Goal: Task Accomplishment & Management: Manage account settings

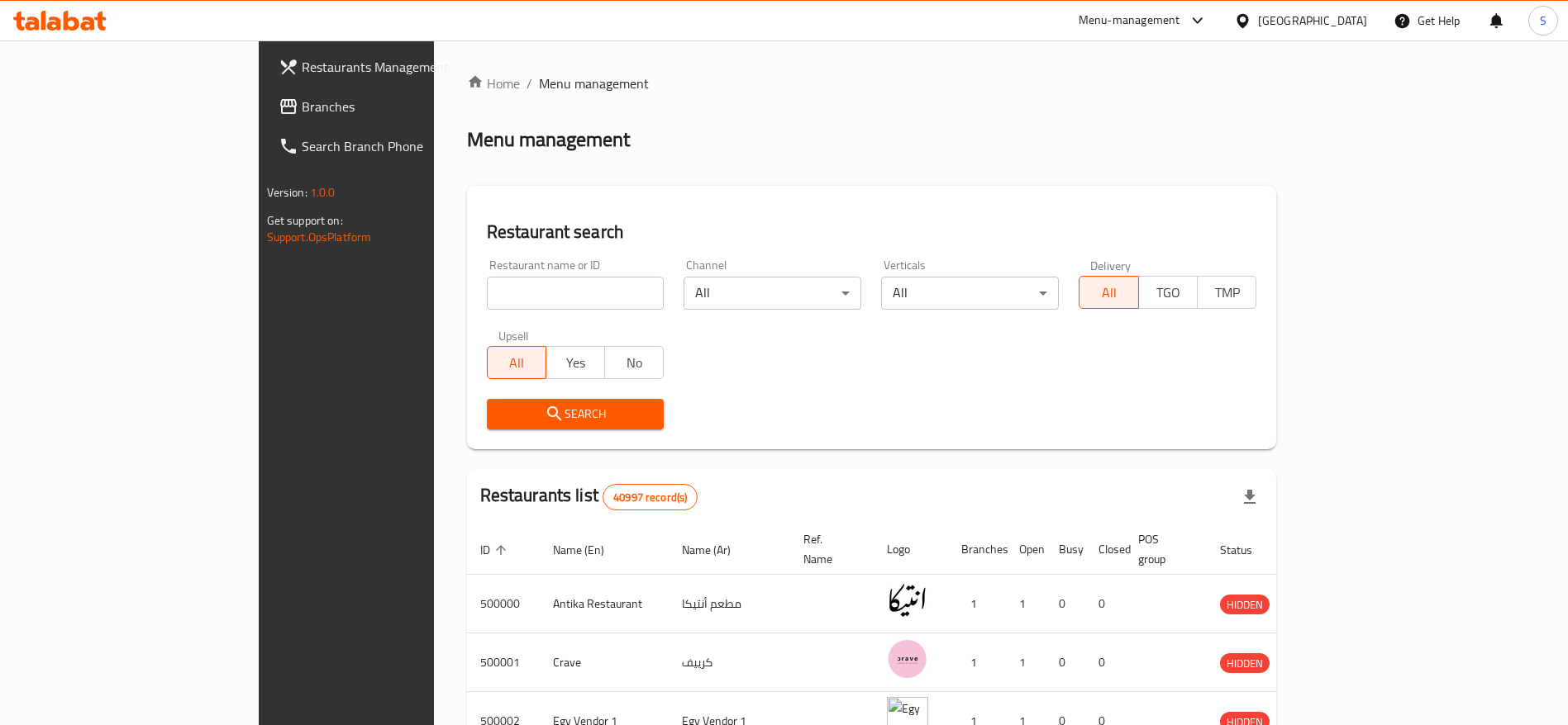
click at [487, 295] on input "search" at bounding box center [576, 293] width 178 height 33
paste input "702578"
type input "702578"
click button "Search" at bounding box center [576, 414] width 178 height 31
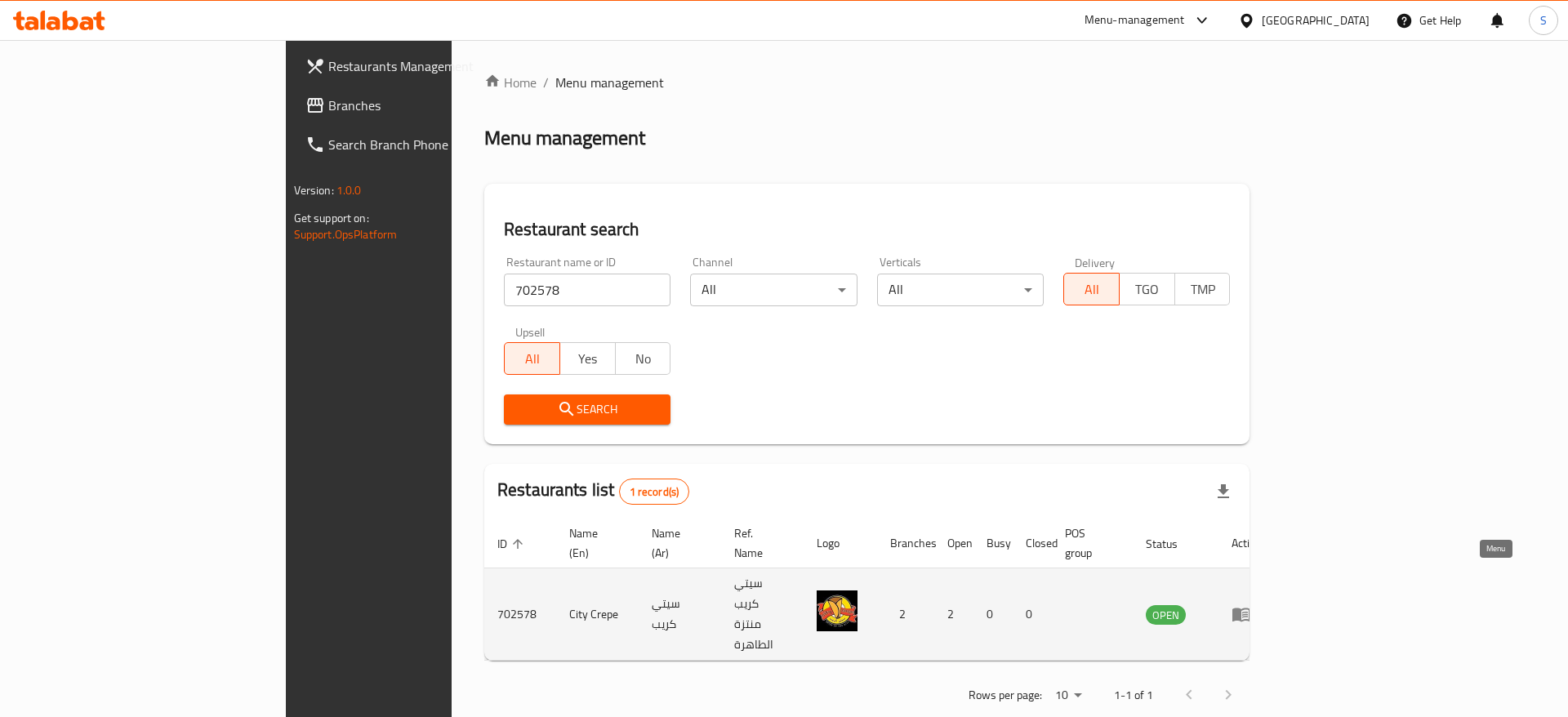
click at [1032, 477] on icon "enhanced table" at bounding box center [1241, 615] width 18 height 14
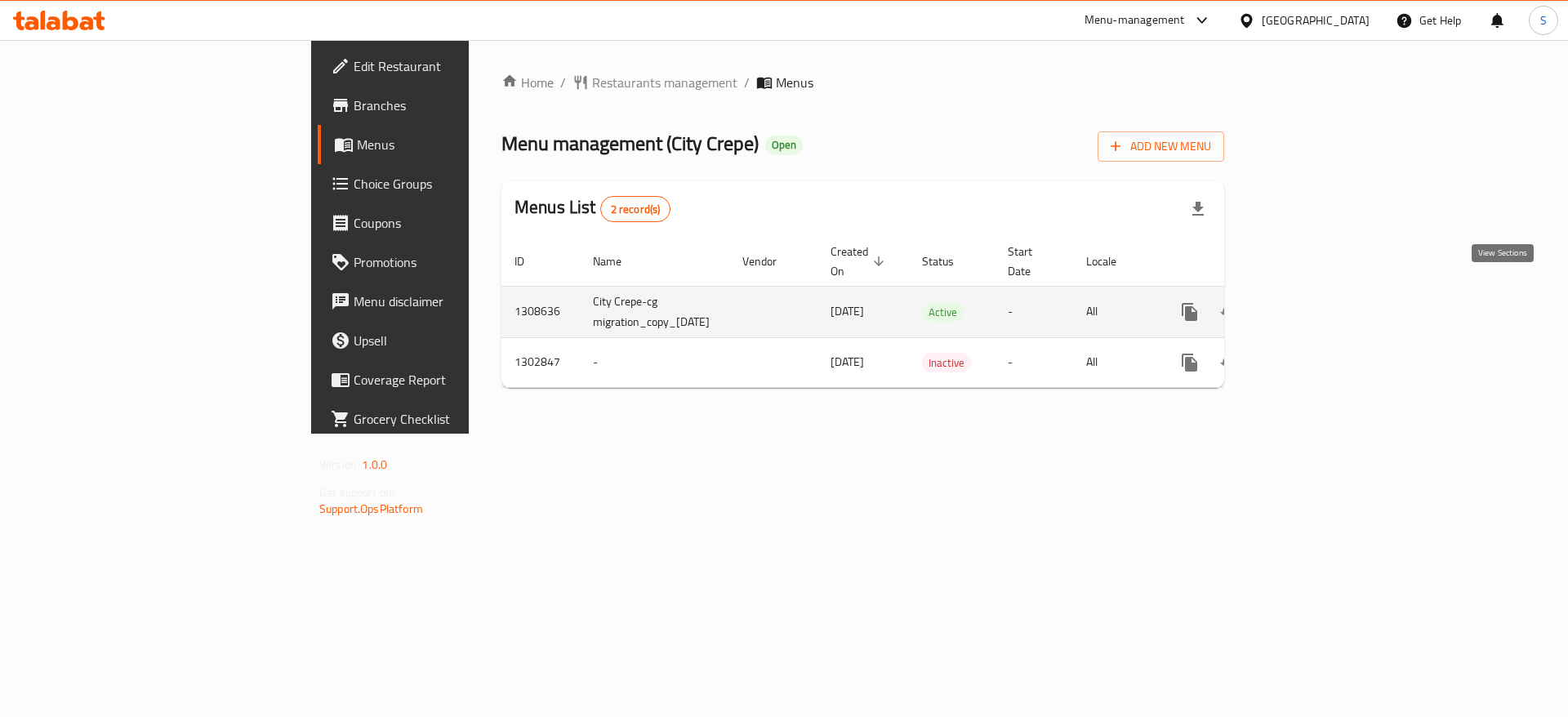
click at [1032, 302] on icon "enhanced table" at bounding box center [1307, 312] width 19 height 19
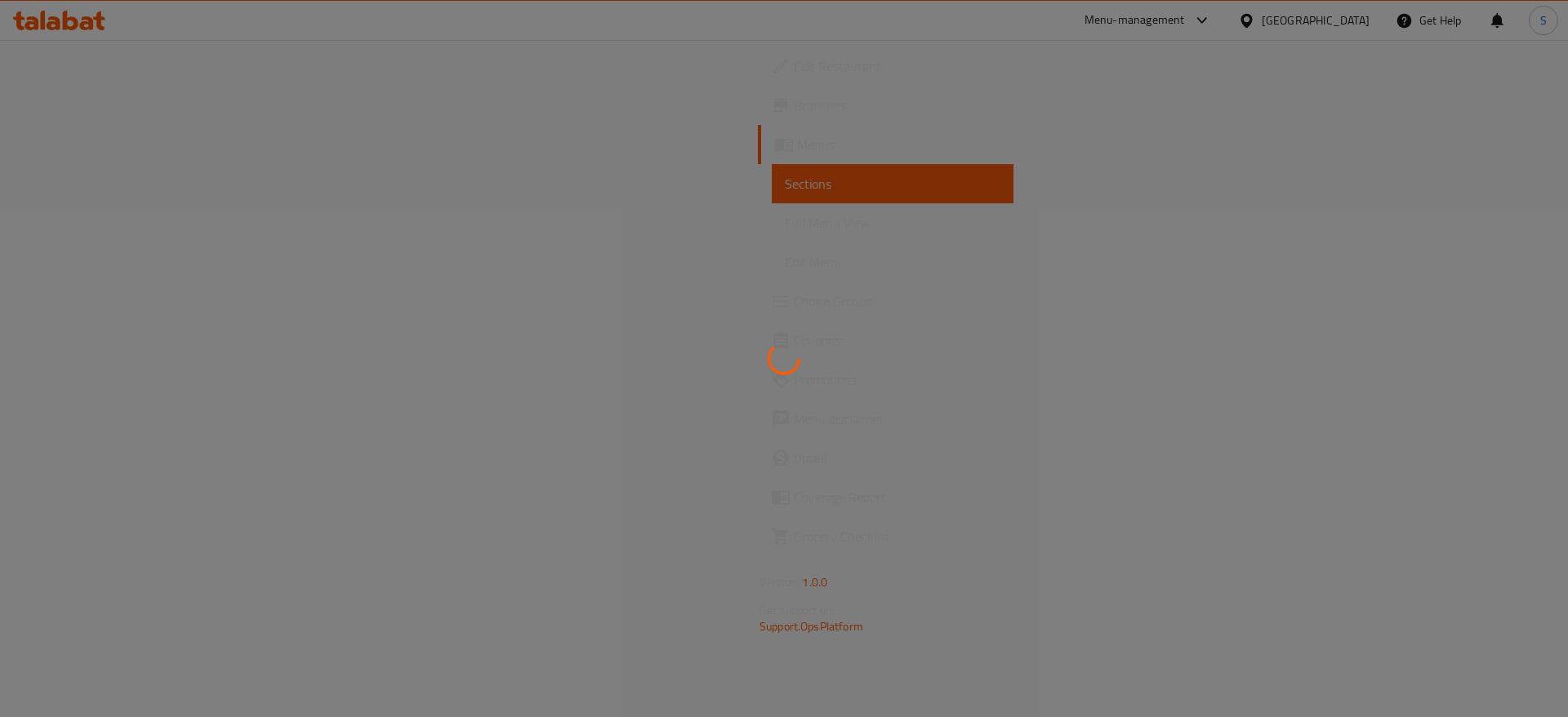
drag, startPoint x: 1505, startPoint y: 295, endPoint x: 921, endPoint y: 19, distance: 645.9
click at [921, 19] on div at bounding box center [784, 358] width 1568 height 717
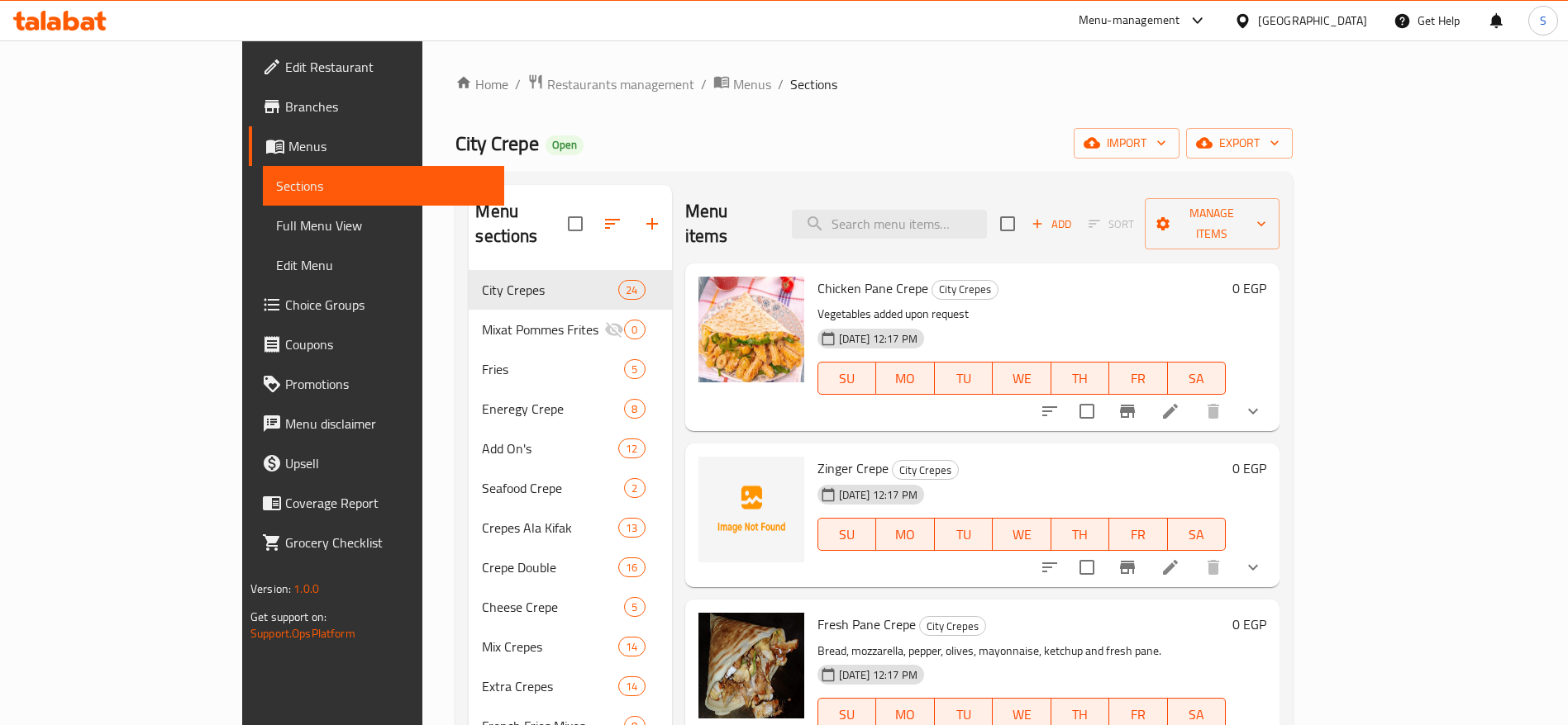
click at [705, 145] on div "City Crepe Open import export" at bounding box center [874, 144] width 838 height 31
click at [656, 135] on div "City Crepe Open import export" at bounding box center [874, 144] width 838 height 31
click at [733, 86] on span "Menus" at bounding box center [752, 84] width 38 height 20
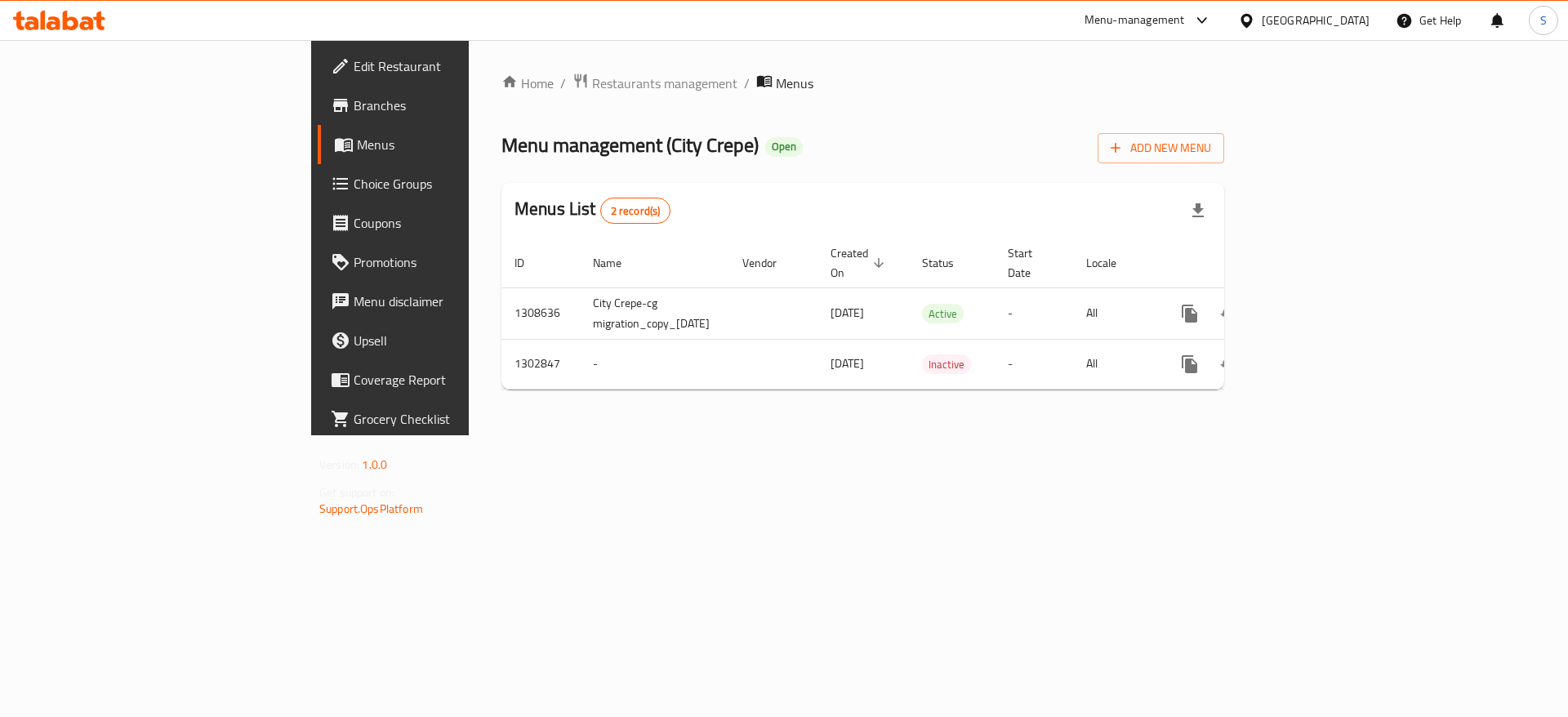
click at [1032, 181] on div "Home / Restaurants management / Menus Menu management ( City Crepe ) Open Add N…" at bounding box center [863, 238] width 723 height 330
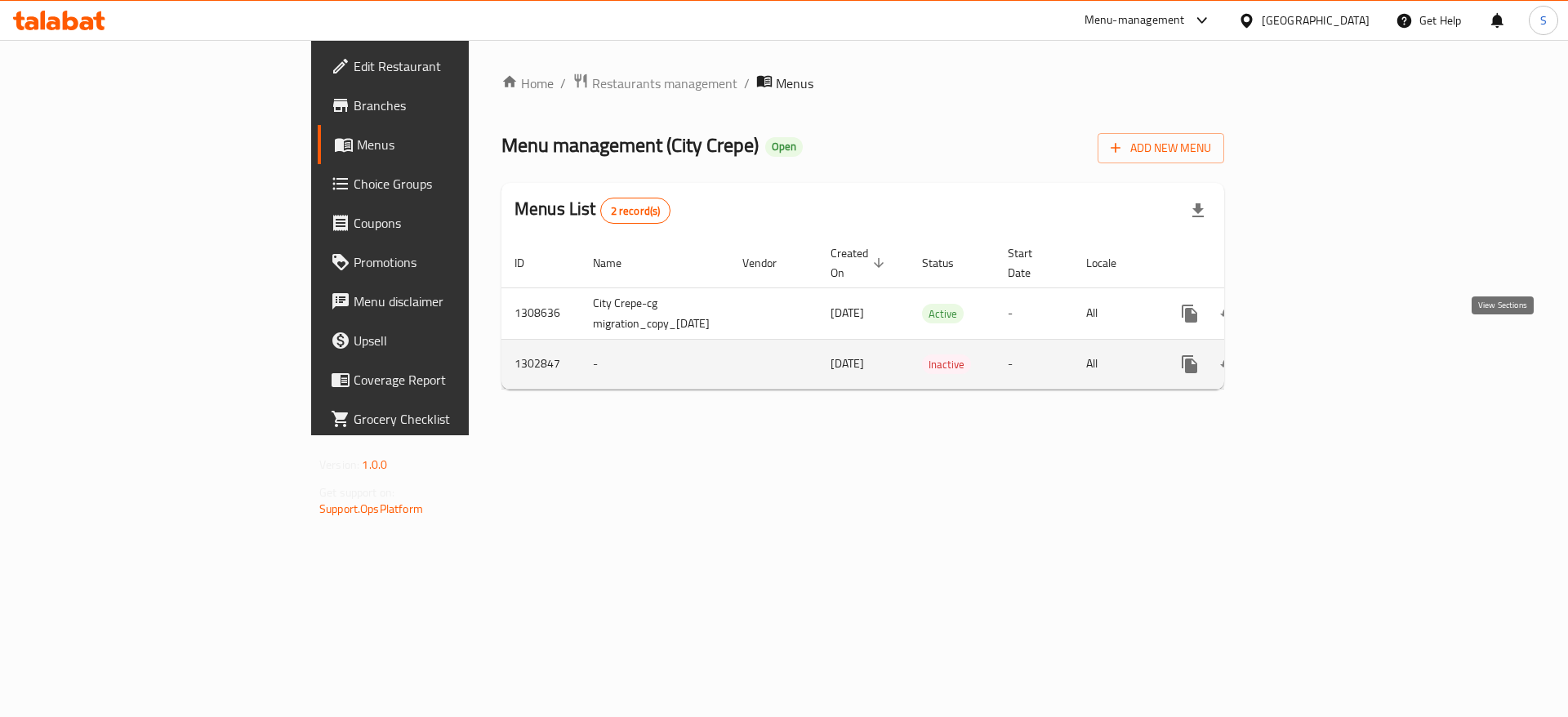
click at [1032, 355] on icon "enhanced table" at bounding box center [1307, 364] width 19 height 19
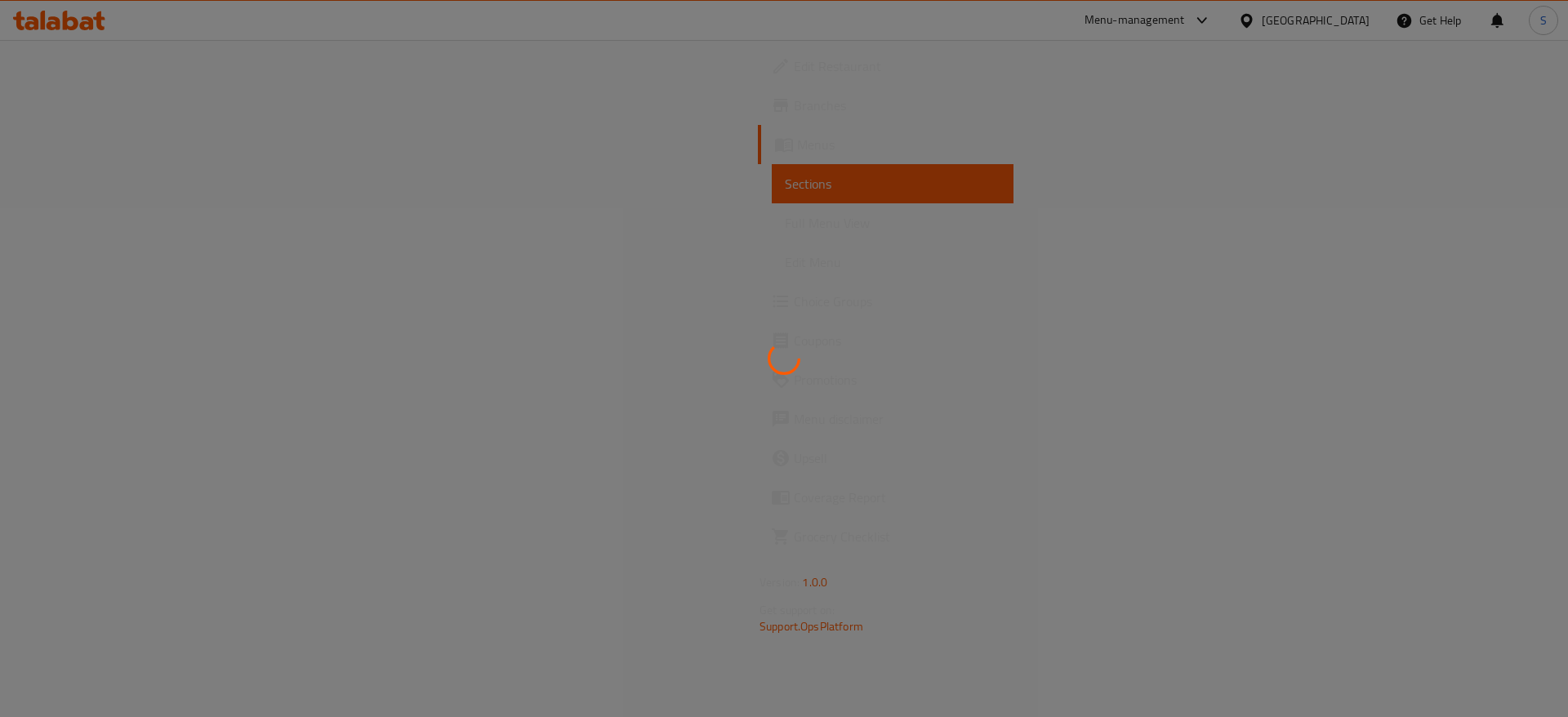
drag, startPoint x: 1501, startPoint y: 346, endPoint x: 930, endPoint y: 65, distance: 636.4
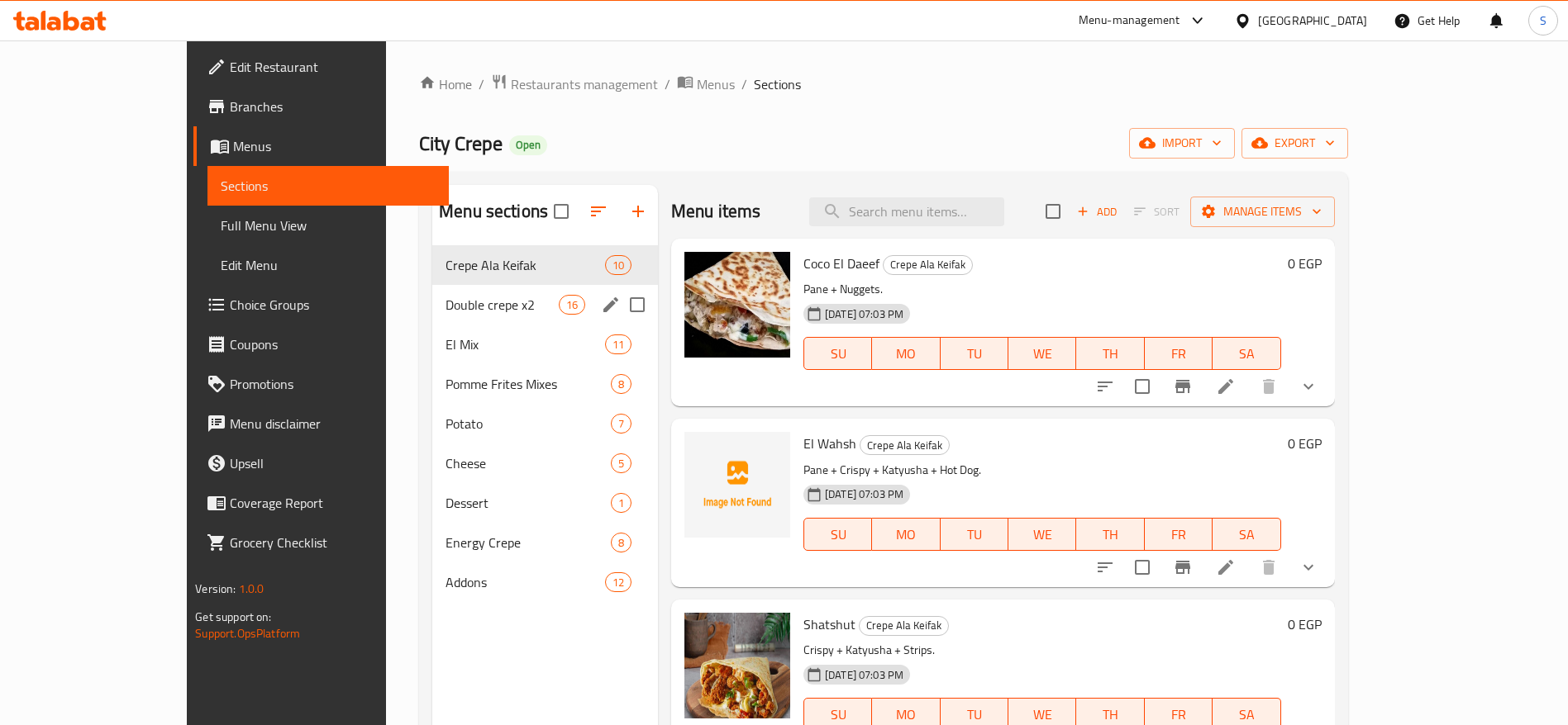
click at [432, 317] on div "Double crepe x2 16" at bounding box center [546, 305] width 226 height 39
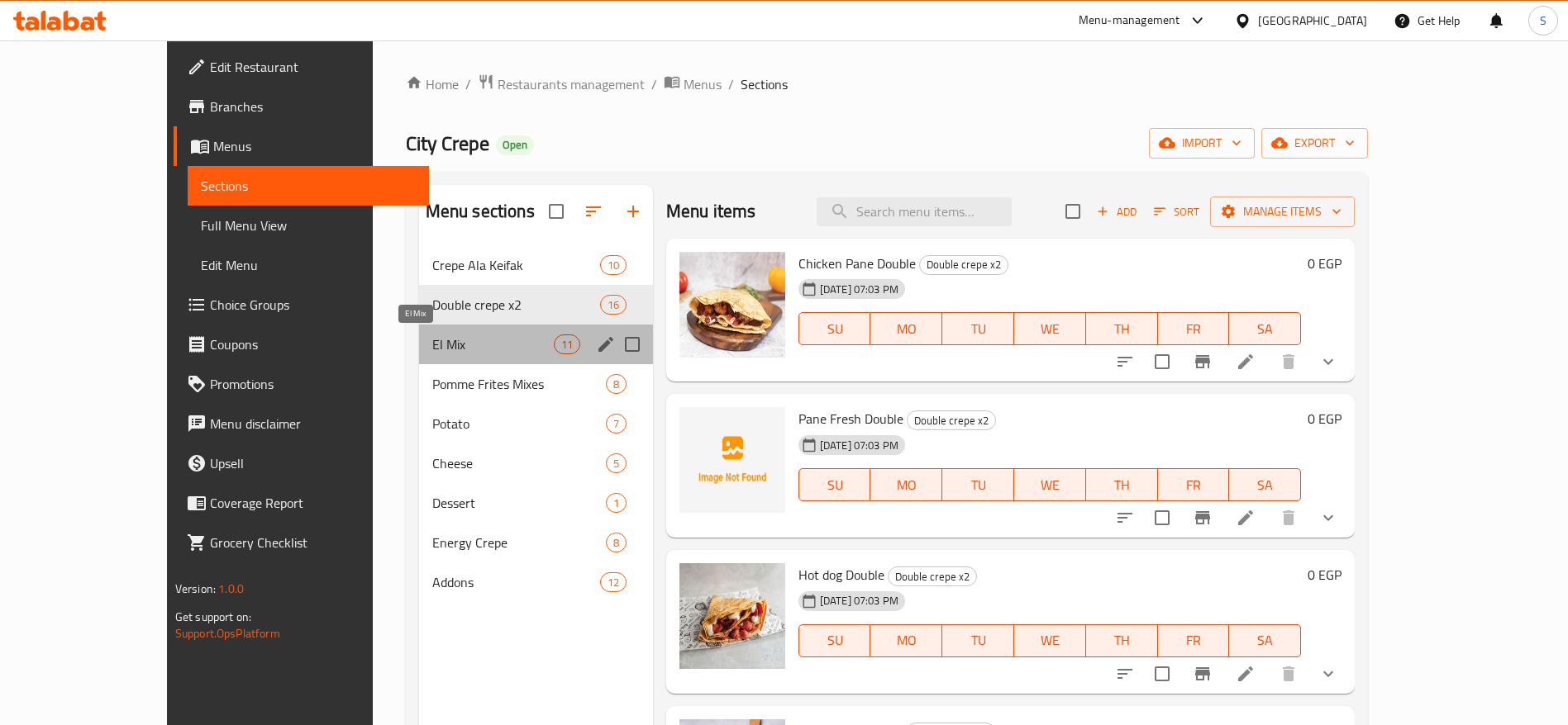
click at [432, 352] on span "El Mix" at bounding box center [493, 344] width 122 height 20
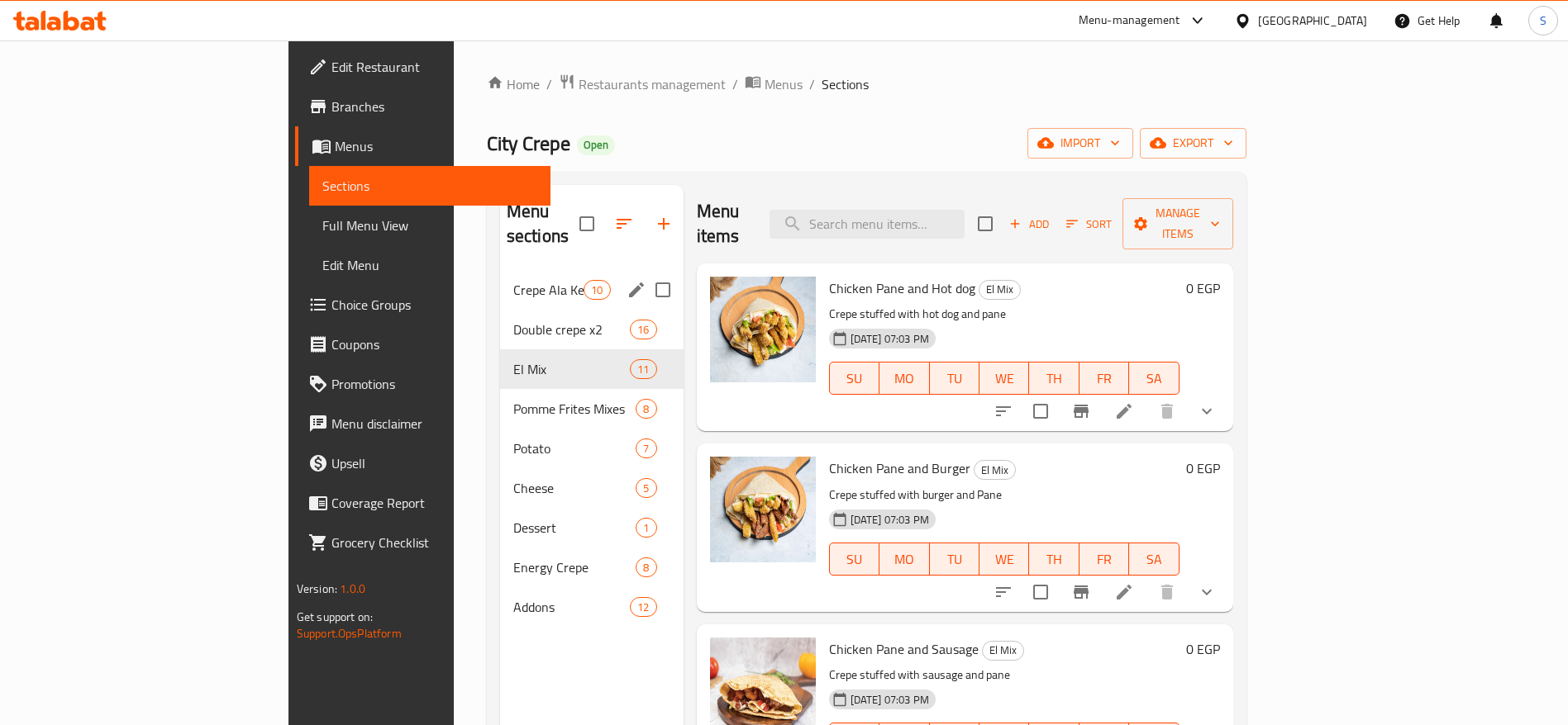
click at [513, 280] on span "Crepe Ala Keifak" at bounding box center [548, 289] width 70 height 20
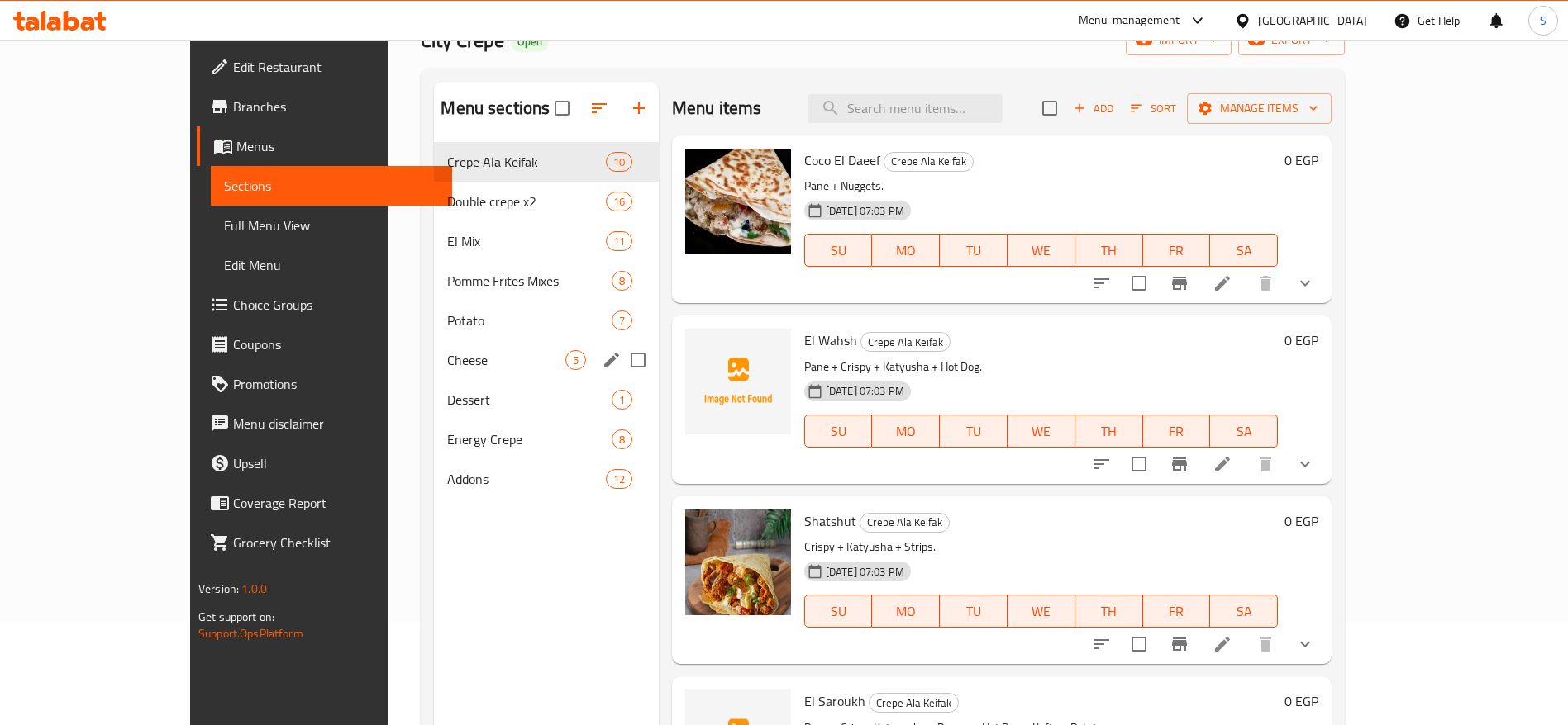
scroll to position [124, 0]
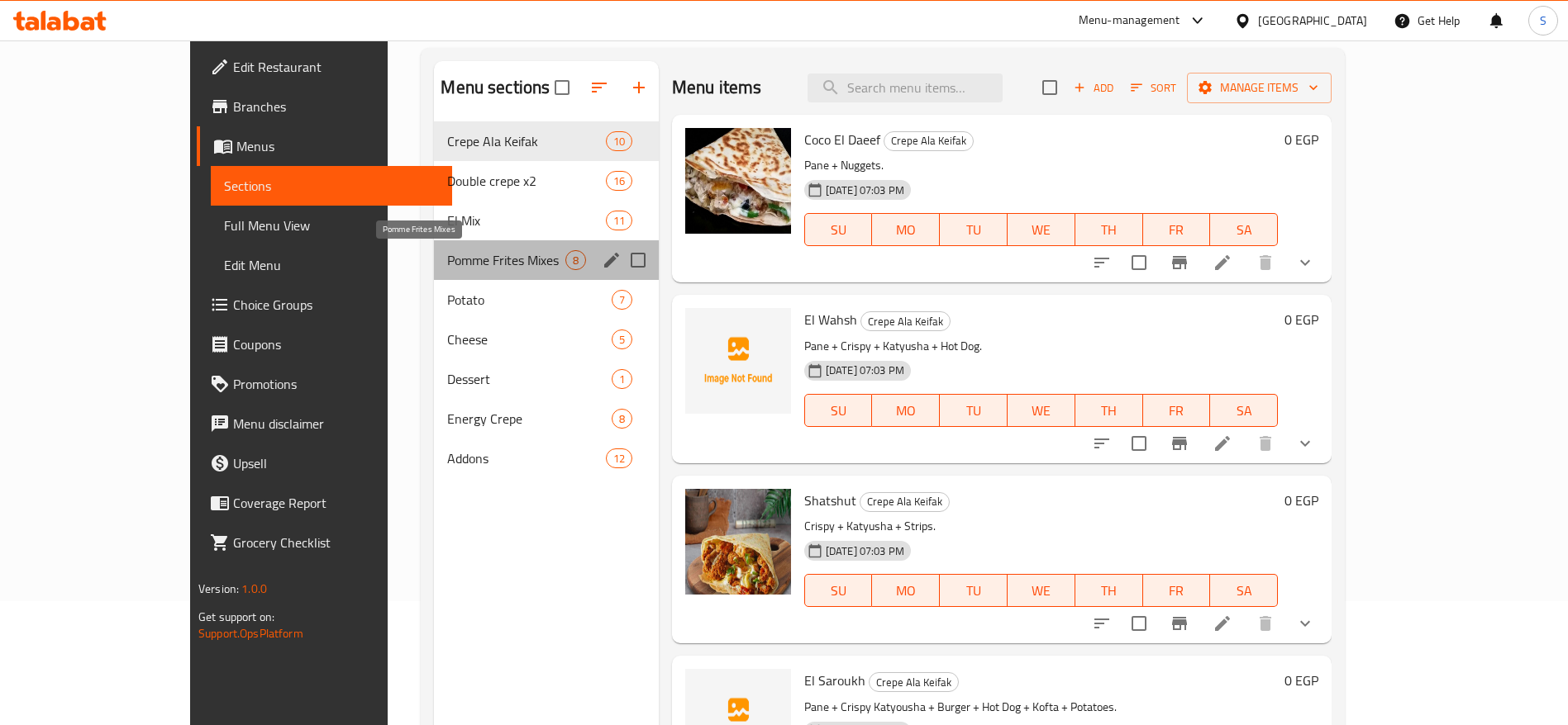
click at [447, 261] on span "Pomme Frites Mixes" at bounding box center [505, 259] width 117 height 20
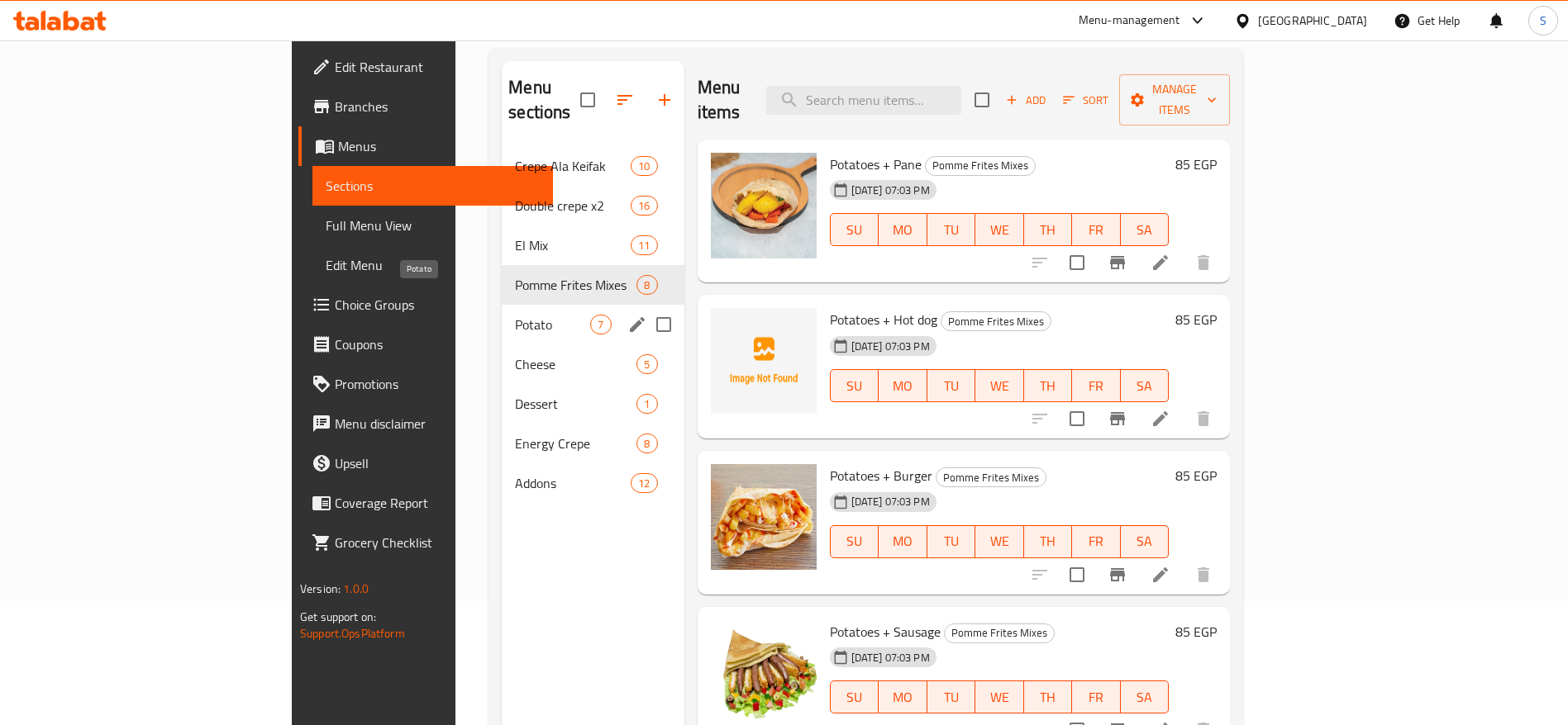
click at [515, 315] on span "Potato" at bounding box center [552, 324] width 75 height 20
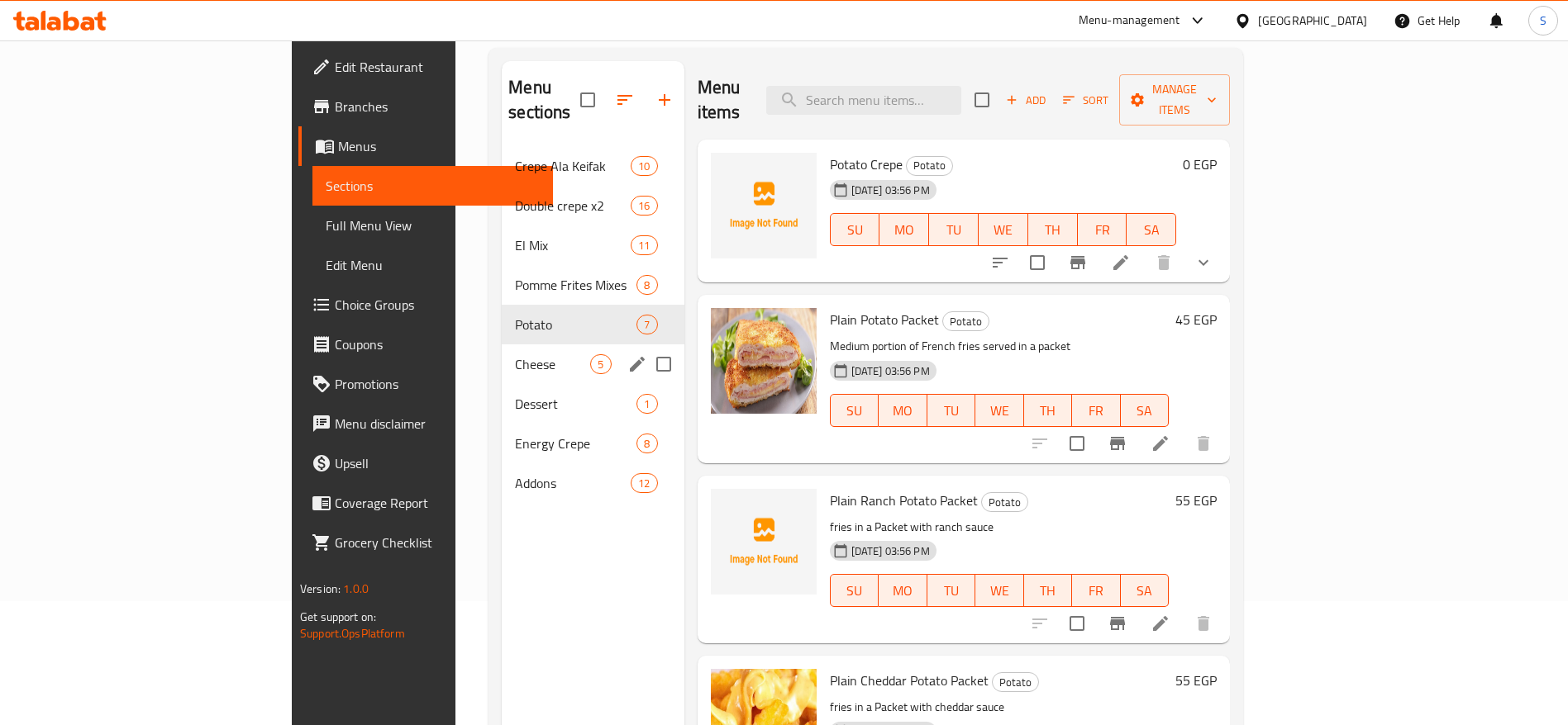
click at [502, 354] on div "Cheese 5" at bounding box center [593, 365] width 182 height 39
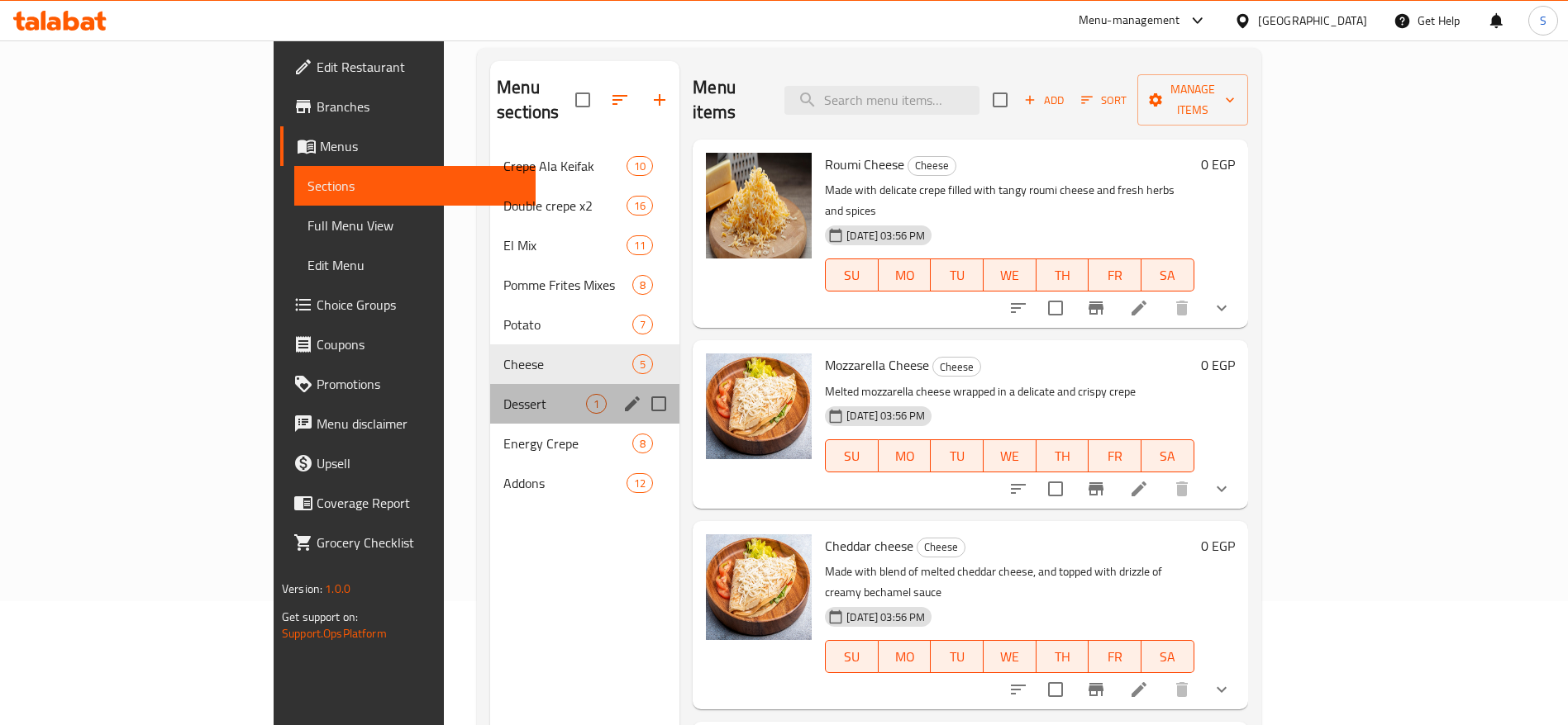
click at [490, 389] on div "Dessert 1" at bounding box center [584, 404] width 189 height 39
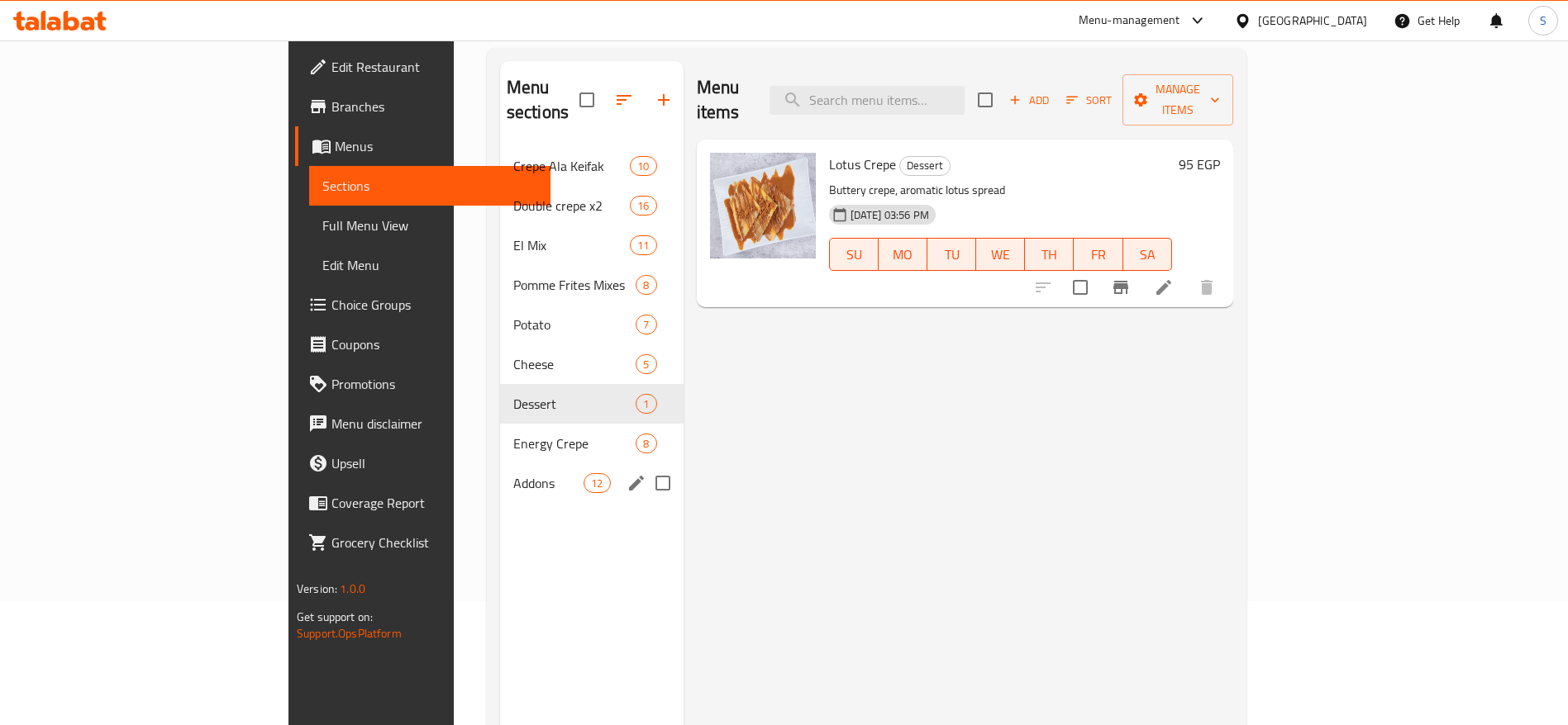
click at [513, 434] on span "Energy Crepe" at bounding box center [575, 443] width 123 height 20
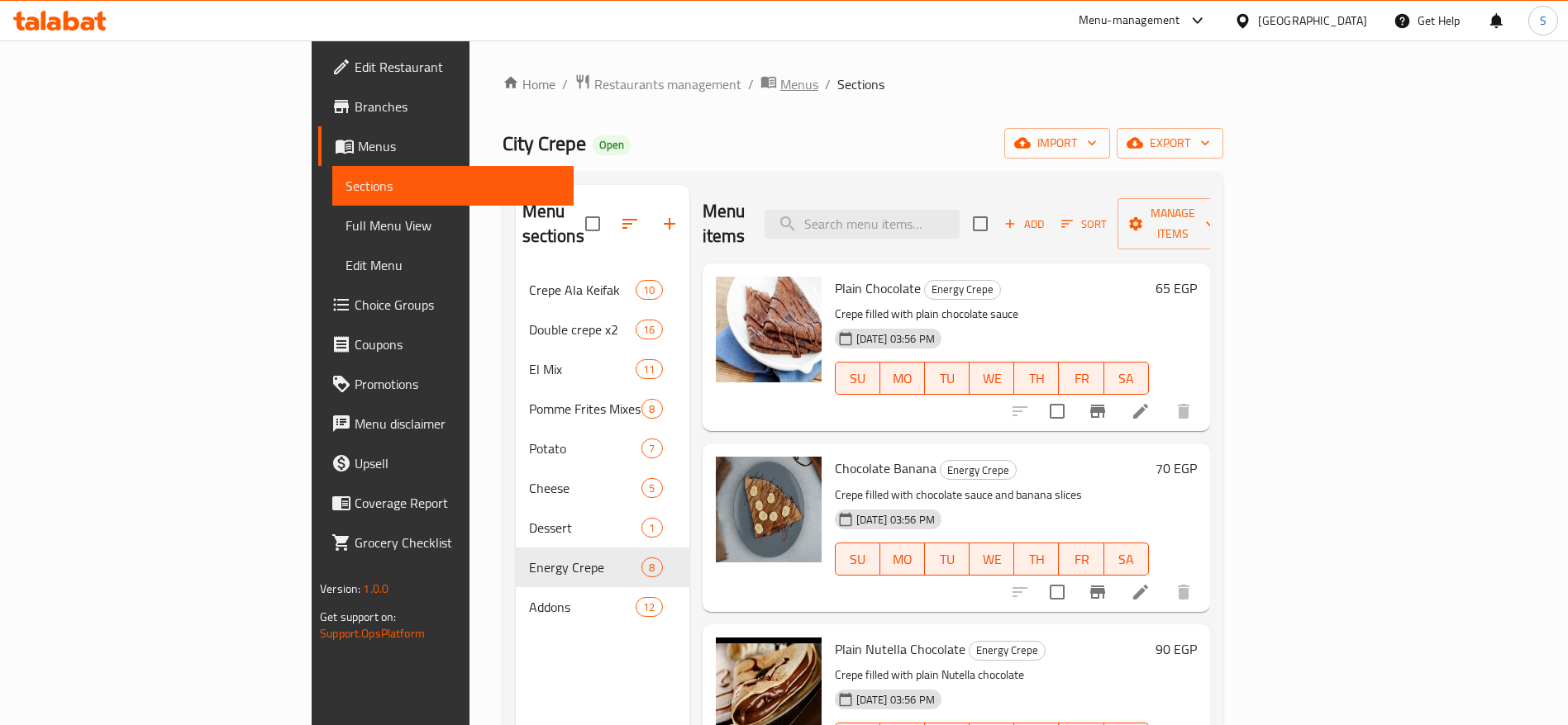
click at [780, 81] on span "Menus" at bounding box center [799, 84] width 38 height 20
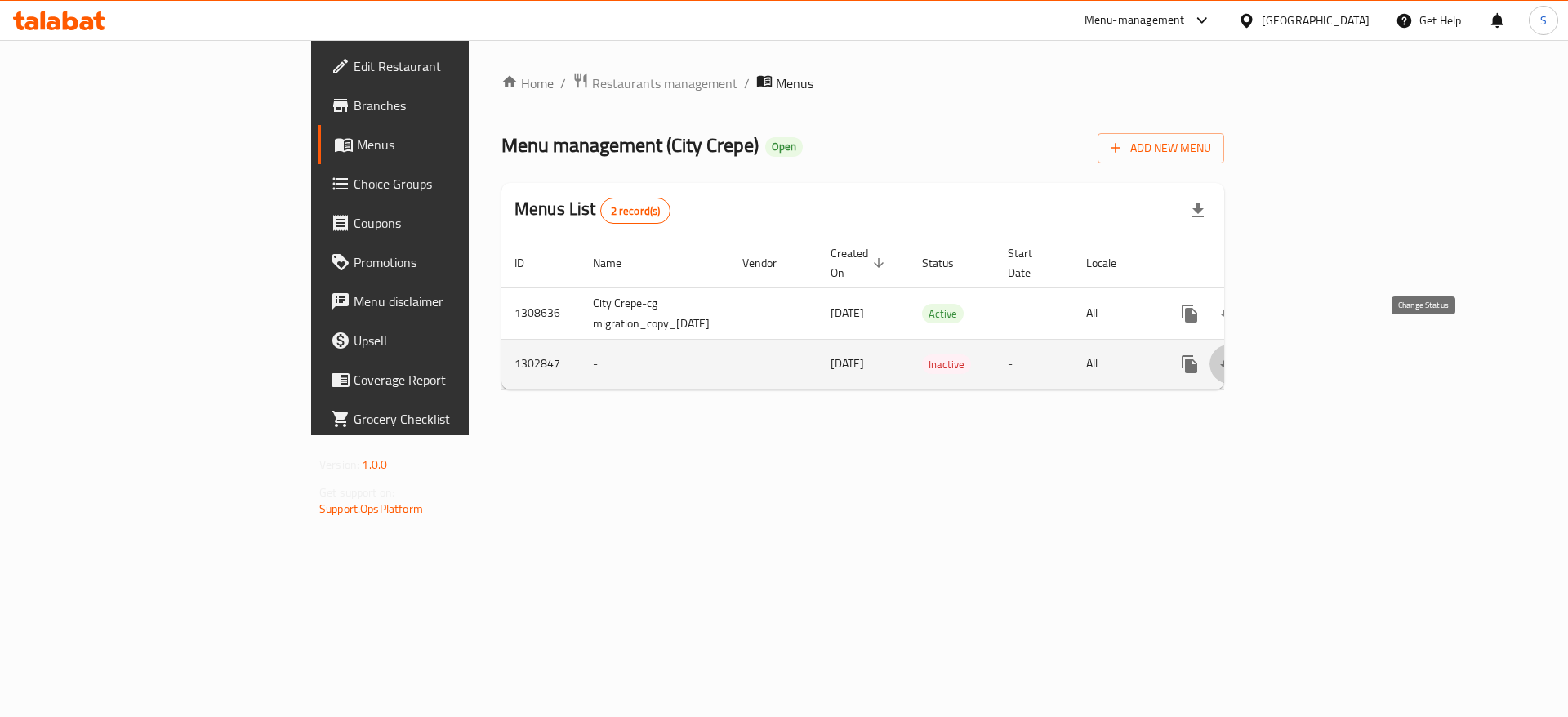
click at [1032, 355] on icon "enhanced table" at bounding box center [1229, 364] width 19 height 19
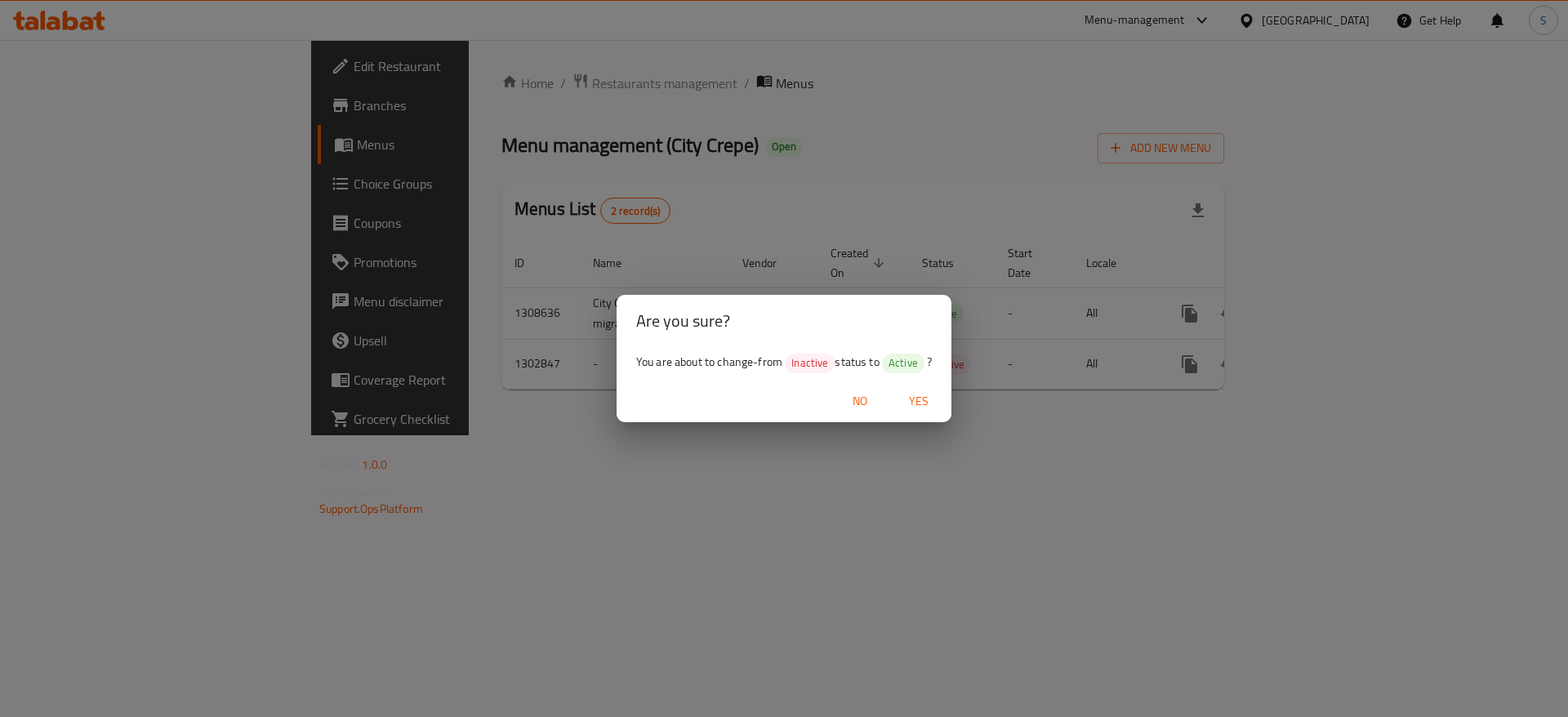
click at [917, 388] on button "Yes" at bounding box center [919, 402] width 52 height 30
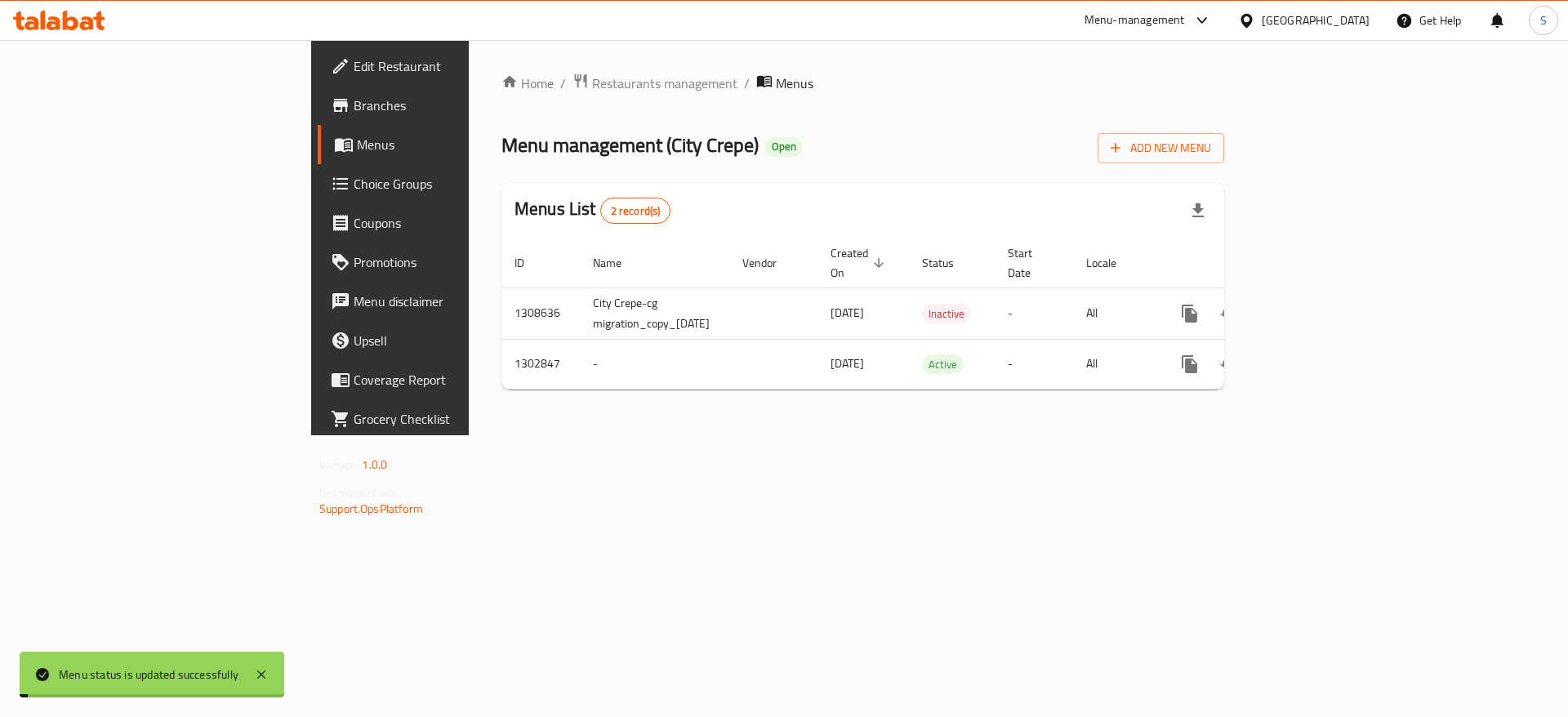
click at [985, 81] on ol "Home / Restaurants management / Menus" at bounding box center [863, 83] width 723 height 21
click at [1000, 130] on div "Menu management ( City Crepe ) Open Add New Menu" at bounding box center [863, 145] width 723 height 36
click at [1032, 96] on div "Home / Restaurants management / Menus Menu management ( City Crepe ) Open Add N…" at bounding box center [863, 238] width 723 height 330
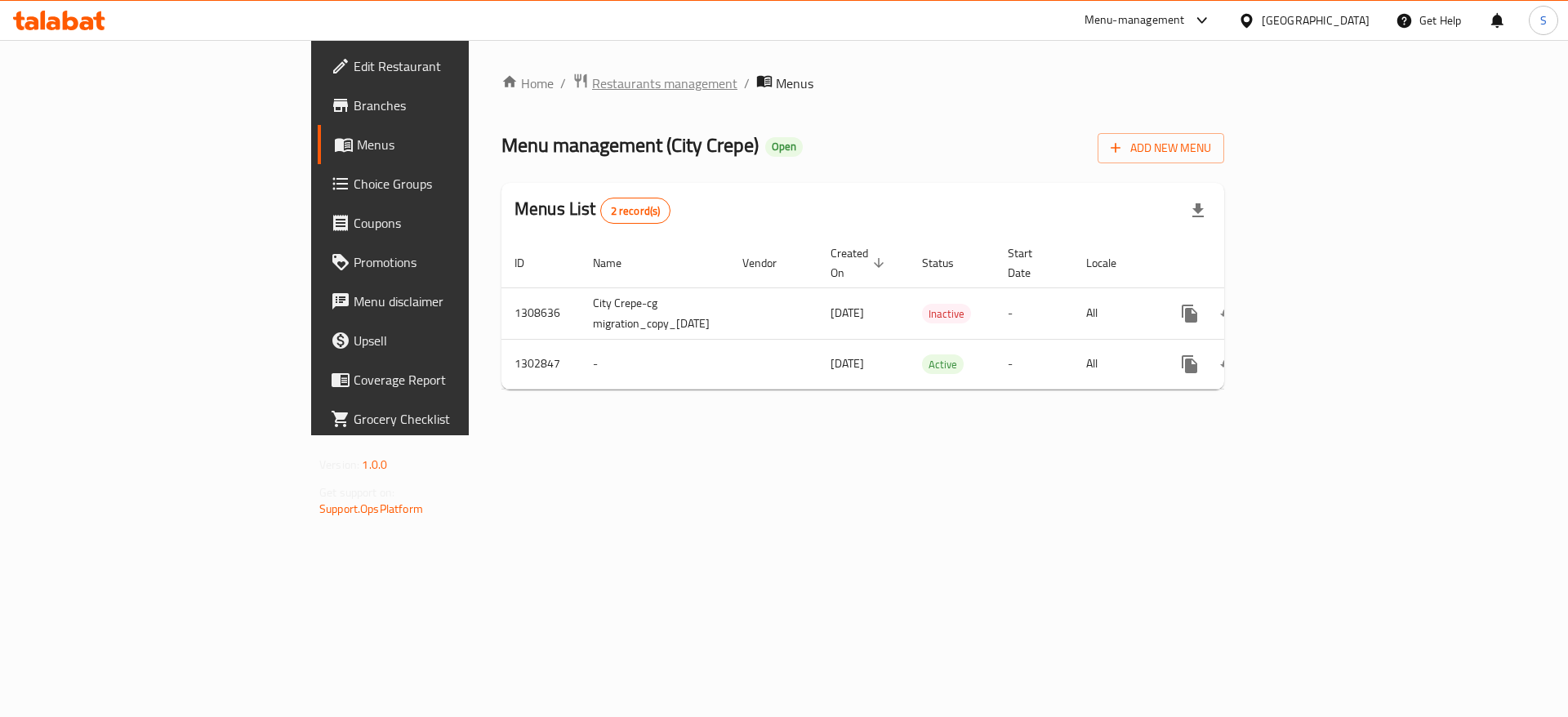
click at [592, 91] on span "Restaurants management" at bounding box center [665, 83] width 146 height 19
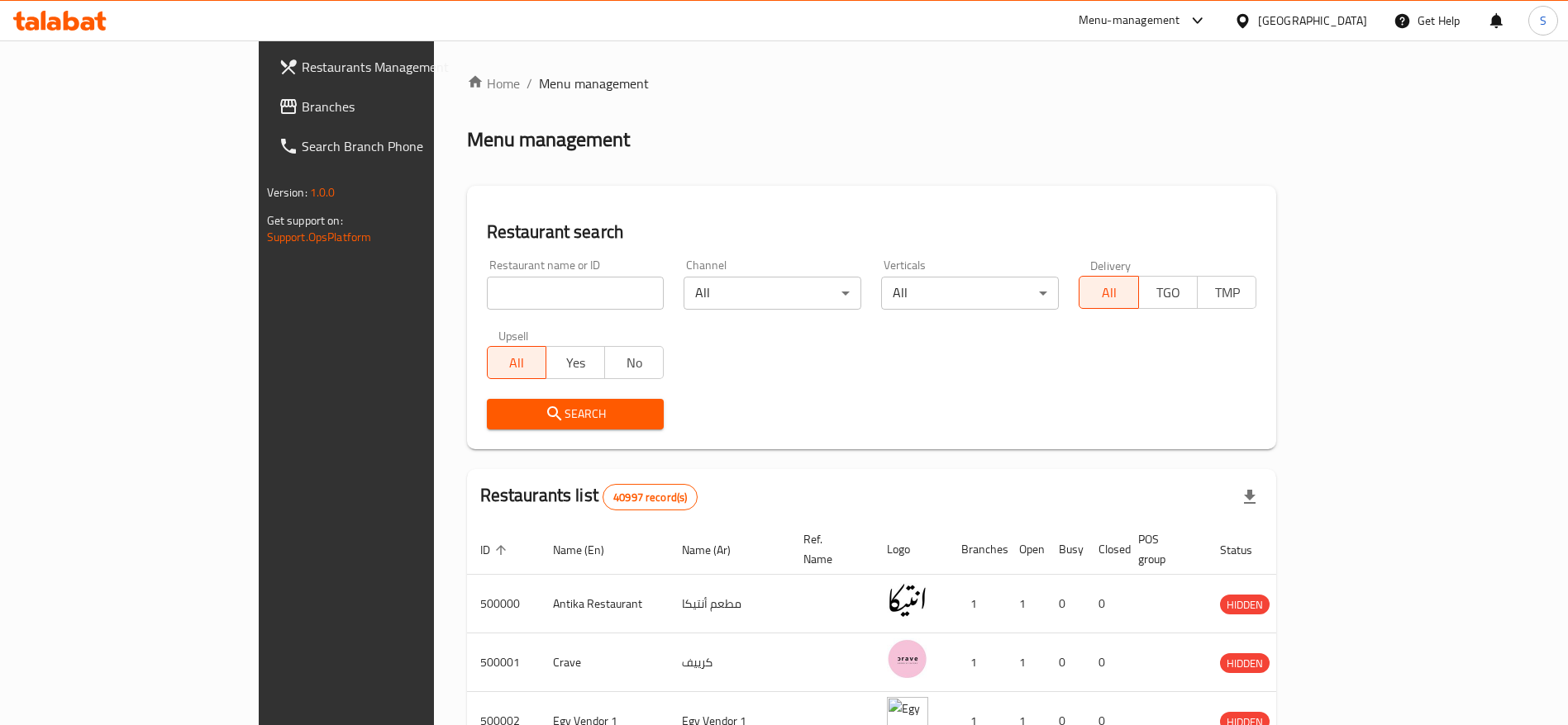
click at [487, 296] on input "search" at bounding box center [576, 293] width 178 height 33
paste input "678585"
type input "678585"
click button "Search" at bounding box center [576, 414] width 178 height 31
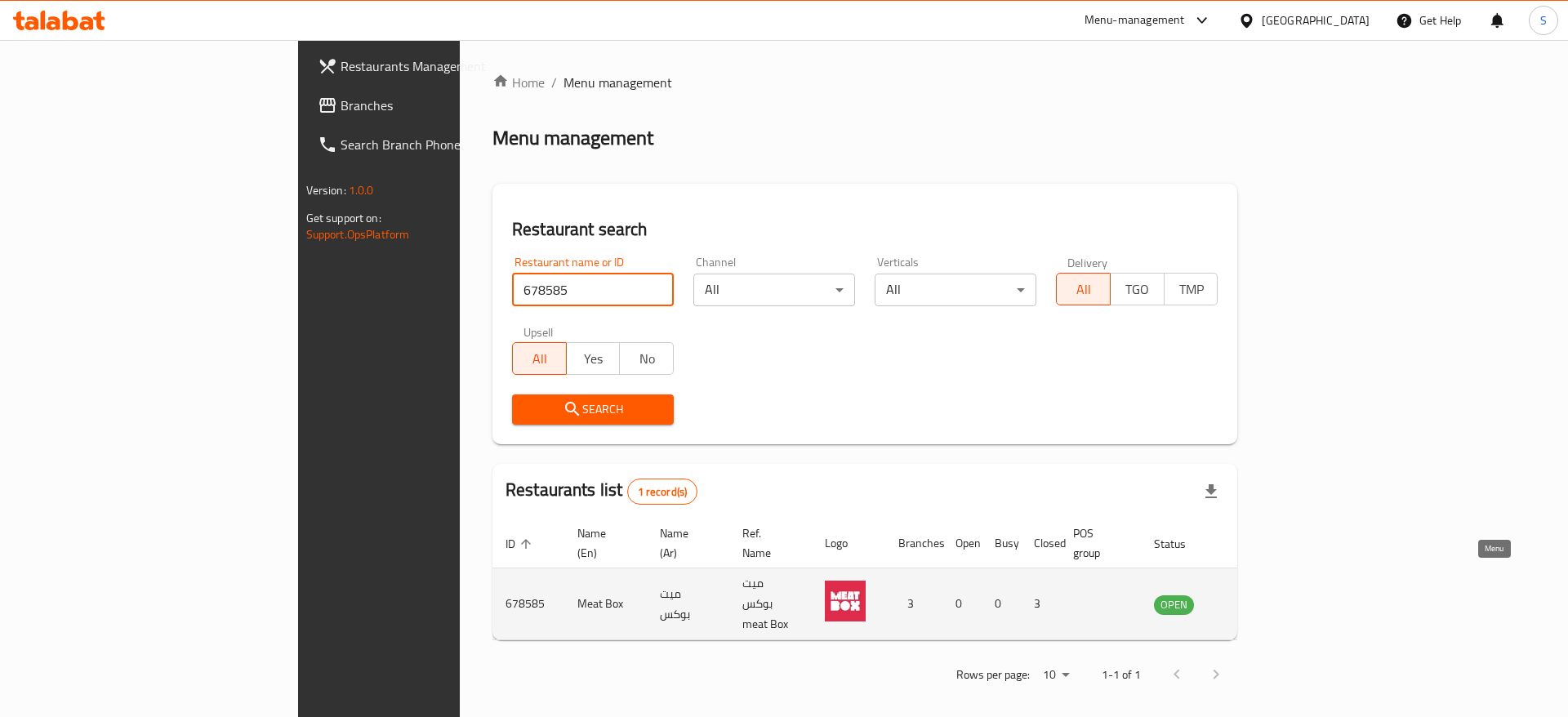
click at [1032, 477] on icon "enhanced table" at bounding box center [1249, 604] width 19 height 19
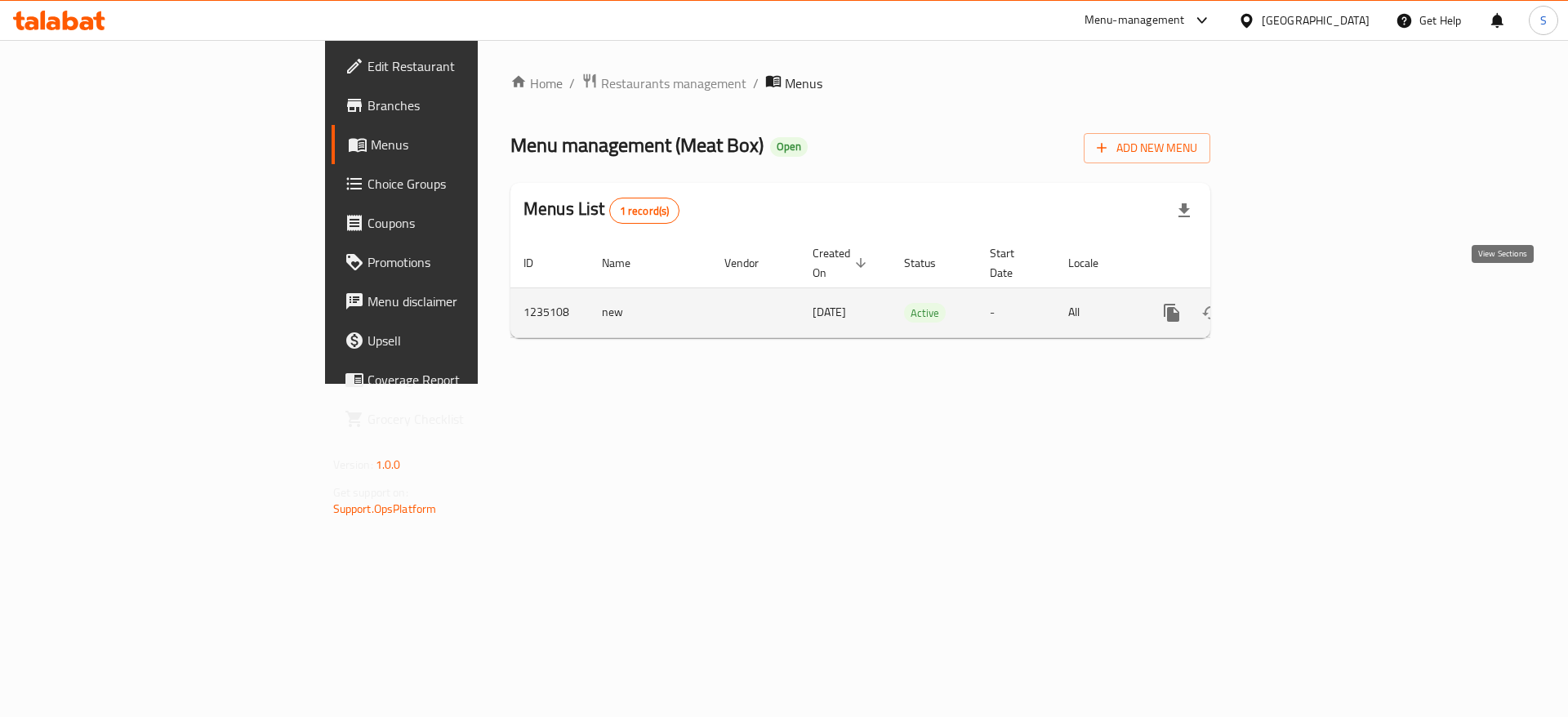
click at [1032, 303] on icon "enhanced table" at bounding box center [1290, 312] width 19 height 19
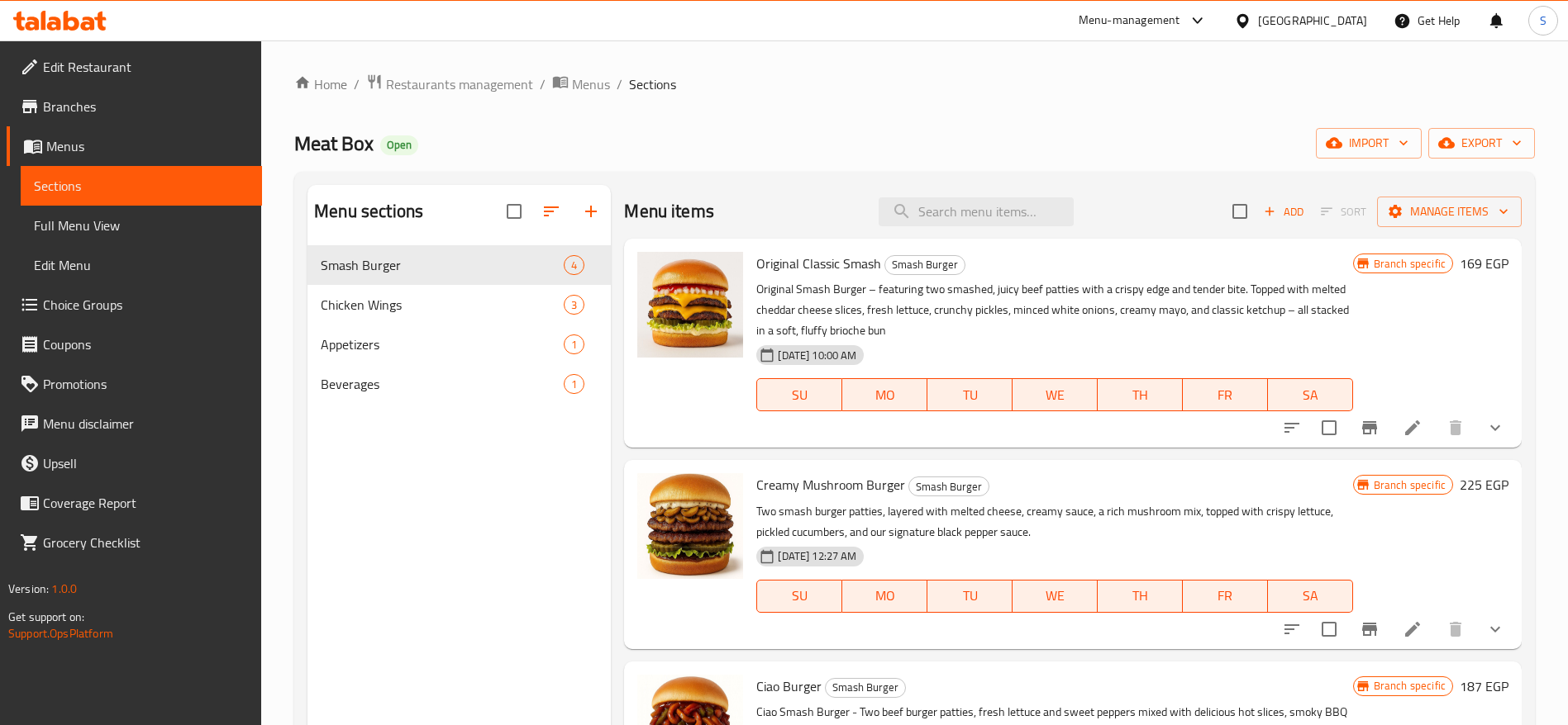
click at [568, 164] on div "Home / Restaurants management / Menus / Sections Meat Box Open import export Me…" at bounding box center [915, 498] width 1241 height 850
click at [1045, 208] on span "Add" at bounding box center [1284, 211] width 45 height 19
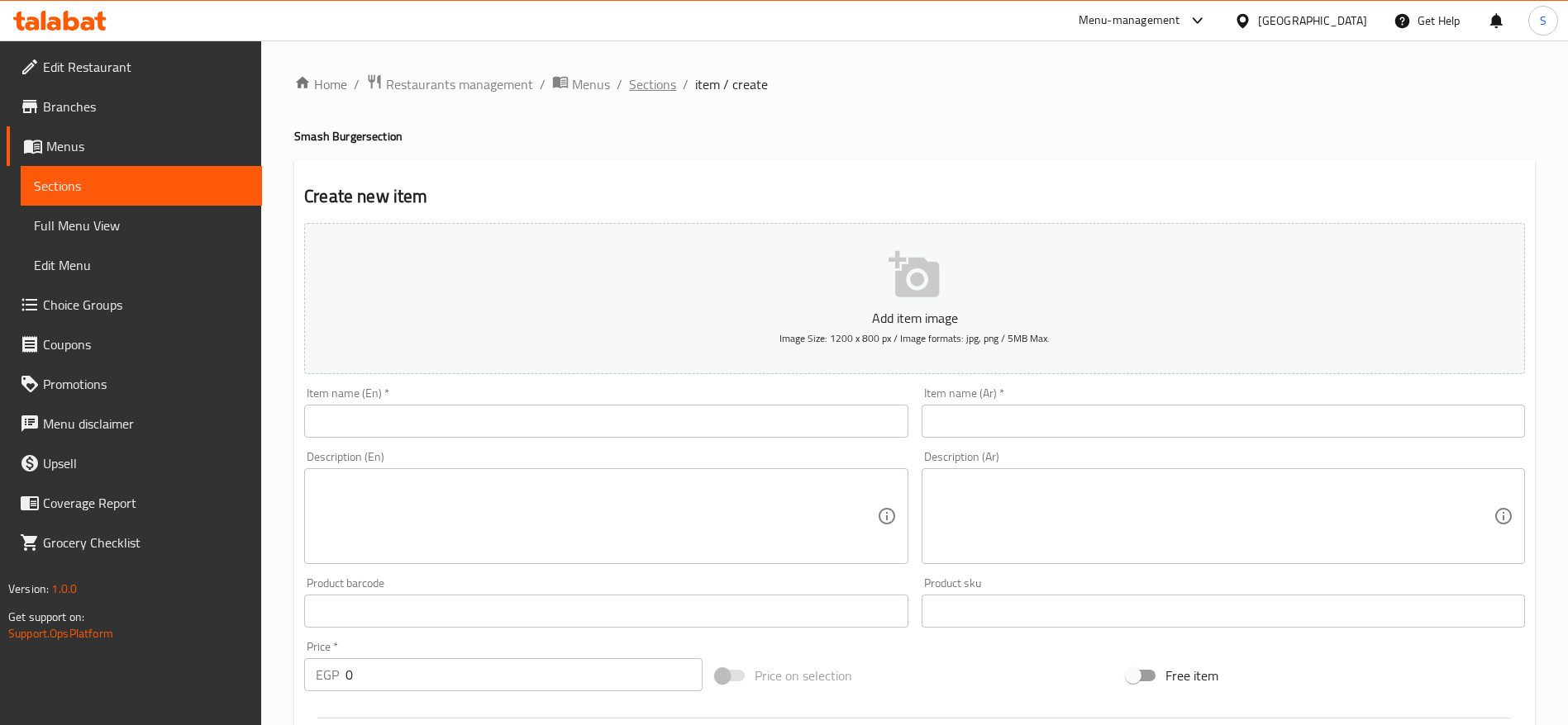
click at [647, 87] on span "Sections" at bounding box center [653, 84] width 47 height 20
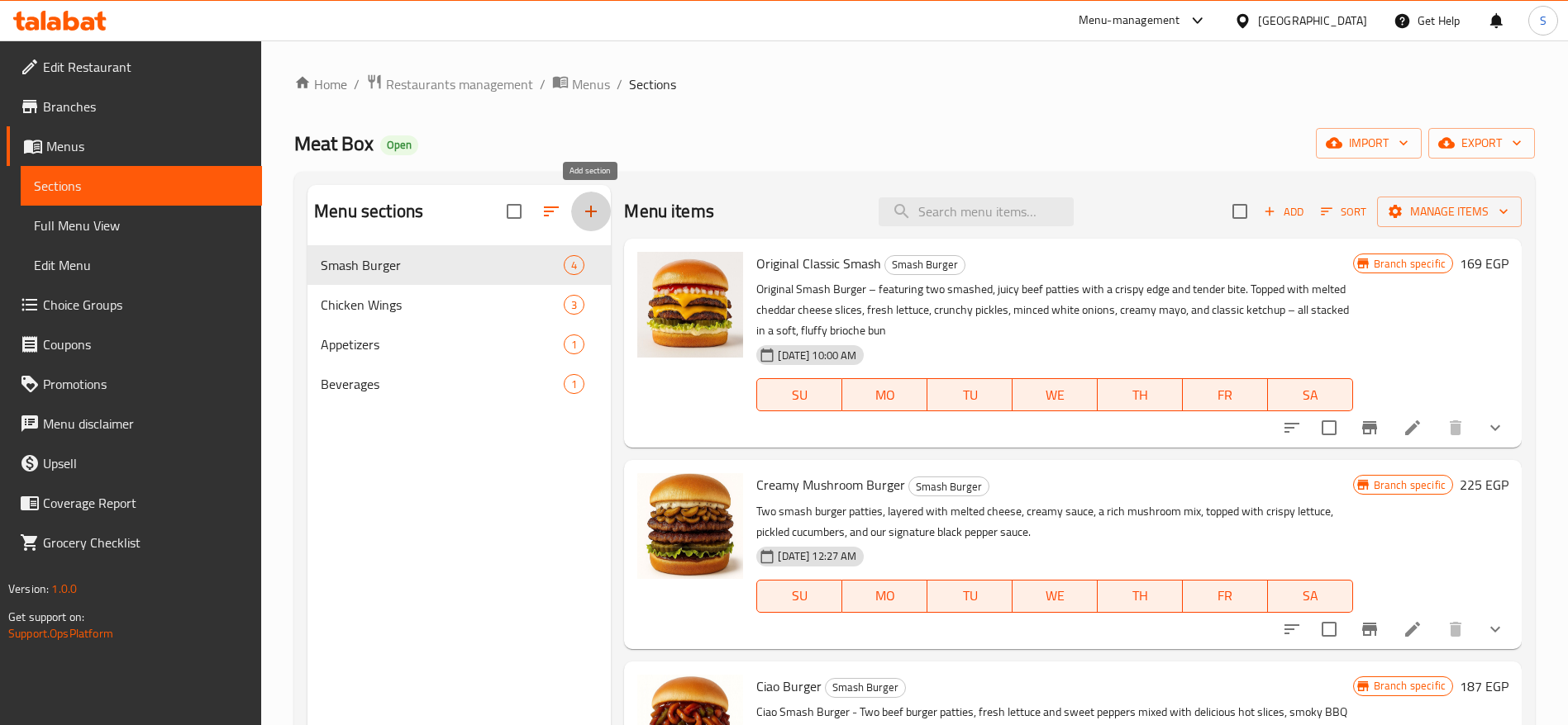
click at [587, 199] on button "button" at bounding box center [591, 211] width 39 height 39
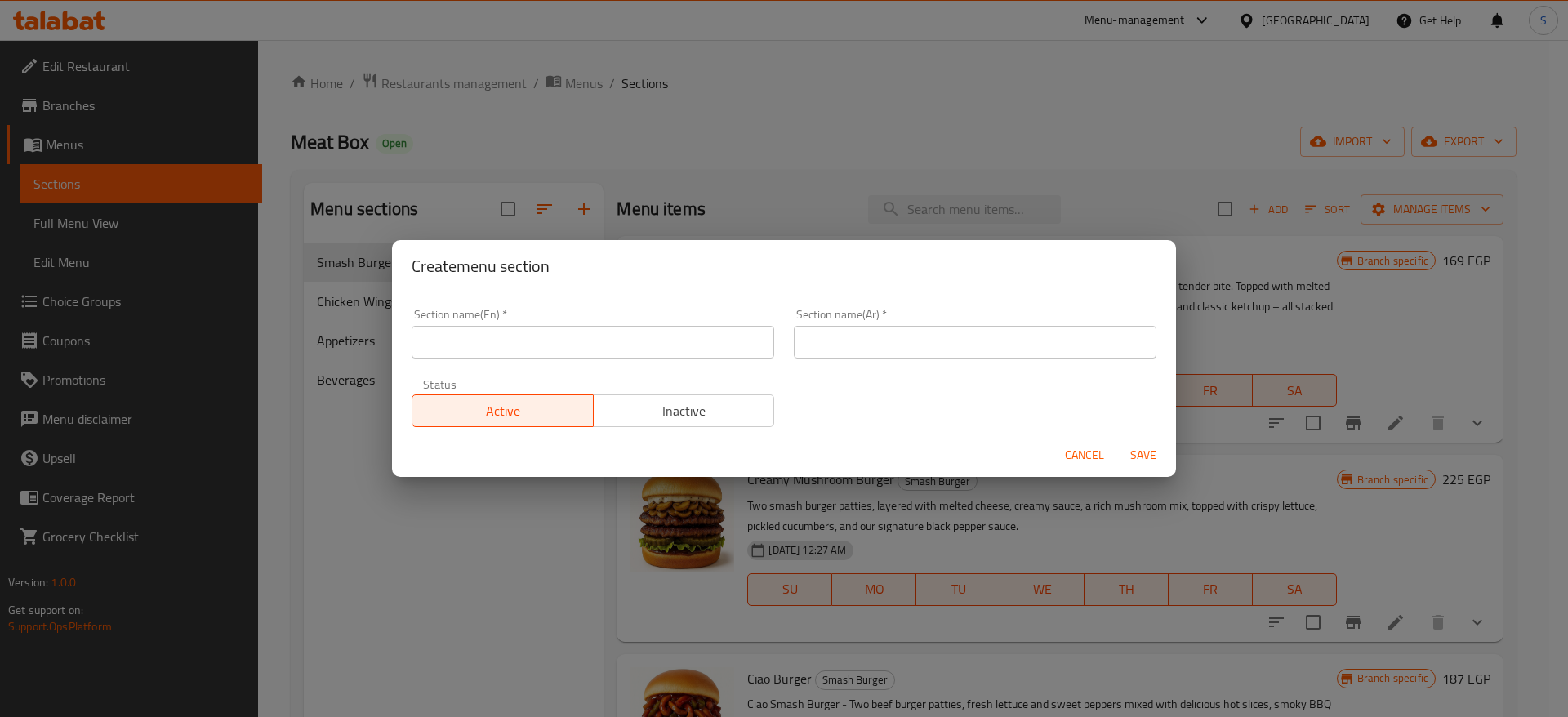
click at [525, 339] on input "text" at bounding box center [592, 342] width 363 height 33
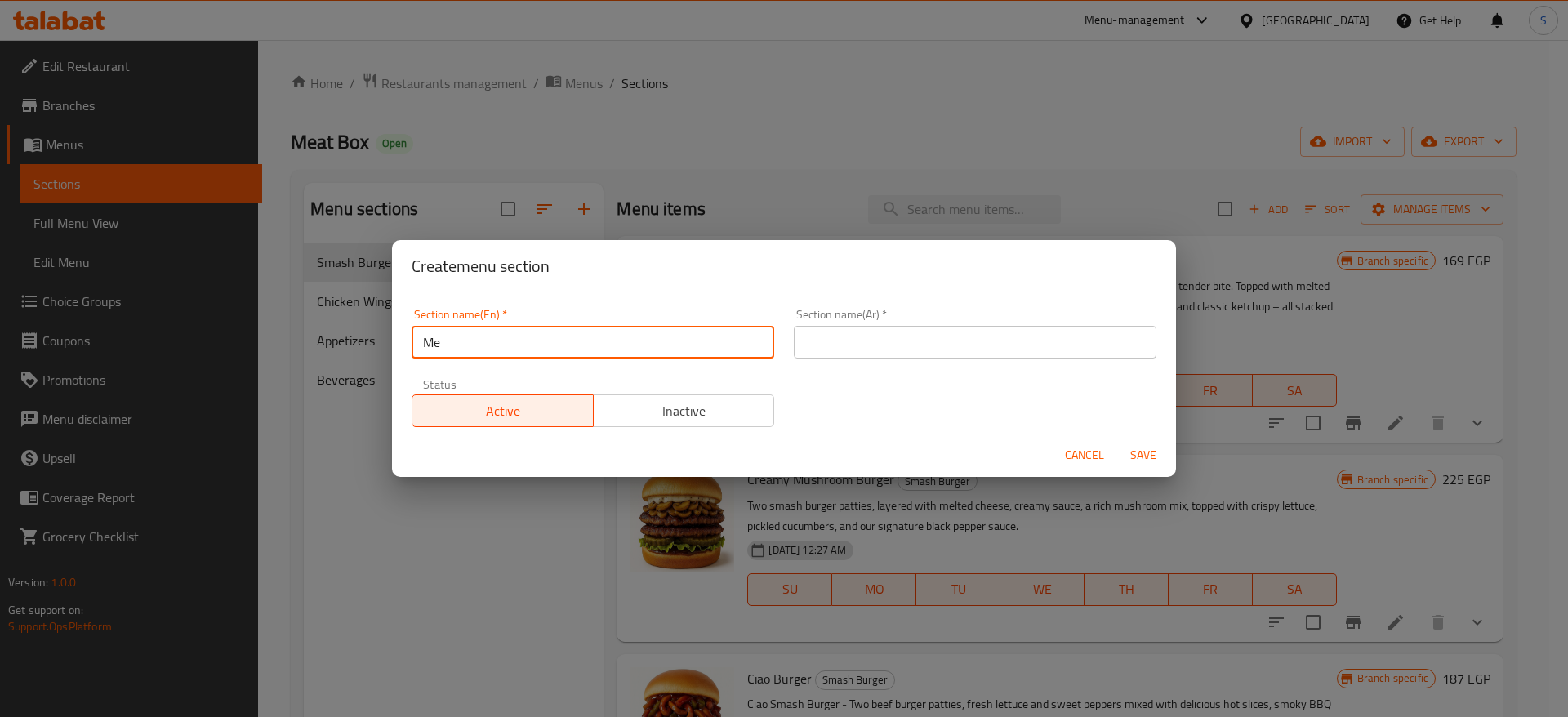
type input "M"
click at [429, 341] on input "Exclusive Talabat" at bounding box center [592, 342] width 363 height 33
type input "Exclusive Talabat"
click at [638, 418] on span "Inactive" at bounding box center [684, 411] width 168 height 24
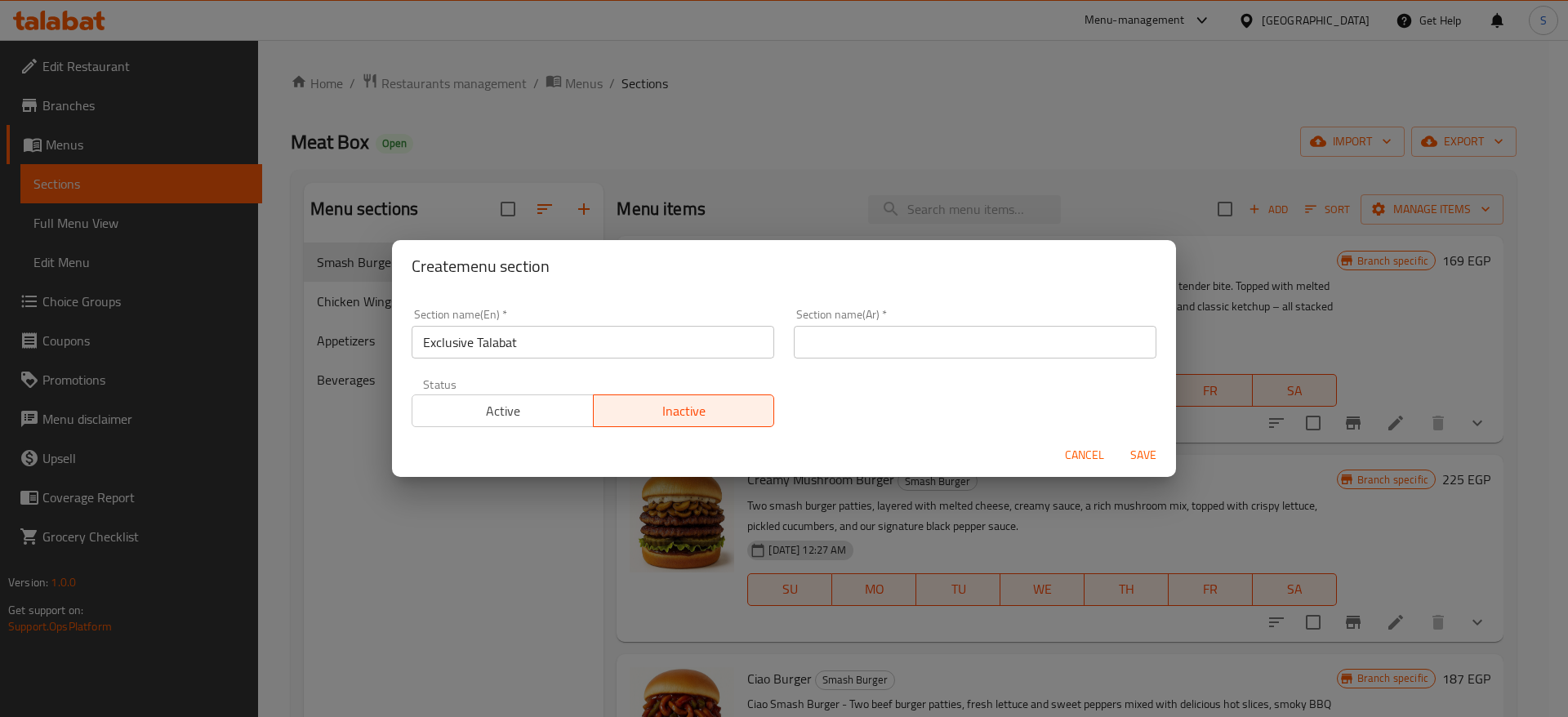
click at [902, 345] on input "text" at bounding box center [975, 342] width 363 height 33
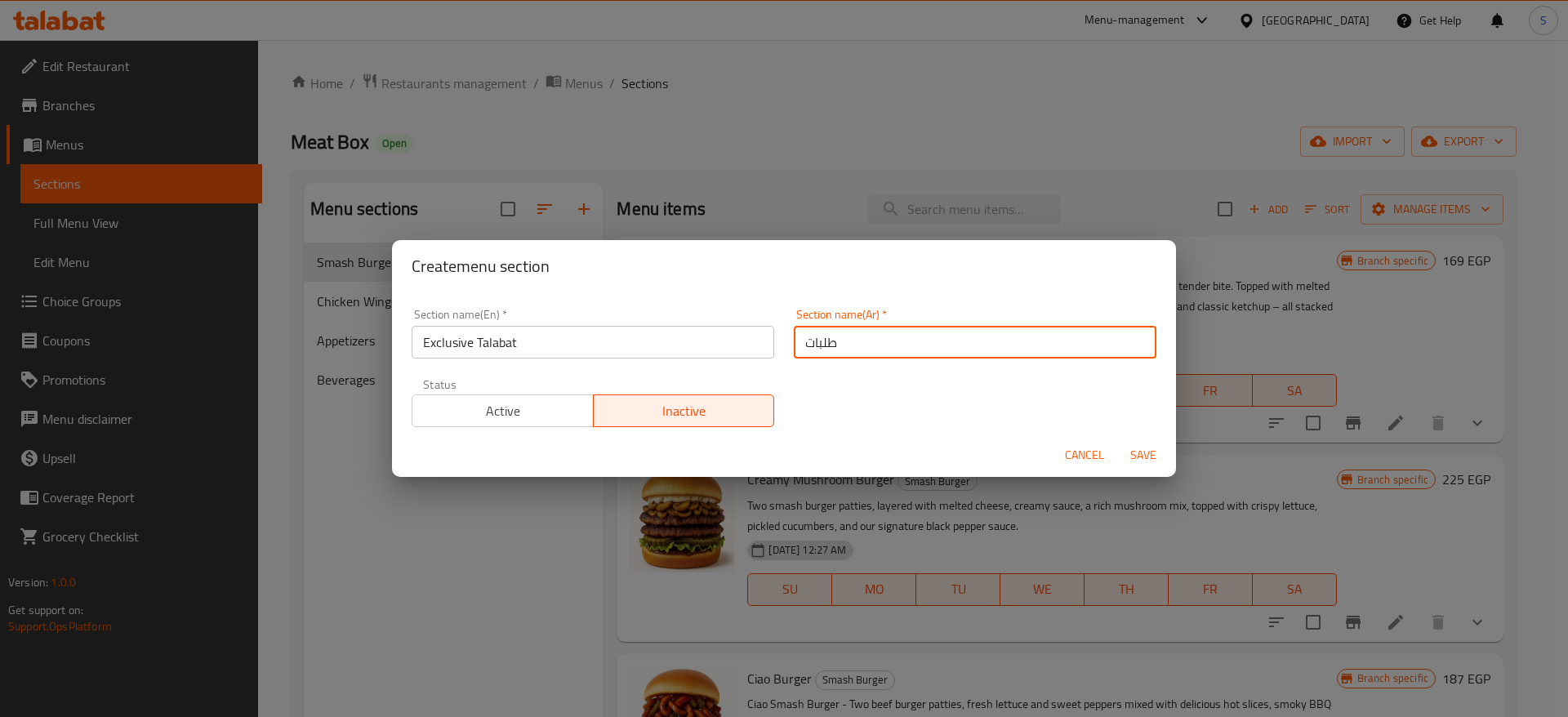
type input "طلبات"
click at [473, 343] on input "Exclusive Talabat" at bounding box center [592, 342] width 363 height 33
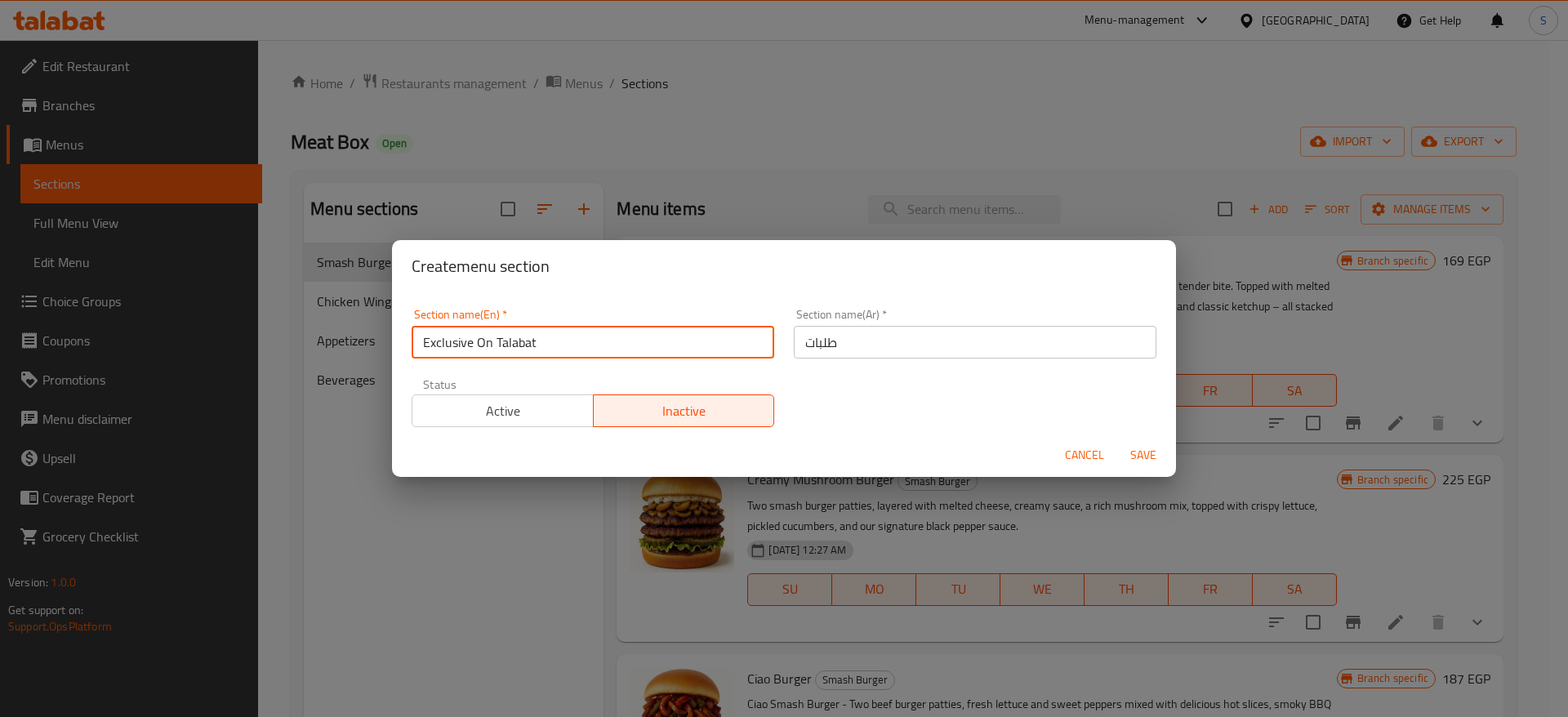
type input "Exclusive On Talabat"
click at [1015, 350] on input "طلبات" at bounding box center [975, 342] width 363 height 33
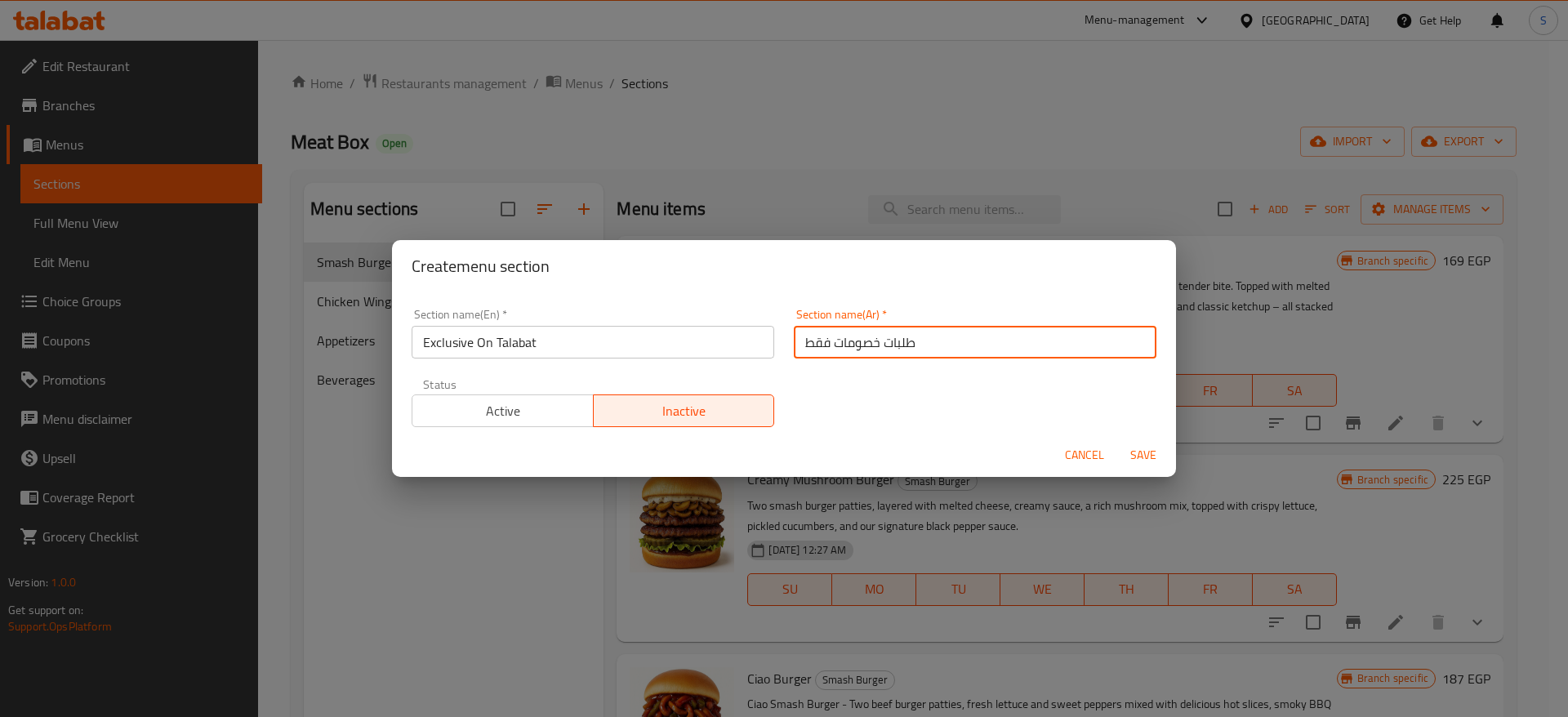
type input "طلبات خصومات فقط"
click at [951, 358] on input "طلبات خصومات فقط" at bounding box center [975, 342] width 363 height 33
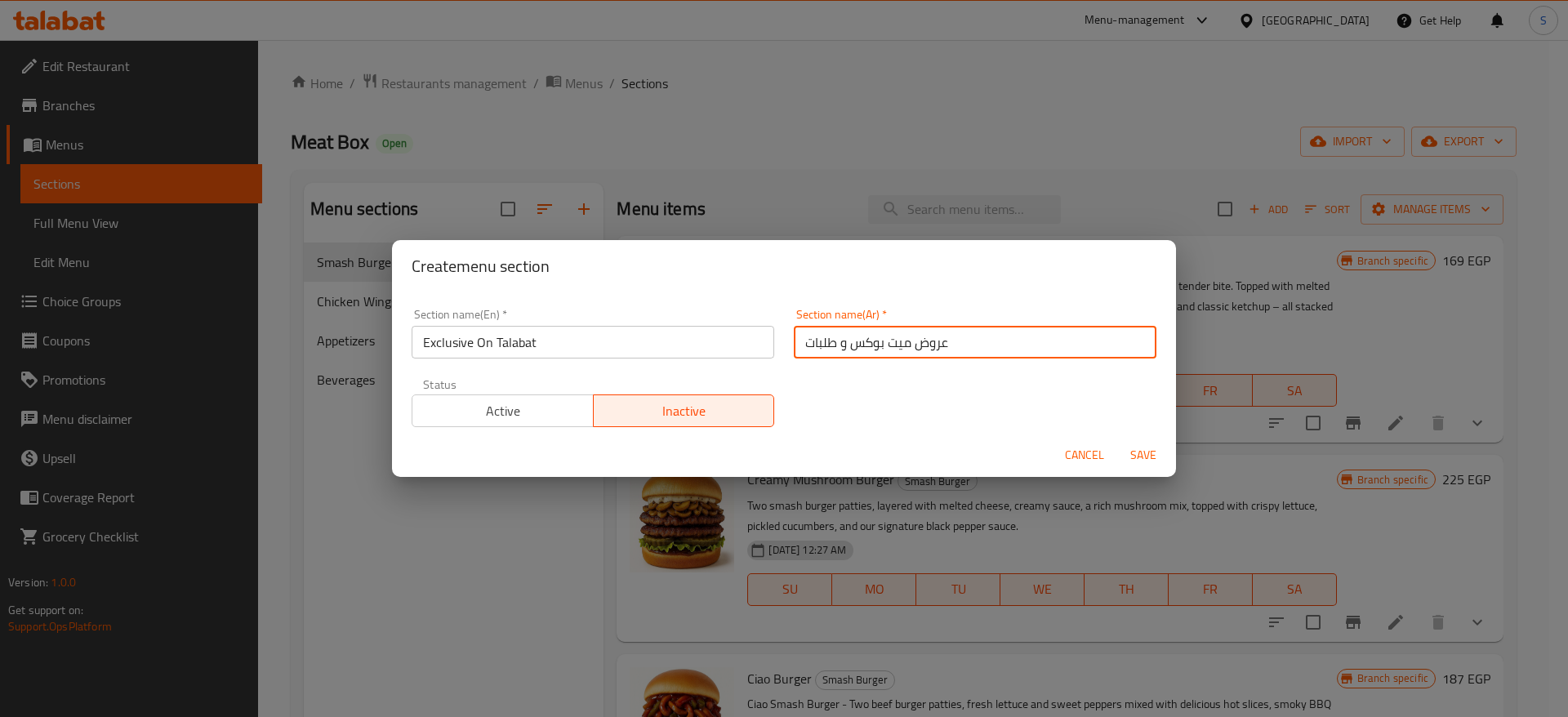
type input "عروض ميت بوكس و طلبات"
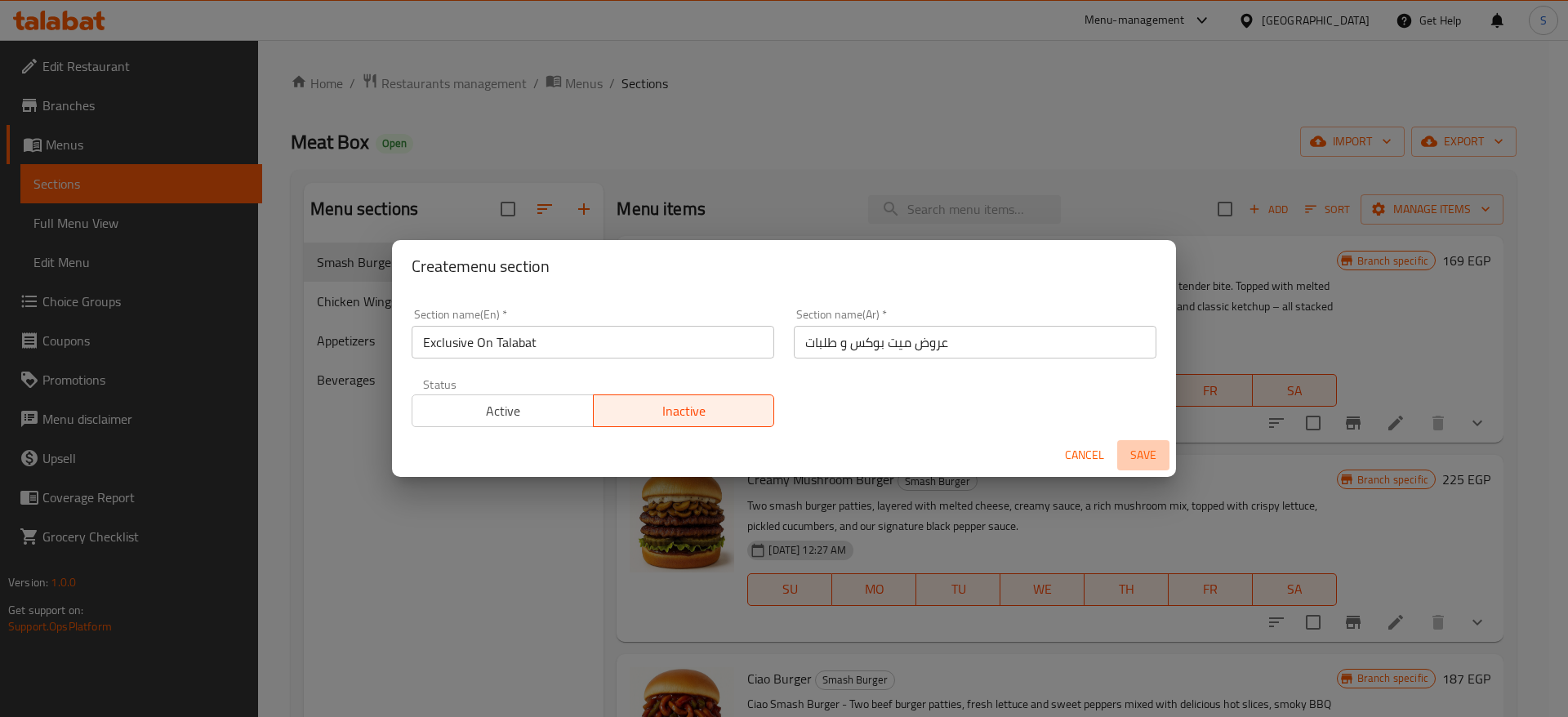
click at [1032, 452] on span "Save" at bounding box center [1143, 455] width 39 height 20
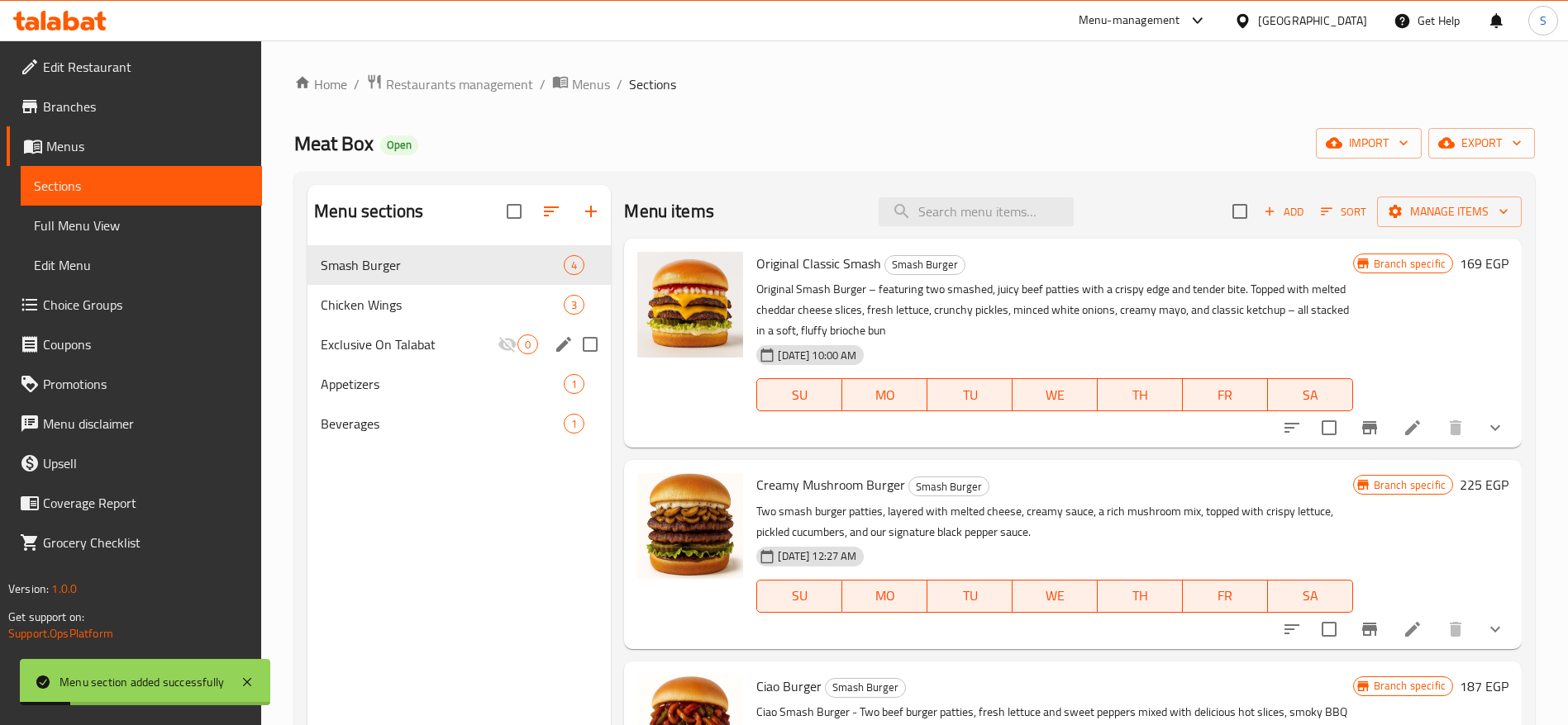
click at [490, 332] on div "Exclusive On Talabat 0" at bounding box center [459, 344] width 303 height 39
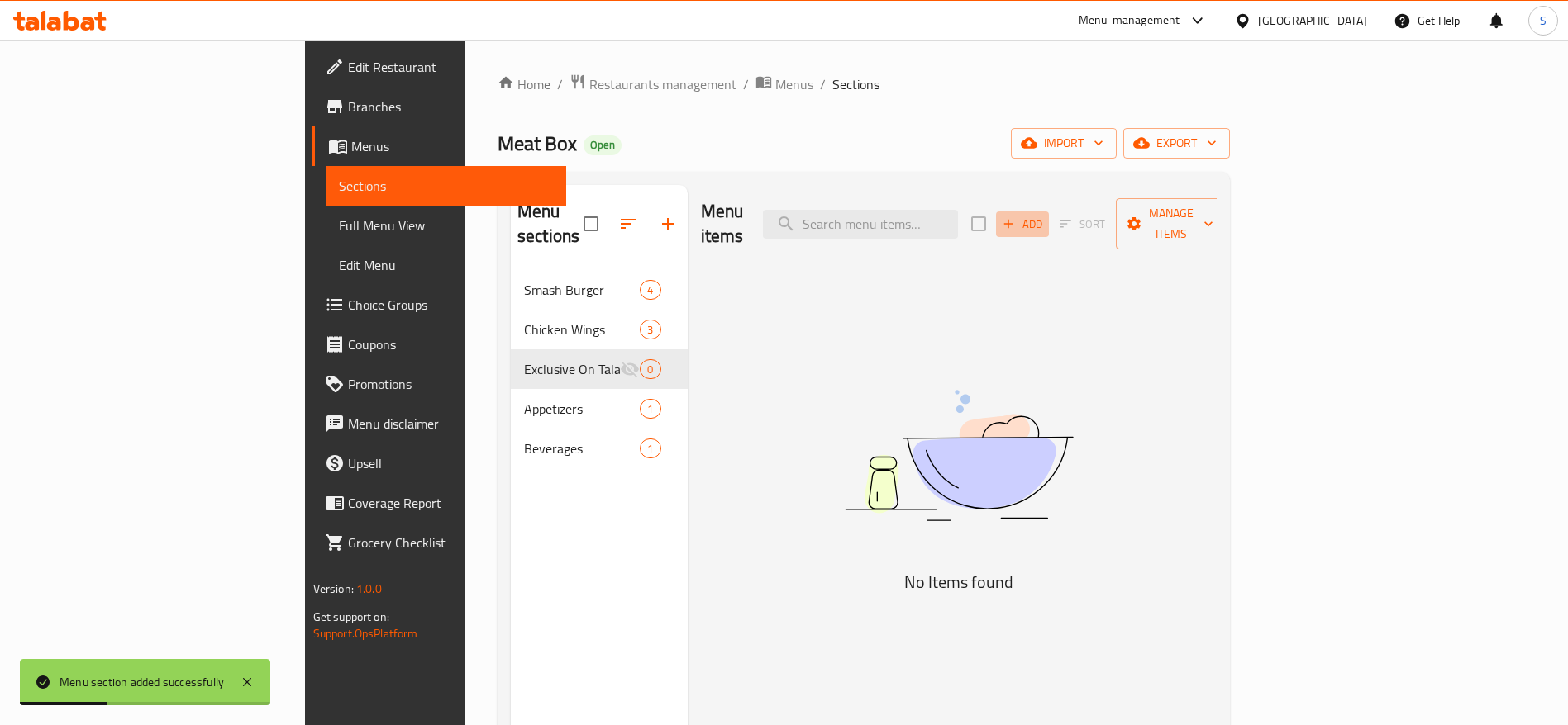
click at [1045, 219] on span "Add" at bounding box center [1022, 224] width 45 height 19
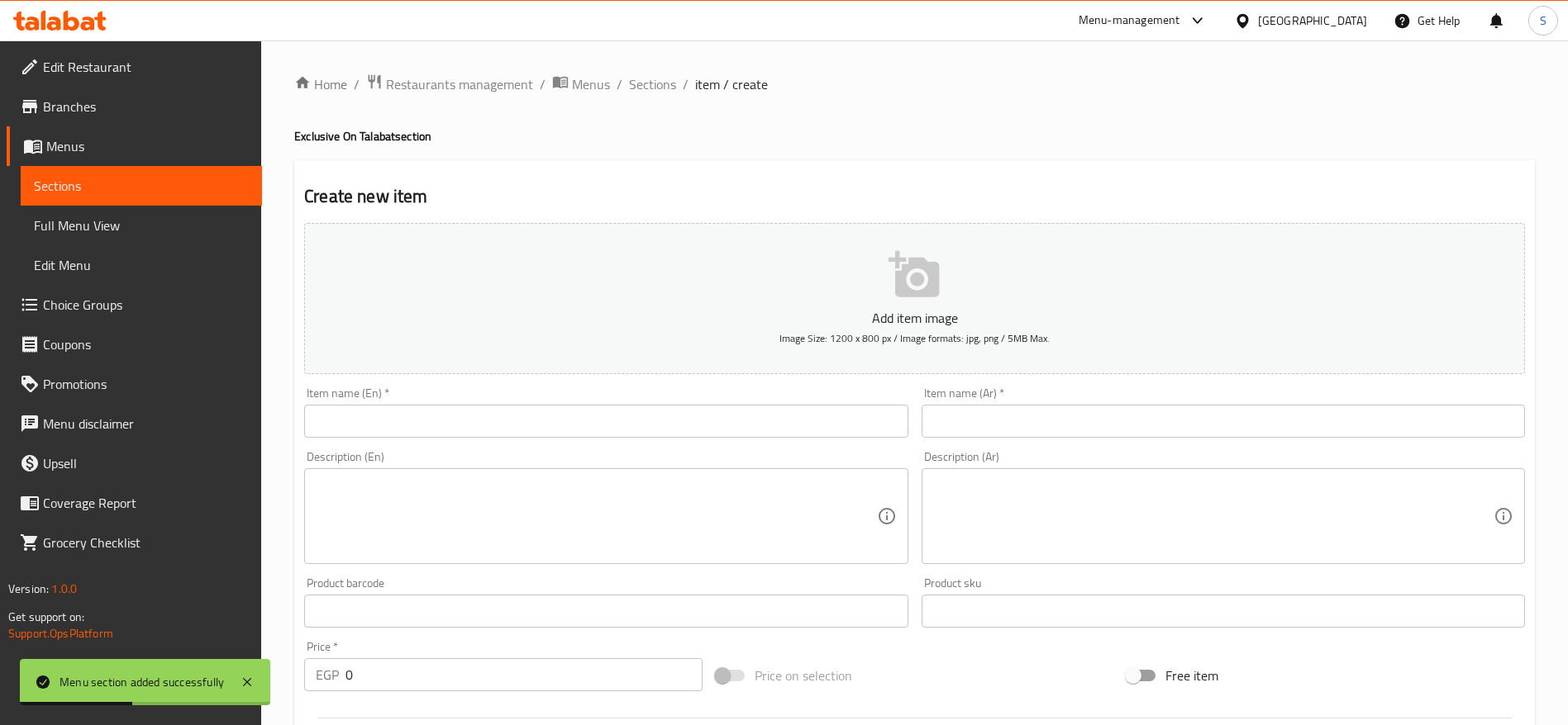
click at [575, 421] on input "text" at bounding box center [605, 421] width 604 height 33
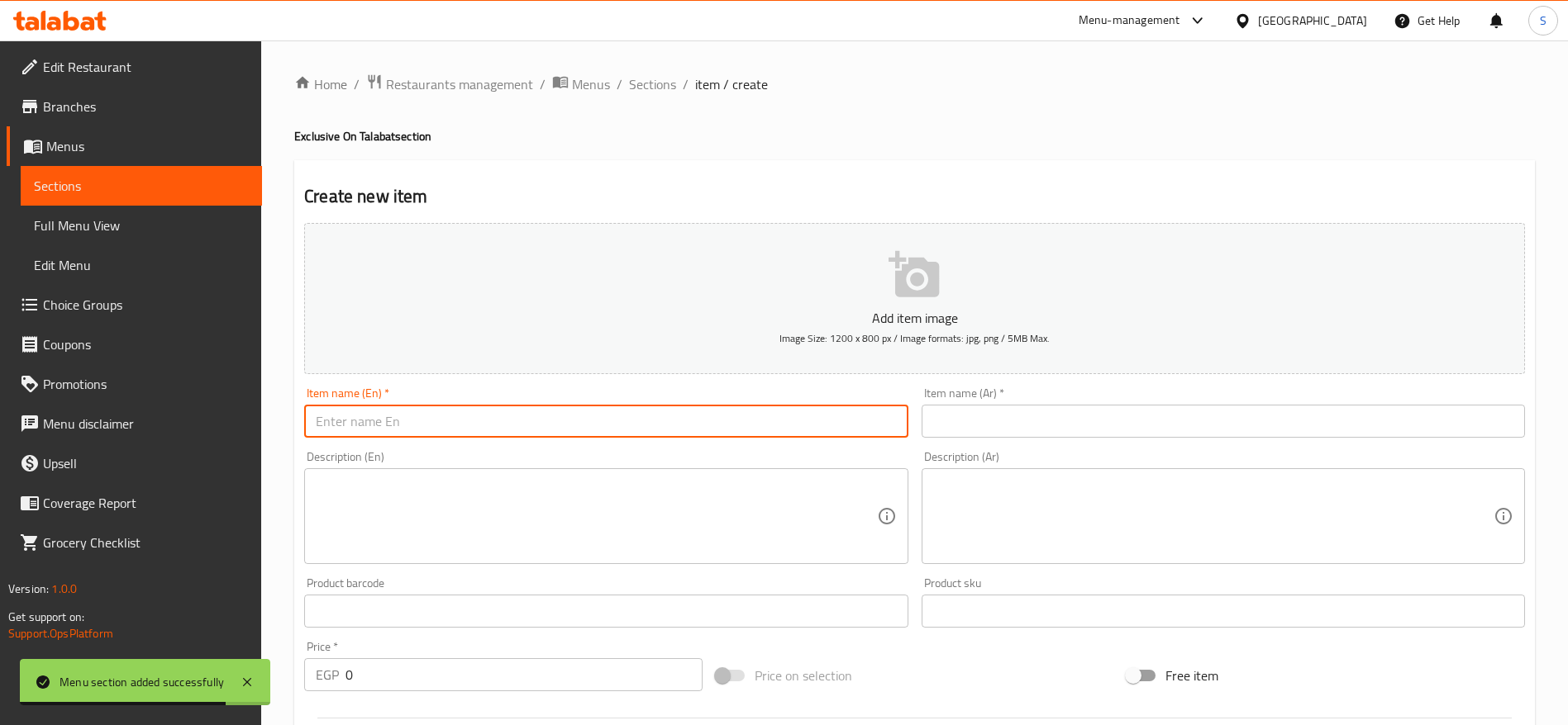
click at [486, 425] on input "text" at bounding box center [605, 421] width 604 height 33
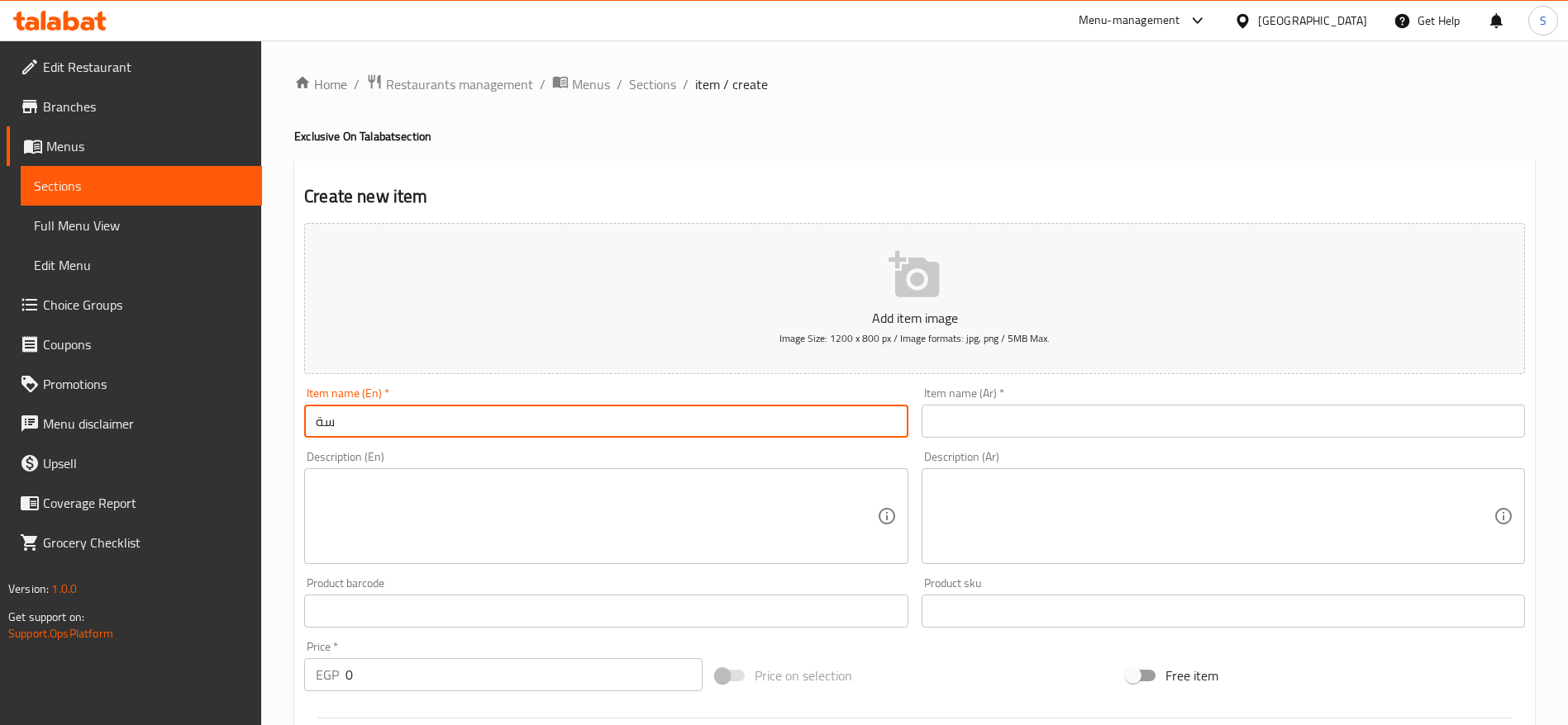
type input "س"
type input "s"
click at [641, 423] on input "Smoke House Burger Offer with Original Classic Smash" at bounding box center [605, 421] width 604 height 33
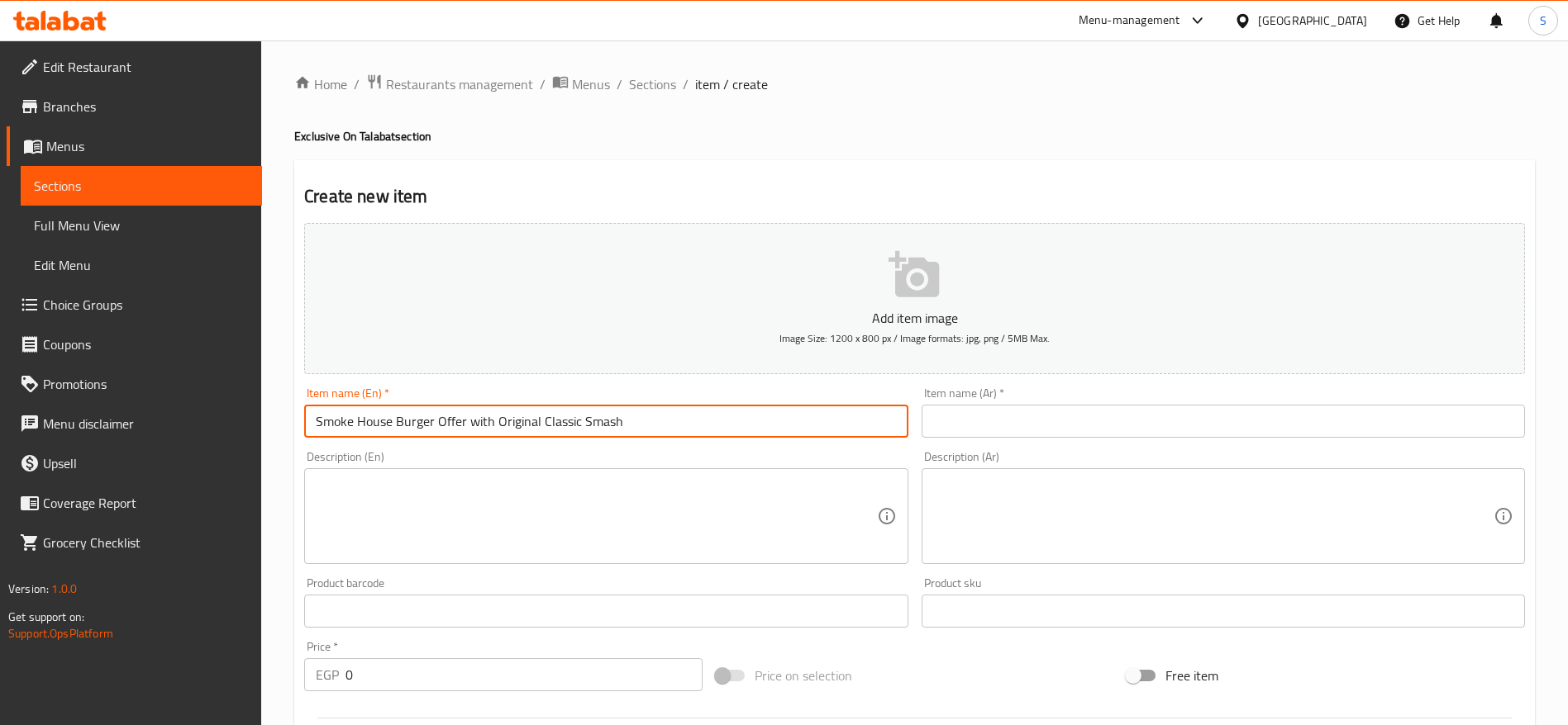
click at [641, 423] on input "Smoke House Burger Offer with Original Classic Smash" at bounding box center [605, 421] width 604 height 33
click at [493, 418] on input "Smoke House Burger Offer with Original Classic Smash" at bounding box center [605, 421] width 604 height 33
click at [734, 414] on input "Smoke House Burger Offer with 50% on Original Classic Smash" at bounding box center [605, 421] width 604 height 33
type input "Smoke House Burger Offer with 50% on Original Classic Smash"
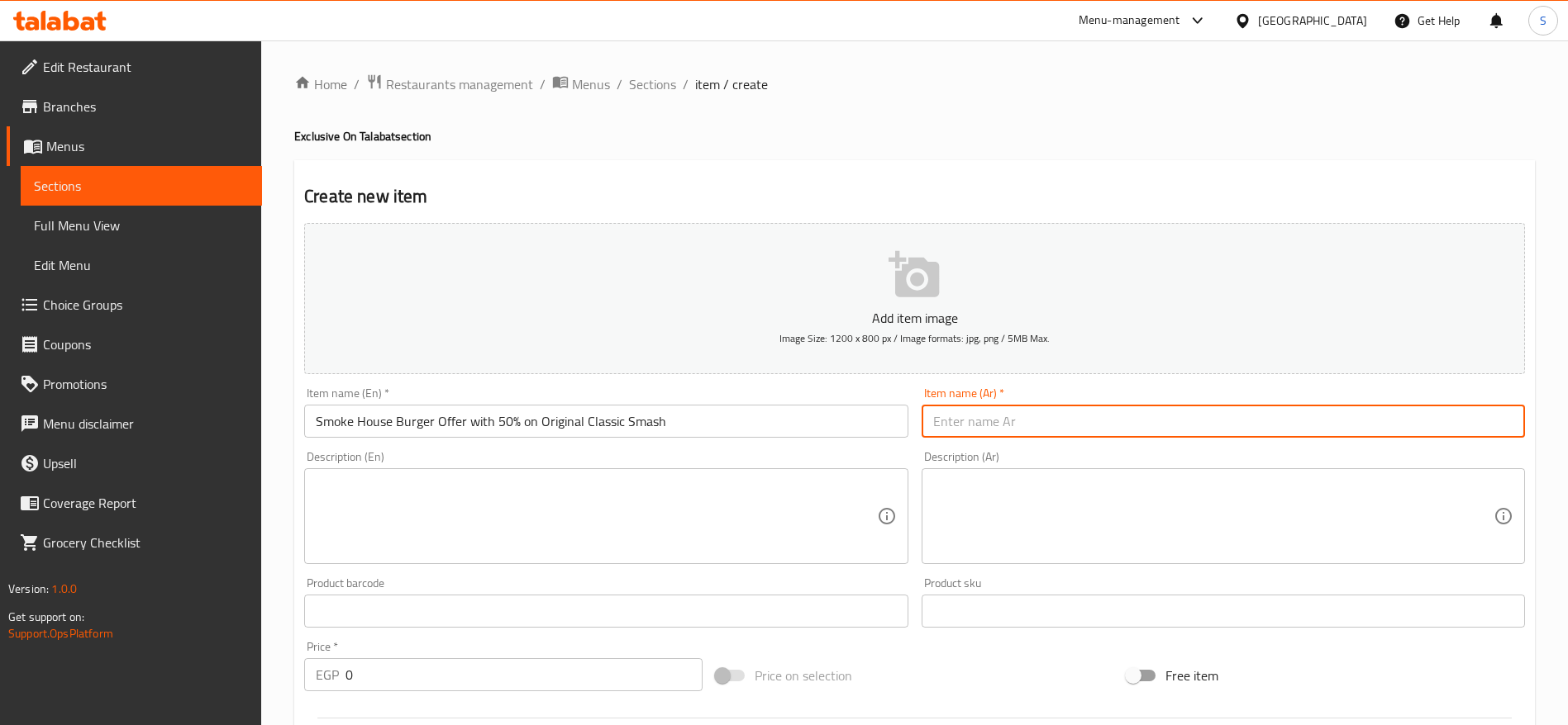
click at [1037, 423] on input "text" at bounding box center [1223, 421] width 604 height 33
click at [661, 435] on input "Smoke House Burger Offer with 50% on Original Classic Smash" at bounding box center [605, 421] width 604 height 33
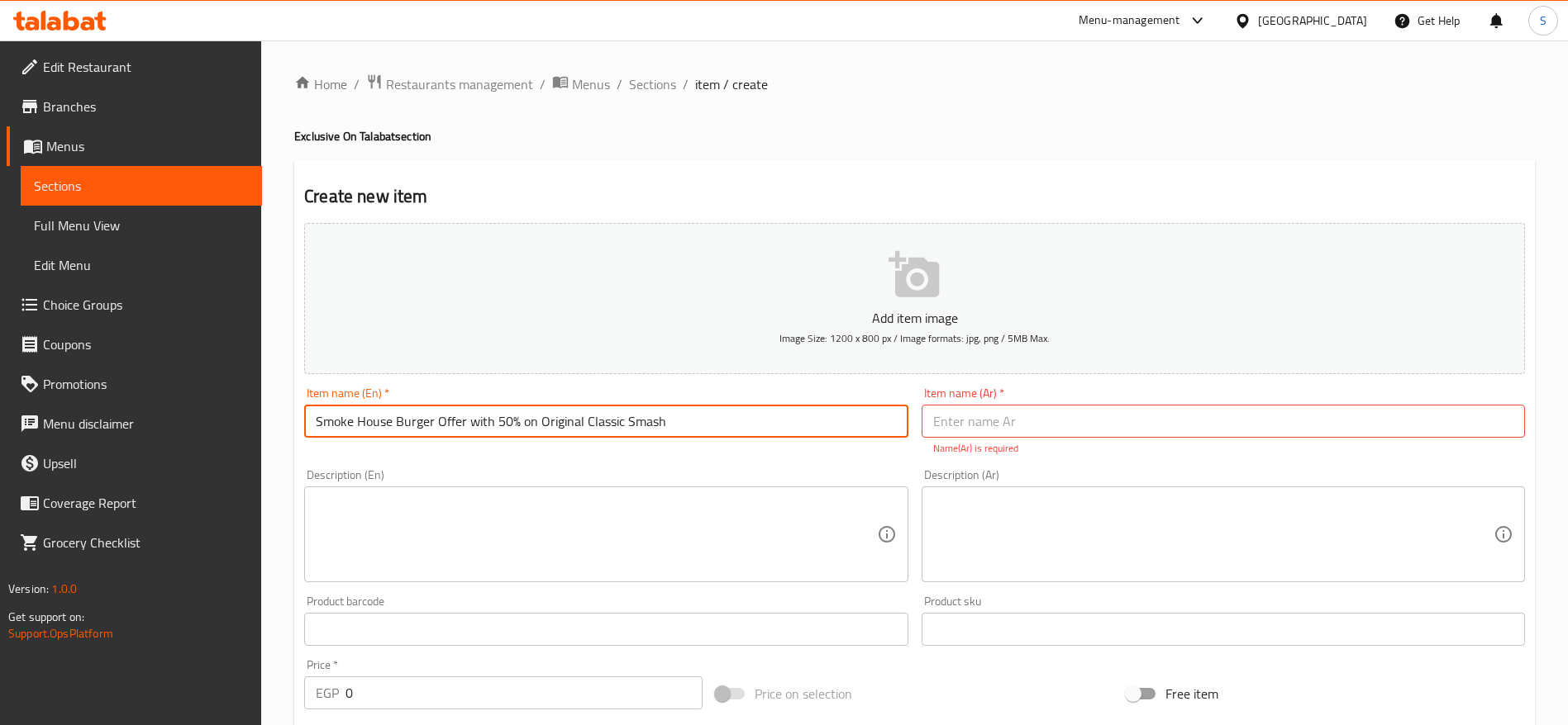
click at [667, 432] on input "Smoke House Burger Offer with 50% on Original Classic Smash" at bounding box center [605, 421] width 604 height 33
click at [679, 415] on input "Smoke House Burger Offer with 50% on Original Classic Smash" at bounding box center [605, 421] width 604 height 33
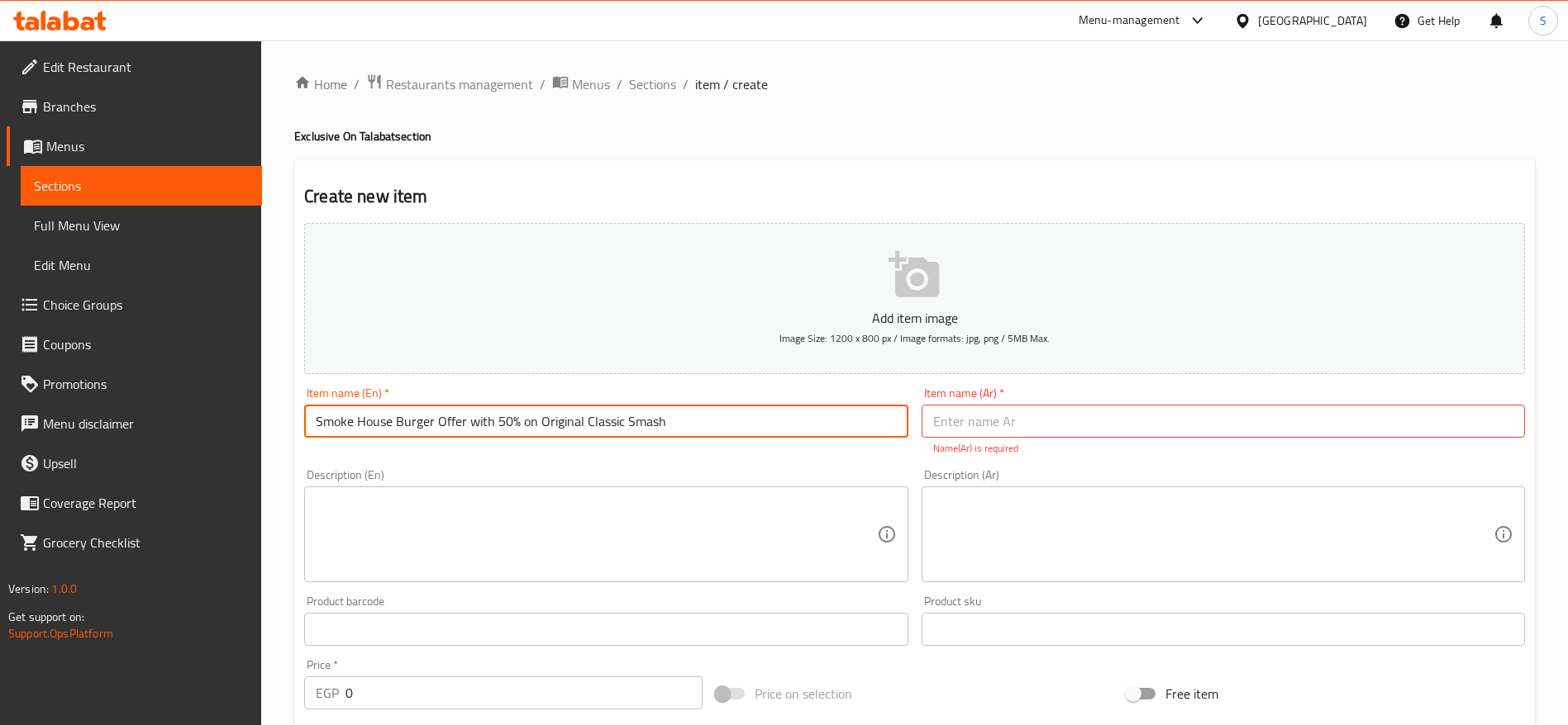
click at [679, 415] on input "Smoke House Burger Offer with 50% on Original Classic Smash" at bounding box center [605, 421] width 604 height 33
click at [1014, 441] on p "Name(Ar) is required" at bounding box center [1224, 448] width 581 height 15
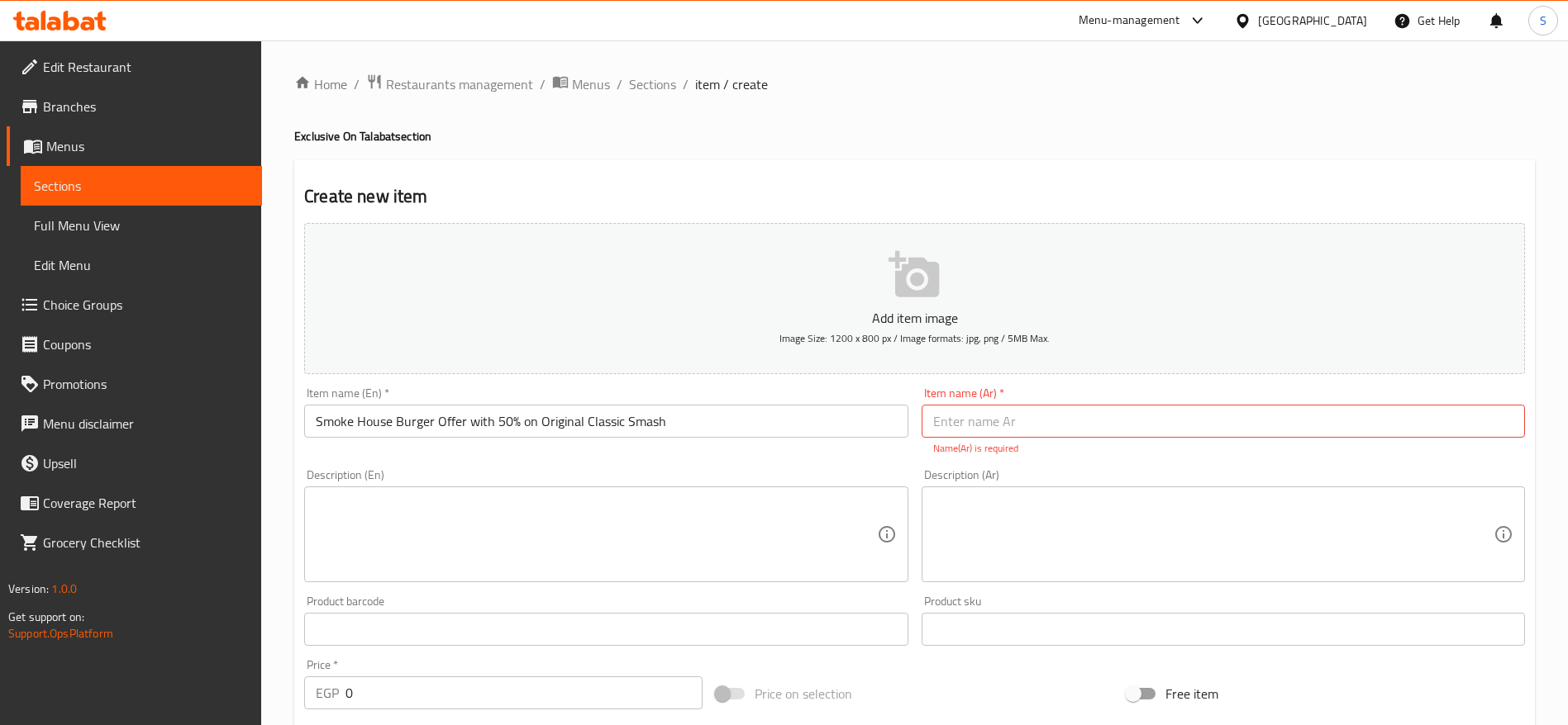
click at [1023, 425] on input "text" at bounding box center [1223, 421] width 604 height 33
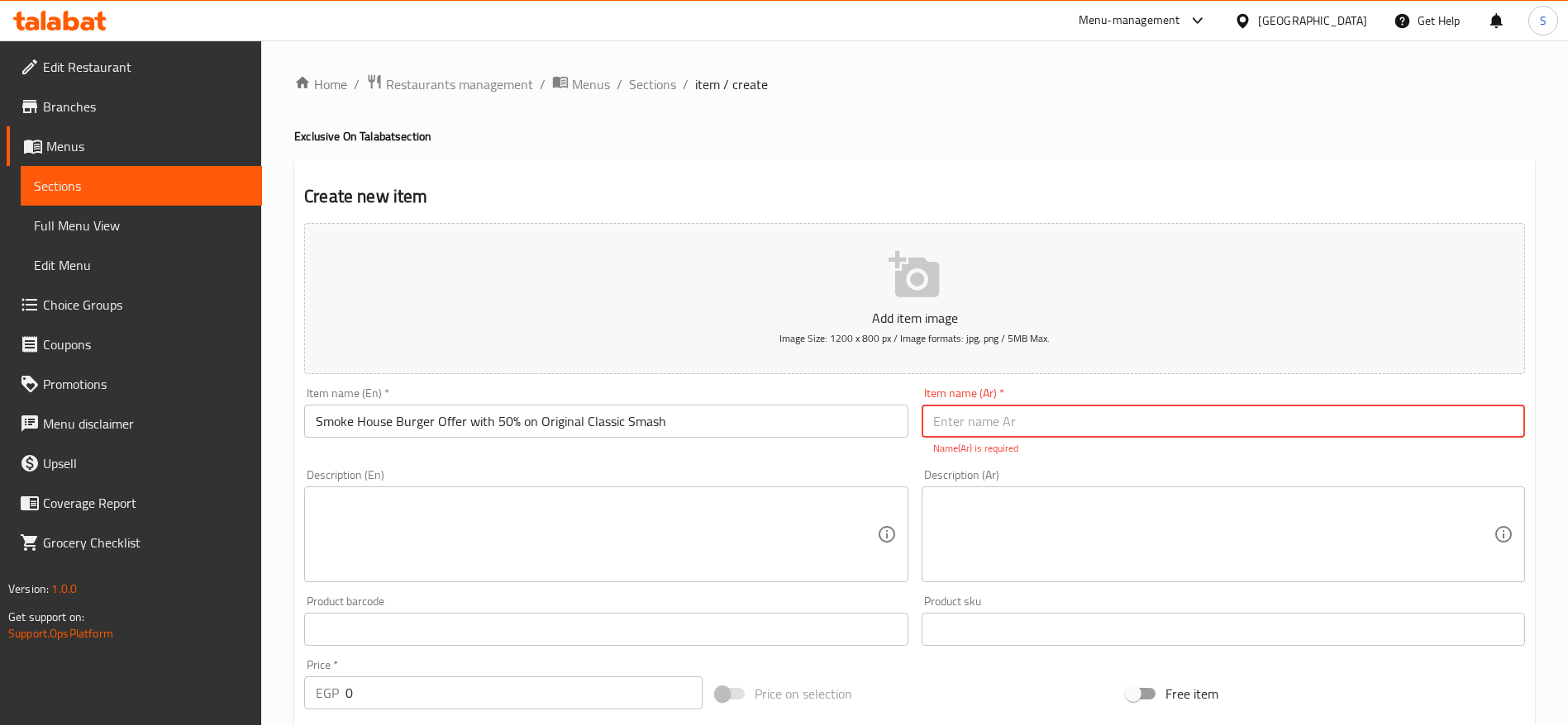
paste input "عرض سموك هاوس برجر بخصم 50% على ساندوتش أوريجينال كلاسيك سماش."
type input "عرض سموك هاوس برجر بخصم 50% على ساندوتش أوريجينال كلاسيك سماش."
click at [656, 483] on textarea at bounding box center [596, 535] width 560 height 79
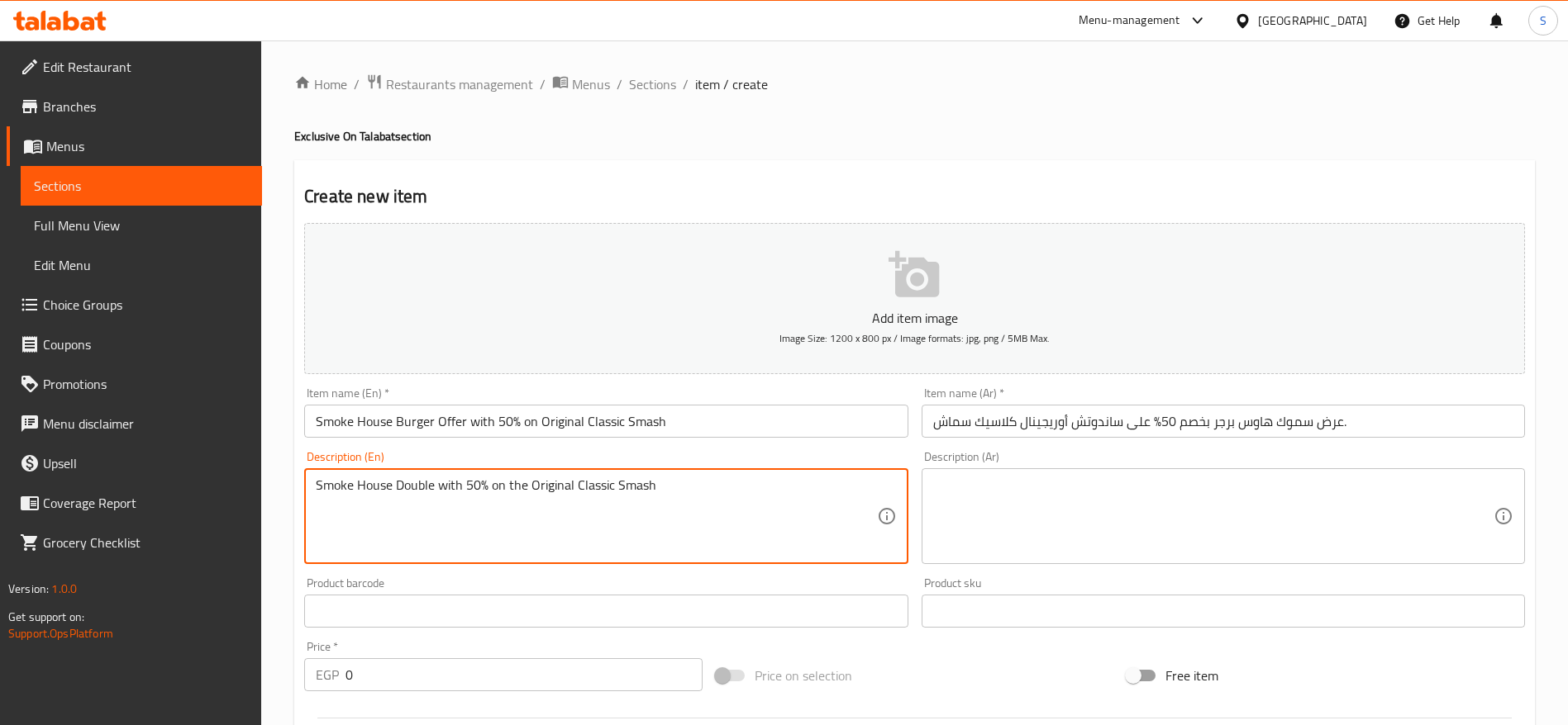
type textarea "Smoke House Double with 50% on the Original Classic Smash"
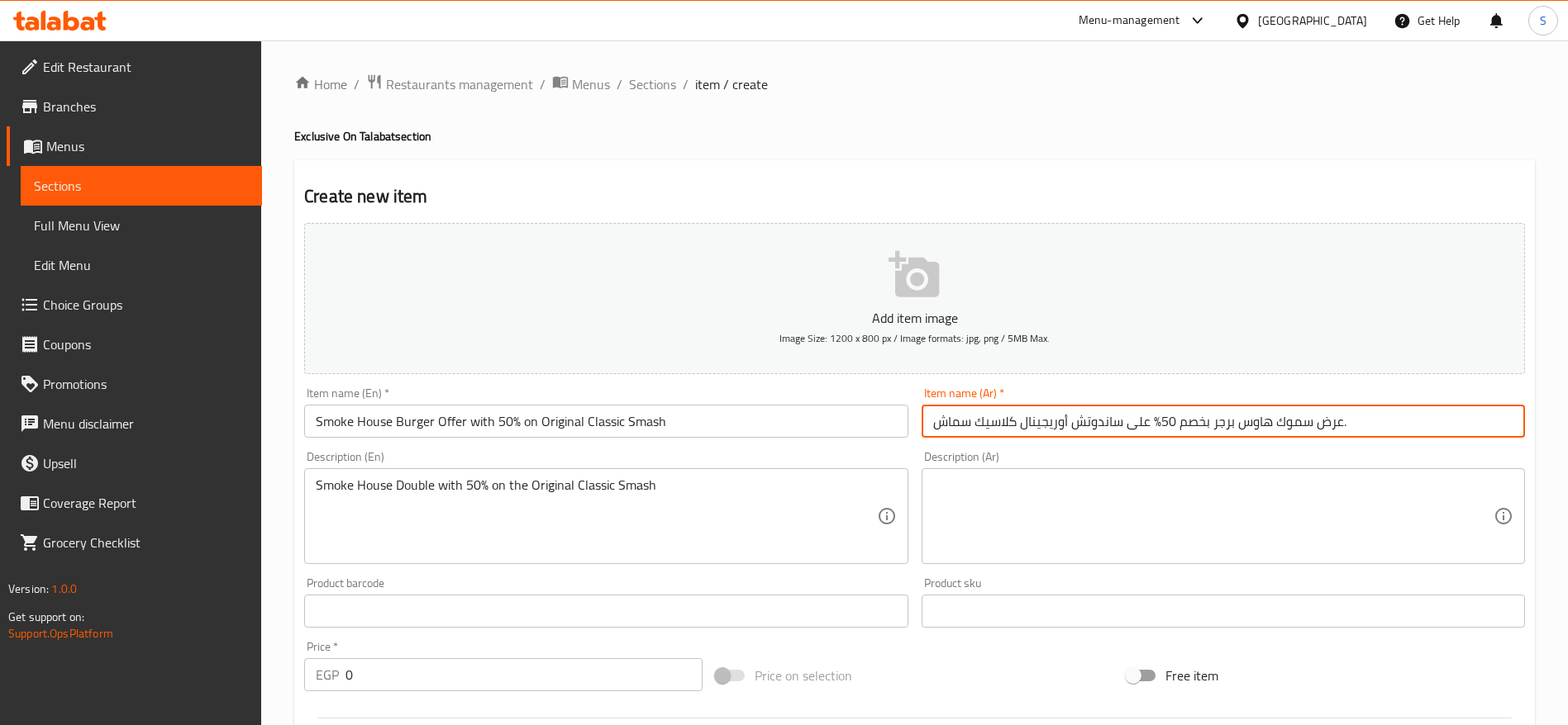
drag, startPoint x: 1307, startPoint y: 419, endPoint x: 887, endPoint y: 429, distance: 420.1
click at [891, 431] on div "Add item image Image Size: 1200 x 800 px / Image formats: jpg, png / 5MB Max. I…" at bounding box center [914, 573] width 1234 height 712
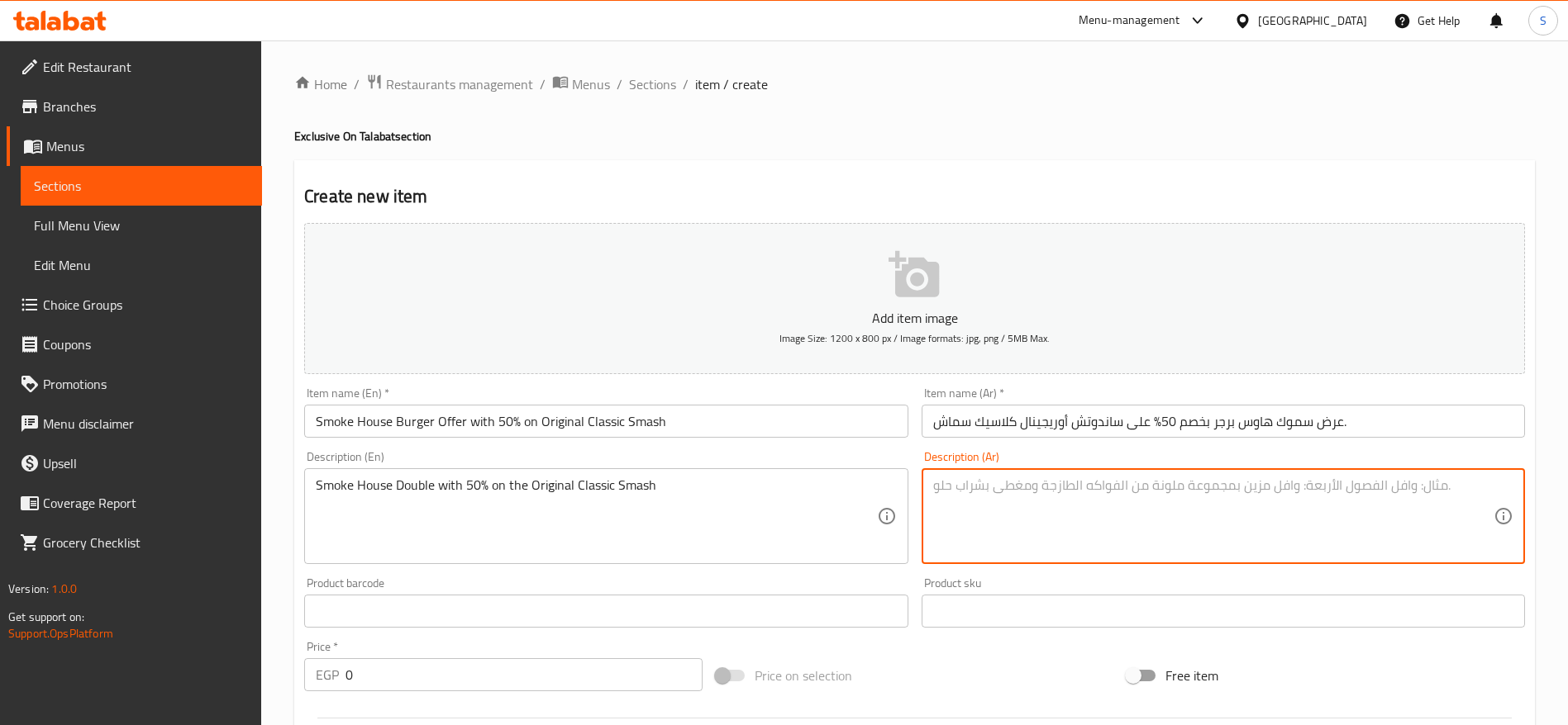
click at [1045, 483] on textarea at bounding box center [1213, 517] width 560 height 79
paste textarea "موك هاوس برجر بخصم 50% على ساندوتش أوريجينال كلاسيك سماش"
click at [1045, 483] on textarea "موك هاوس برجر بخصم 50% على ساندوتش أوريجينال كلاسيك سماش" at bounding box center [1213, 517] width 560 height 79
type textarea "موك هاوس برجر بخصم 50% على ساندوتش أوريجينال كلاسيك سماش"
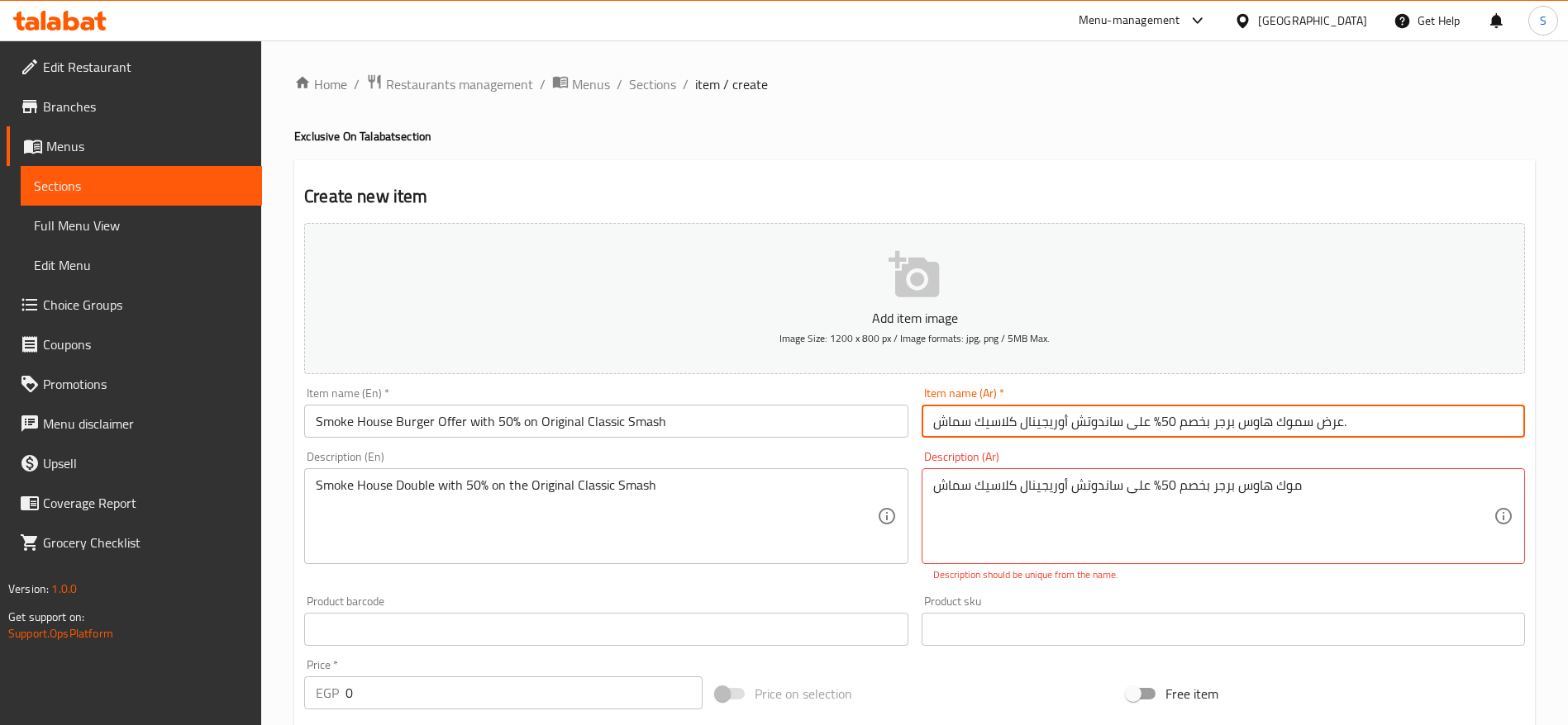
drag, startPoint x: 1311, startPoint y: 425, endPoint x: 884, endPoint y: 417, distance: 427.1
click at [884, 417] on div "Add item image Image Size: 1200 x 800 px / Image formats: jpg, png / 5MB Max. I…" at bounding box center [914, 581] width 1234 height 730
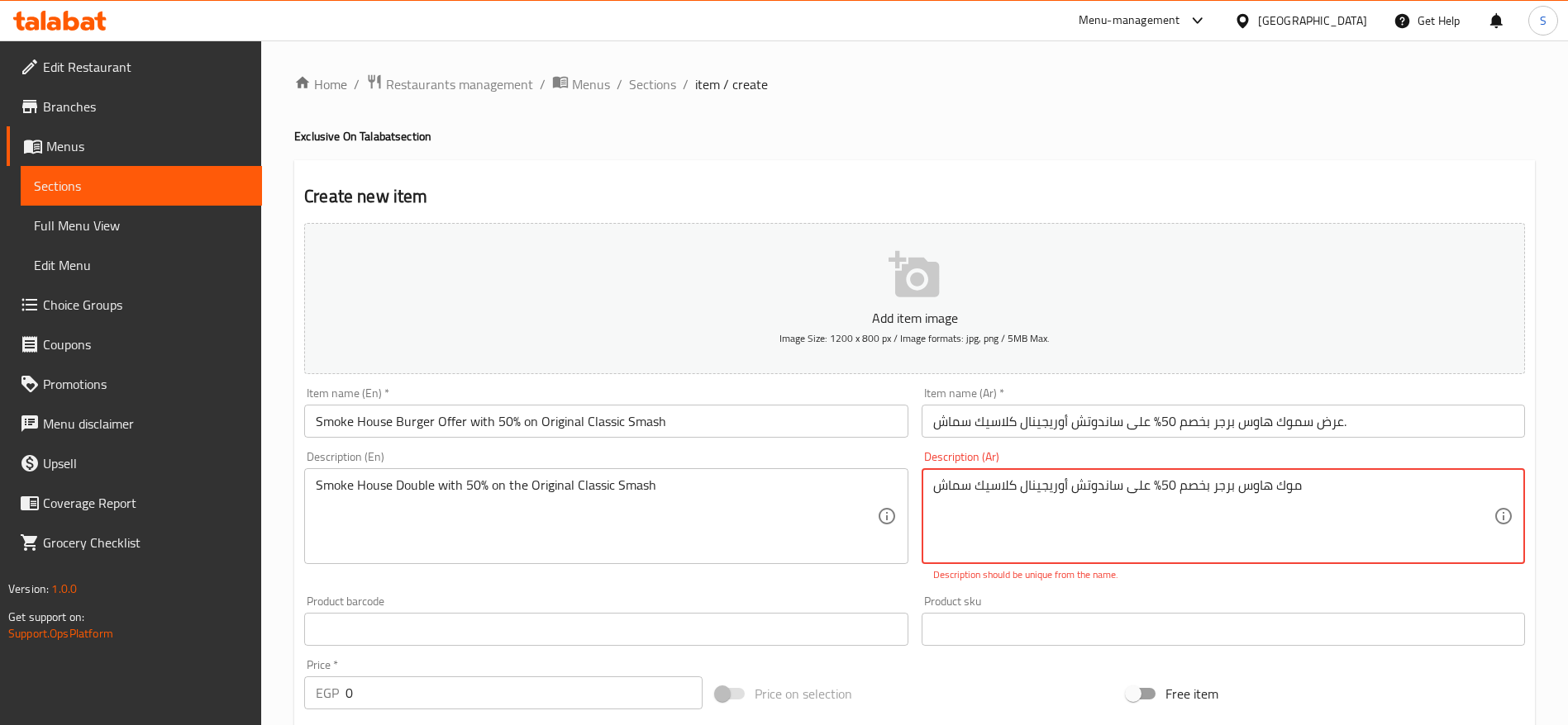
drag, startPoint x: 1354, startPoint y: 502, endPoint x: 861, endPoint y: 472, distance: 493.9
paste textarea "سموك هاوس برجر بخصم 50% على ساندوتش أوريجينال كلاسيك سماش"
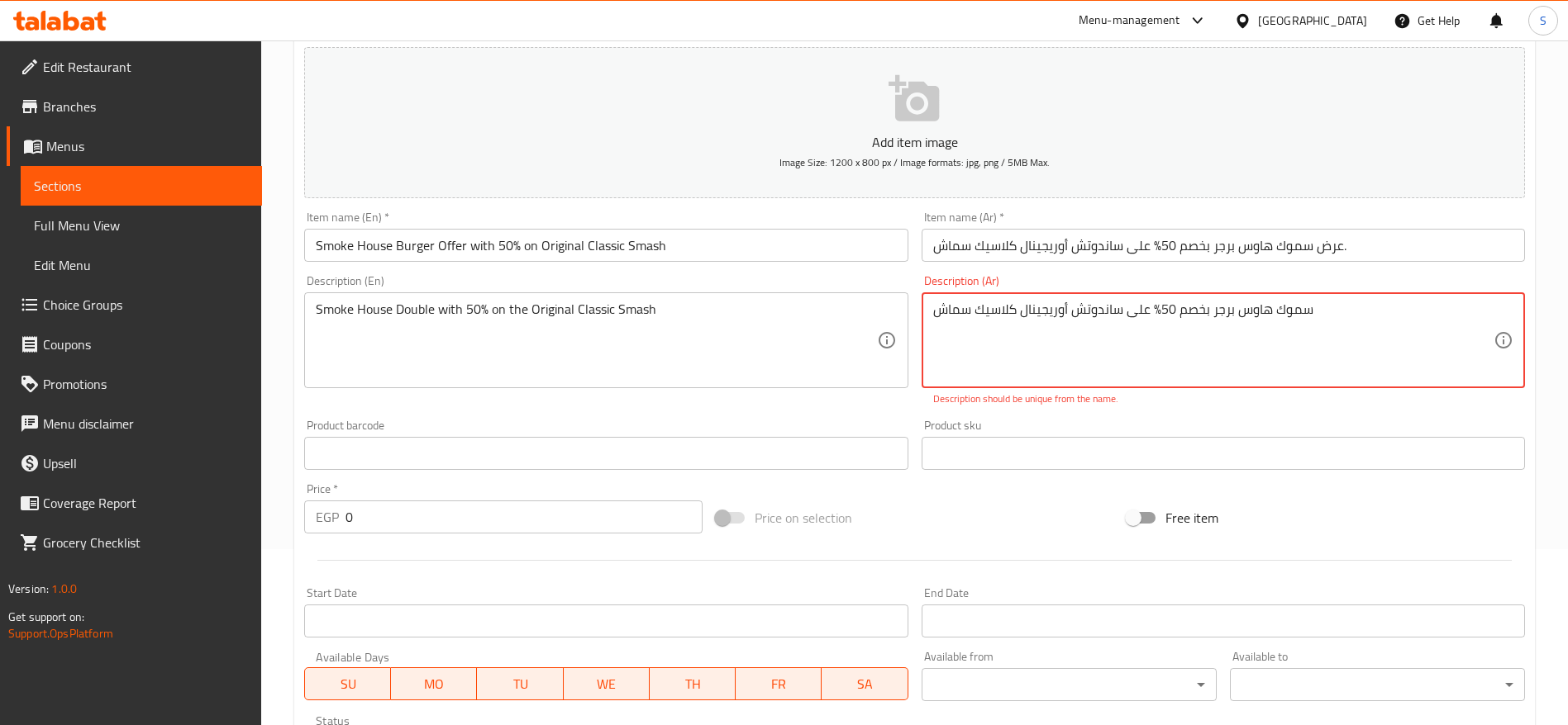
scroll to position [206, 0]
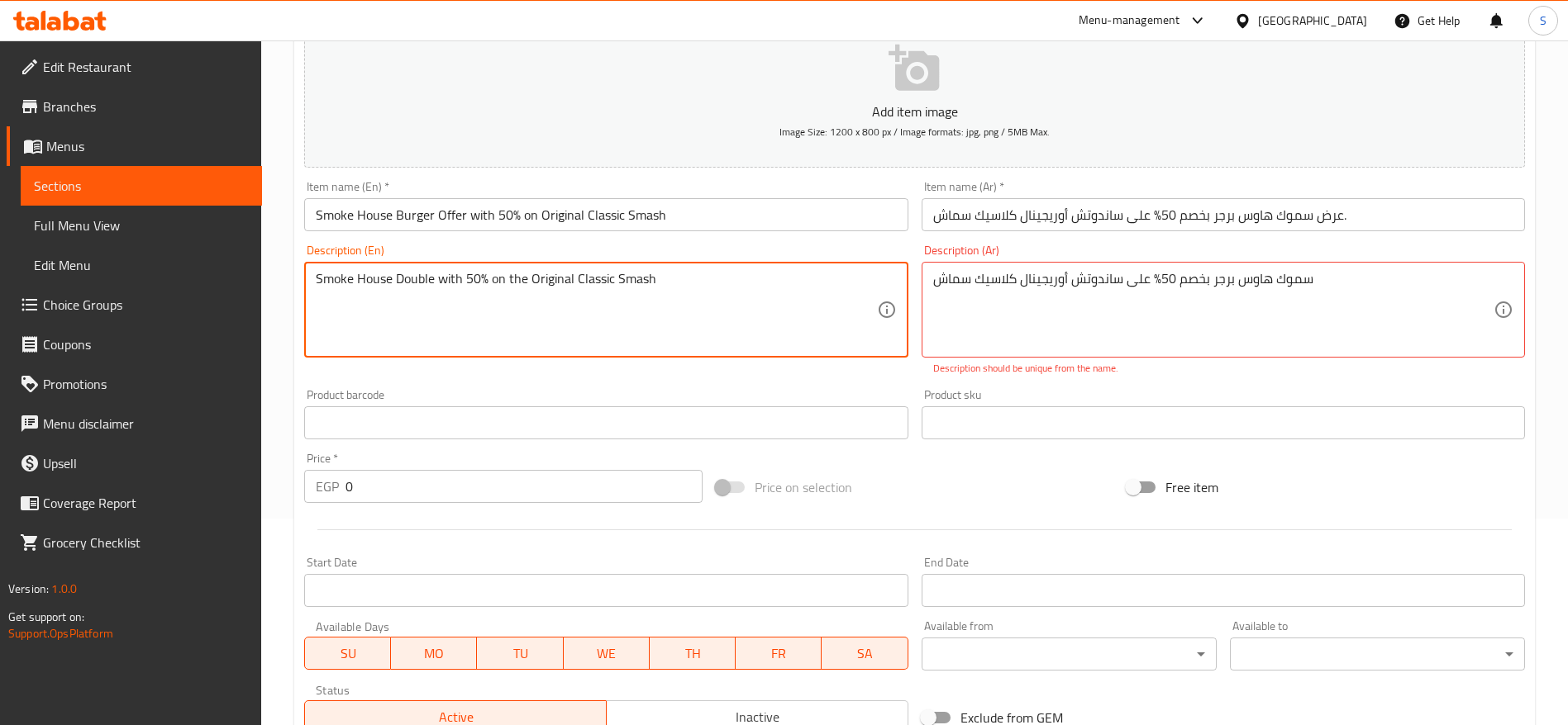
click at [873, 383] on div "Product barcode Product barcode" at bounding box center [605, 414] width 617 height 63
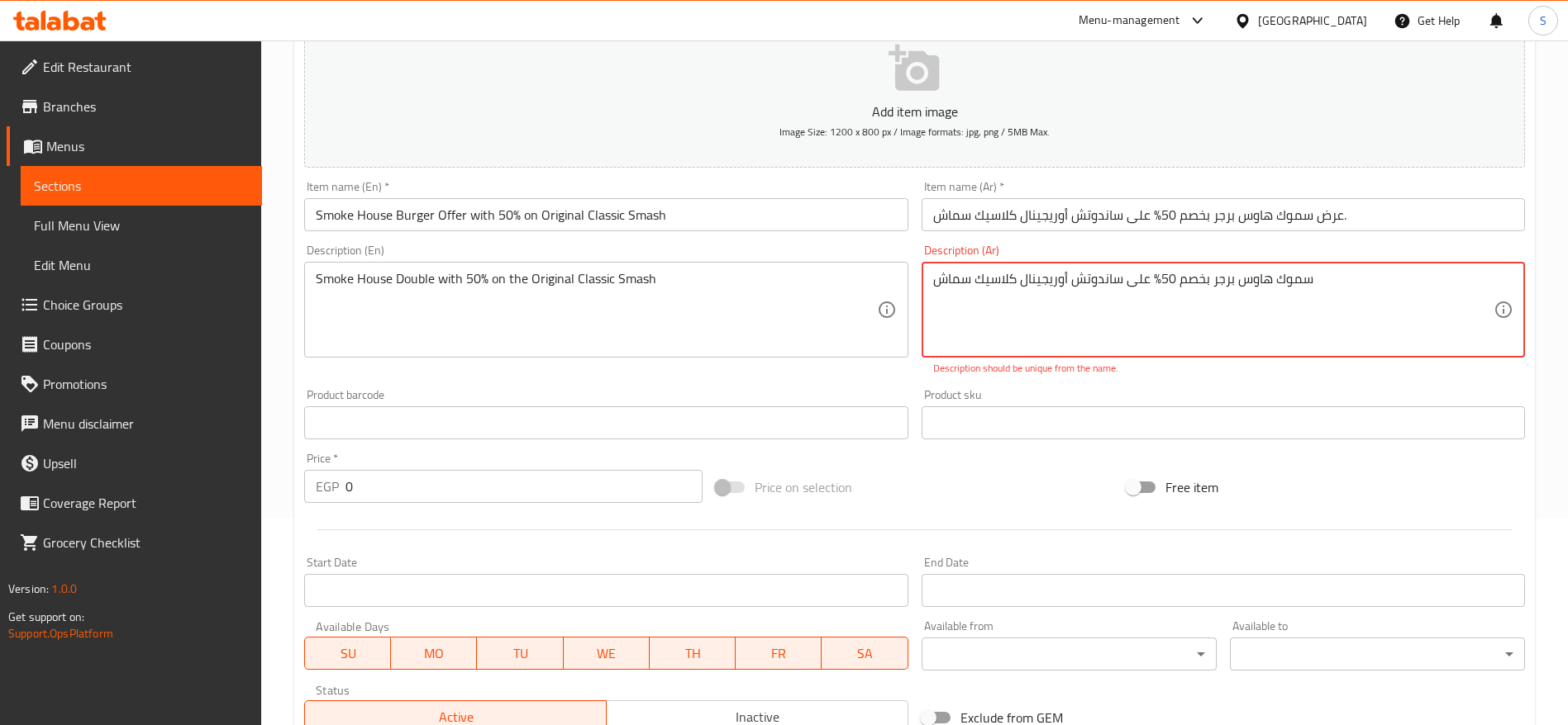
drag, startPoint x: 1019, startPoint y: 282, endPoint x: 1068, endPoint y: 278, distance: 49.2
click at [1045, 307] on textarea "سموك هاوس برجر بخصم 50% على ساندوتش كلاسيك سماش" at bounding box center [1213, 311] width 560 height 79
click at [1045, 365] on p "Description should be unique from the name." at bounding box center [1224, 368] width 581 height 15
click at [1045, 376] on p "Description should be unique from the name." at bounding box center [1224, 368] width 581 height 15
click at [1045, 367] on p "Description should be unique from the name." at bounding box center [1224, 368] width 581 height 15
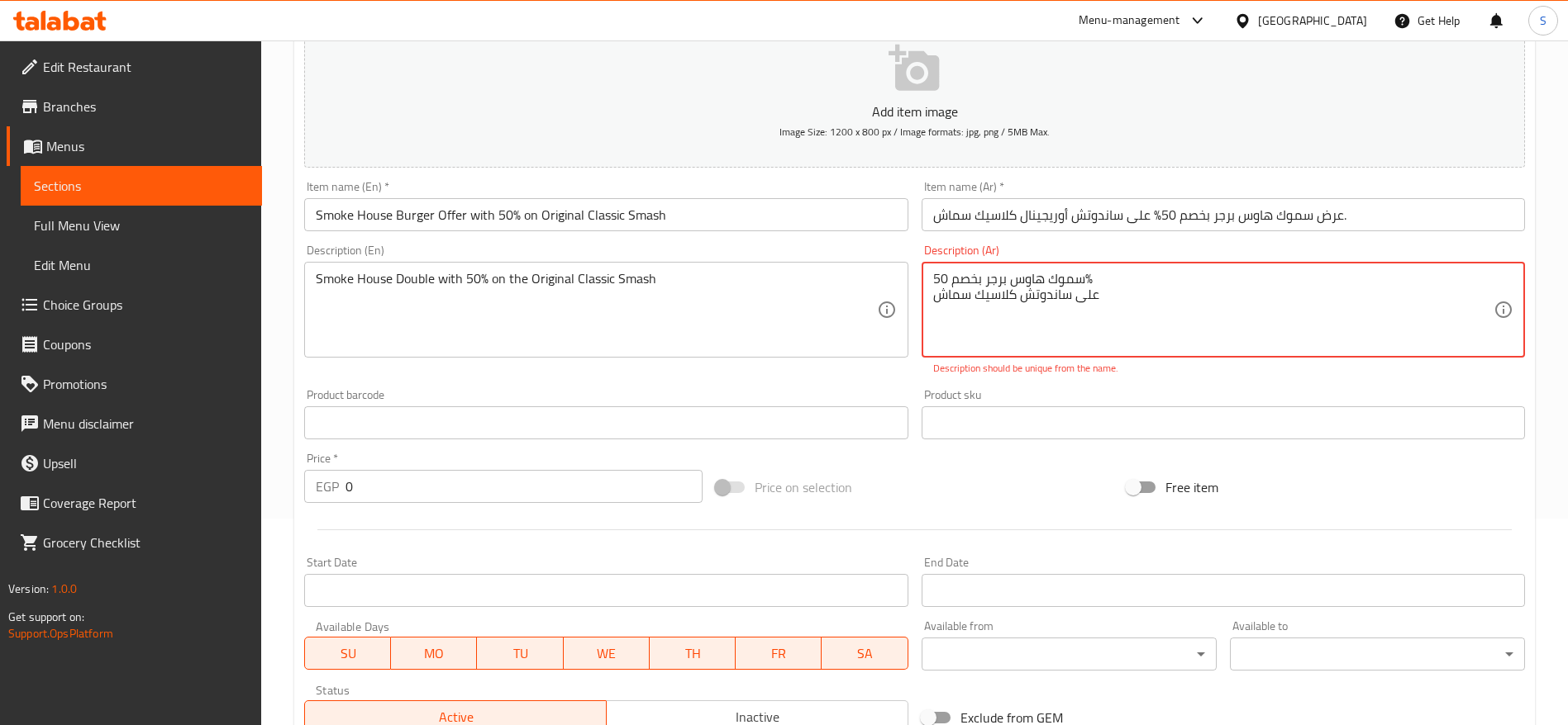
drag, startPoint x: 1112, startPoint y: 279, endPoint x: 1022, endPoint y: 277, distance: 90.0
click at [1023, 278] on textarea "سموك هاوس برجر بخصم 50% على ساندوتش كلاسيك سماش" at bounding box center [1213, 311] width 560 height 79
drag, startPoint x: 982, startPoint y: 279, endPoint x: 1010, endPoint y: 278, distance: 28.0
click at [1010, 278] on textarea "سموك هاوس برجر بخصم 50% على ساندوتش كلاسيك سماش" at bounding box center [1213, 311] width 560 height 79
type textarea "سموك هاوس بخصم 50% على ساندوتش كلاسيك سماش"
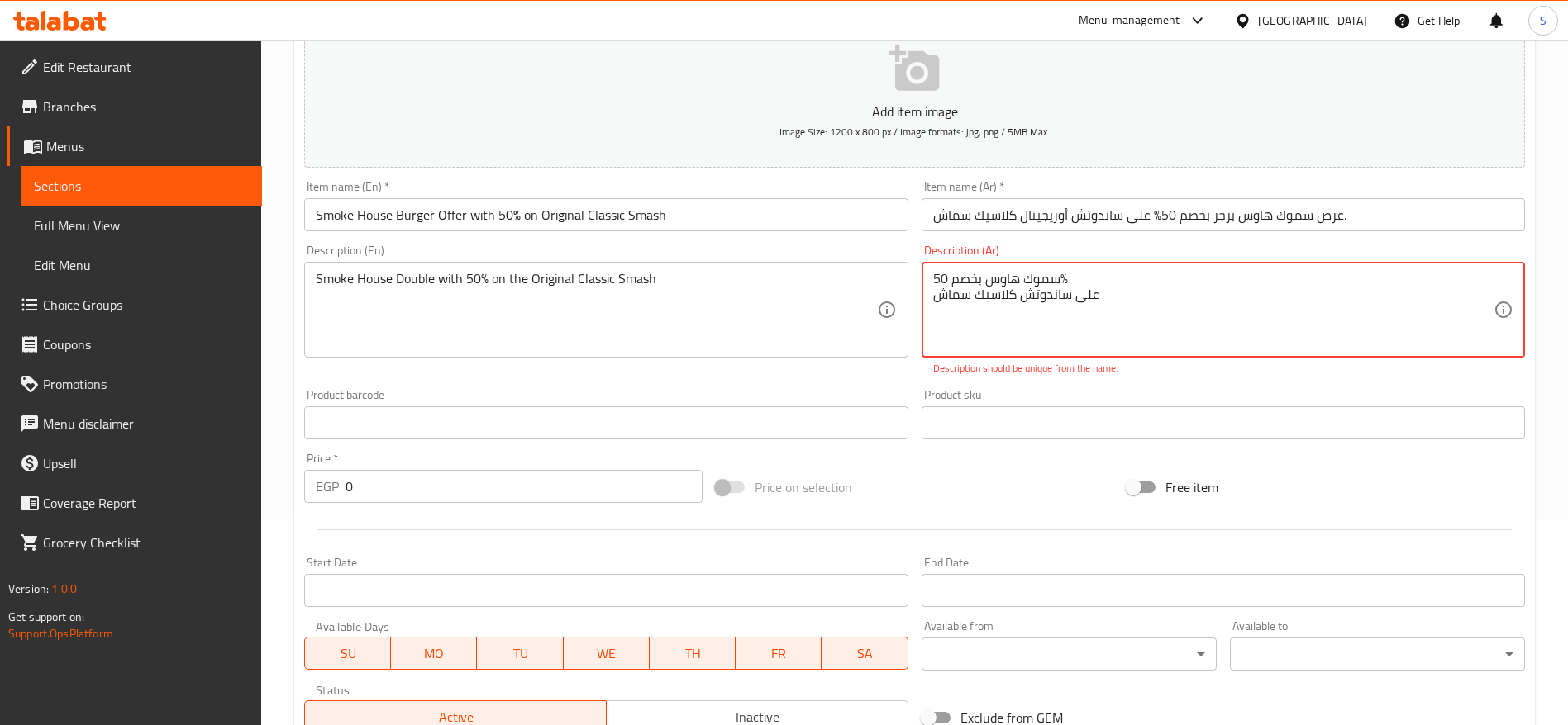
click at [1019, 357] on div "سموك هاوس بخصم 50% على ساندوتش كلاسيك سماش Description (Ar)" at bounding box center [1223, 310] width 604 height 96
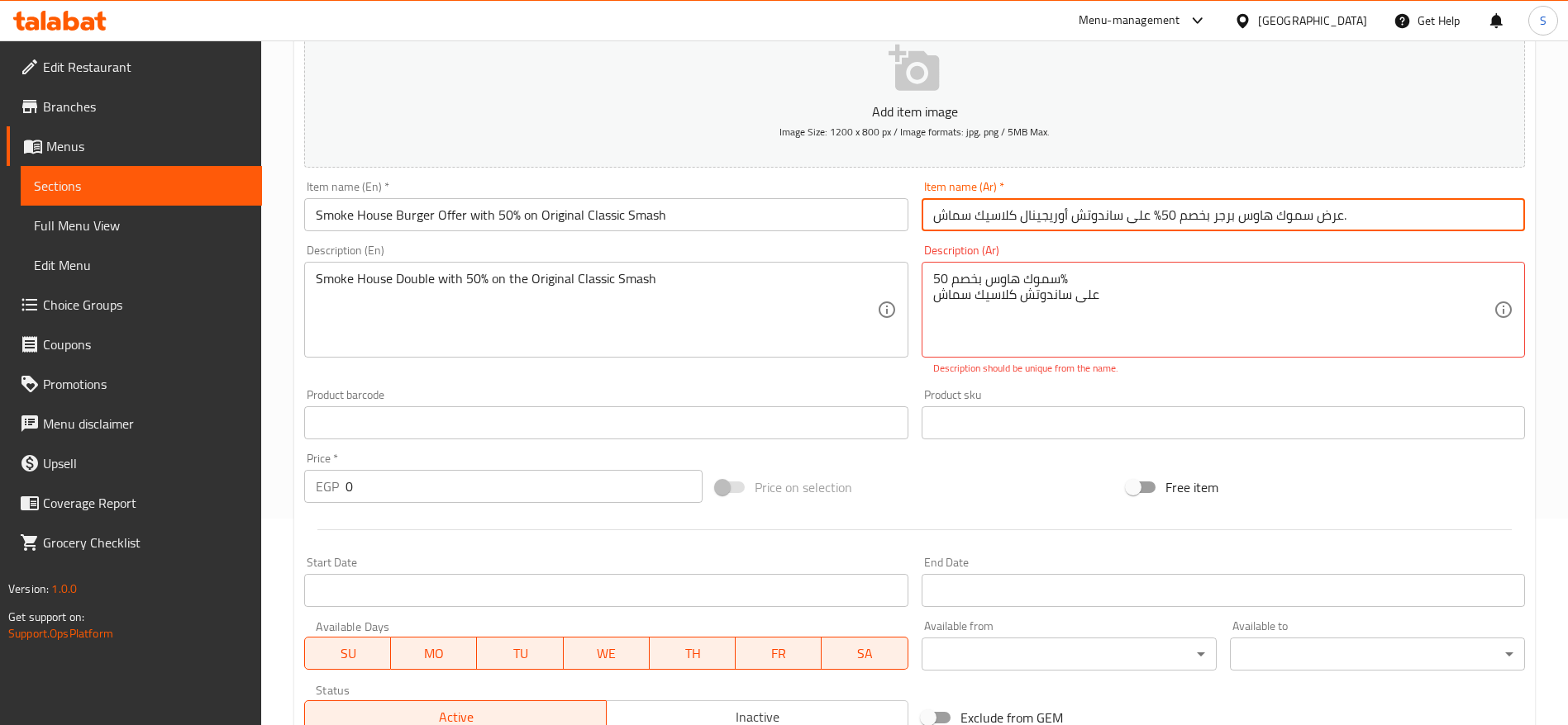
click at [1045, 210] on input "عرض سموك هاوس برجر بخصم 50% على ساندوتش أوريجينال كلاسيك سماش." at bounding box center [1223, 215] width 604 height 33
drag, startPoint x: 1210, startPoint y: 211, endPoint x: 907, endPoint y: 214, distance: 303.0
click at [909, 214] on div "Add item image Image Size: 1200 x 800 px / Image formats: jpg, png / 5MB Max. I…" at bounding box center [914, 375] width 1234 height 730
type input "عرض سموك هاوس برجر ."
click at [1045, 235] on div "Item name (Ar)   * عرض سموك هاوس برجر . Item name (Ar) *" at bounding box center [1224, 206] width 617 height 63
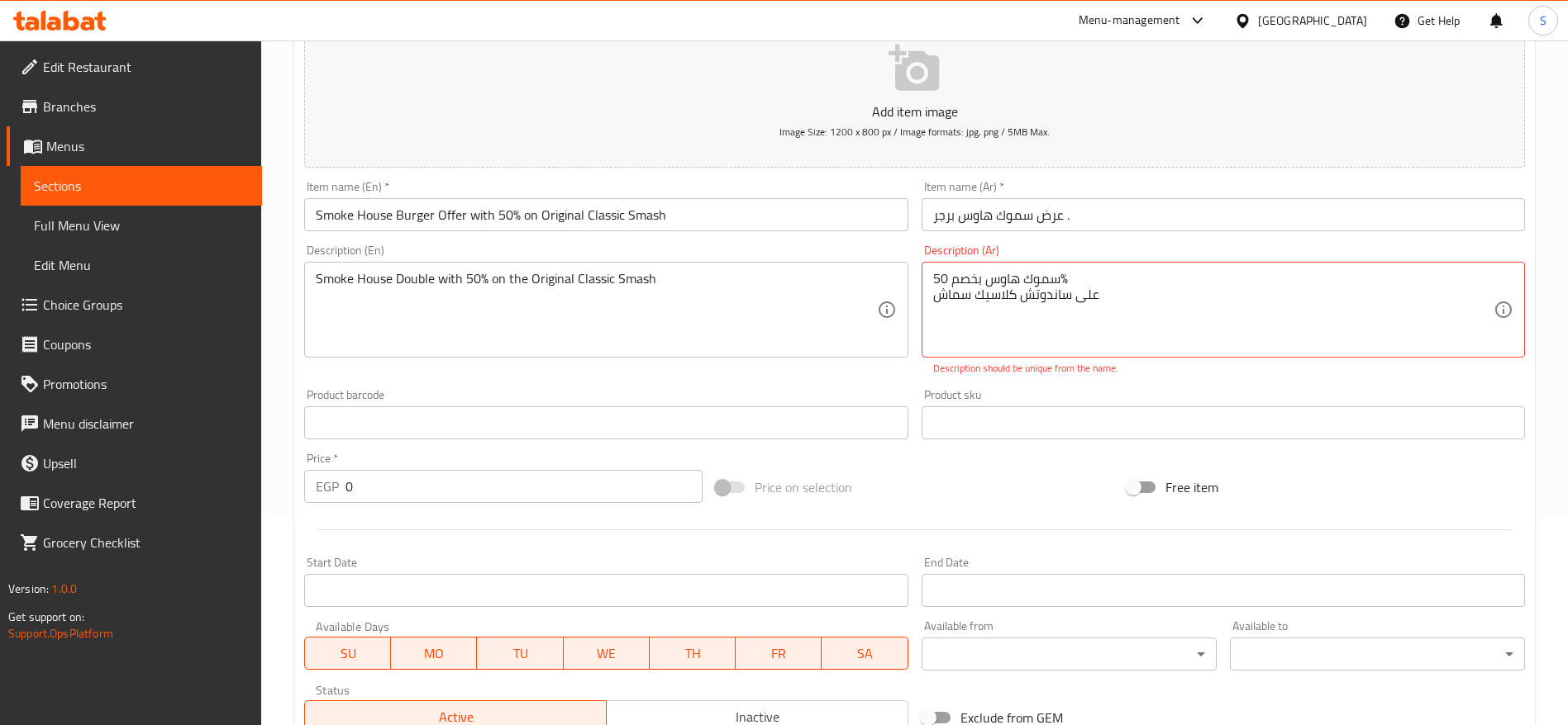
click at [1045, 361] on p "Description should be unique from the name." at bounding box center [1224, 368] width 581 height 15
click at [1045, 378] on div "Description (Ar) سموك هاوس بخصم 50% على ساندوتش كلاسيك سماش Description (Ar) De…" at bounding box center [1224, 310] width 617 height 145
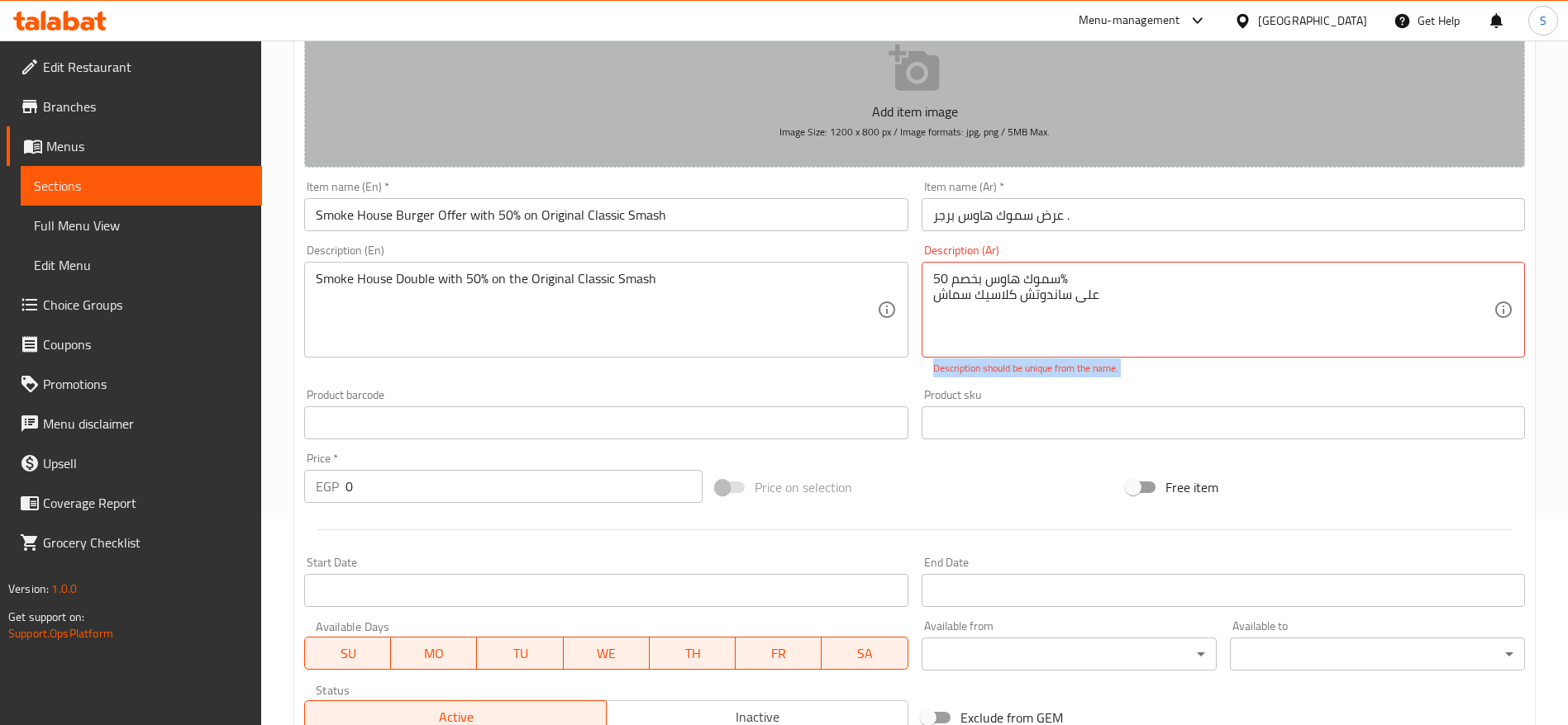
click at [772, 153] on button "Add item image Image Size: 1200 x 800 px / Image formats: jpg, png / 5MB Max." at bounding box center [915, 92] width 1221 height 152
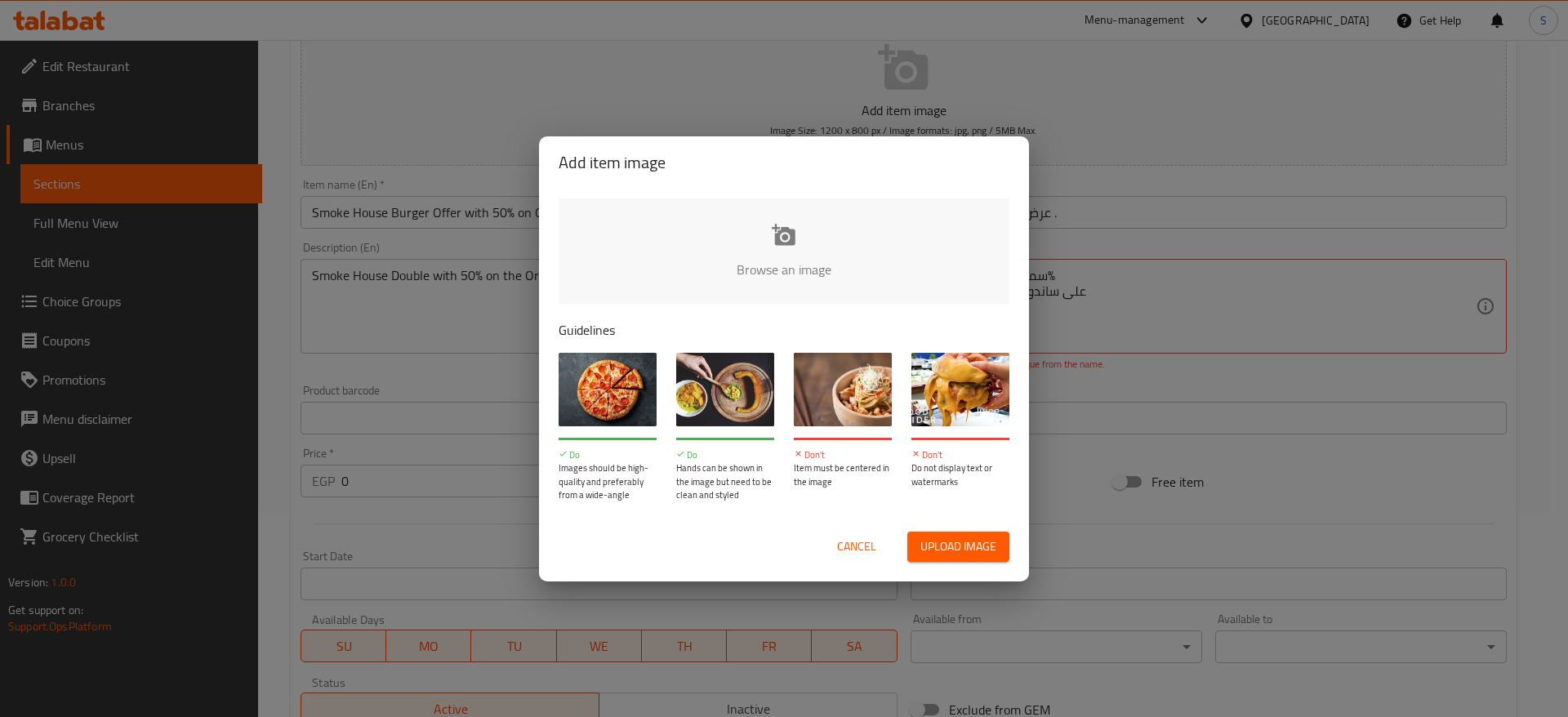
click at [1032, 198] on div "Add item image Browse an image Guidelines Do Images should be high-quality and …" at bounding box center [784, 358] width 1568 height 717
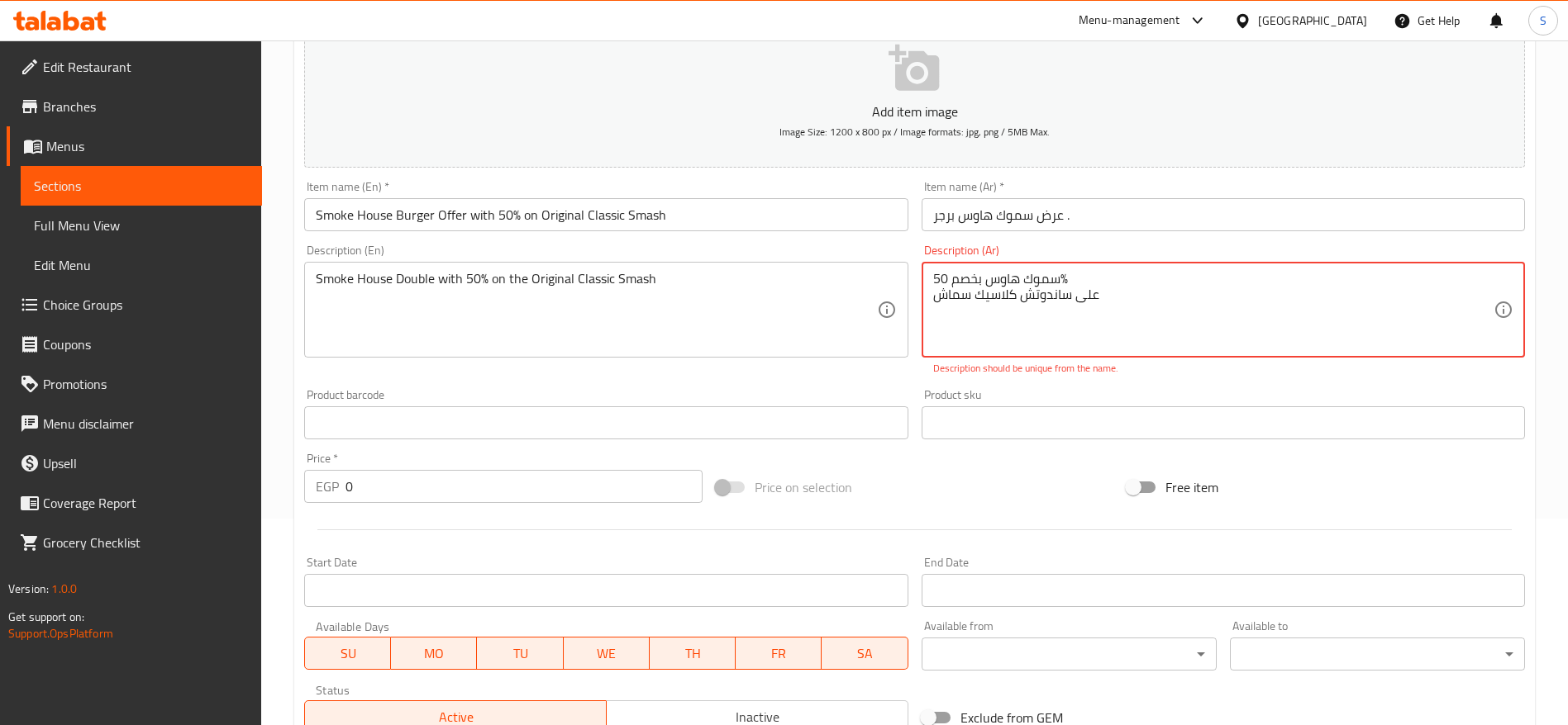
click at [1045, 274] on textarea "سموك هاوس بخصم 50% على ساندوتش كلاسيك سماش" at bounding box center [1213, 311] width 560 height 79
drag, startPoint x: 1116, startPoint y: 297, endPoint x: 905, endPoint y: 249, distance: 216.4
click at [886, 244] on div "Add item image Image Size: 1200 x 800 px / Image formats: jpg, png / 5MB Max. I…" at bounding box center [914, 375] width 1234 height 730
click at [1045, 280] on textarea "سموك هاوس بخصم 50% على ساندوتش كلاسيك سماش" at bounding box center [1213, 311] width 560 height 79
click at [1045, 294] on textarea "سموك هاوس بخصم 50% على ساندوتش كلاسيك سماش" at bounding box center [1213, 311] width 560 height 79
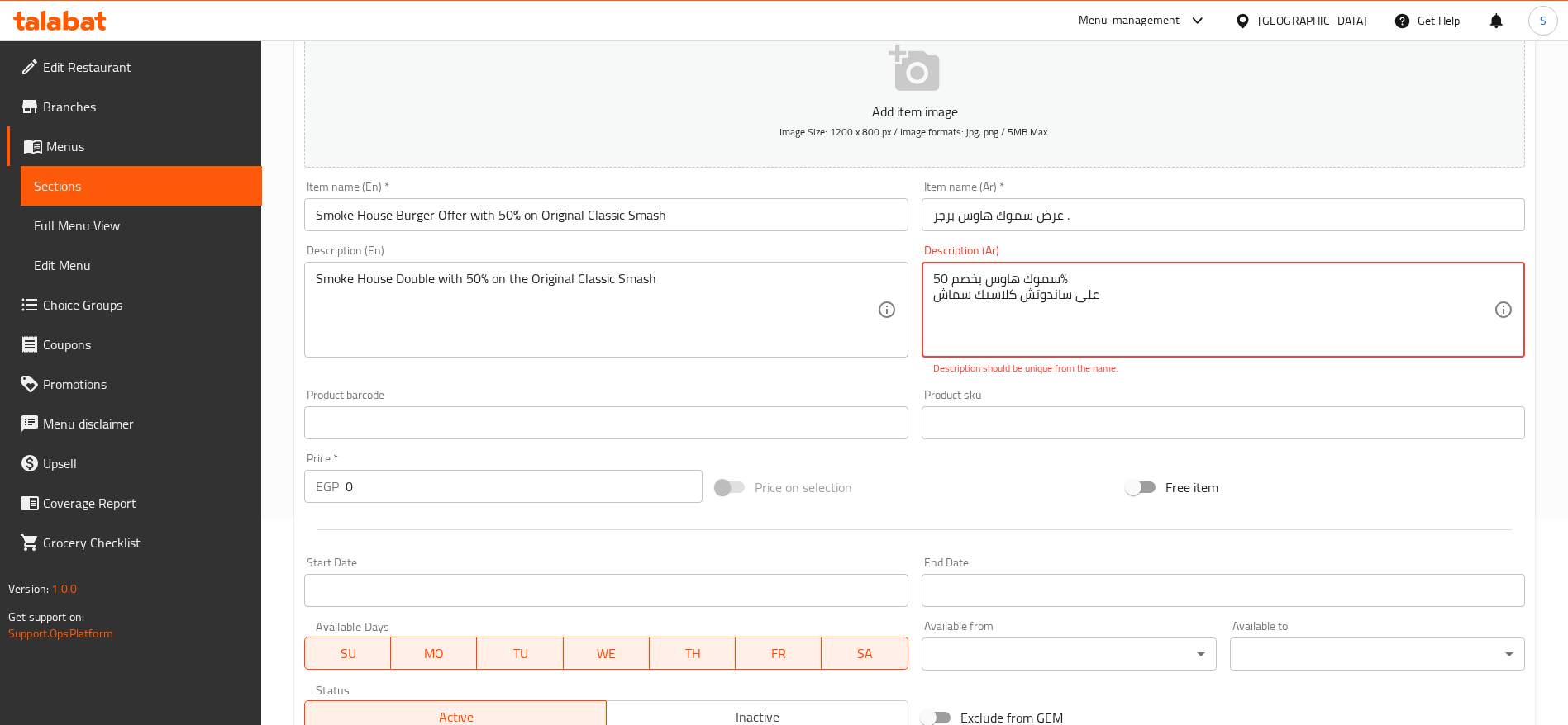
click at [1045, 294] on textarea "سموك هاوس بخصم 50% على ساندوتش كلاسيك سماش" at bounding box center [1213, 311] width 560 height 79
click at [1012, 276] on textarea "سموك هاوس بخصم 50% على ساندوتش كلاسيك سماش" at bounding box center [1213, 311] width 560 height 79
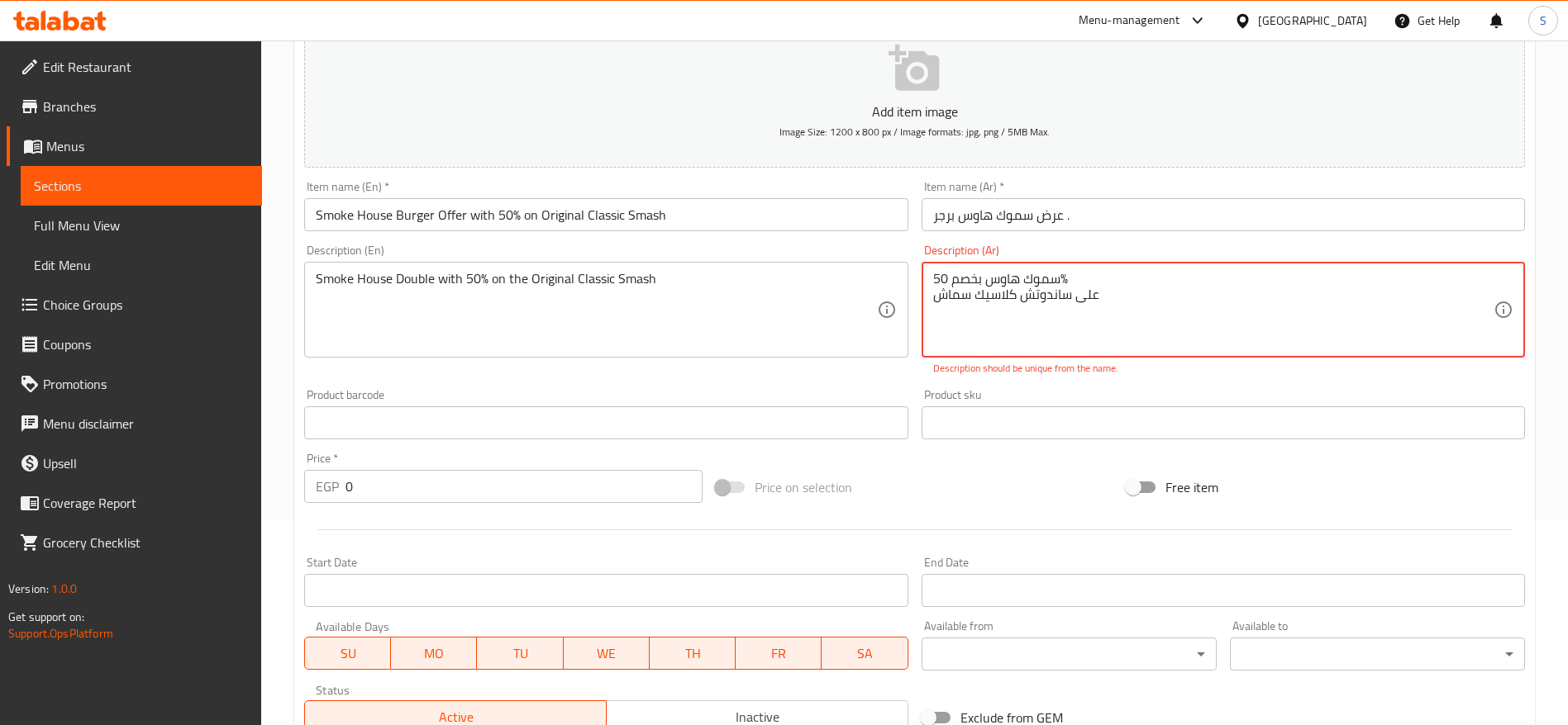
click at [963, 280] on textarea "سموك هاوس بخصم 50% على ساندوتش كلاسيك سماش" at bounding box center [1213, 311] width 560 height 79
click at [985, 277] on textarea "سموك هاوس بخصم 50% على ساندوتش كلاسيك سماش" at bounding box center [1213, 311] width 560 height 79
click at [1045, 324] on textarea "سموك هاوس دبل بخصم 50% على ساندوتش كلاسيك سماش" at bounding box center [1213, 311] width 560 height 79
drag, startPoint x: 1165, startPoint y: 306, endPoint x: 871, endPoint y: 250, distance: 299.3
click at [871, 250] on div "Add item image Image Size: 1200 x 800 px / Image formats: jpg, png / 5MB Max. I…" at bounding box center [914, 375] width 1234 height 730
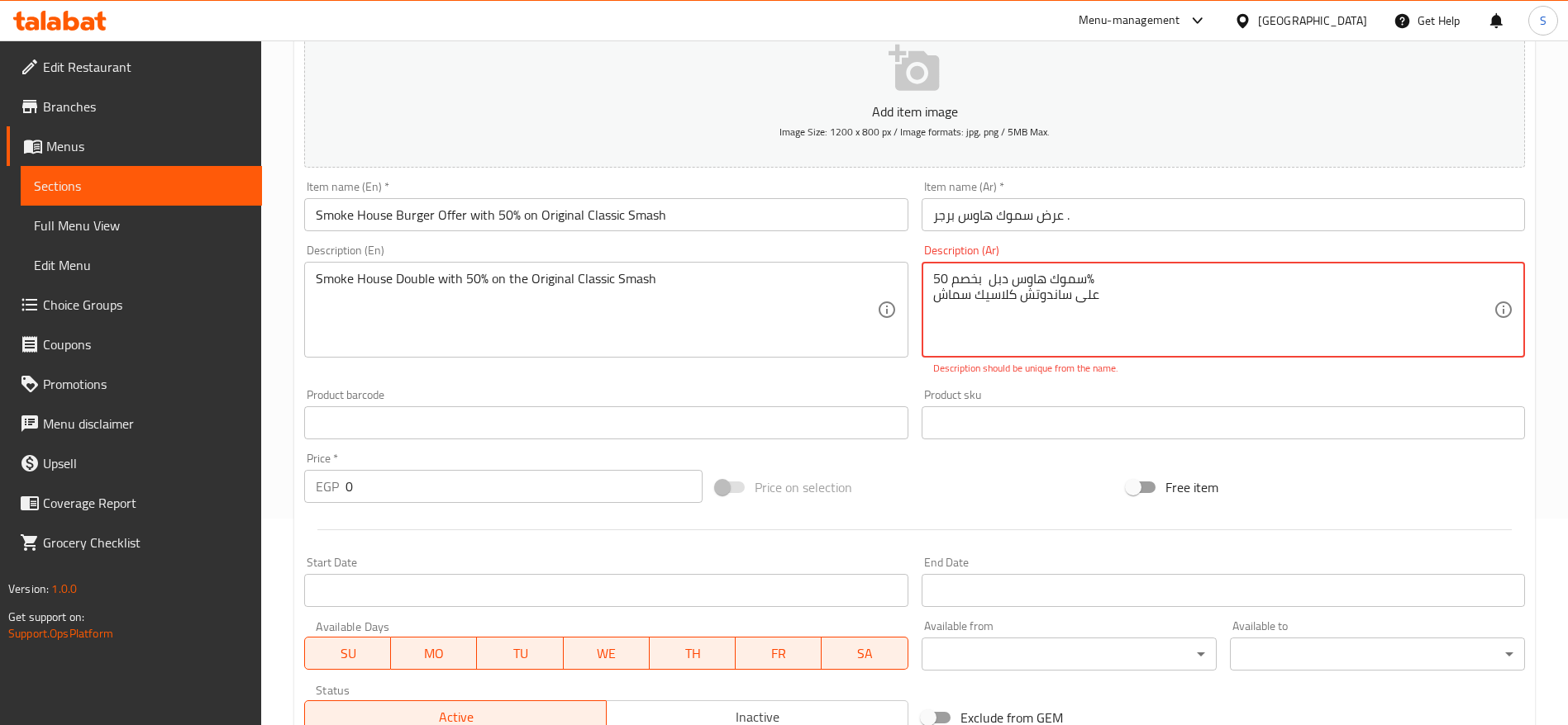
type textarea "سموك هاوس دبل بخصم 50% على ساندوتش كلاسيك سماش"
click at [862, 416] on input "text" at bounding box center [605, 423] width 604 height 33
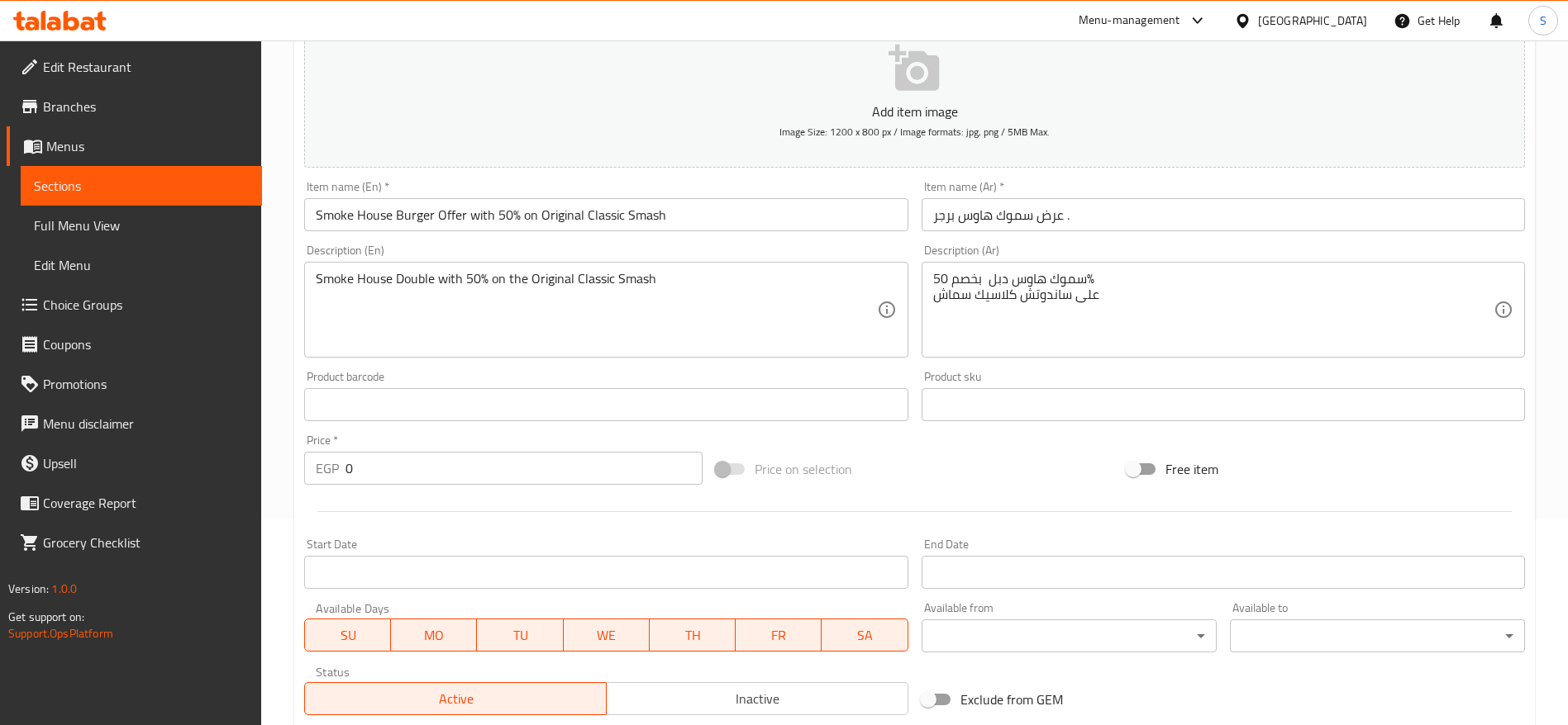
click at [991, 353] on div "سموك هاوس دبل بخصم 50% على ساندوتش كلاسيك سماش Description (Ar)" at bounding box center [1223, 310] width 604 height 96
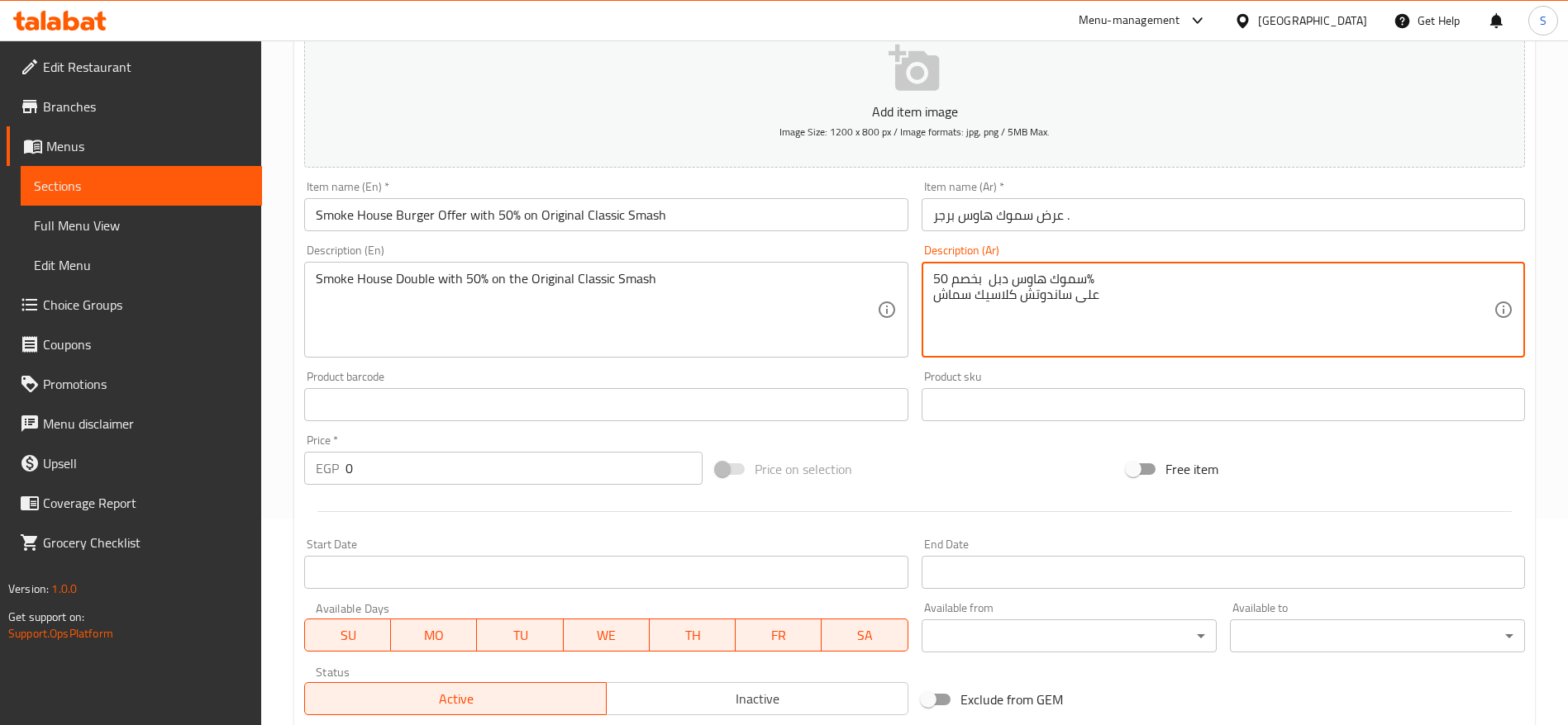
click at [925, 377] on div "Product sku Product sku" at bounding box center [1223, 395] width 604 height 51
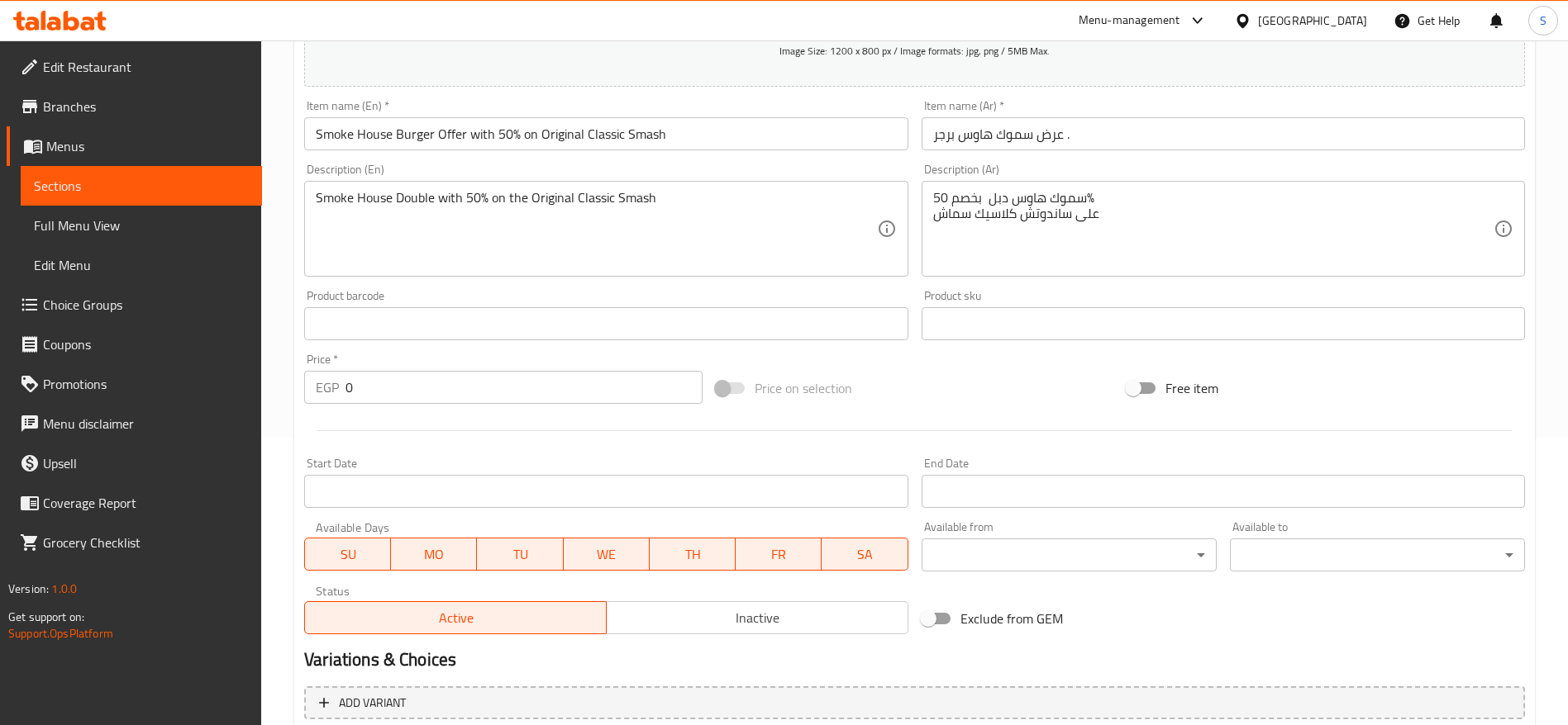
scroll to position [289, 0]
click at [420, 386] on input "0" at bounding box center [523, 385] width 357 height 33
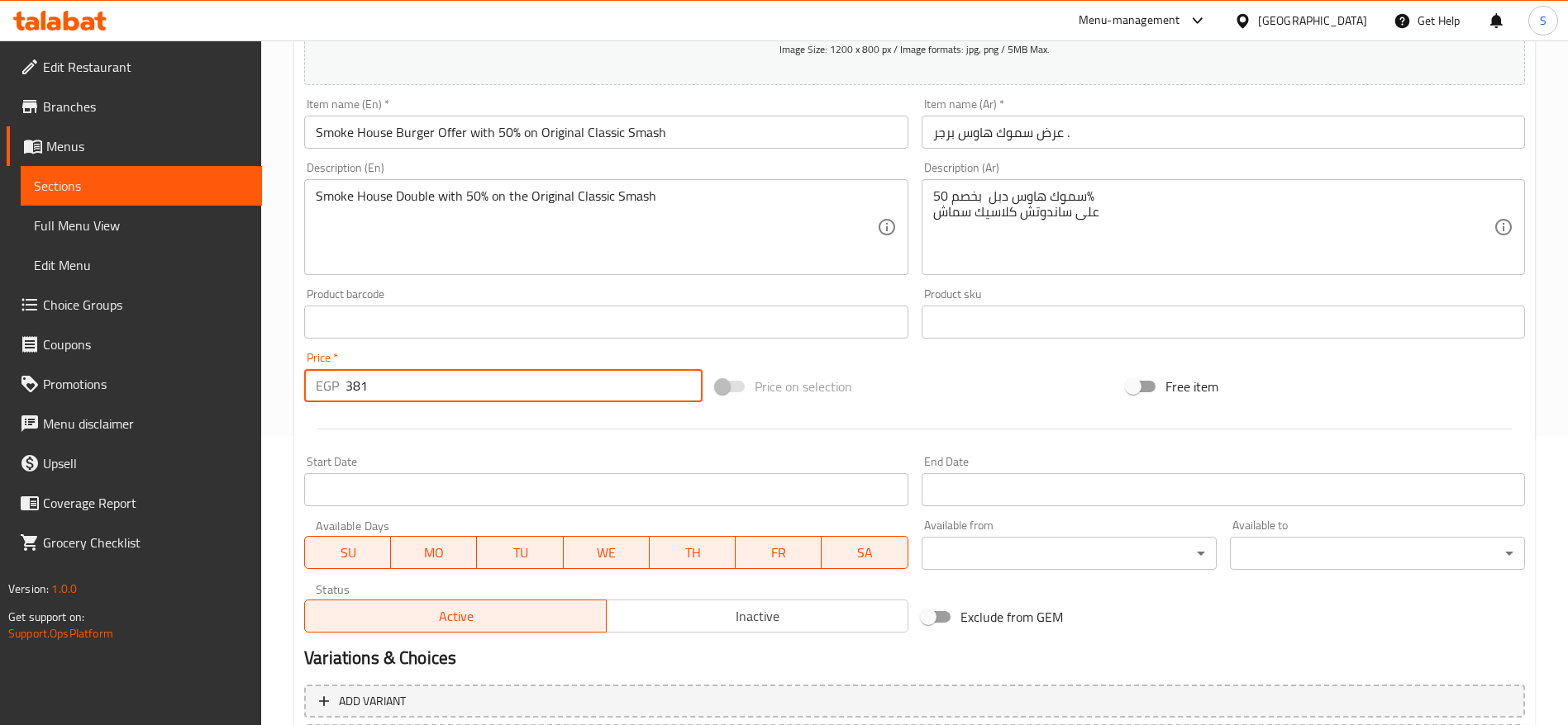
type input "381"
click at [1045, 388] on div "Price on selection" at bounding box center [915, 387] width 412 height 45
click at [1021, 389] on div "Price on selection" at bounding box center [915, 387] width 412 height 45
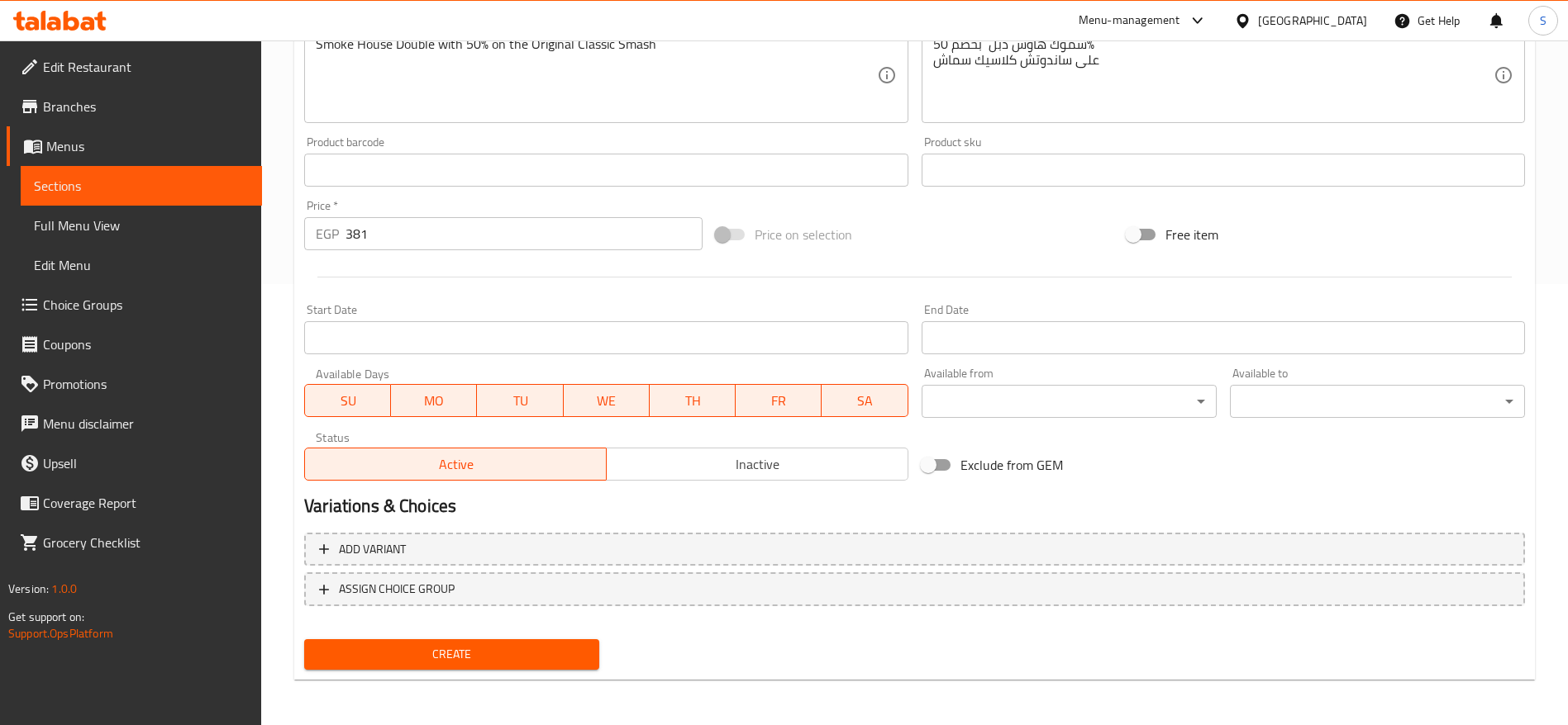
scroll to position [442, 0]
click at [709, 472] on span "Inactive" at bounding box center [757, 464] width 289 height 24
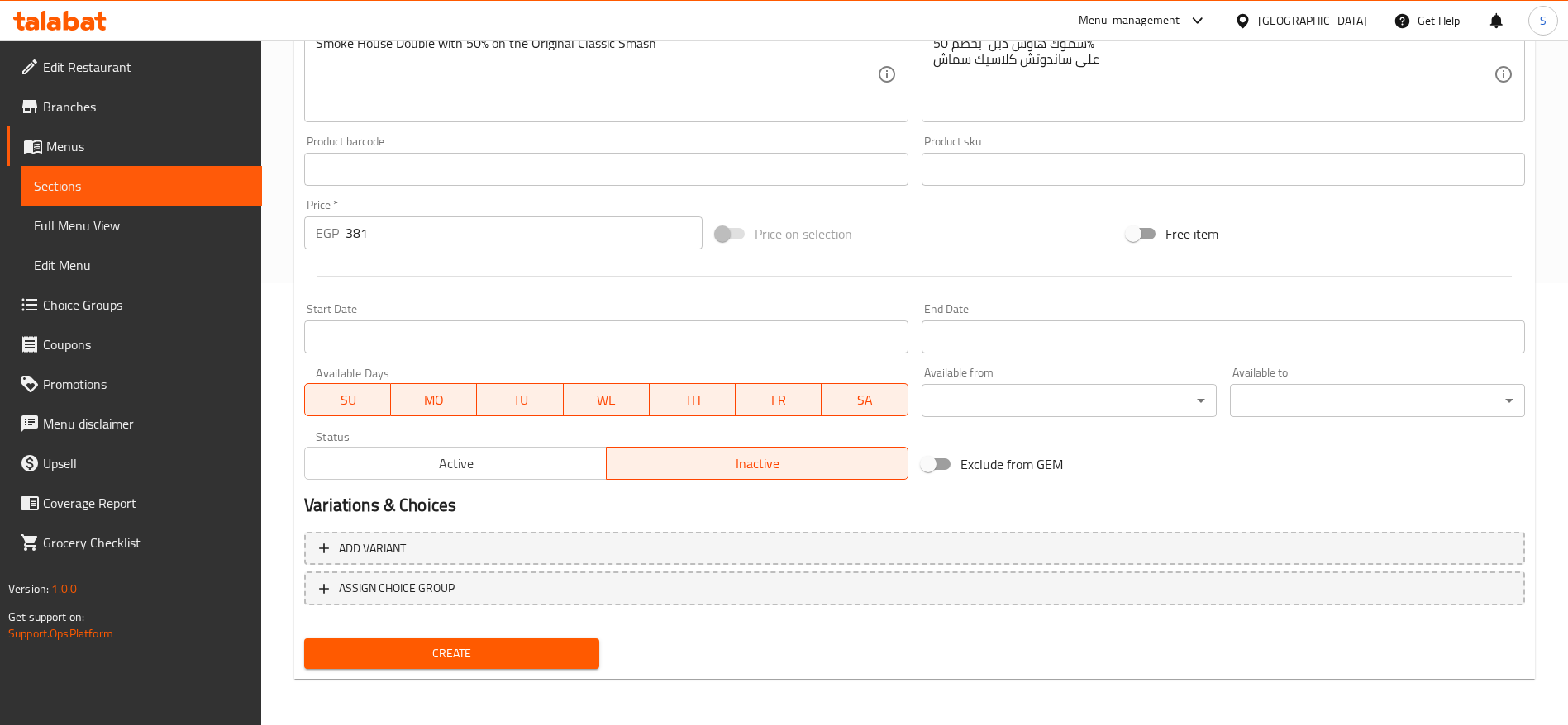
click at [522, 483] on span "Create" at bounding box center [452, 654] width 269 height 21
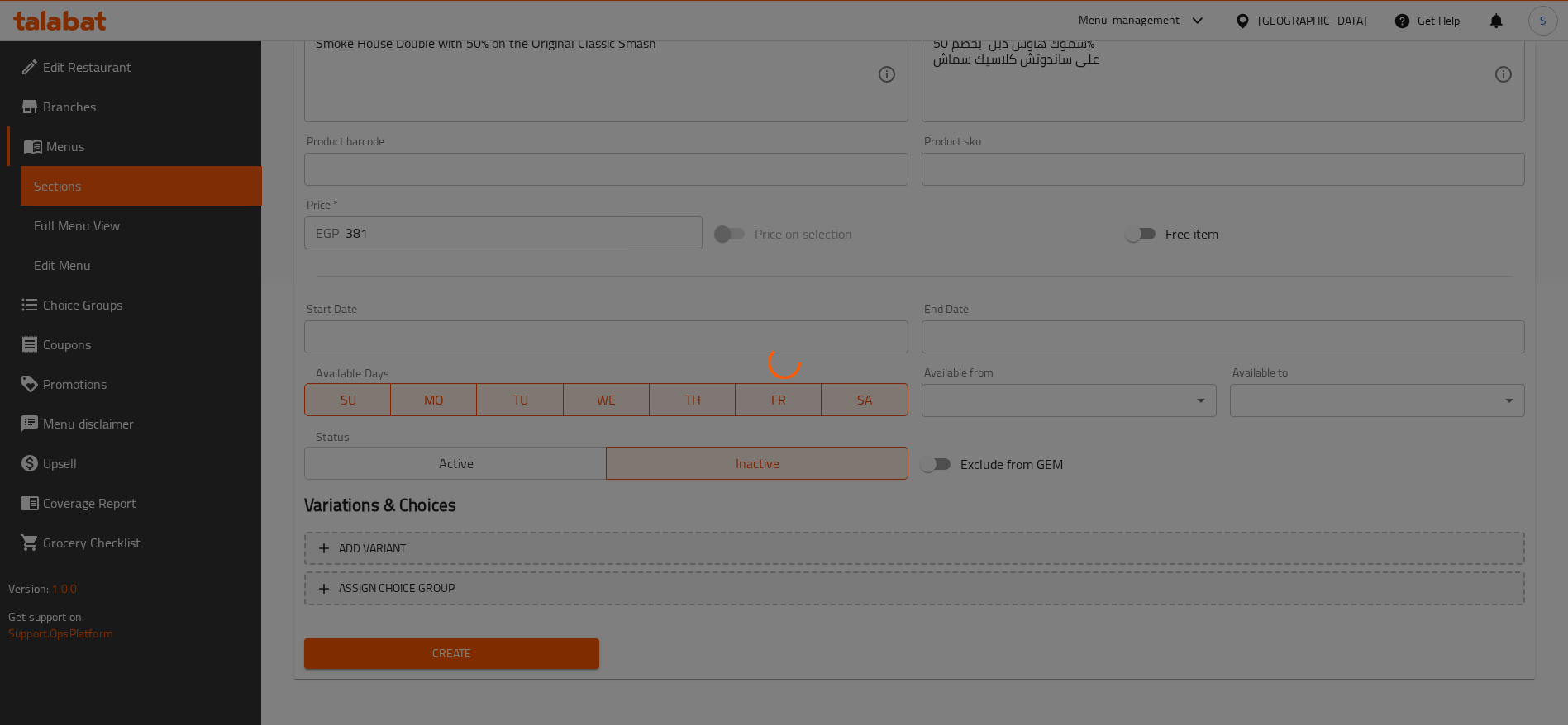
type input "0"
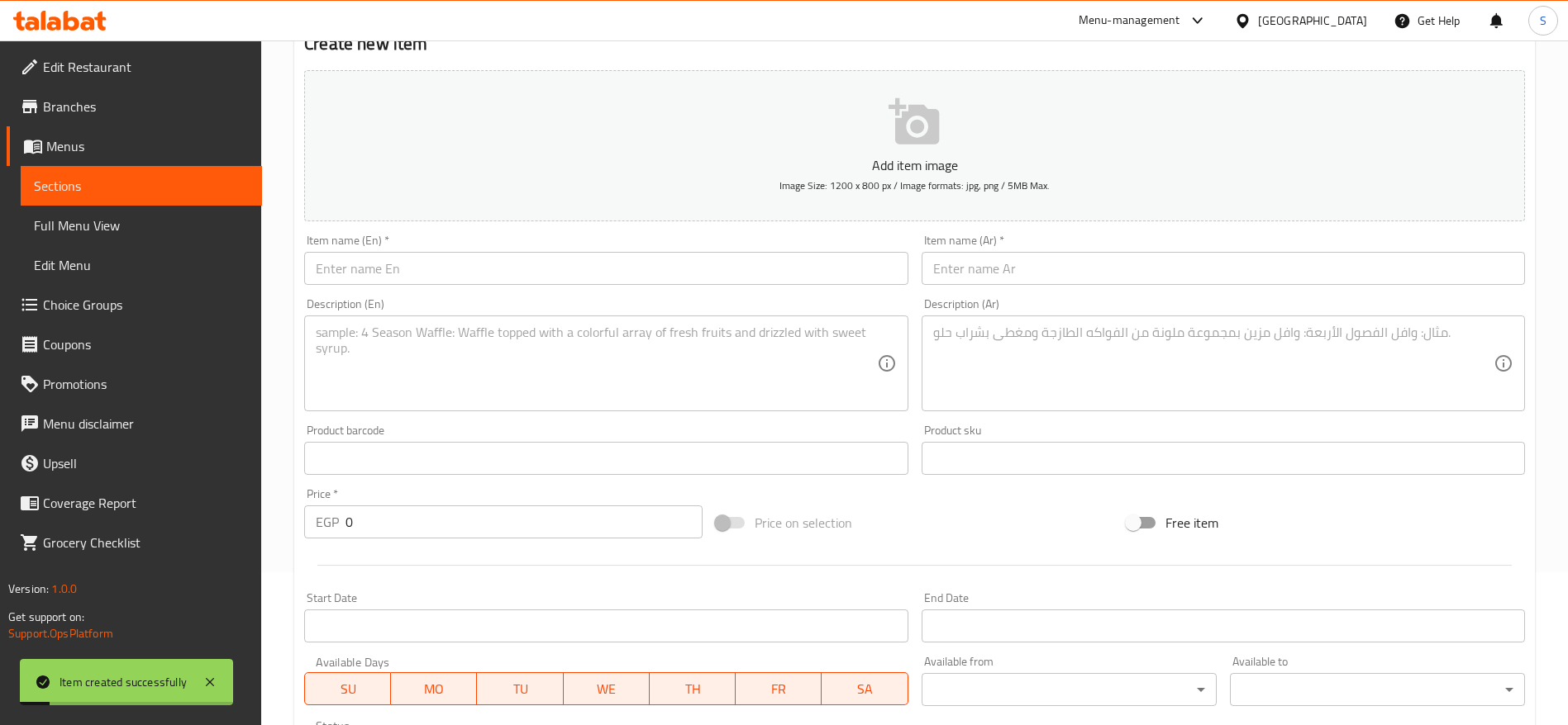
scroll to position [0, 0]
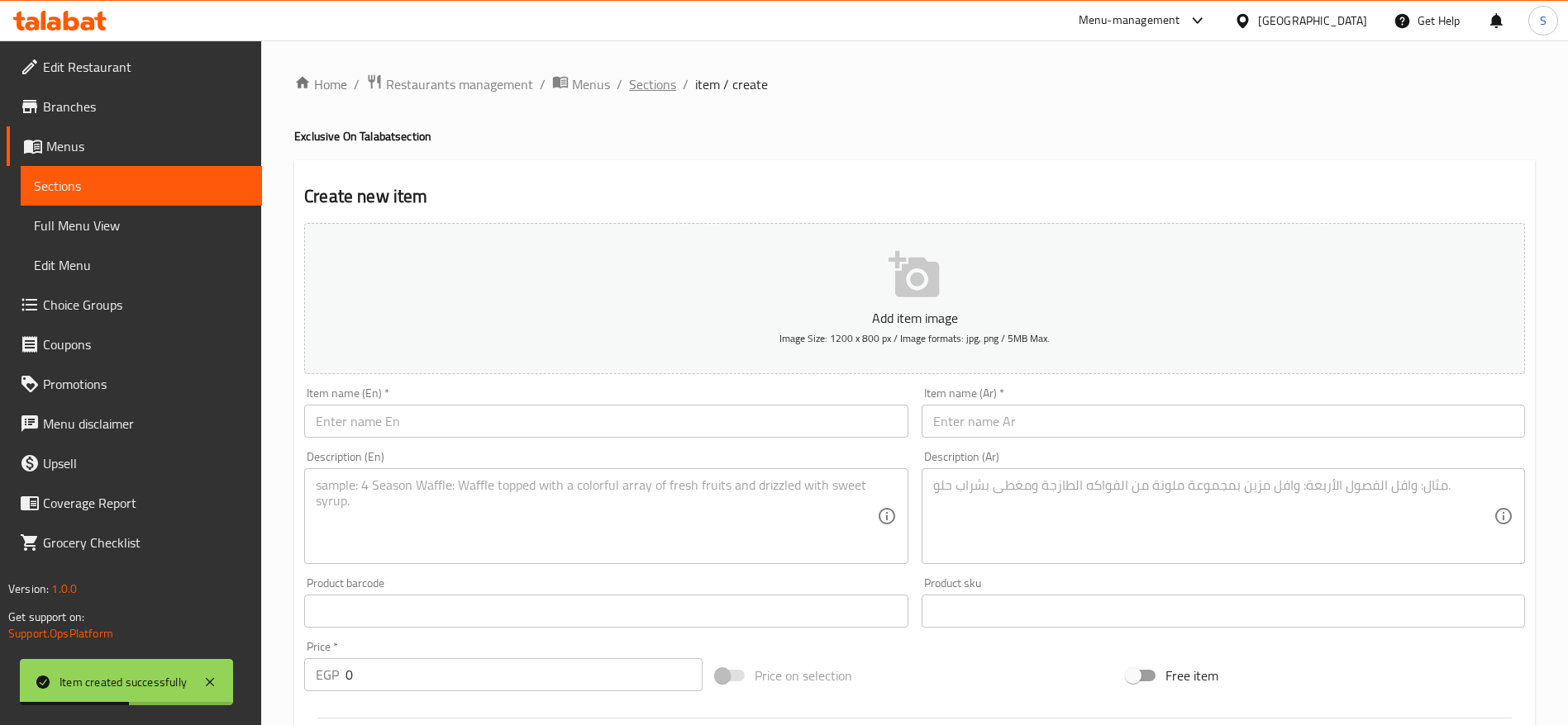
click at [660, 85] on span "Sections" at bounding box center [653, 84] width 47 height 20
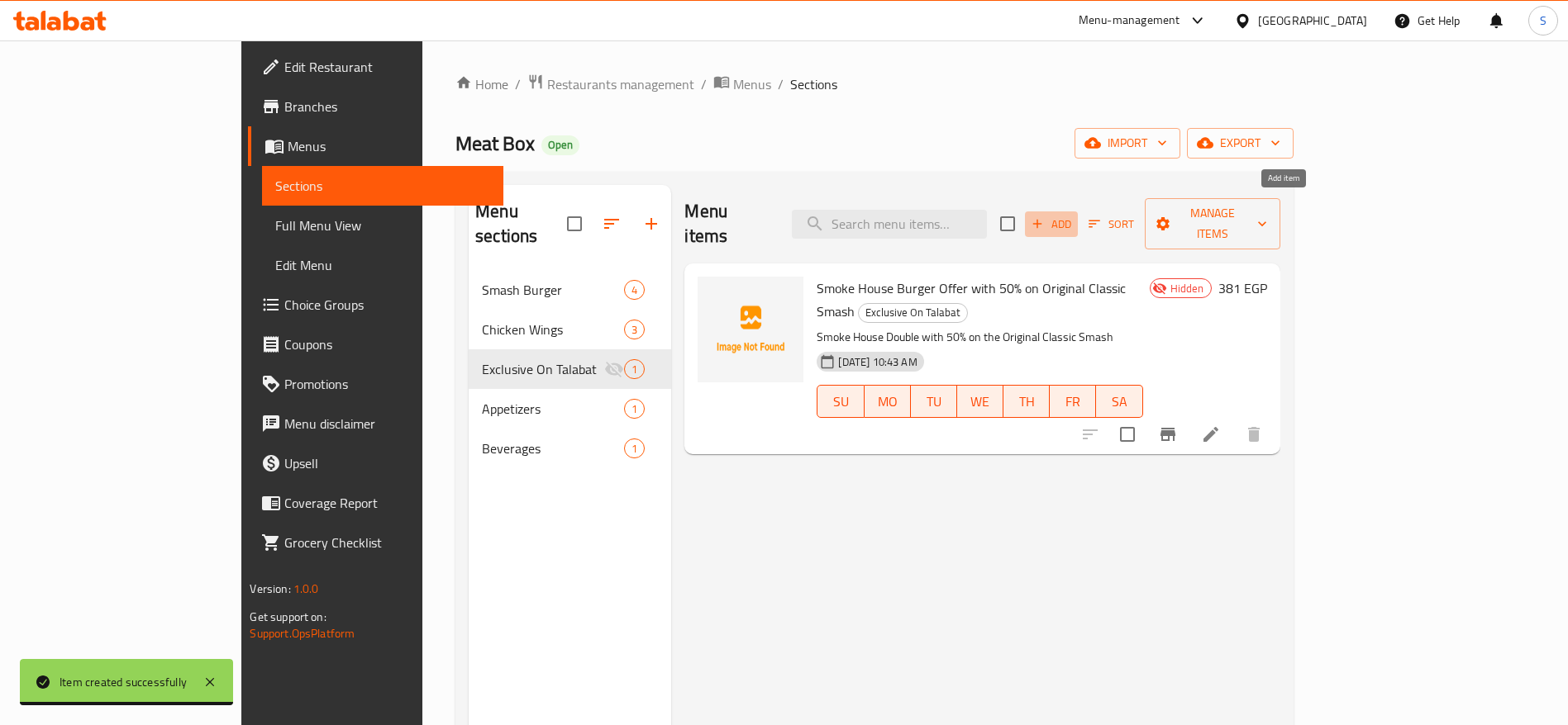
click at [1045, 215] on span "Add" at bounding box center [1052, 224] width 45 height 19
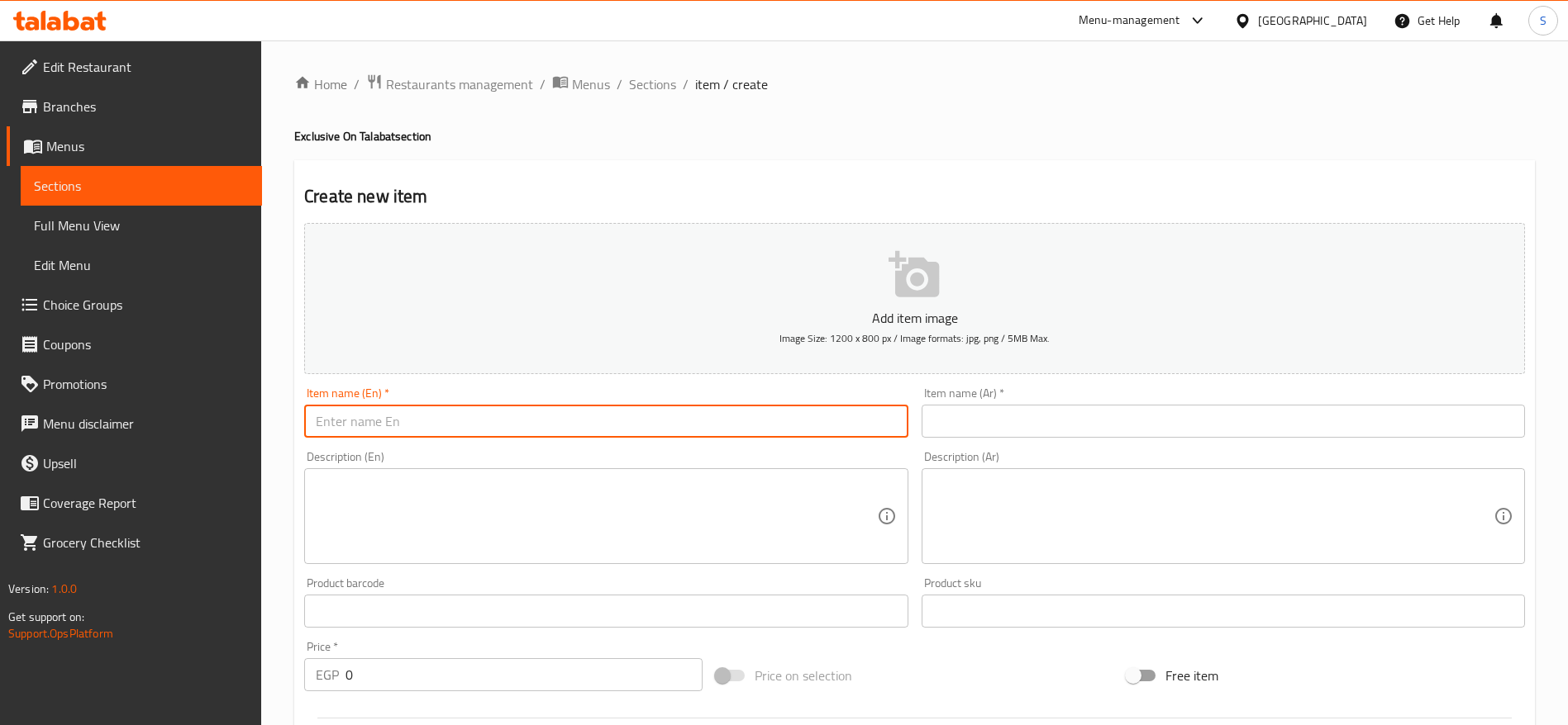
click at [456, 419] on input "text" at bounding box center [605, 421] width 604 height 33
paste input "Smoke House Burger Offer with 50% on Original Classic Smash"
type input "Smoke House Burger Offer with 50% on Original Classic Smash"
click at [987, 419] on input "text" at bounding box center [1223, 421] width 604 height 33
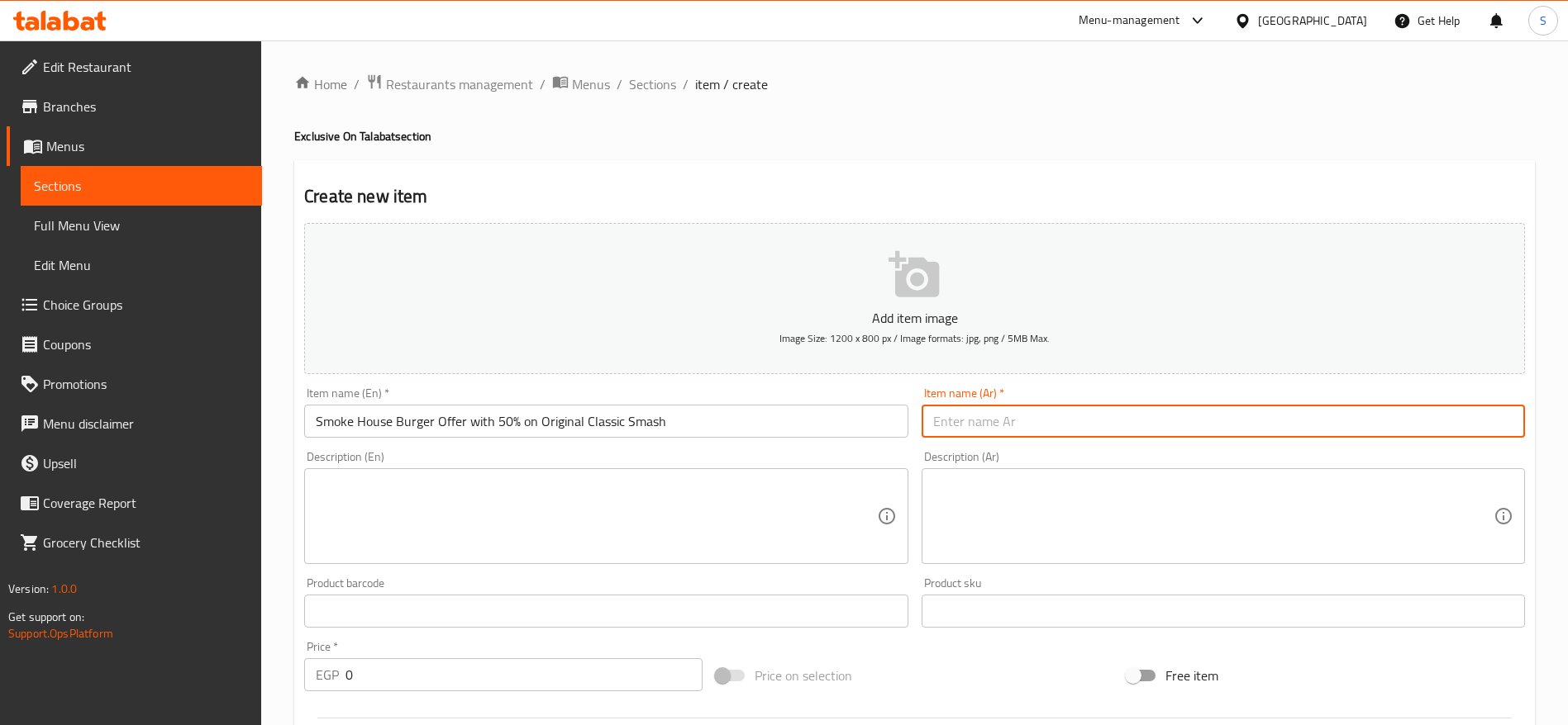
paste input "عرض سموك هاوس برجر ."
type input "عرض سموك هاوس برجر ."
click at [535, 483] on textarea at bounding box center [596, 517] width 560 height 79
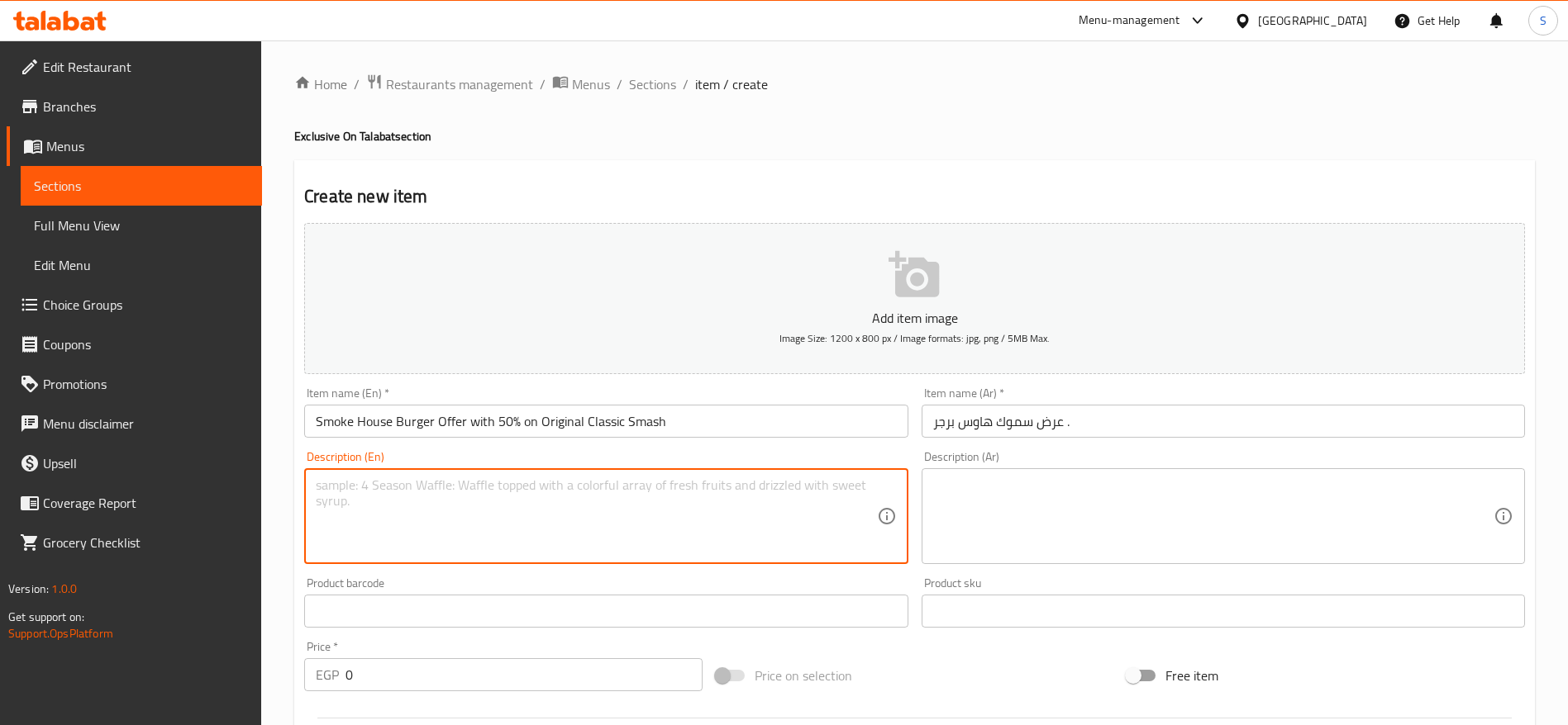
paste textarea "Smoke House Double with 50% on the Original Classic Smash"
type textarea "Smoke House Double with 50% on the Original Classic Smash"
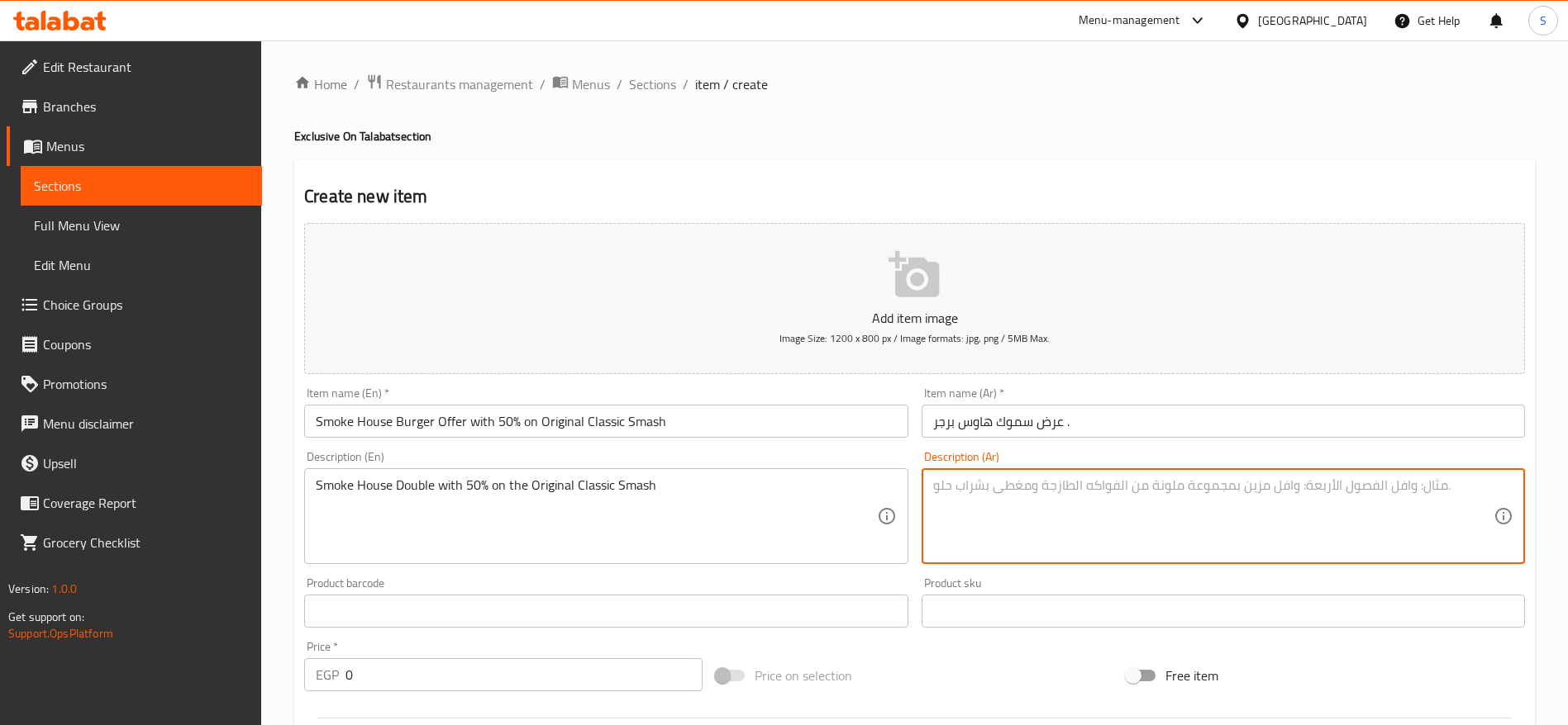
click at [1041, 483] on textarea at bounding box center [1213, 517] width 560 height 79
paste textarea "سموك هاوس دبل بخصم 50% على ساندوتش كلاسيك سماش"
type textarea "سموك هاوس دبل بخصم 50% على ساندوتش كلاسيك سماش"
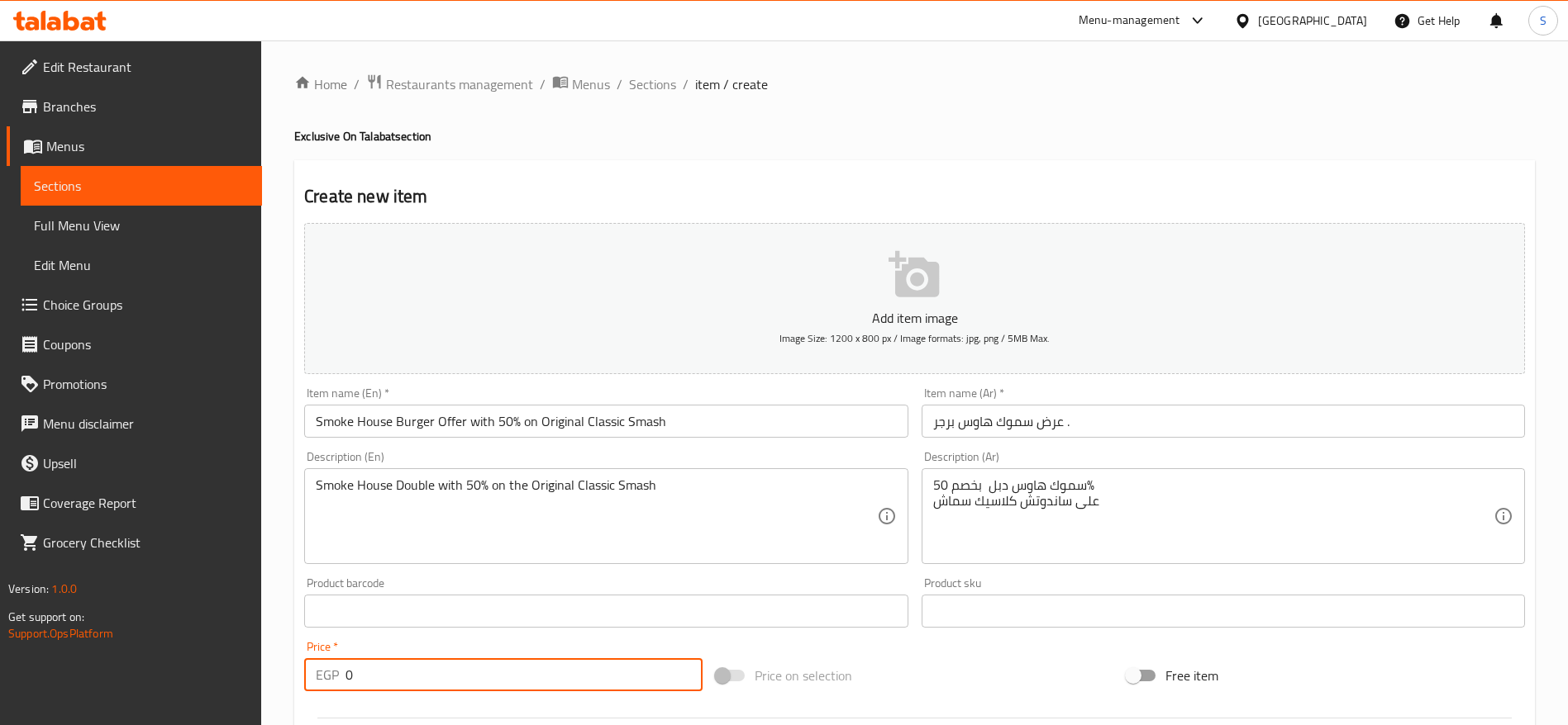
click at [535, 483] on input "0" at bounding box center [523, 674] width 357 height 33
type input "406"
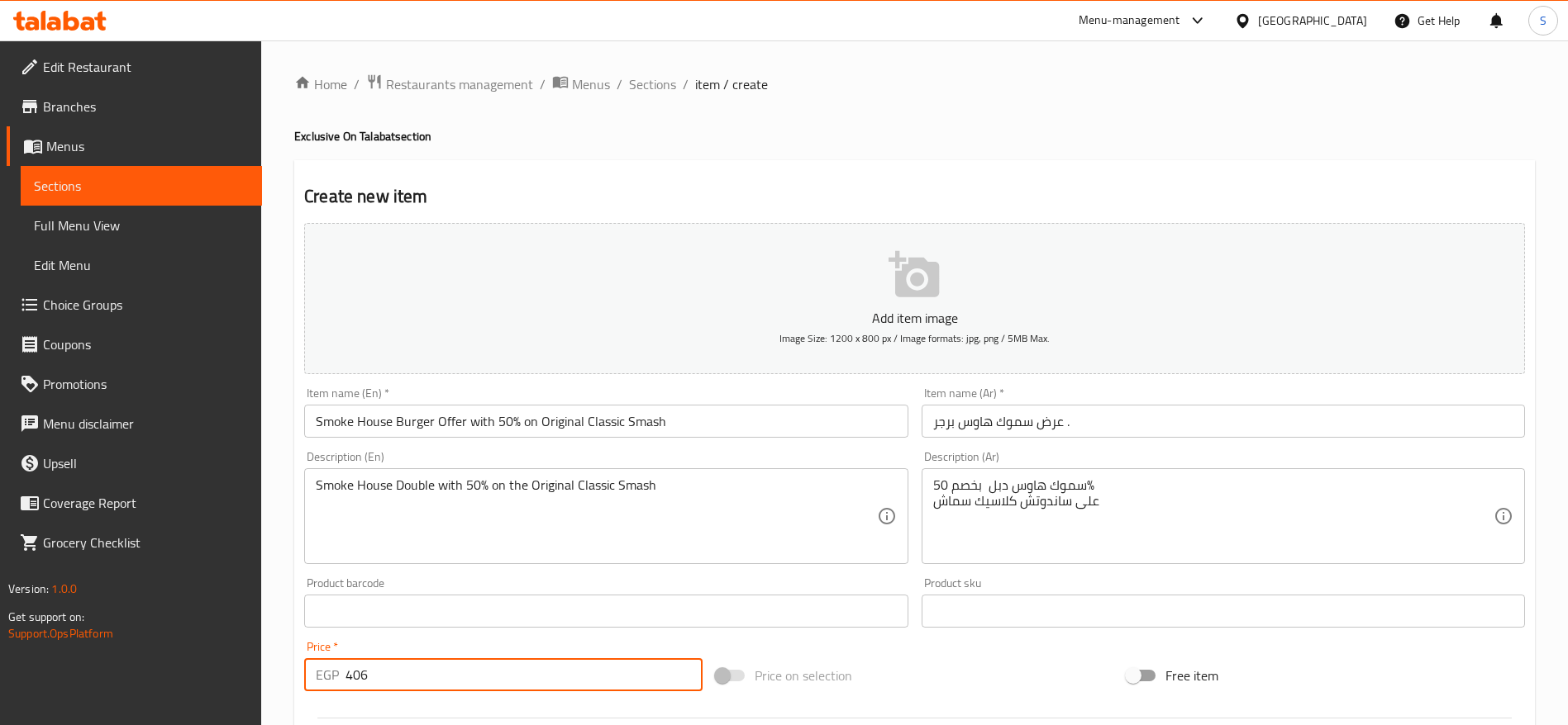
click at [693, 419] on input "Smoke House Burger Offer with 50% on Original Classic Smash" at bounding box center [605, 421] width 604 height 33
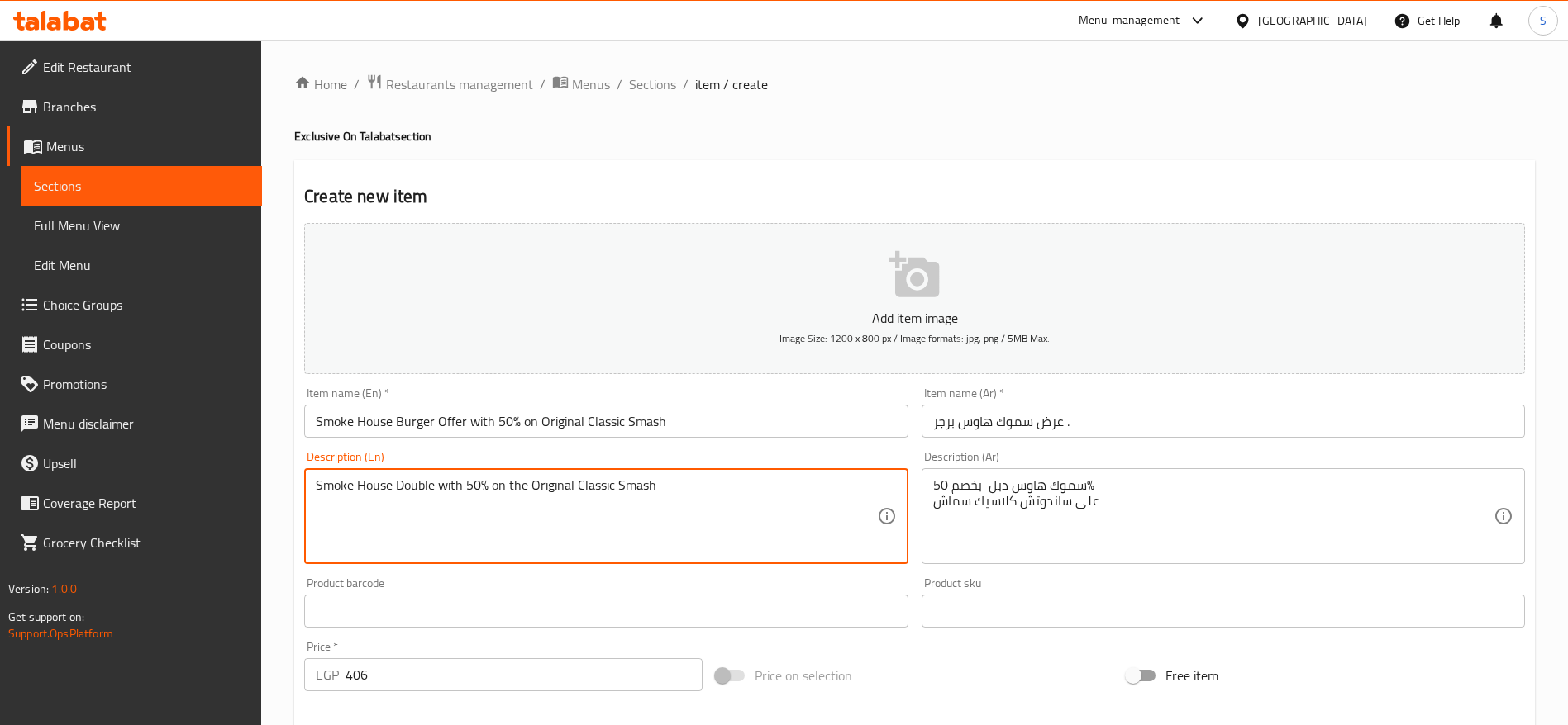
drag, startPoint x: 437, startPoint y: 484, endPoint x: 236, endPoint y: 481, distance: 201.0
type textarea "Creamy mushroom burger with 50% on the Original Classic Smash"
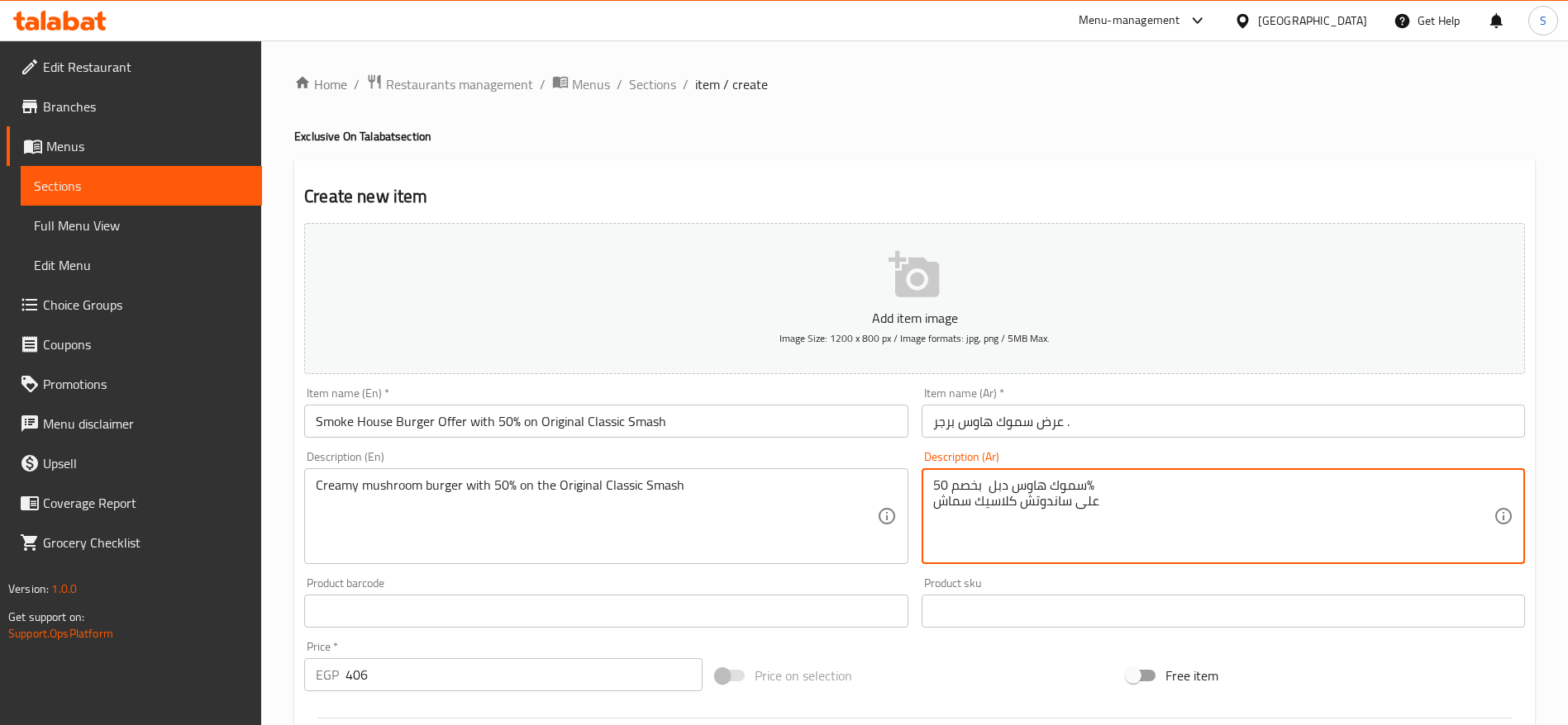
drag, startPoint x: 1088, startPoint y: 484, endPoint x: 990, endPoint y: 486, distance: 98.0
drag, startPoint x: 991, startPoint y: 484, endPoint x: 1067, endPoint y: 484, distance: 76.0
click at [1045, 483] on textarea "كريمي مشروم بخصم 50% على ساندوتش كلاسيك سماش" at bounding box center [1213, 517] width 560 height 79
type textarea "كريمي مشروم بخصم 50% على ساندوتش كلاسيك سماش"
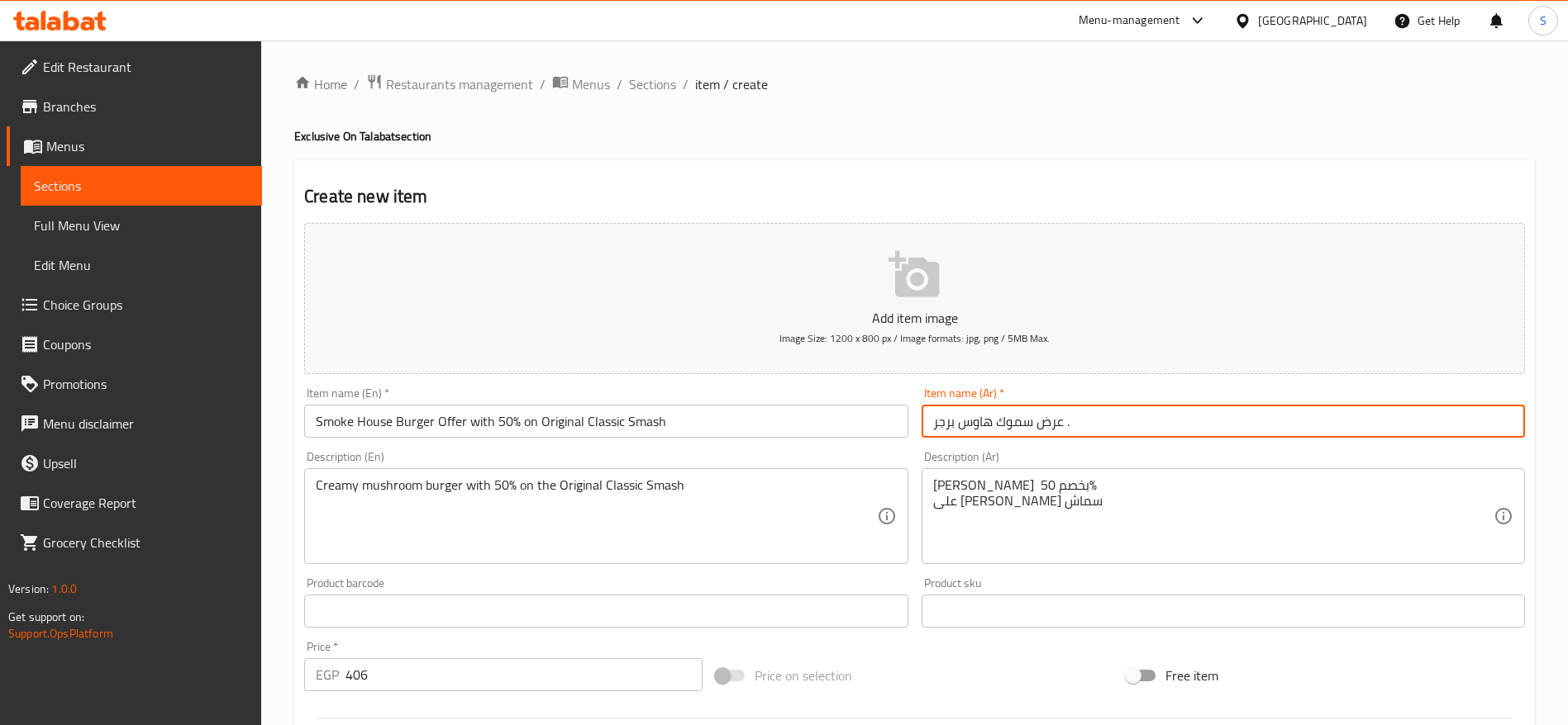
drag, startPoint x: 1032, startPoint y: 419, endPoint x: 909, endPoint y: 424, distance: 123.1
click at [909, 424] on div "Add item image Image Size: 1200 x 800 px / Image formats: jpg, png / 5MB Max. I…" at bounding box center [914, 573] width 1234 height 712
click at [955, 419] on input "عرض سموك هاوس برجر ." at bounding box center [1223, 421] width 604 height 33
click at [957, 420] on input "عرض سموك هاوس برجر ." at bounding box center [1223, 421] width 604 height 33
paste input "كريمي مشروم"
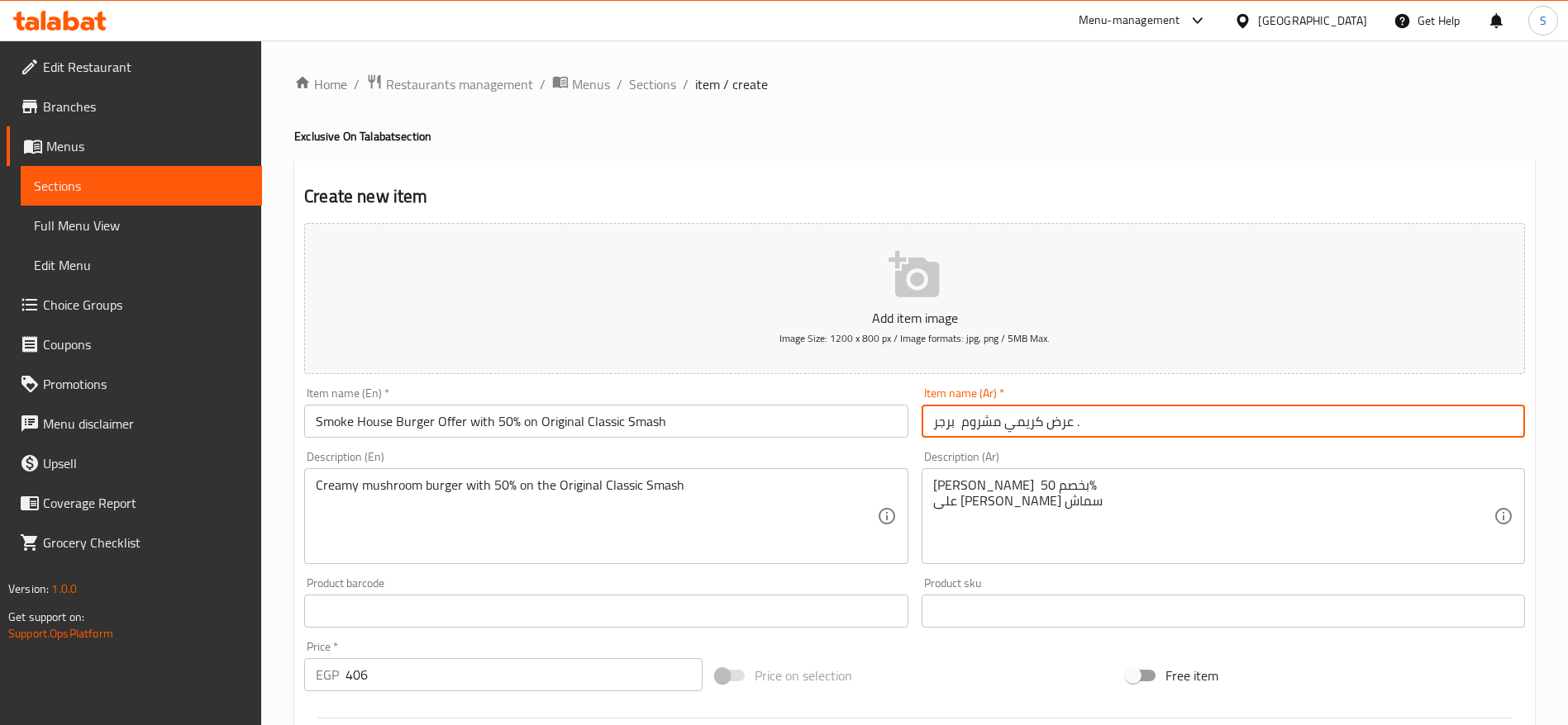
type input "عرض كريمي مشروم برجر ."
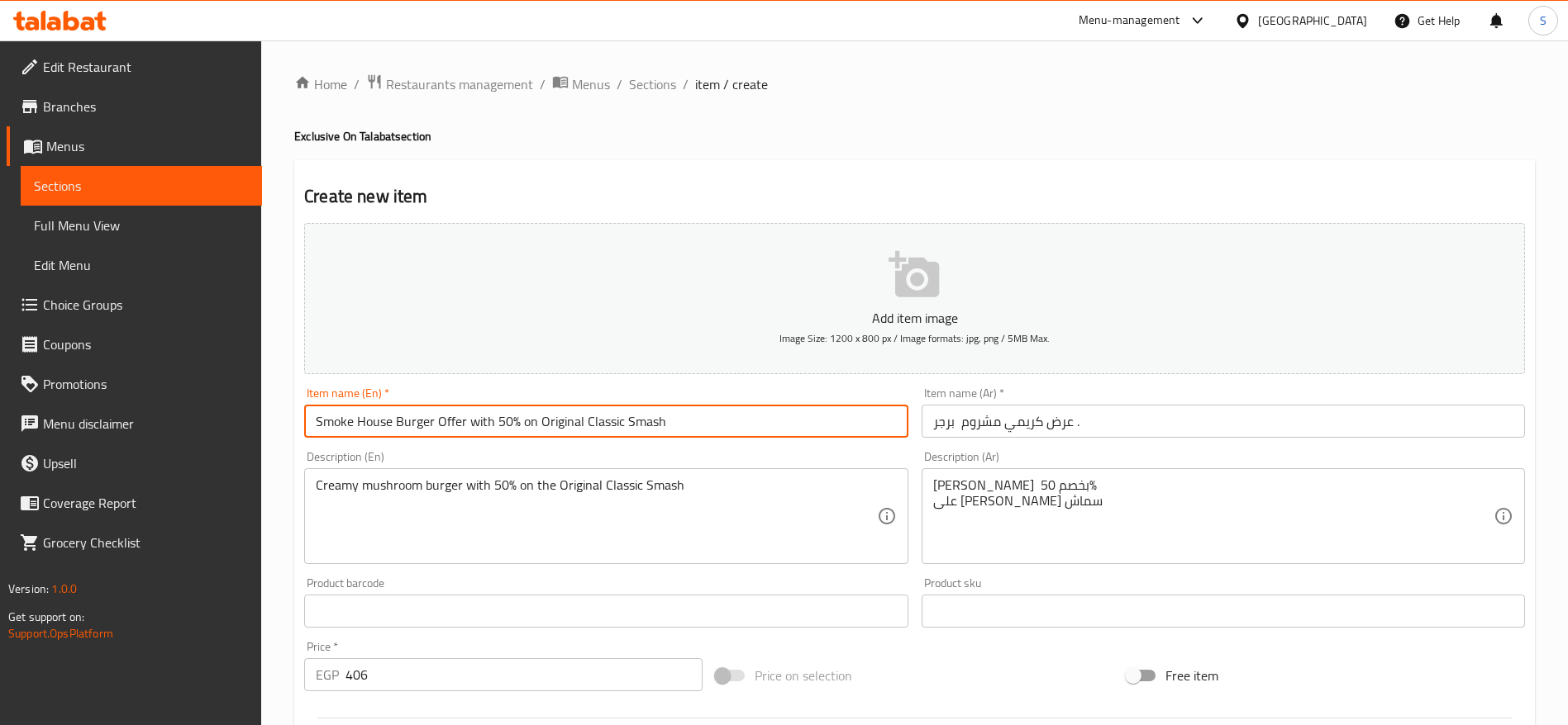
click at [685, 413] on input "Smoke House Burger Offer with 50% on Original Classic Smash" at bounding box center [605, 421] width 604 height 33
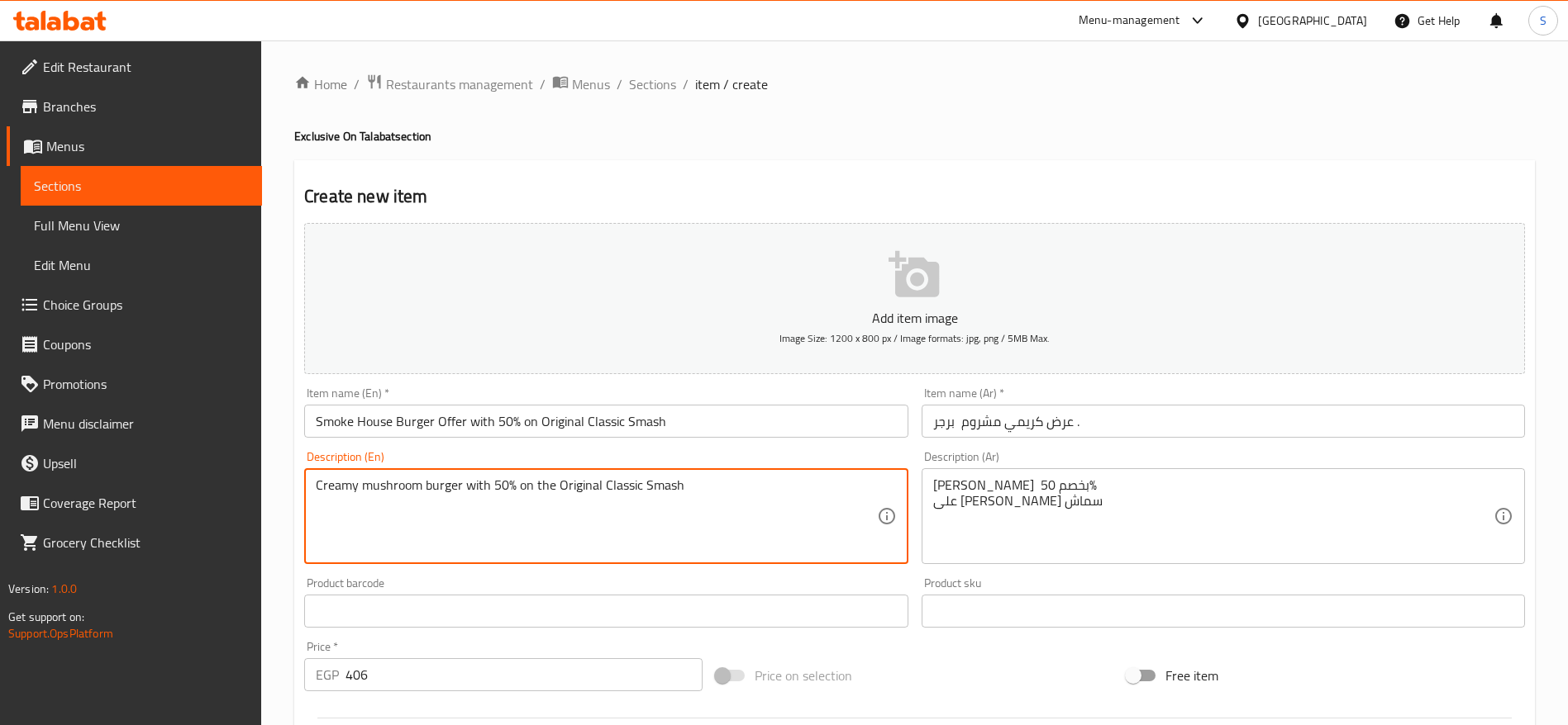
drag, startPoint x: 459, startPoint y: 487, endPoint x: 290, endPoint y: 493, distance: 169.1
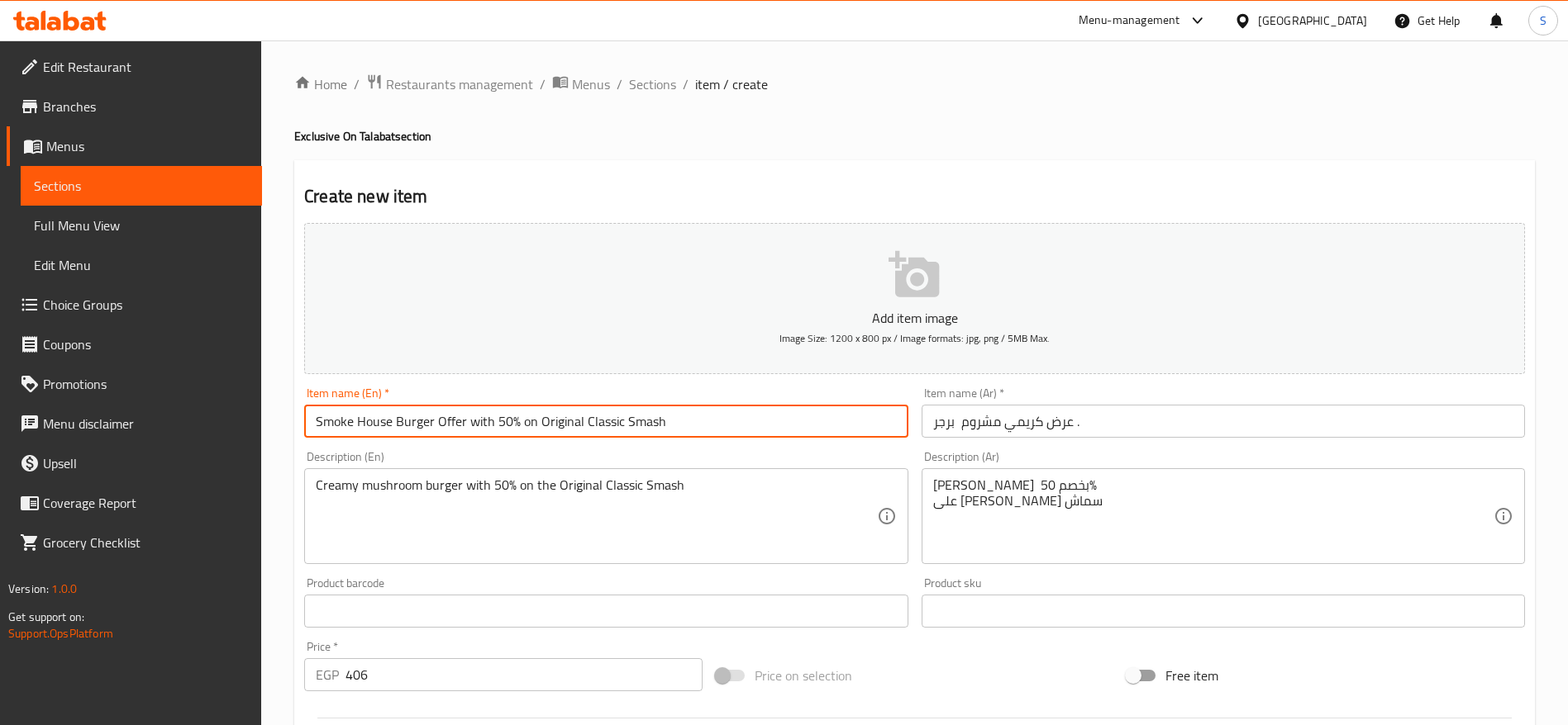
drag, startPoint x: 393, startPoint y: 421, endPoint x: 265, endPoint y: 421, distance: 128.0
click at [265, 421] on div "Home / Restaurants management / Menus / Sections / item / create Exclusive On T…" at bounding box center [915, 603] width 1307 height 1127
paste input "Creamy mushroom burg"
type input "Creamy Mushroom Burger Offer with 50% on Original Classic Smash"
click at [946, 108] on div "Home / Restaurants management / Menus / Sections / item / create Exclusive On T…" at bounding box center [915, 603] width 1241 height 1061
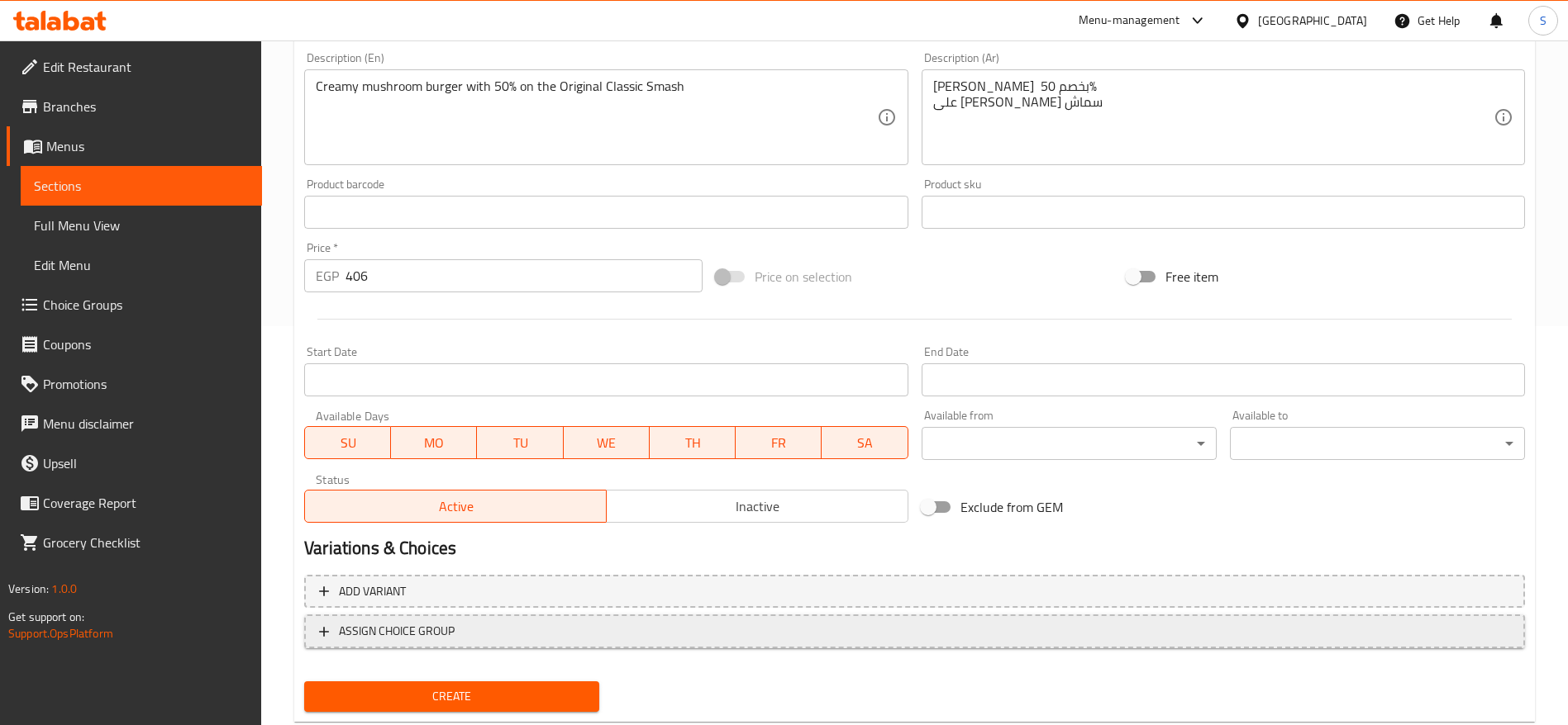
scroll to position [413, 0]
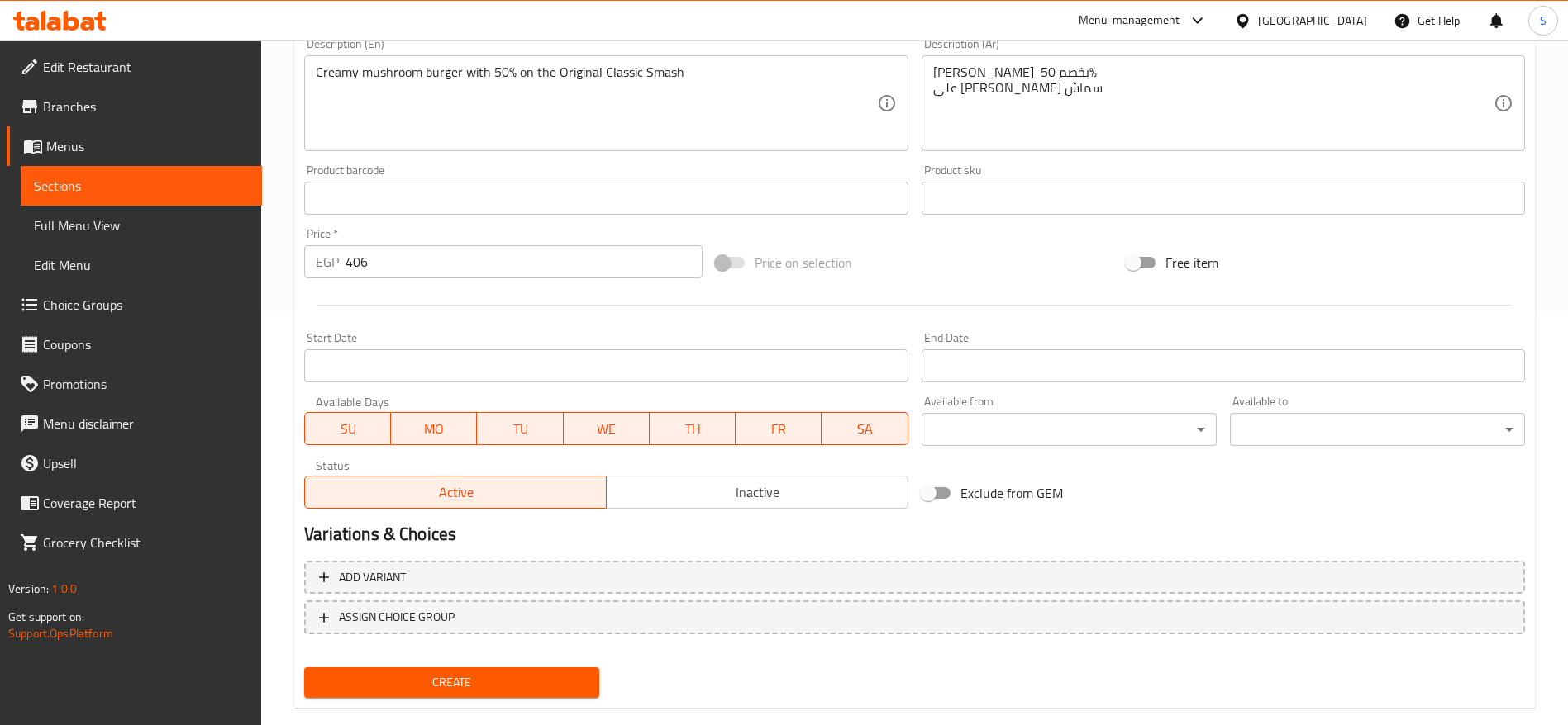
click at [494, 483] on span "Create" at bounding box center [452, 683] width 269 height 21
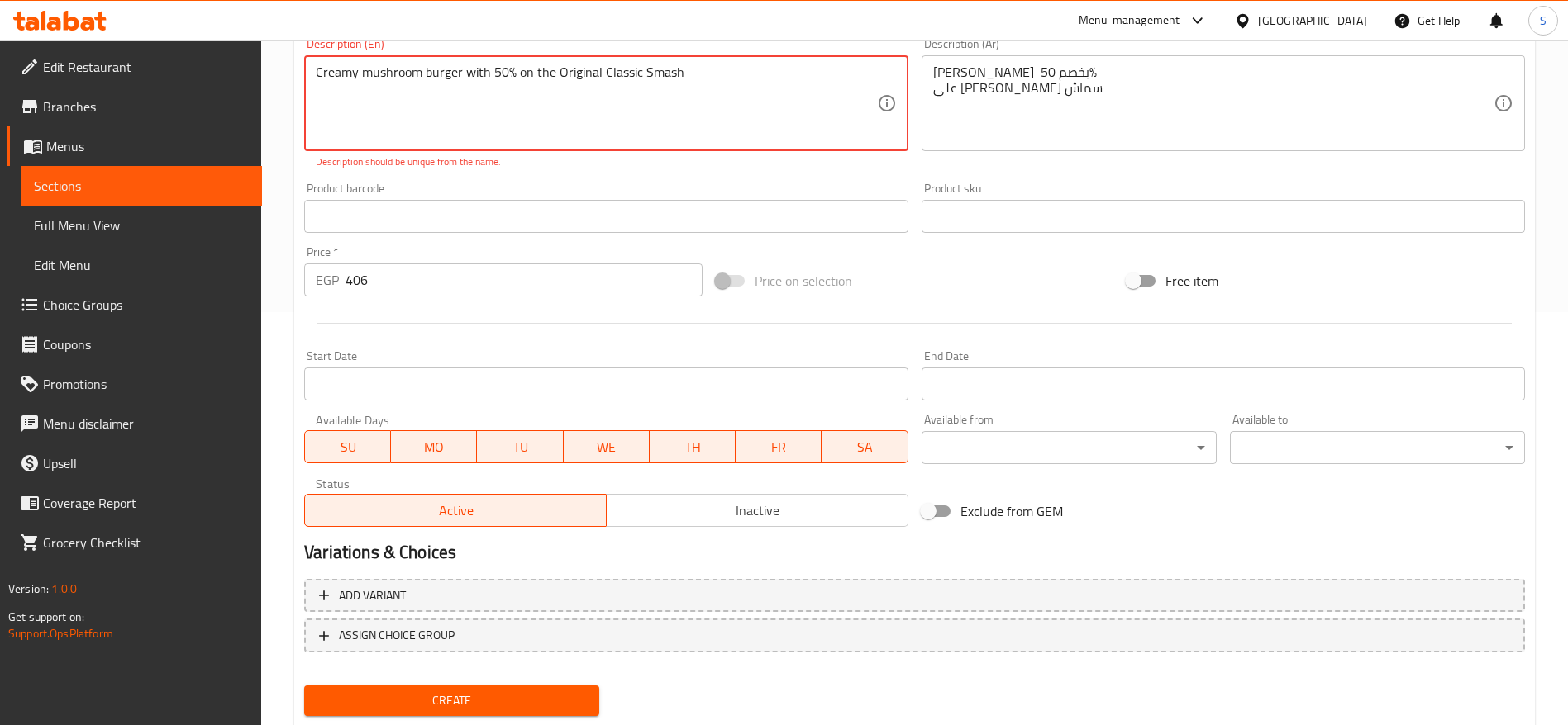
click at [531, 81] on textarea "Creamy mushroom burger with 50% on the Original Classic Smash" at bounding box center [596, 104] width 560 height 79
click at [401, 98] on textarea "Creamy mushroom burger with 50% on the Original Classic Smash" at bounding box center [596, 104] width 560 height 79
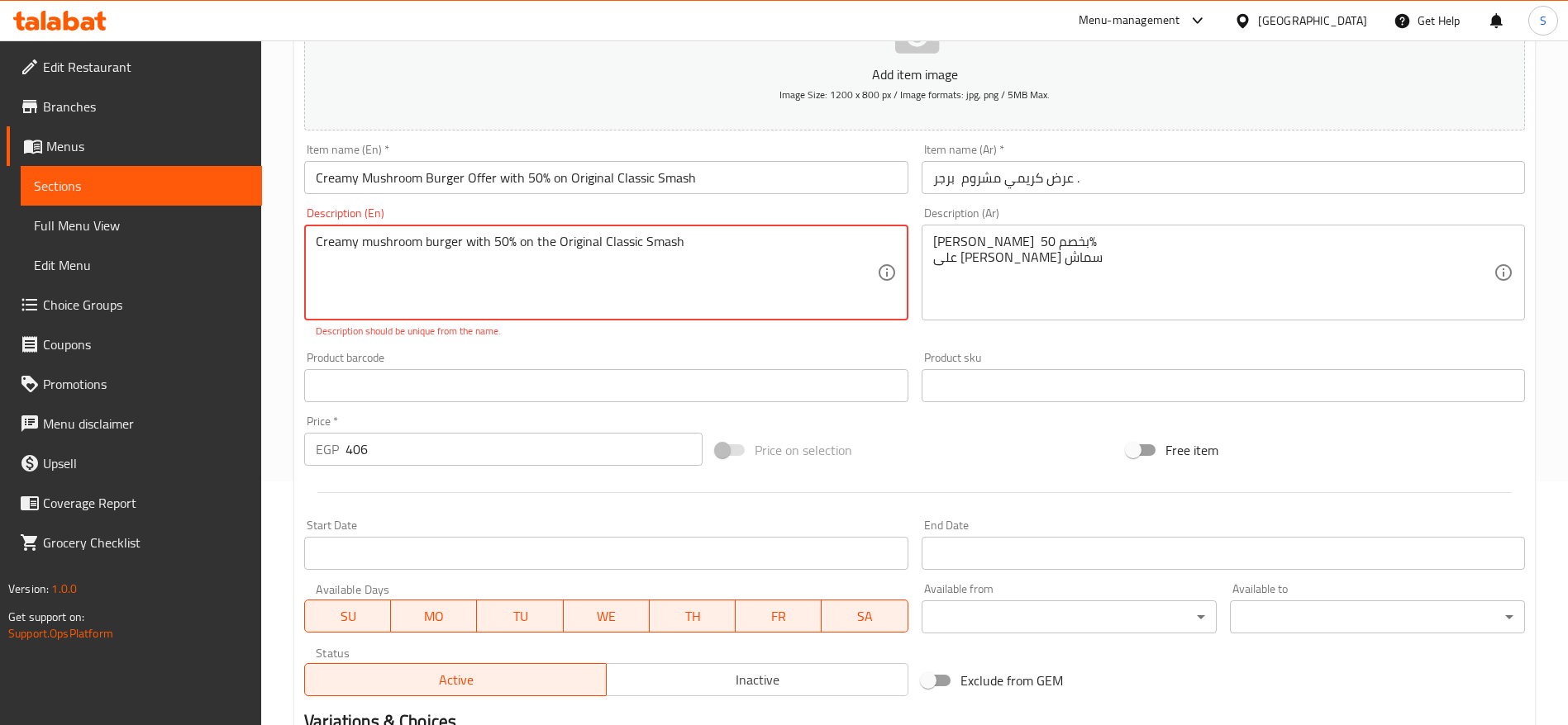
scroll to position [206, 0]
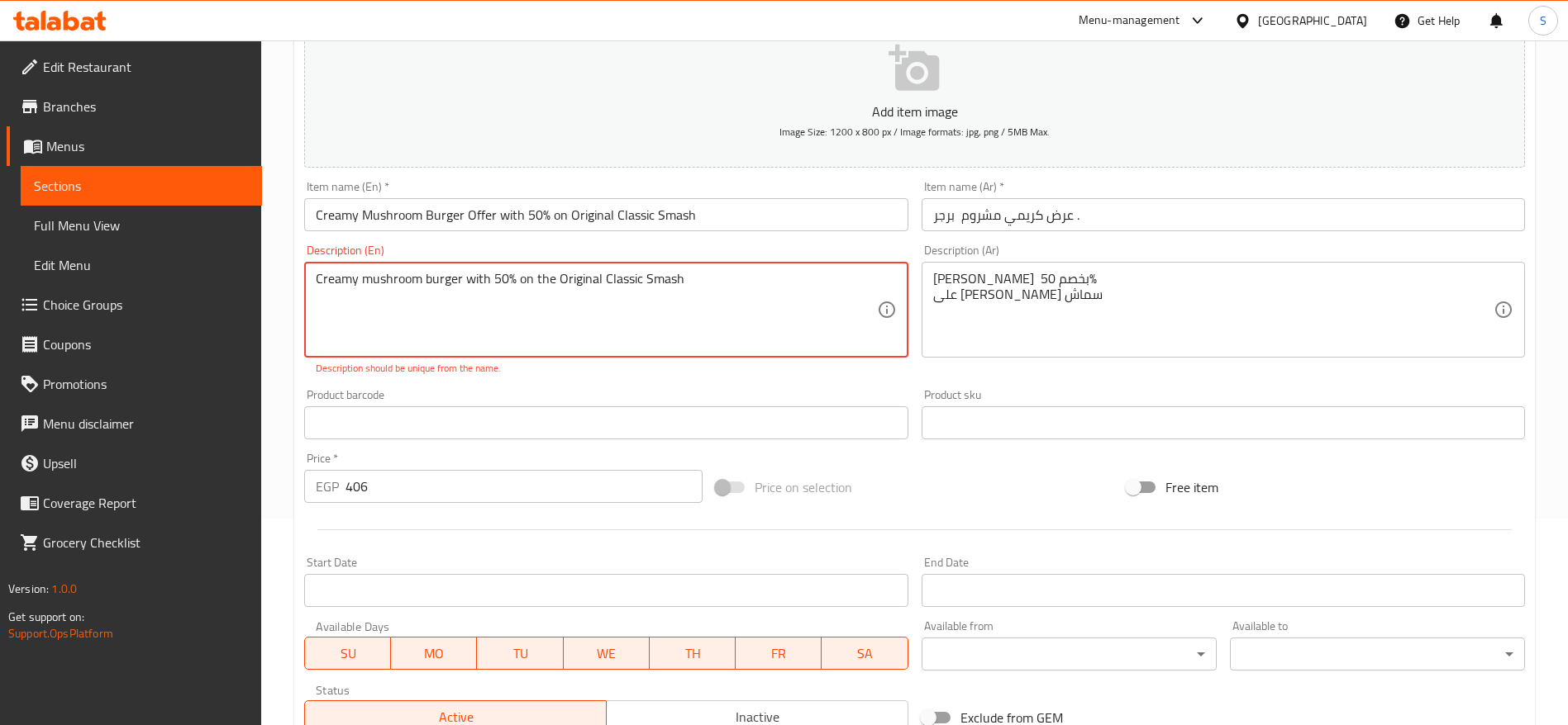
drag, startPoint x: 459, startPoint y: 276, endPoint x: 426, endPoint y: 285, distance: 34.2
click at [426, 285] on textarea "Creamy mushroom burger with 50% on the Original Classic Smash" at bounding box center [596, 311] width 560 height 79
click at [671, 276] on textarea "Creamy mushroom with 50% on the Original Classic Smash" at bounding box center [596, 311] width 560 height 79
drag, startPoint x: 661, startPoint y: 275, endPoint x: 162, endPoint y: 272, distance: 499.0
click at [162, 272] on div "Edit Restaurant Branches Menus Sections Full Menu View Edit Menu Choice Groups …" at bounding box center [784, 407] width 1568 height 1145
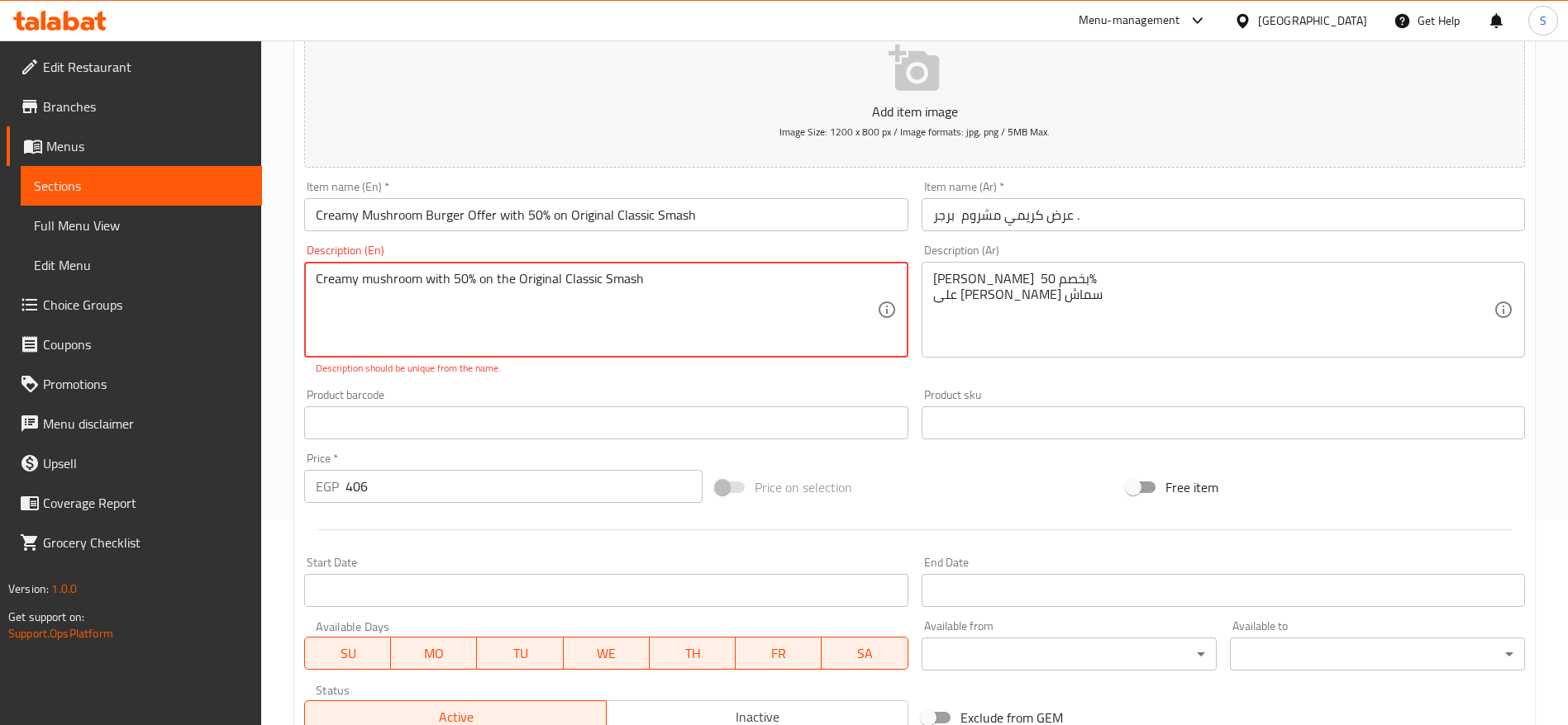
click at [682, 296] on textarea "Creamy mushroom with 50% on the Original Classic Smash" at bounding box center [596, 311] width 560 height 79
paste textarea "Two smash burger patties, layered with melted cheese, creamy sauce, a rich mush…"
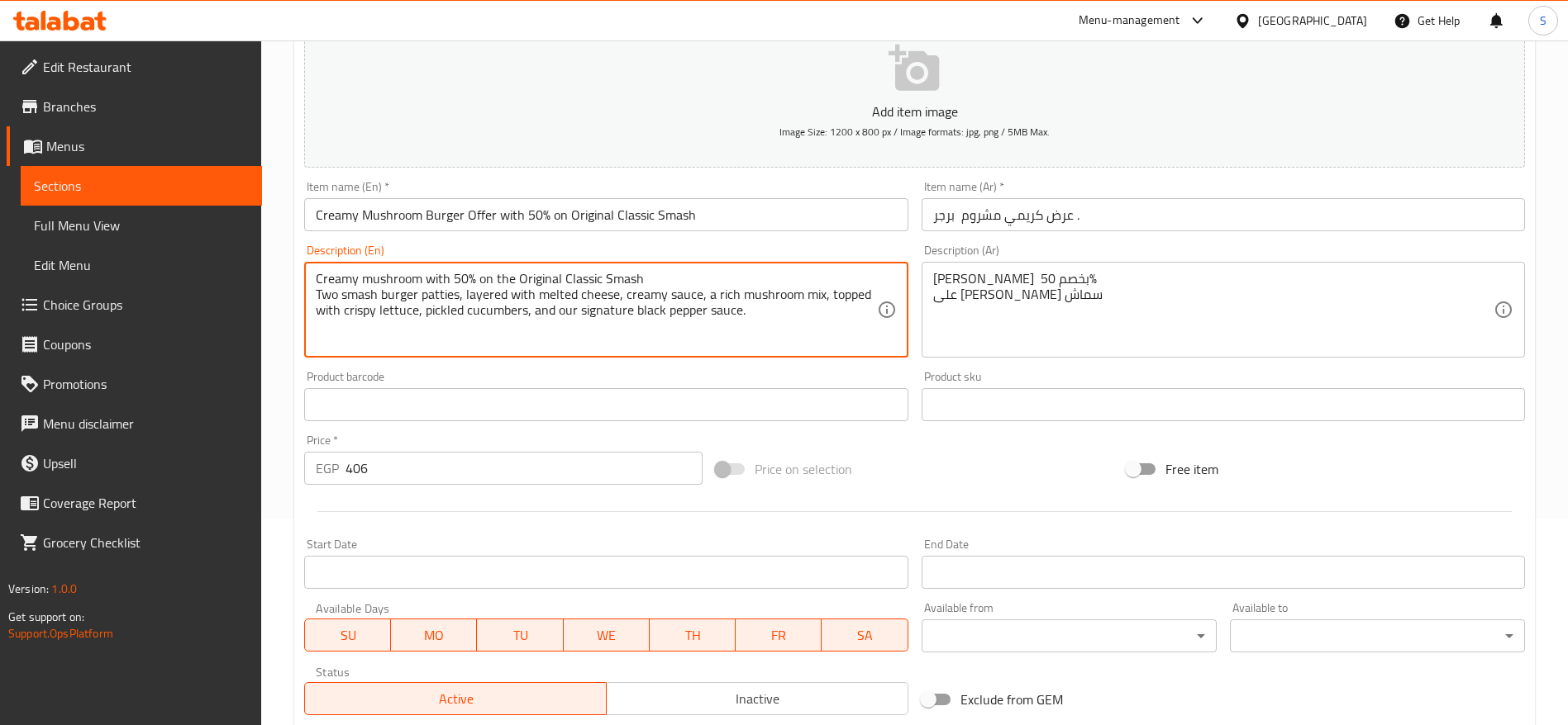
type textarea "Creamy mushroom with 50% on the Original Classic Smash Two smash burger patties…"
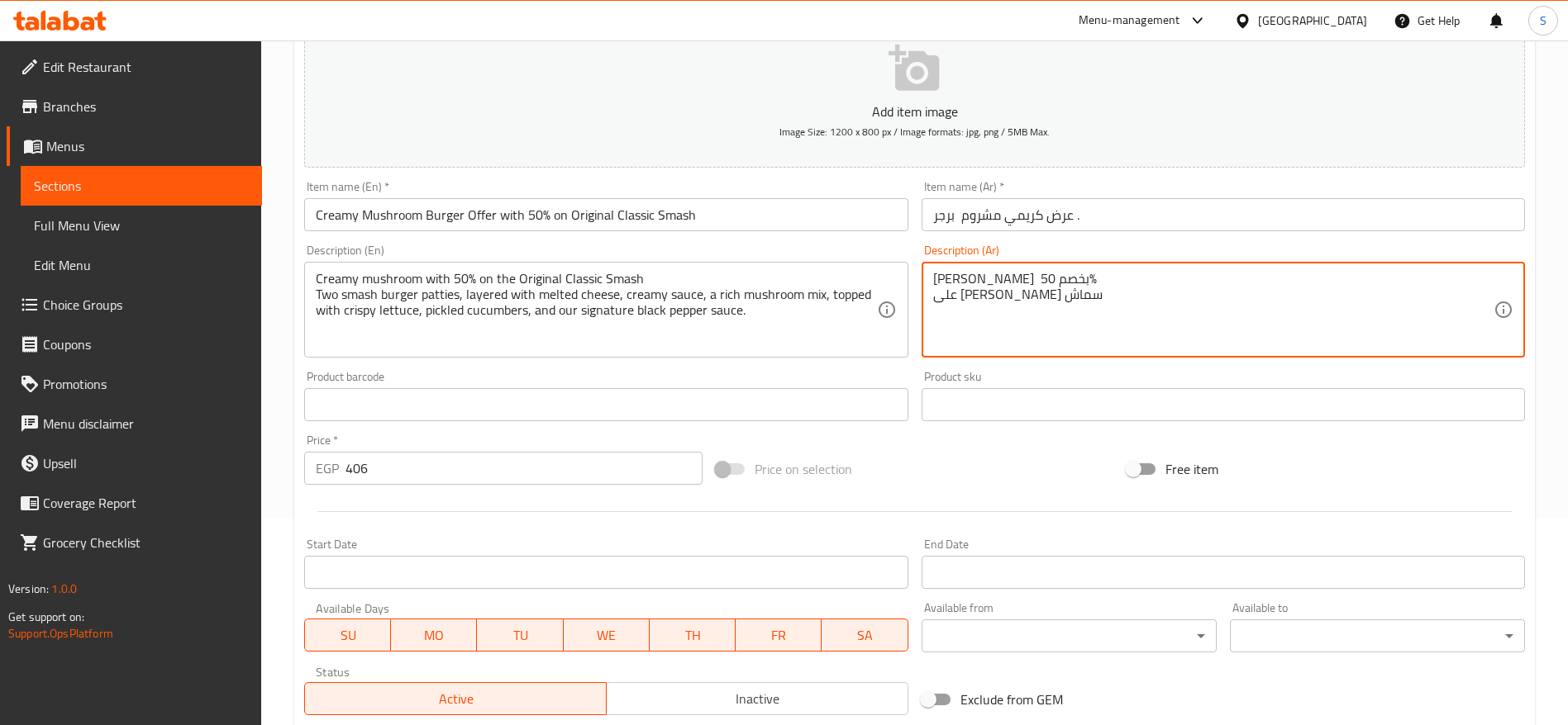
paste textarea "قطعتان سماش برجر، مغطاة بطبقات من الجبن الذائب، وصلصة كريمية، ومزيج غني من المش…"
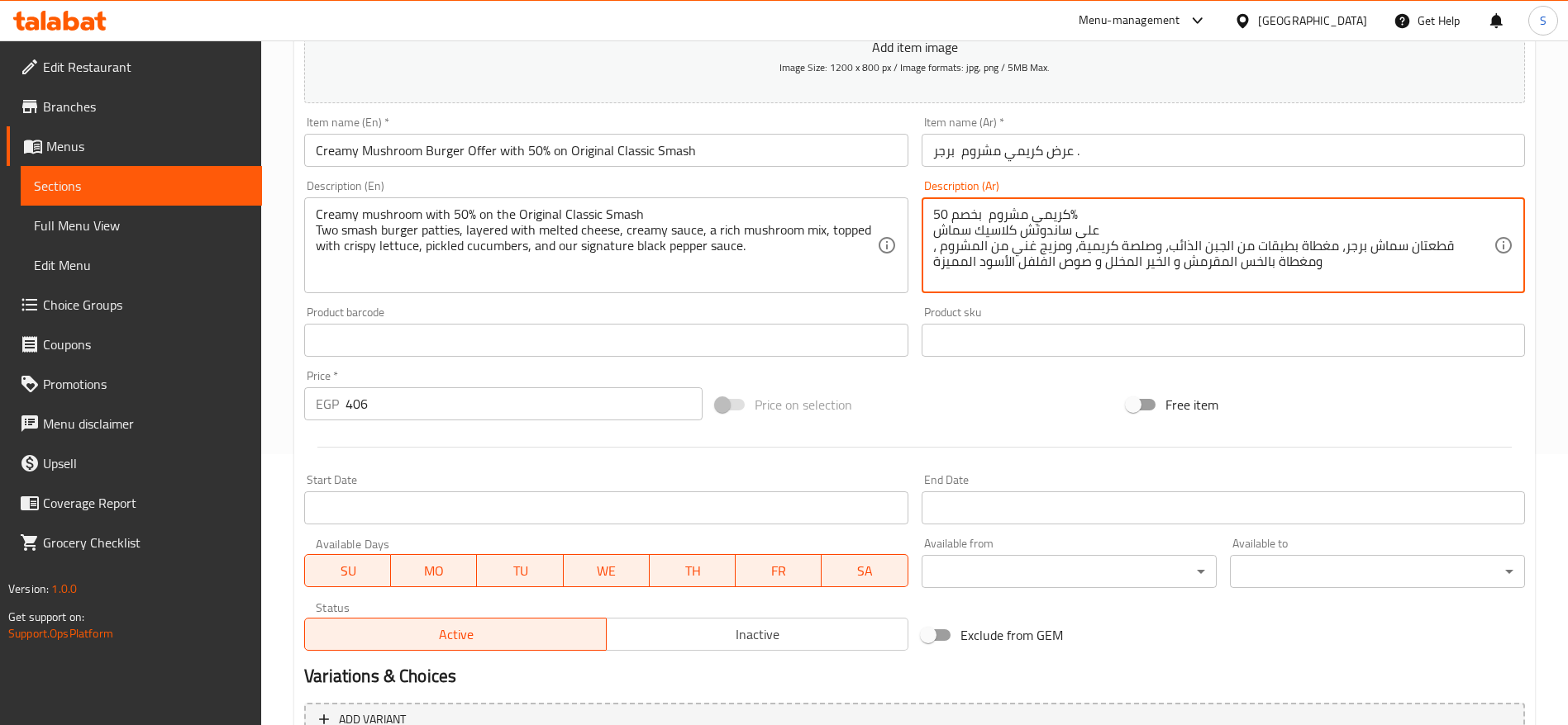
scroll to position [289, 0]
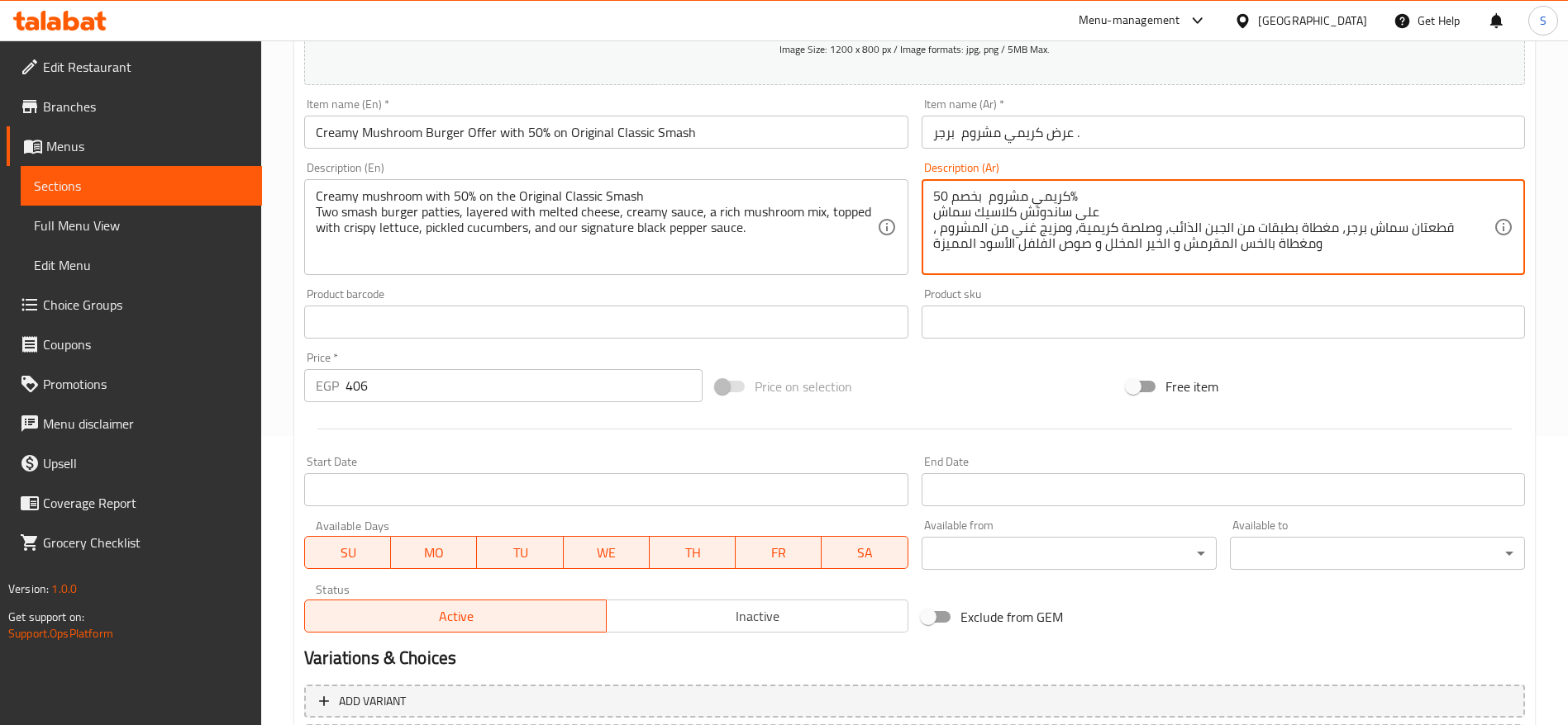
type textarea "كريمي مشروم بخصم 50% على ساندوتش كلاسيك سماش قطعتان سماش برجر، مغطاة بطبقات من …"
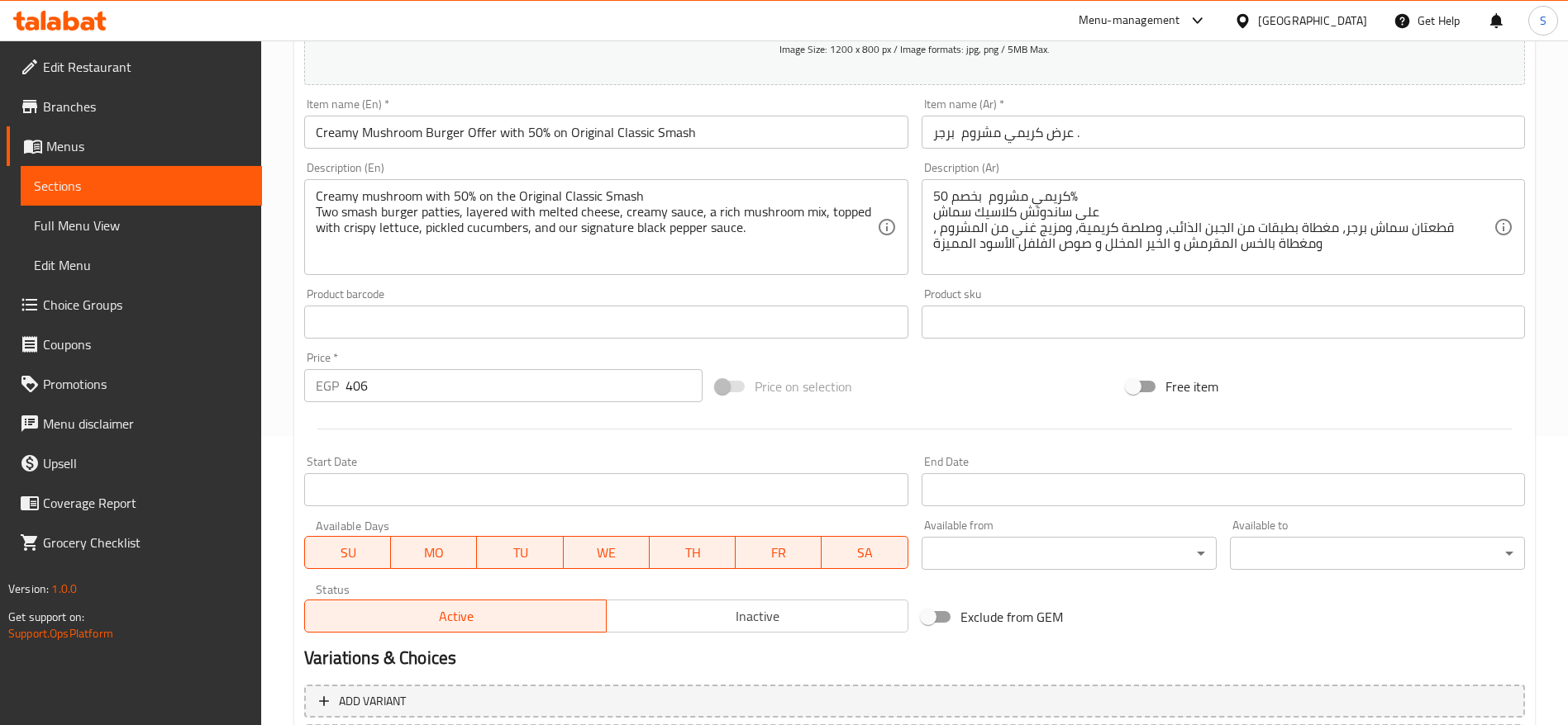
click at [1025, 377] on div "Price on selection" at bounding box center [915, 387] width 412 height 45
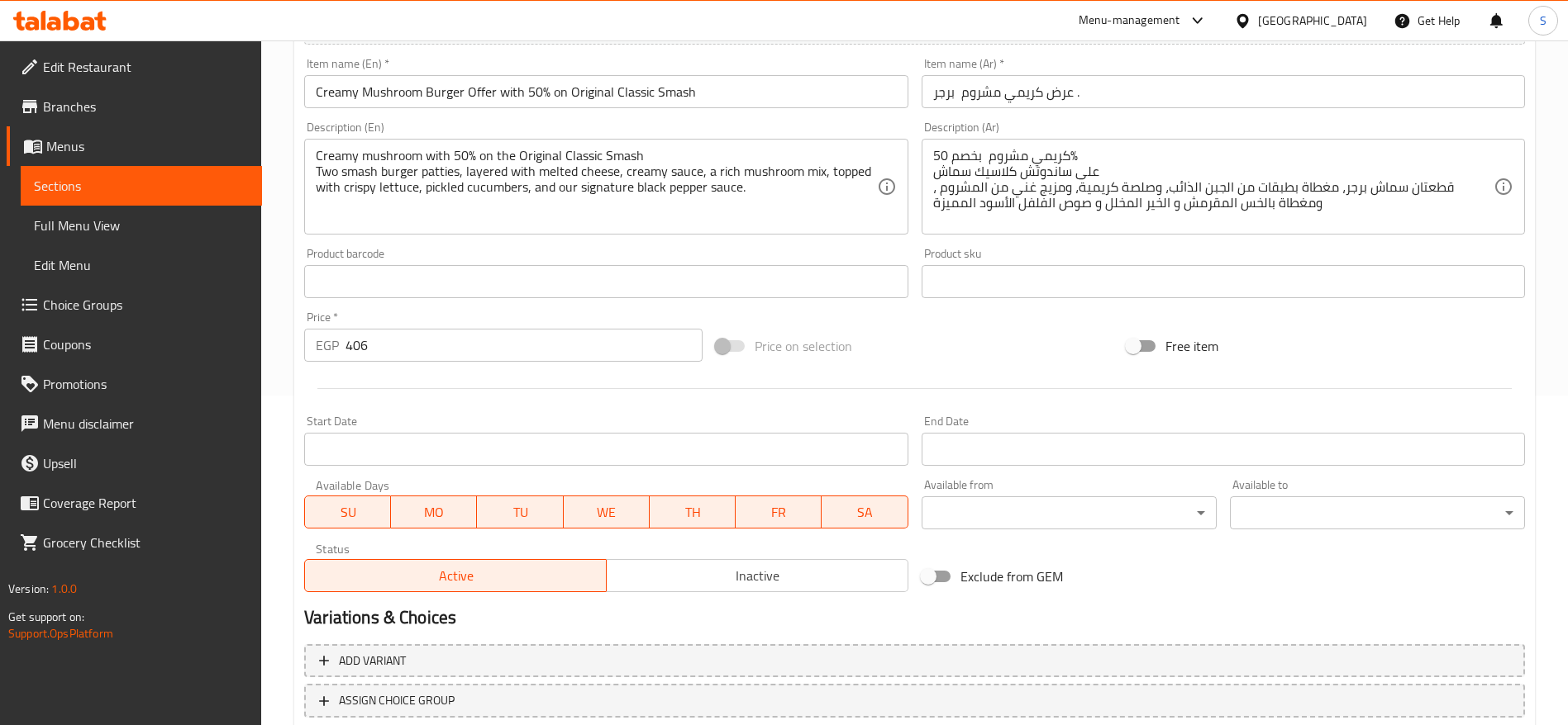
scroll to position [413, 0]
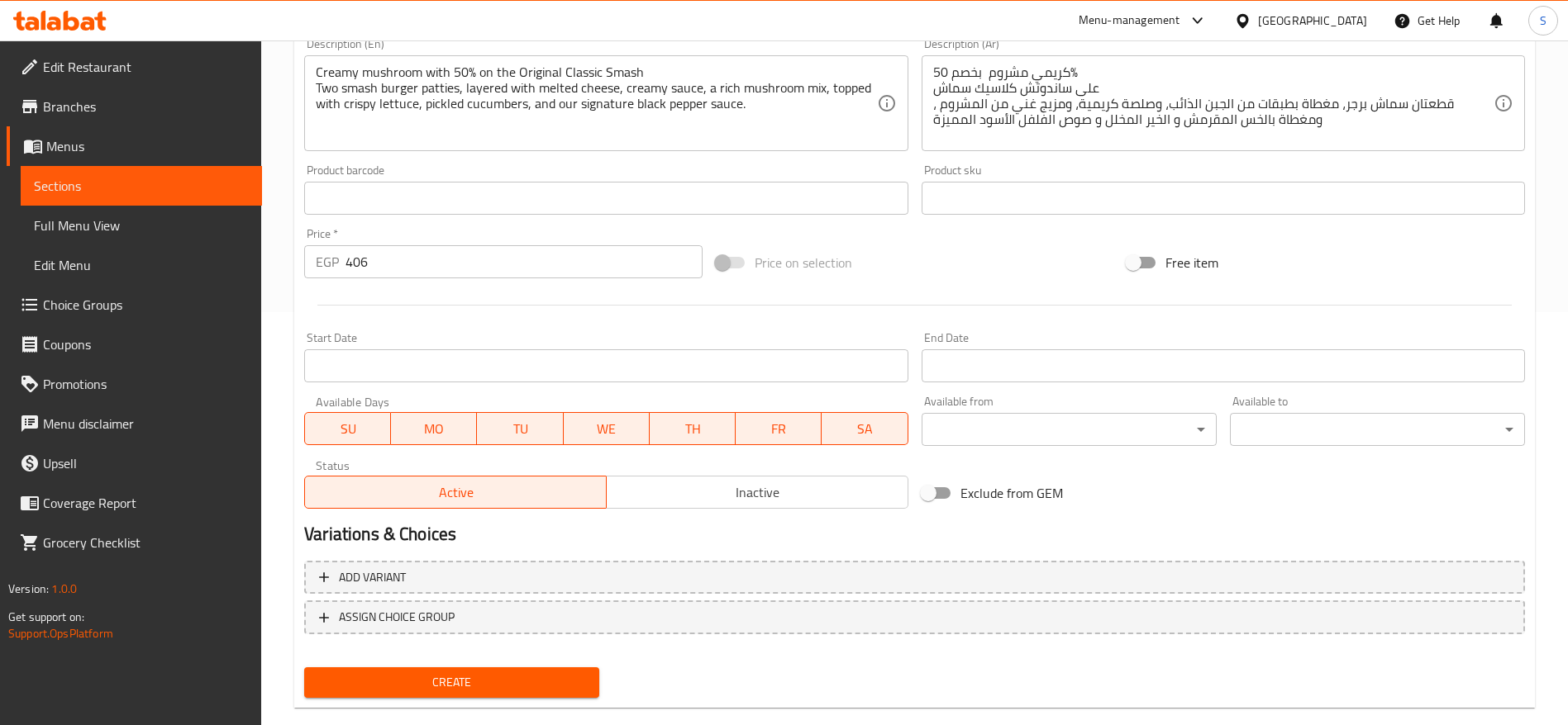
click at [546, 483] on span "Create" at bounding box center [452, 683] width 269 height 21
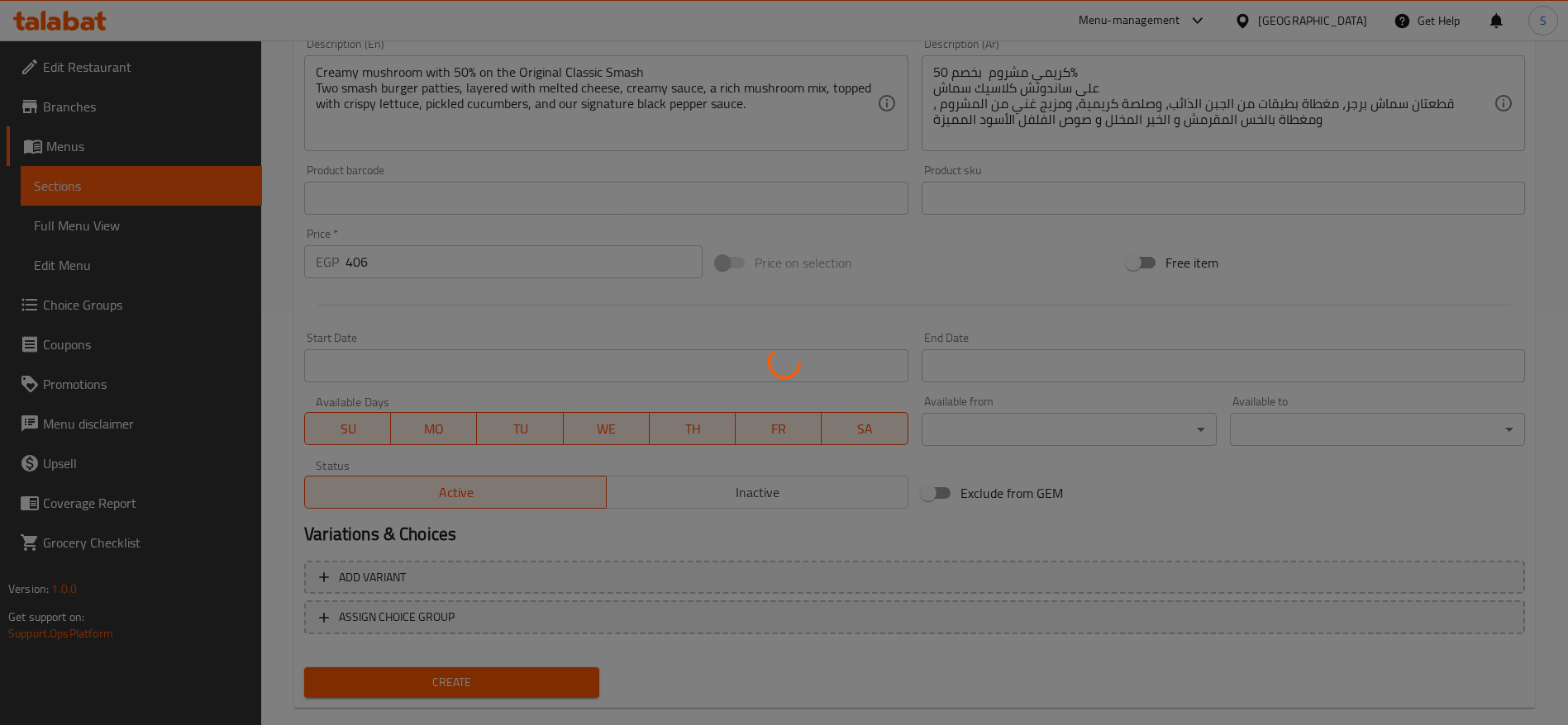
type input "0"
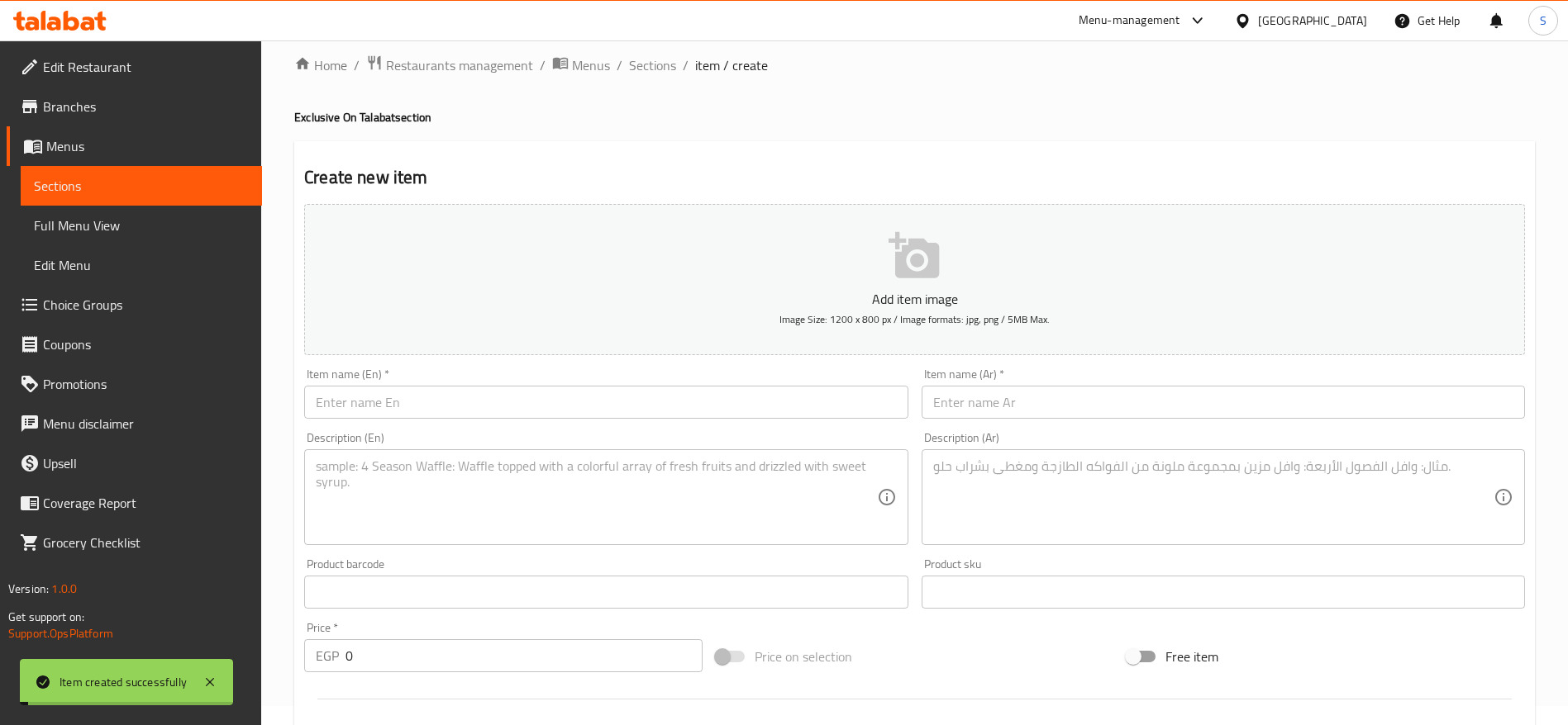
scroll to position [0, 0]
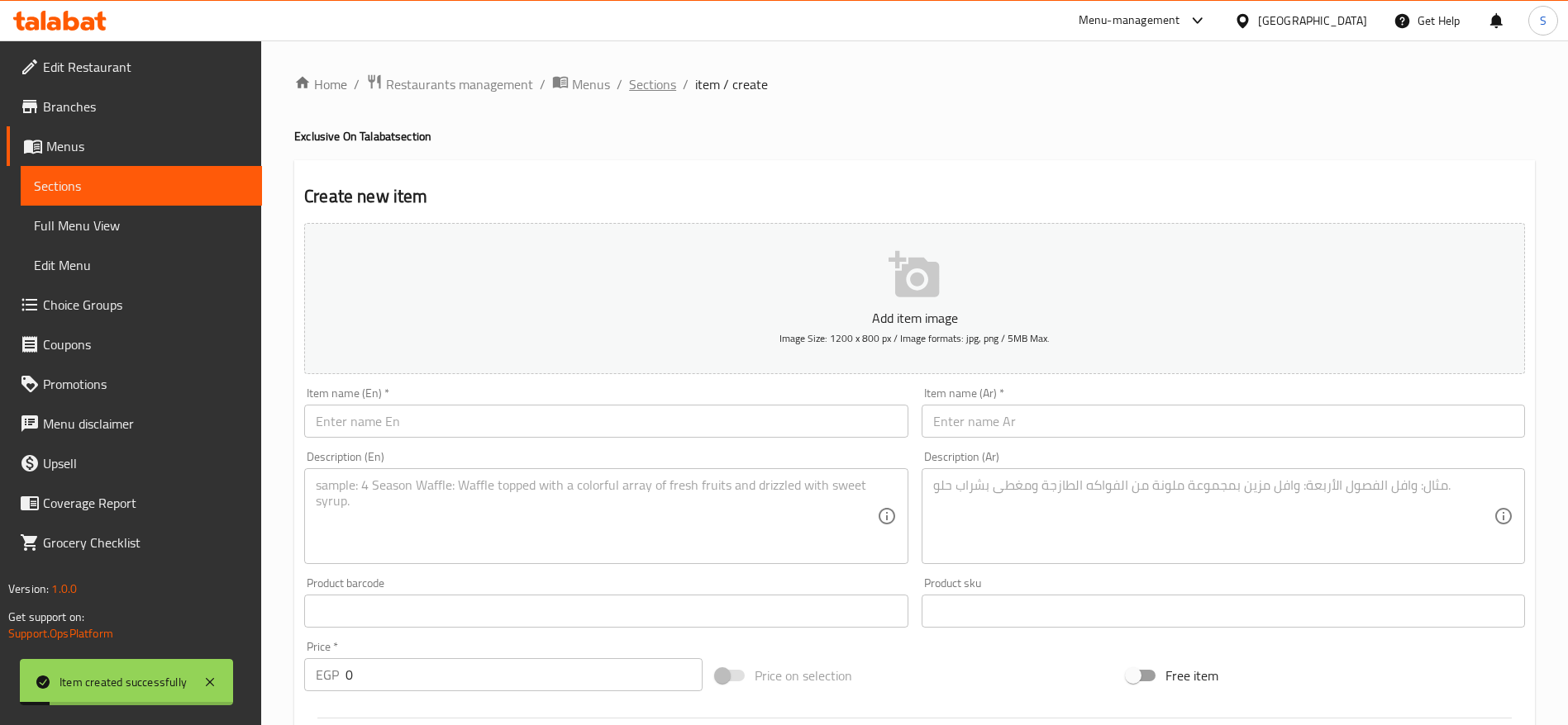
click at [669, 80] on span "Sections" at bounding box center [653, 84] width 47 height 20
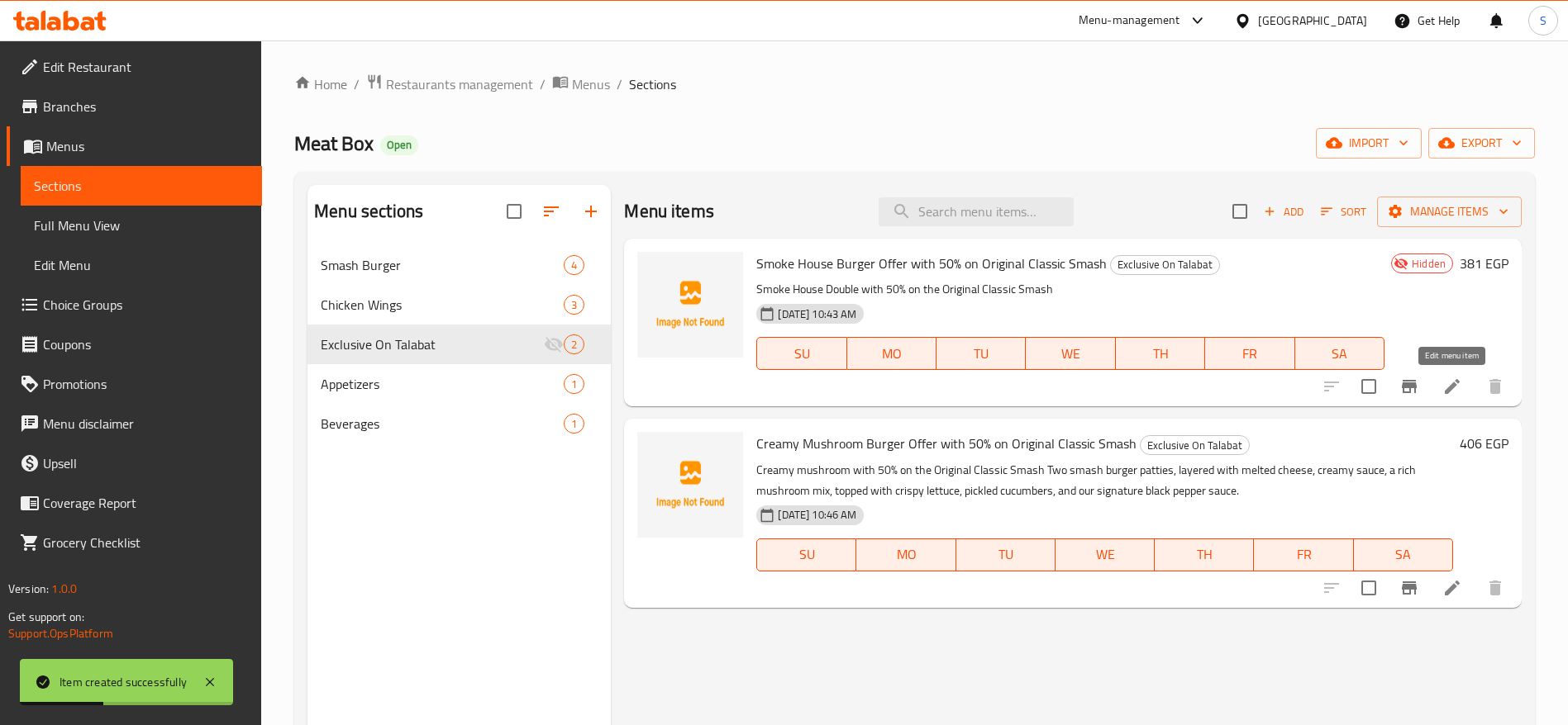
click at [1045, 385] on icon at bounding box center [1452, 386] width 15 height 15
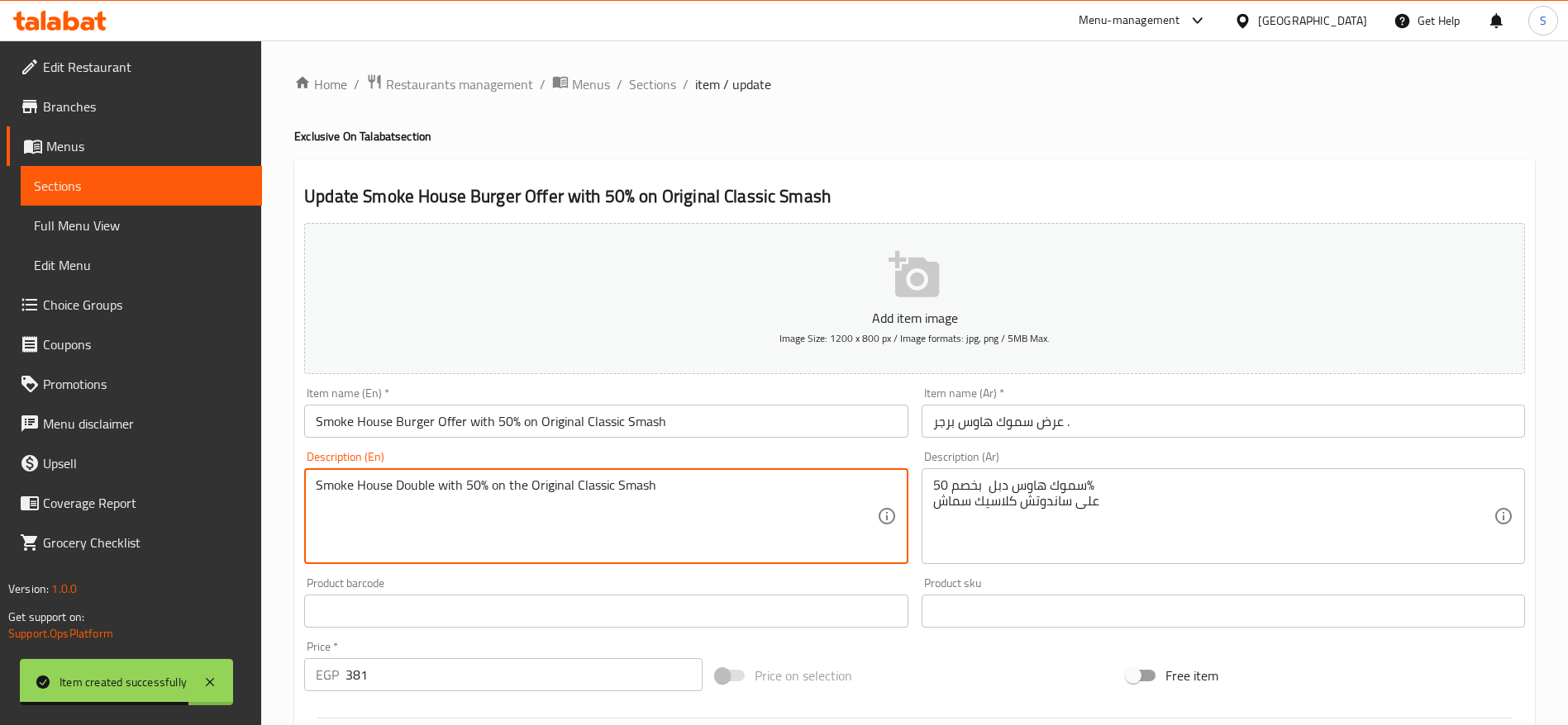
paste textarea "Smokehouse Burger, Double beef burger stacked with melted cheese, crispy bacon,…"
type textarea "Smoke House Double with 50% on the Original Classic Smash Smokehouse Burger, Do…"
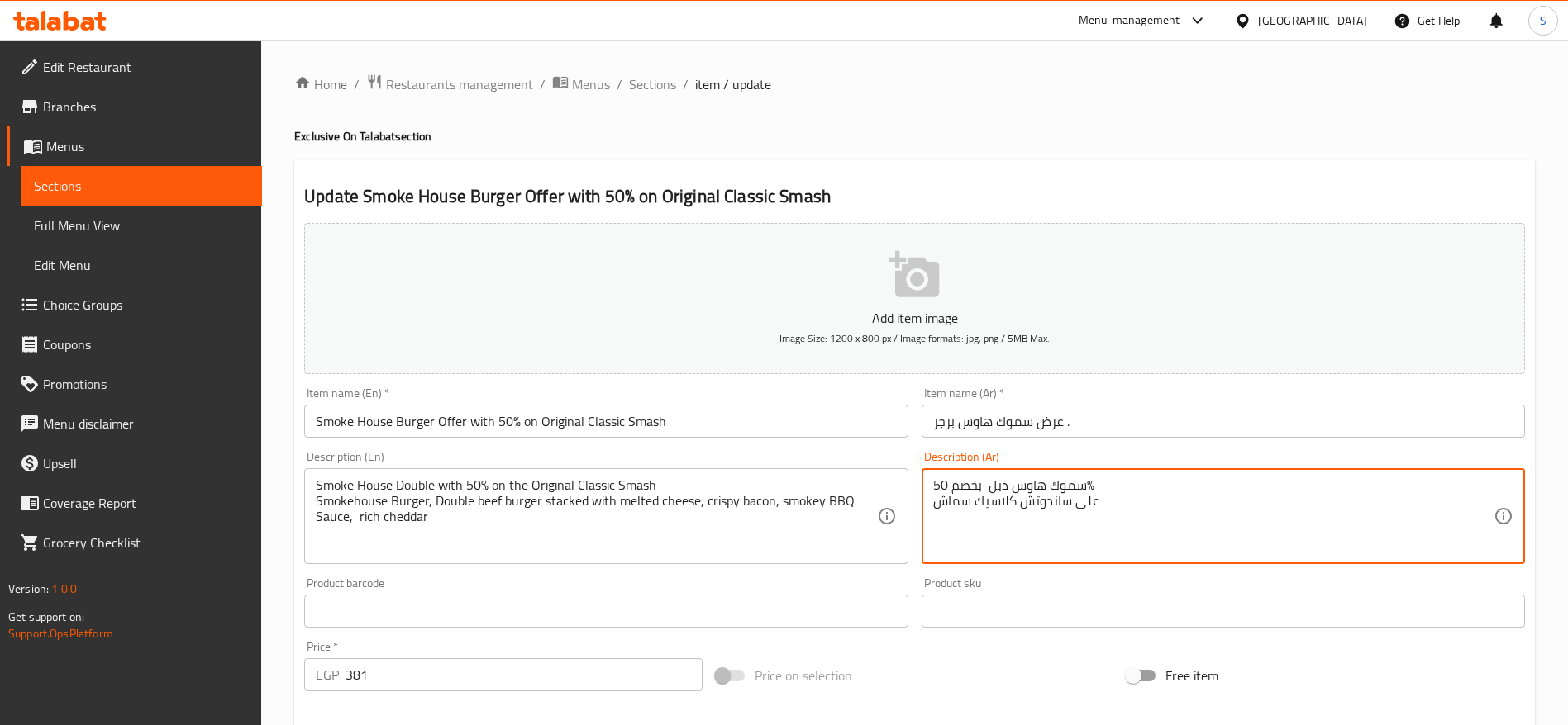
paste textarea "برجر سموك هاوس، برجر لحم بقري مزدوج محشو بالجبن الذائب، لحم مقدد مقرمش، صلصة با…"
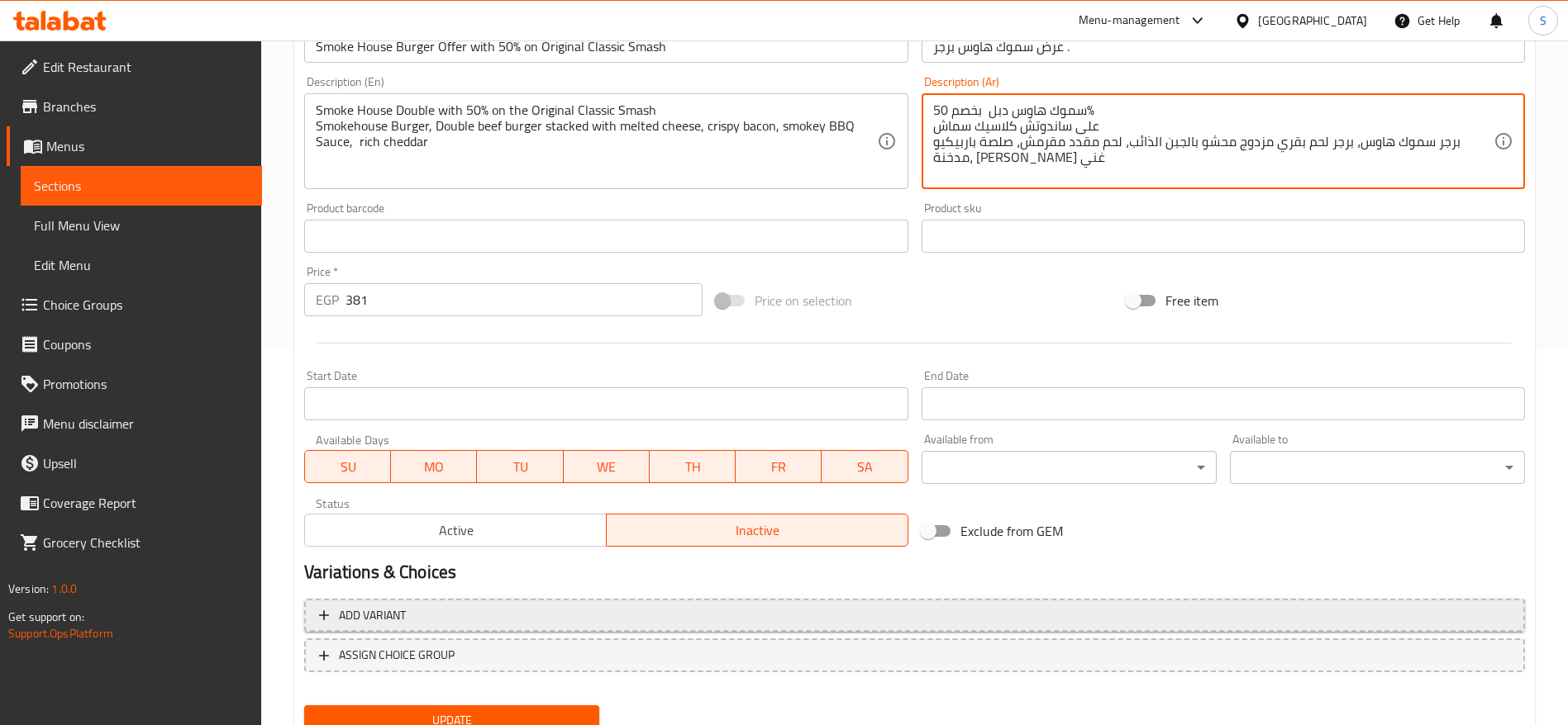
scroll to position [442, 0]
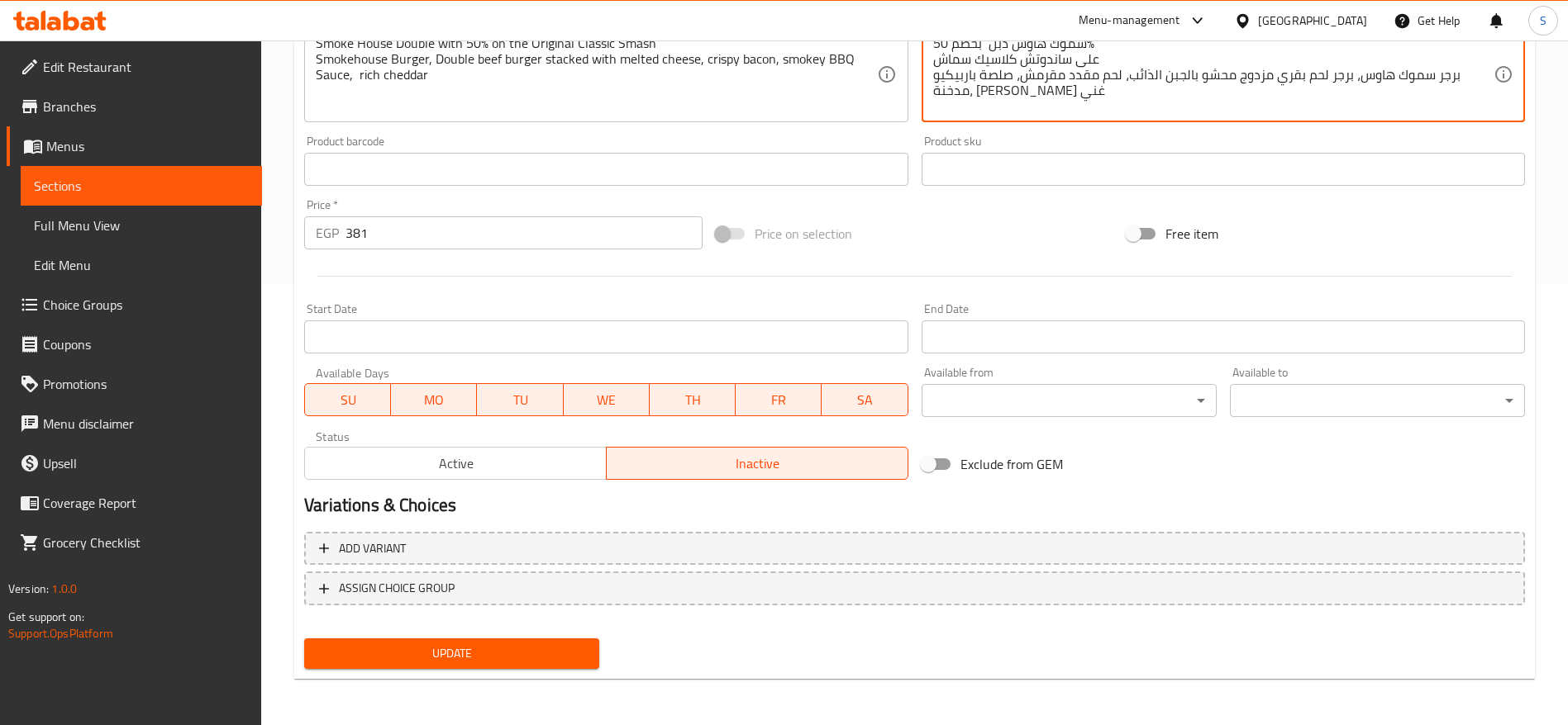
type textarea "سموك هاوس دبل بخصم 50% على ساندوتش كلاسيك سماش برجر سموك هاوس، برجر لحم بقري مز…"
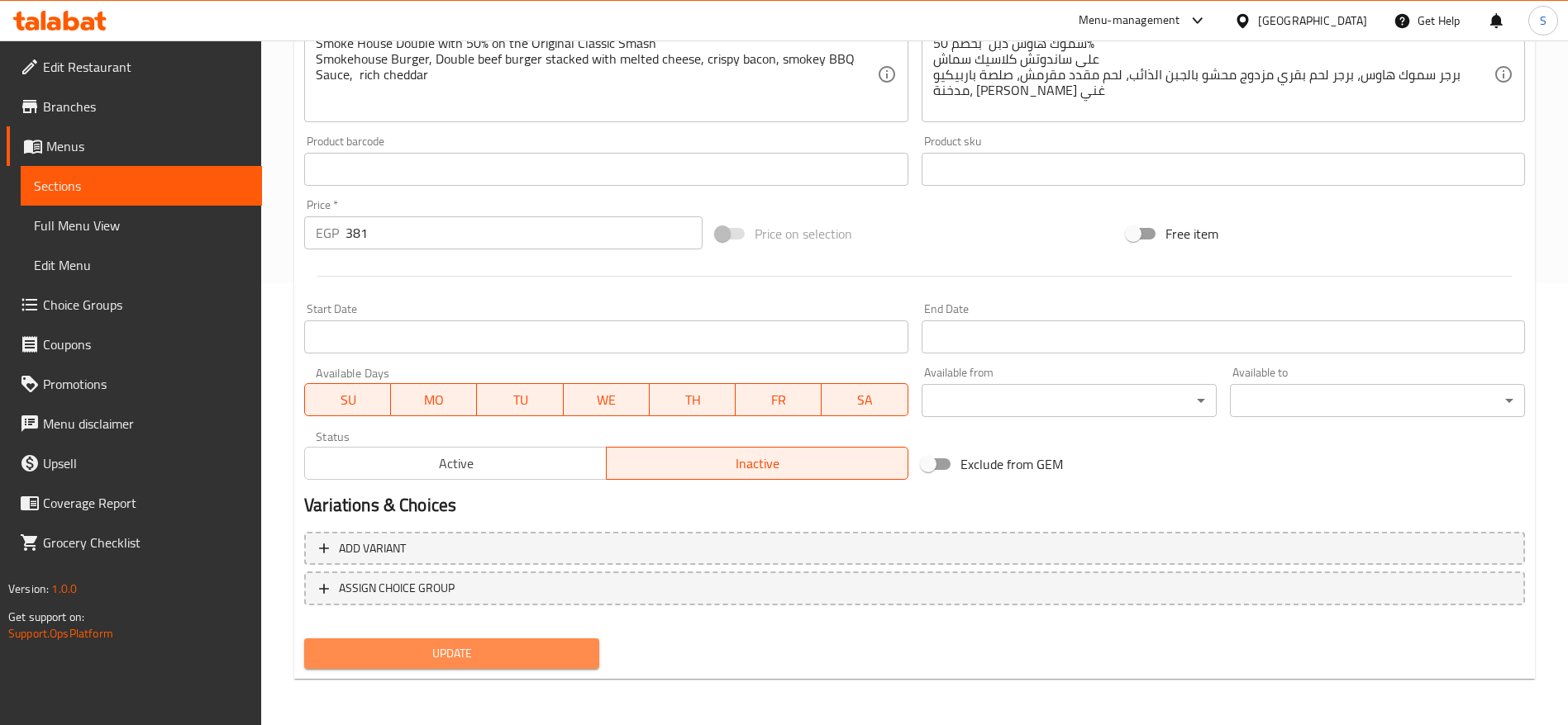
click at [517, 483] on span "Update" at bounding box center [452, 654] width 269 height 21
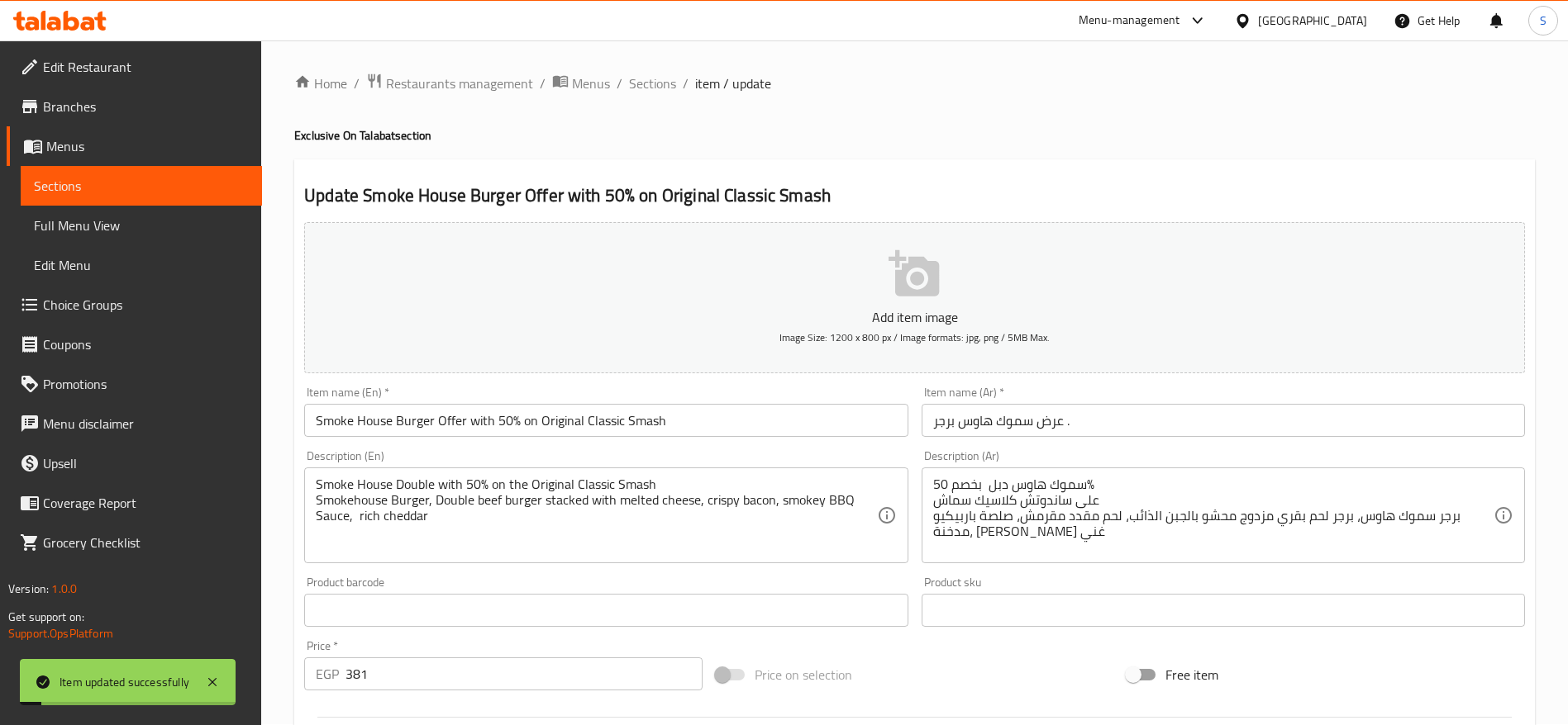
scroll to position [0, 0]
click at [656, 81] on span "Sections" at bounding box center [653, 84] width 47 height 20
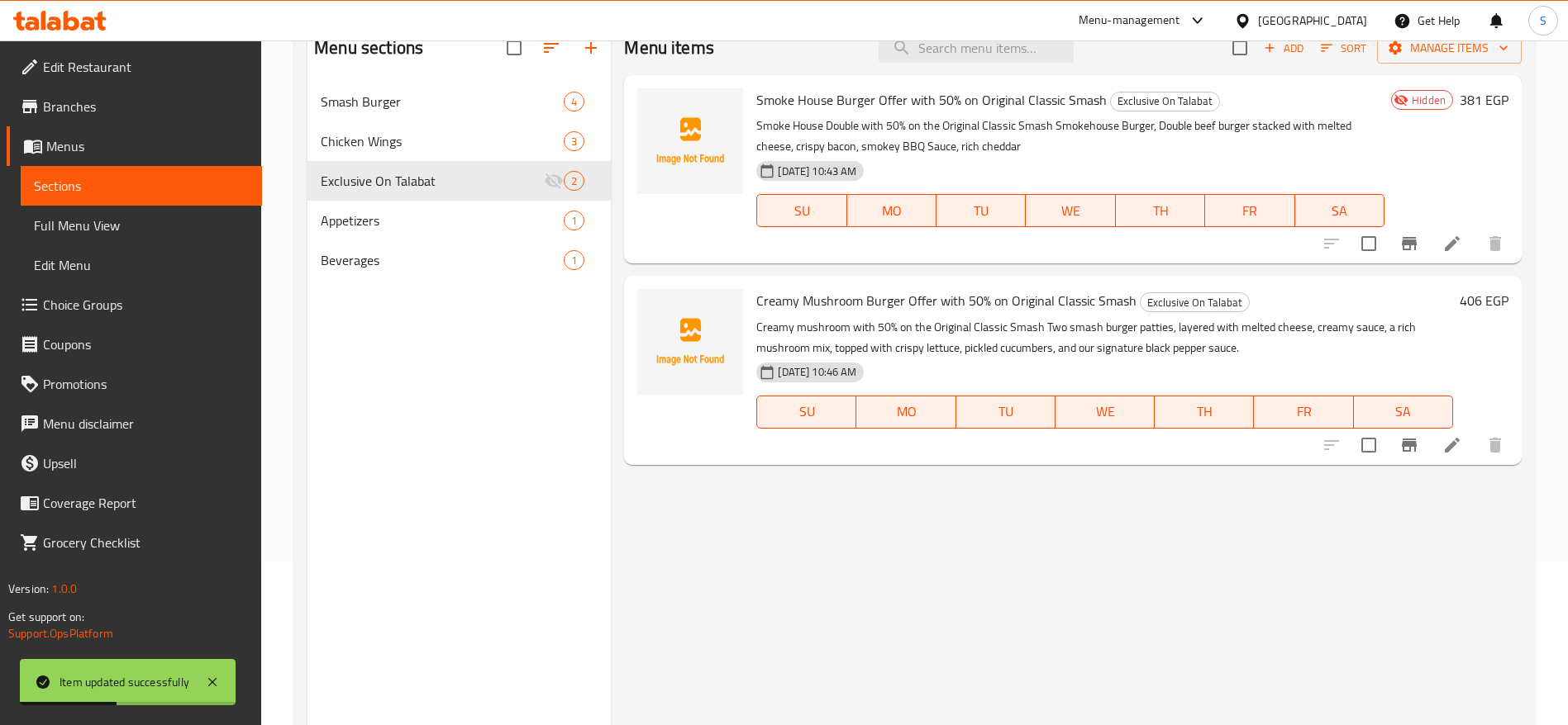
scroll to position [165, 0]
click at [1045, 43] on span "Add" at bounding box center [1284, 46] width 45 height 19
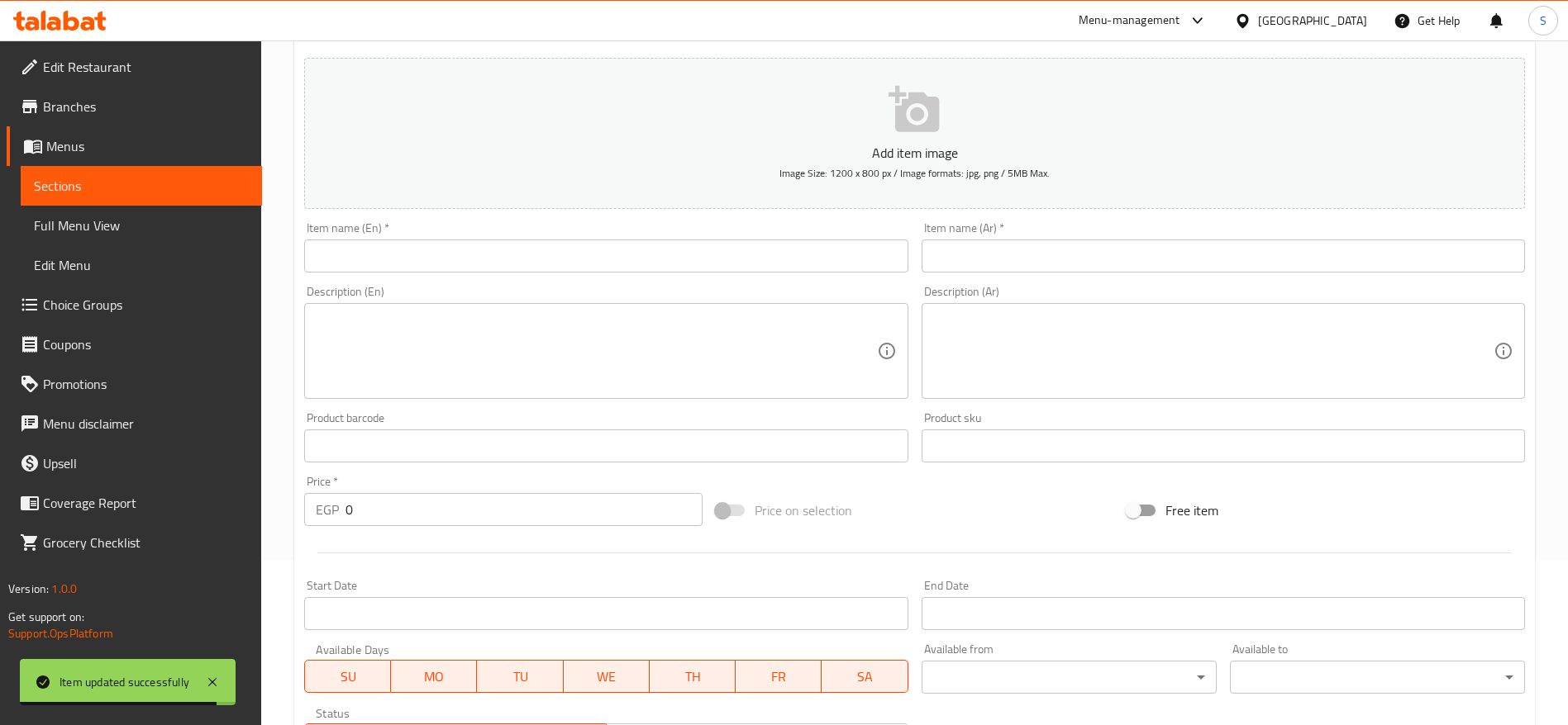
click at [579, 253] on input "text" at bounding box center [605, 256] width 604 height 33
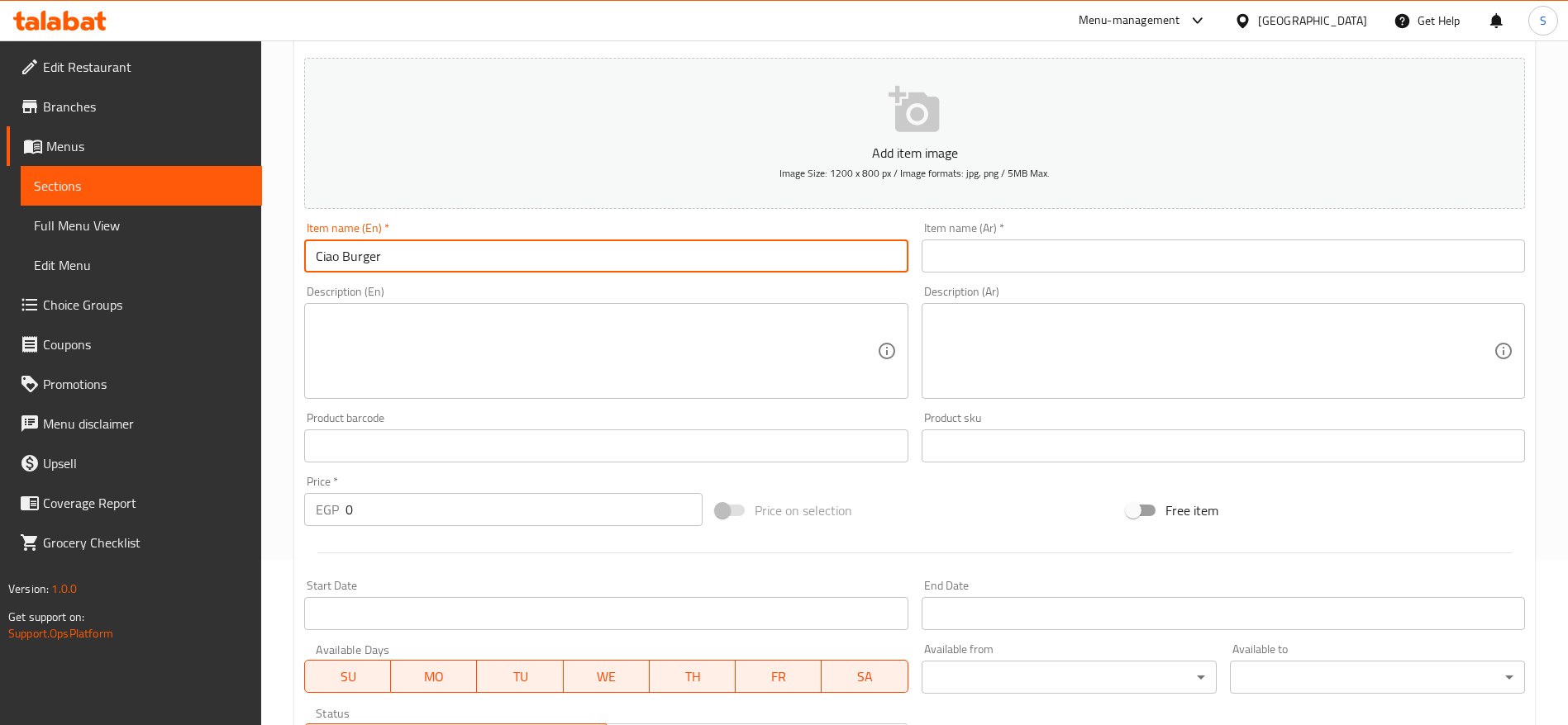
type input "Ciao Burger"
click at [1045, 255] on input "text" at bounding box center [1223, 256] width 604 height 33
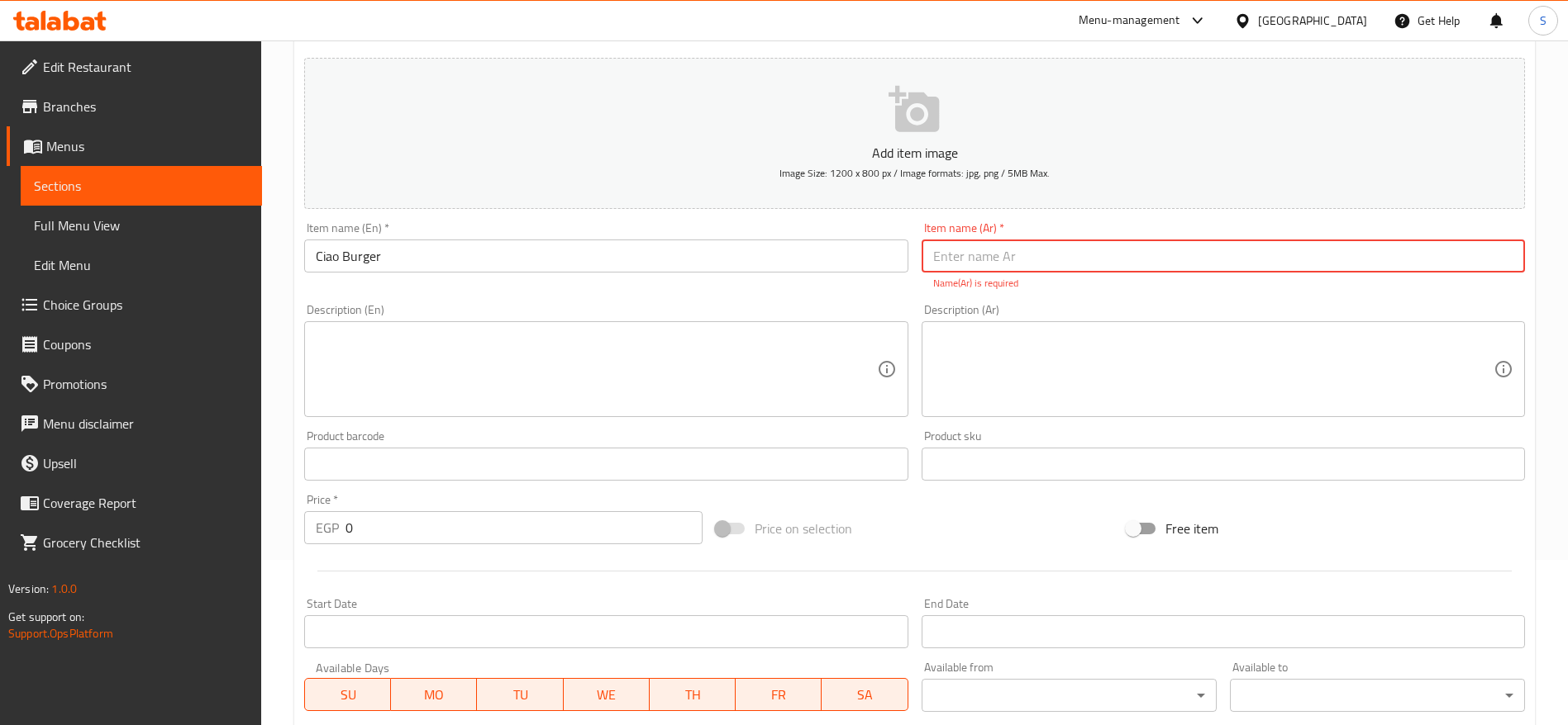
click at [981, 256] on input "text" at bounding box center [1223, 256] width 604 height 33
paste input "برجر تشاو"
type input "برجر تشاو"
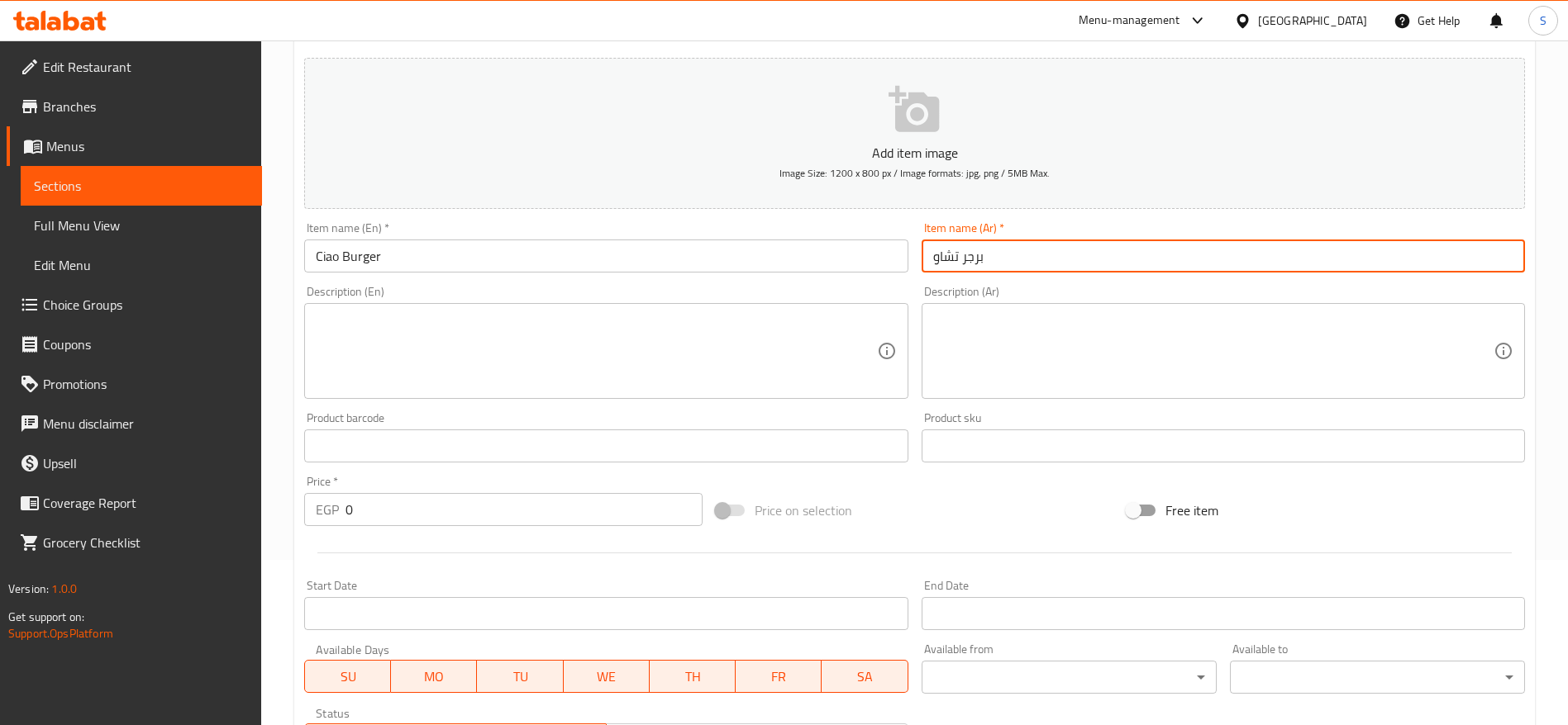
click at [514, 295] on div "Description (En) Description (En)" at bounding box center [605, 342] width 604 height 113
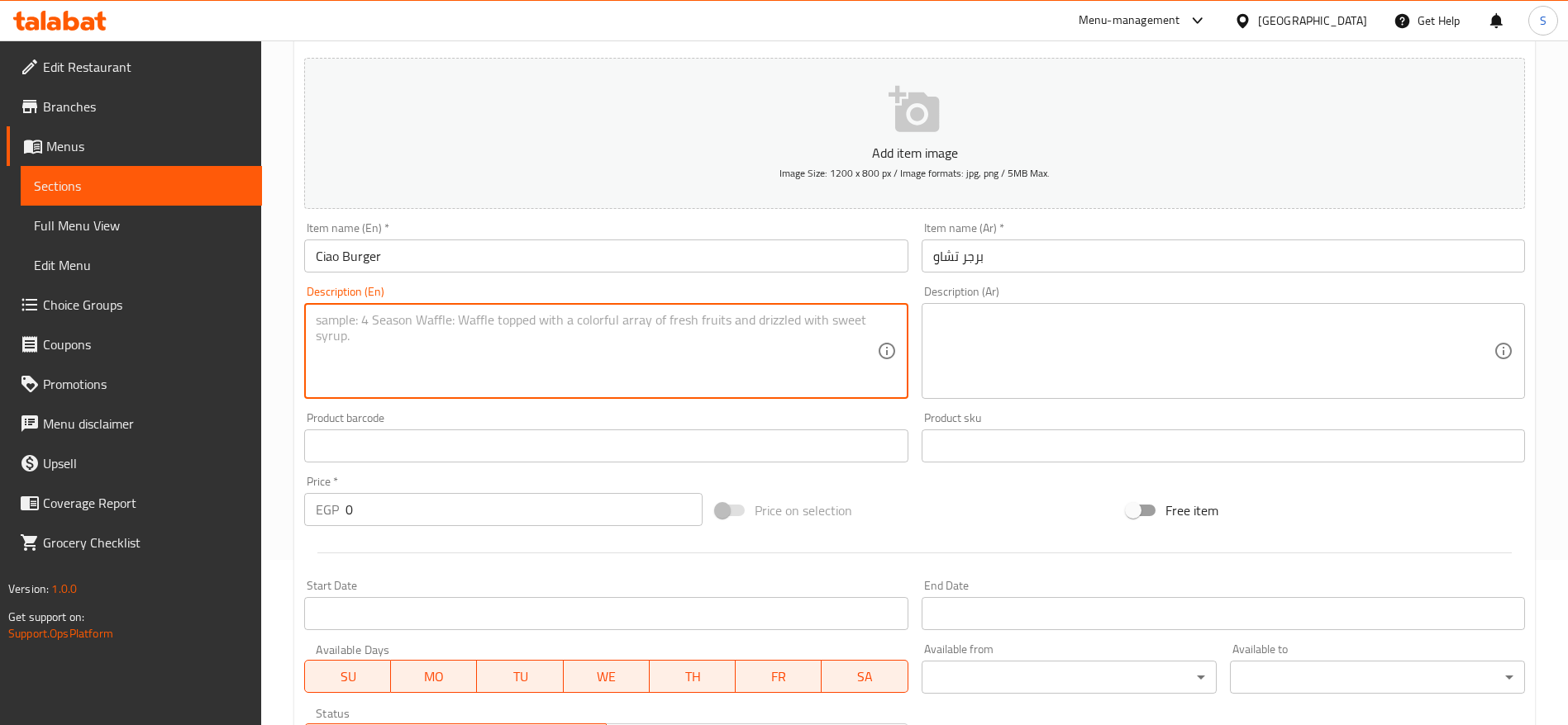
click at [511, 331] on textarea at bounding box center [596, 352] width 560 height 79
paste textarea "Smoke House Double with 50% on the Original Classic Smash"
type textarea "Smoke House Double with 50% on the Original Classic Smash"
click at [1045, 344] on textarea at bounding box center [1213, 352] width 560 height 79
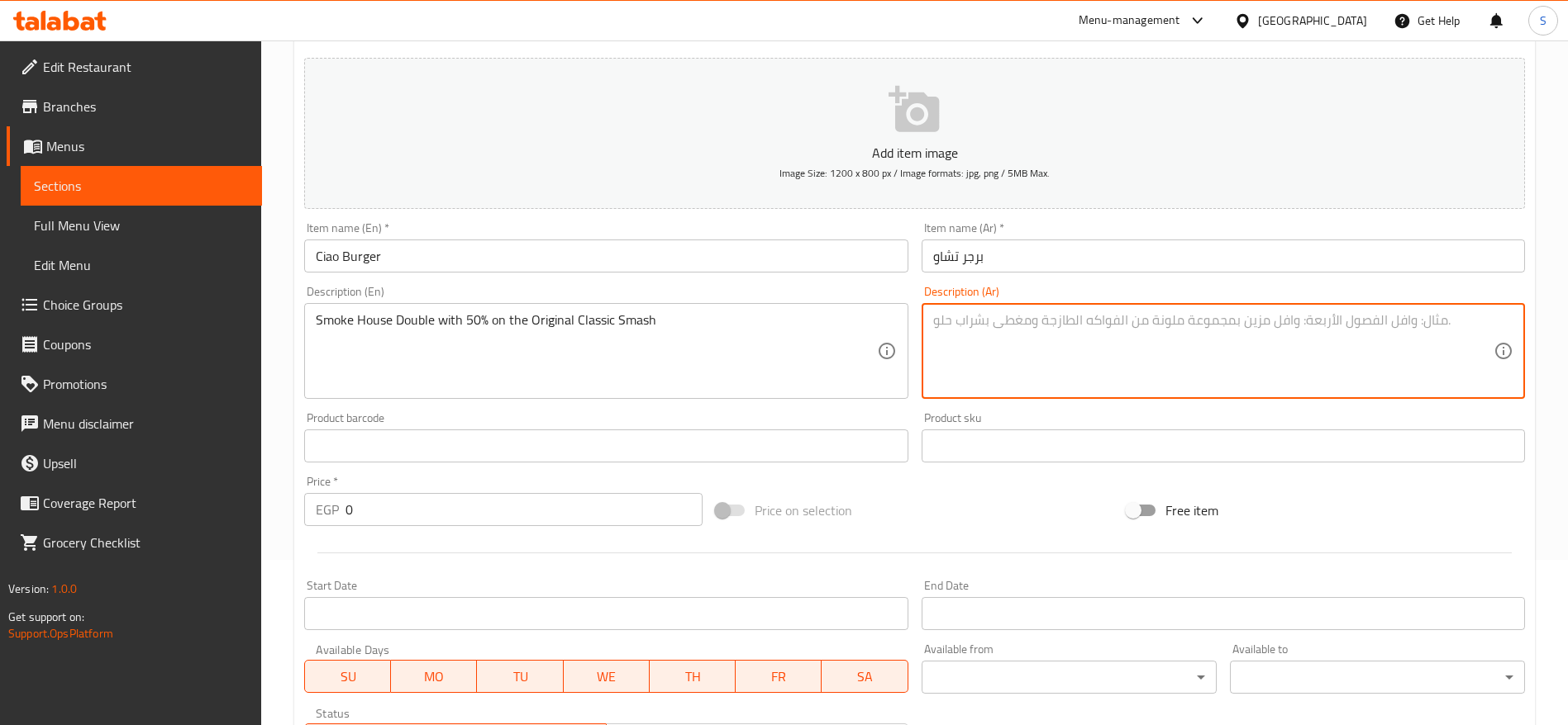
paste textarea "موك هاوس دبل بخصم 50% على ساندوتش كلاسيك سماش"
click at [1045, 321] on textarea "موك هاوس دبل بخصم 50% على ساندوتش كلاسيك سماش" at bounding box center [1213, 352] width 560 height 79
type textarea "سموك هاوس دبل بخصم 50% على ساندوتش كلاسيك سماش"
click at [1045, 258] on input "برجر تشاو" at bounding box center [1223, 256] width 604 height 33
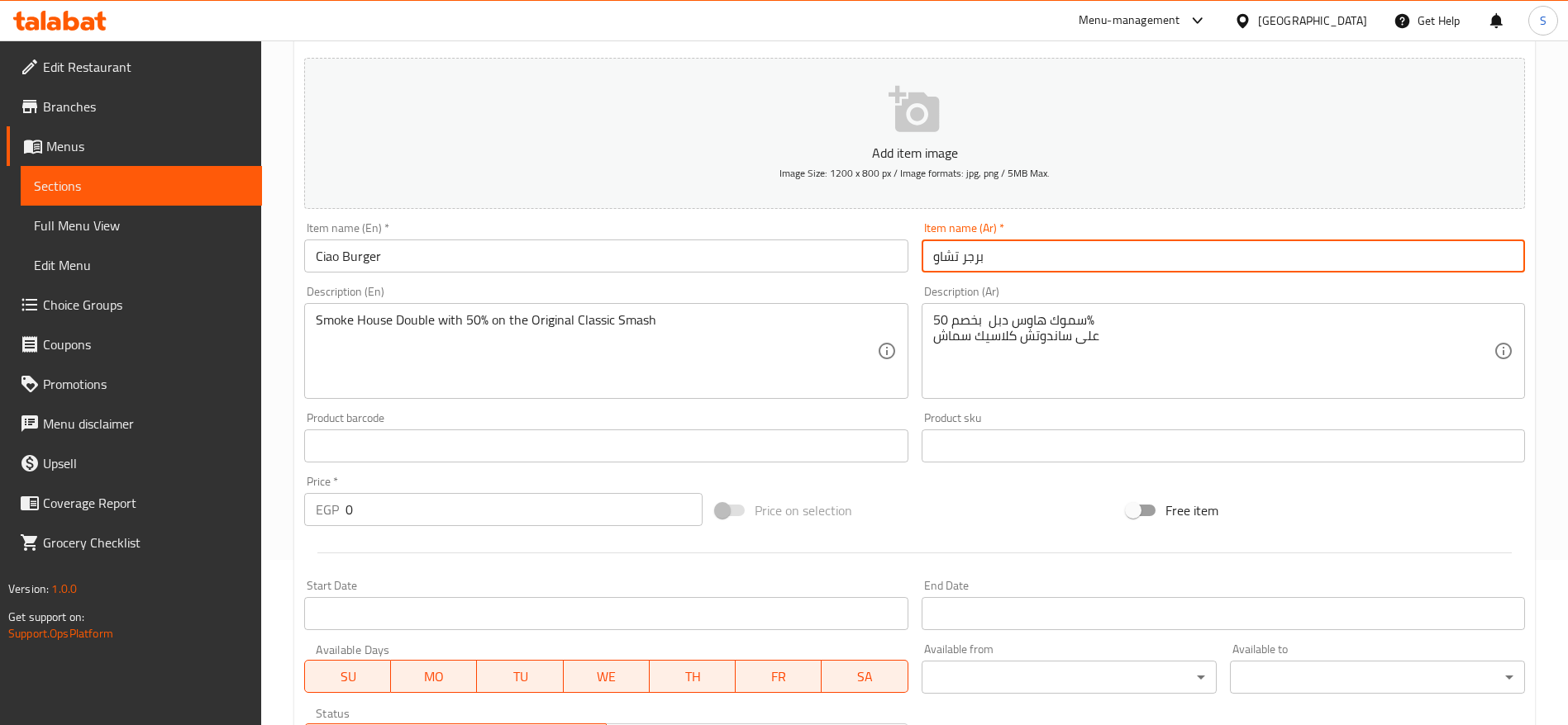
click at [1045, 258] on input "برجر تشاو" at bounding box center [1223, 256] width 604 height 33
paste input "رض سموك هاوس برجر ."
type input "عرض سموك هاوس برجر ."
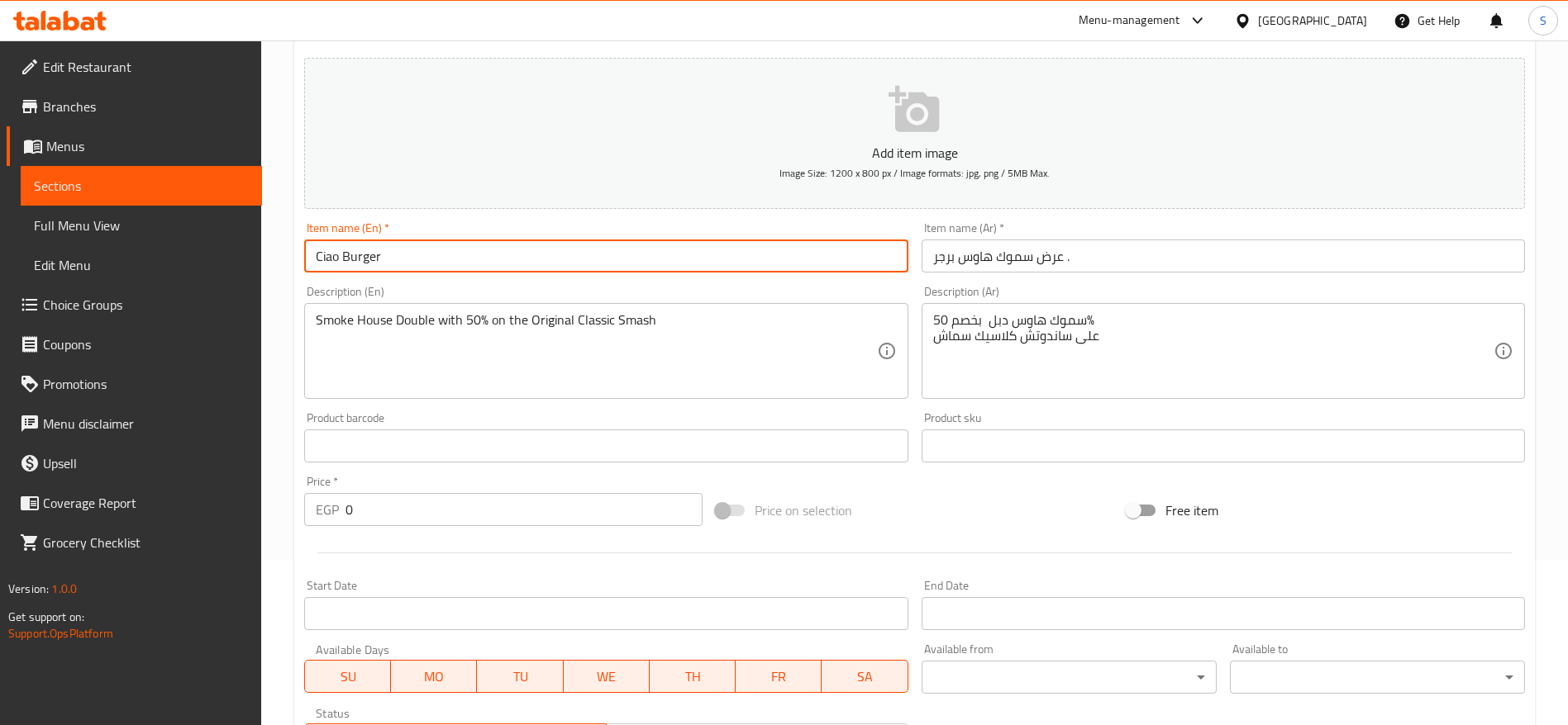
click at [587, 259] on input "Ciao Burger" at bounding box center [605, 256] width 604 height 33
click at [452, 256] on input "Ciao Burger" at bounding box center [605, 256] width 604 height 33
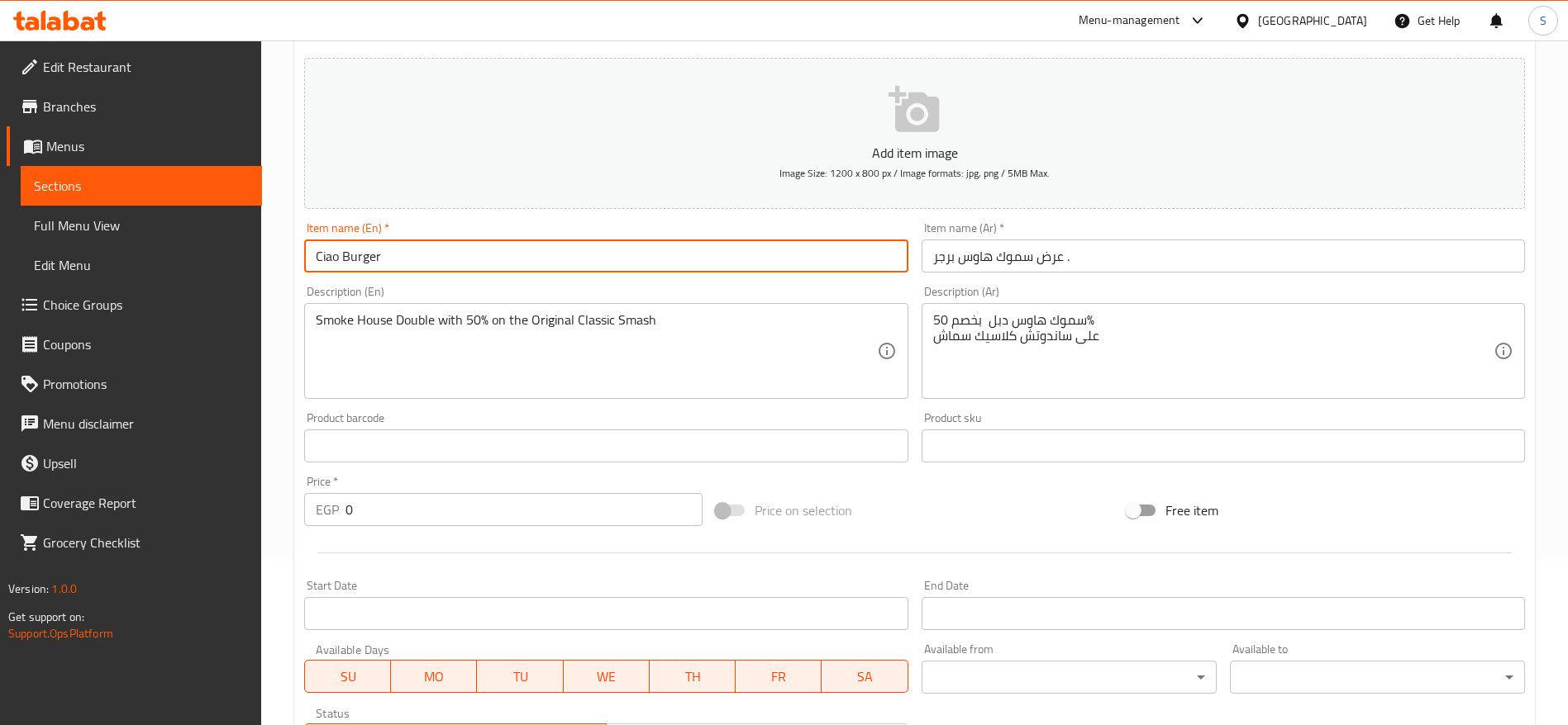
paste input "Smoke House Burger Offer with 50% on Original Classic Smash"
type input "Smoke House Burger Offer with 50% on Original Classic Smash"
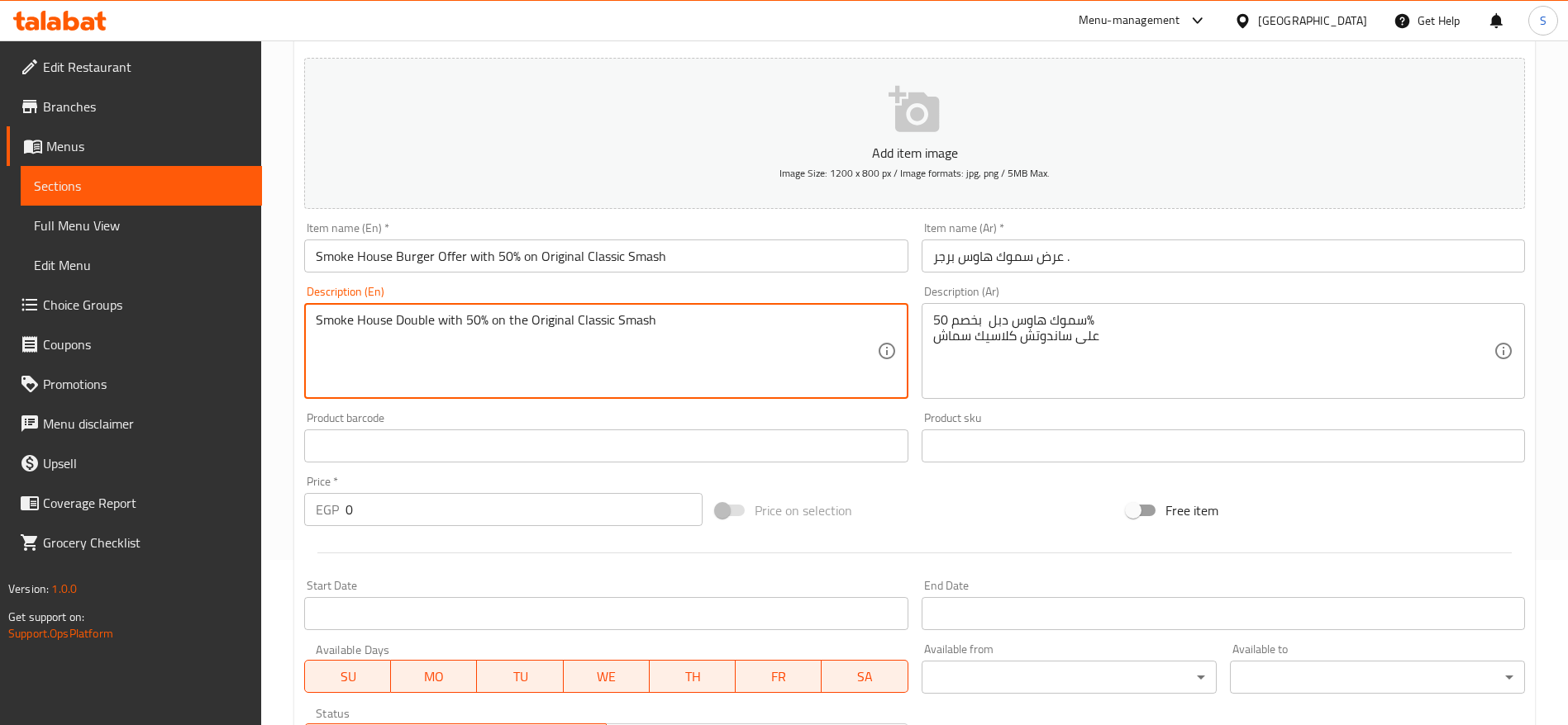
click at [701, 321] on textarea "Smoke House Double with 50% on the Original Classic Smash" at bounding box center [596, 352] width 560 height 79
paste textarea "Ciao Smash Burger - Two beef burger patties, fresh lettuce and sweet peppers mi…"
drag, startPoint x: 417, startPoint y: 332, endPoint x: 366, endPoint y: 340, distance: 51.6
click at [366, 340] on textarea "Smoke House Double with 50% on the Original Classic Smash Ciao Smash Burger - T…" at bounding box center [596, 352] width 560 height 79
drag, startPoint x: 419, startPoint y: 339, endPoint x: 274, endPoint y: 338, distance: 145.0
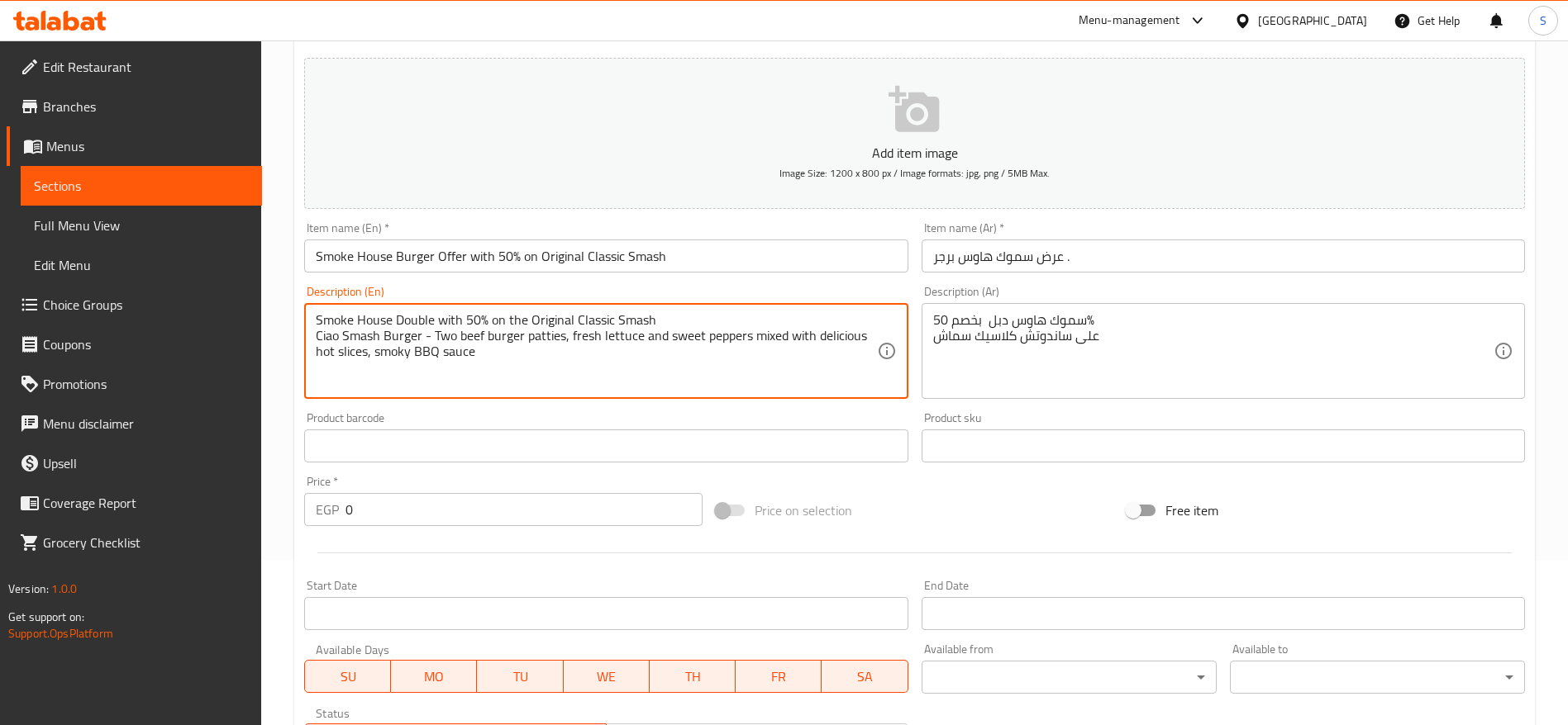
click at [275, 338] on div "Home / Restaurants management / Menus / Sections / item / create Exclusive On T…" at bounding box center [915, 438] width 1307 height 1127
drag, startPoint x: 392, startPoint y: 316, endPoint x: 283, endPoint y: 311, distance: 109.1
click at [284, 311] on div "Home / Restaurants management / Menus / Sections / item / create Exclusive On T…" at bounding box center [915, 438] width 1307 height 1127
paste textarea "Ciao Smash Burger"
type textarea "Ciao Smash Double with 50% on the Original Classic Smash Ciao Smash Burger - Tw…"
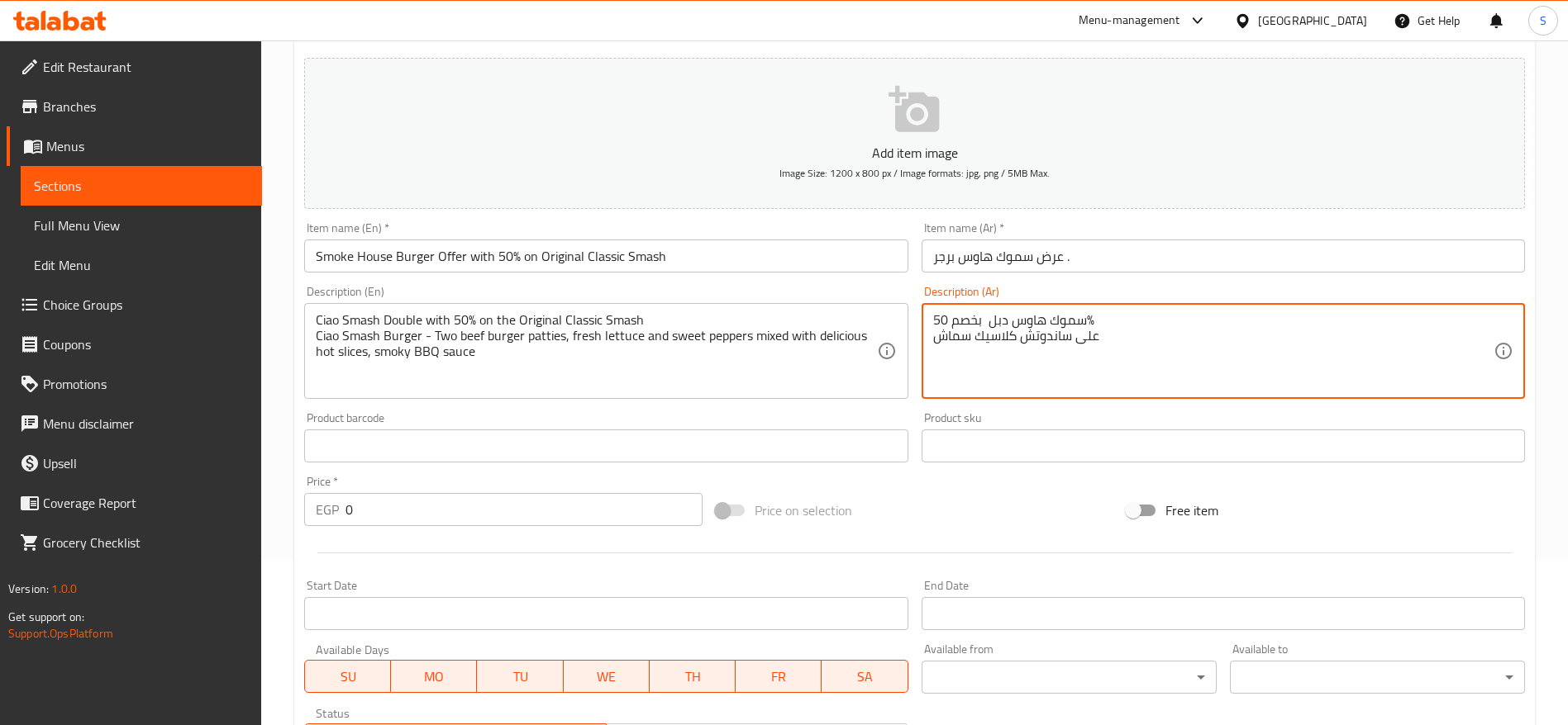
paste textarea "برجر تشاو سماش - قطعتان برجر من لحم البقري، خس طازج وفلفل حلو ممزوج بشرائح هوت …"
type textarea "سموك هاوس دبل بخصم 50% على ساندوتش كلاسيك سماش برجر تشاو سماش - قطعتان برجر من …"
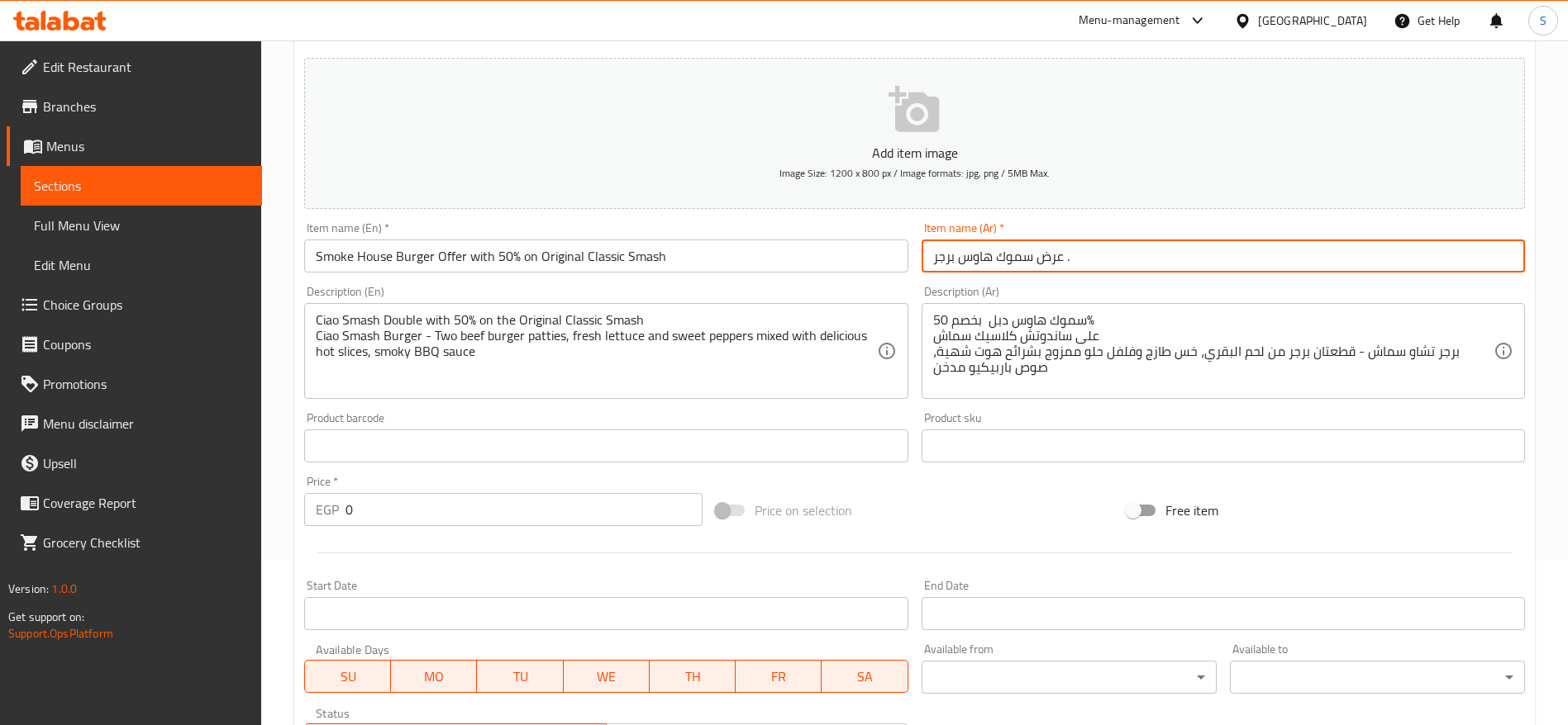
drag, startPoint x: 1034, startPoint y: 257, endPoint x: 960, endPoint y: 258, distance: 74.0
click at [960, 258] on input "عرض سموك هاوس برجر ." at bounding box center [1223, 256] width 604 height 33
paste input "برجر تشاو"
click at [1011, 255] on input "عرضبرجر تشاو برجر ." at bounding box center [1223, 256] width 604 height 33
drag, startPoint x: 957, startPoint y: 259, endPoint x: 860, endPoint y: 259, distance: 97.0
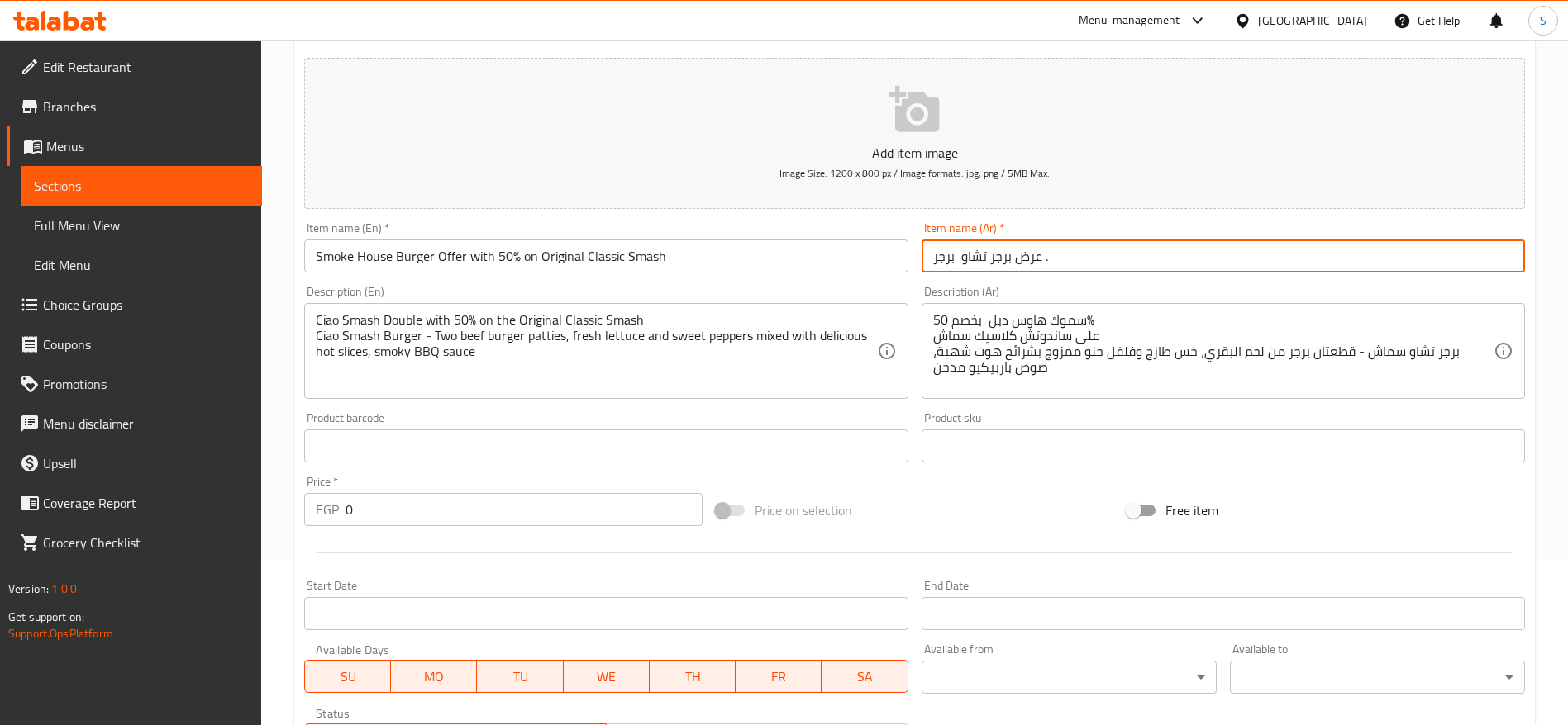
click at [860, 259] on div "Add item image Image Size: 1200 x 800 px / Image formats: jpg, png / 5MB Max. I…" at bounding box center [914, 407] width 1234 height 712
type input "عرض برجر تشاو ."
click at [851, 264] on input "Smoke House Burger Offer with 50% on Original Classic Smash" at bounding box center [605, 256] width 604 height 33
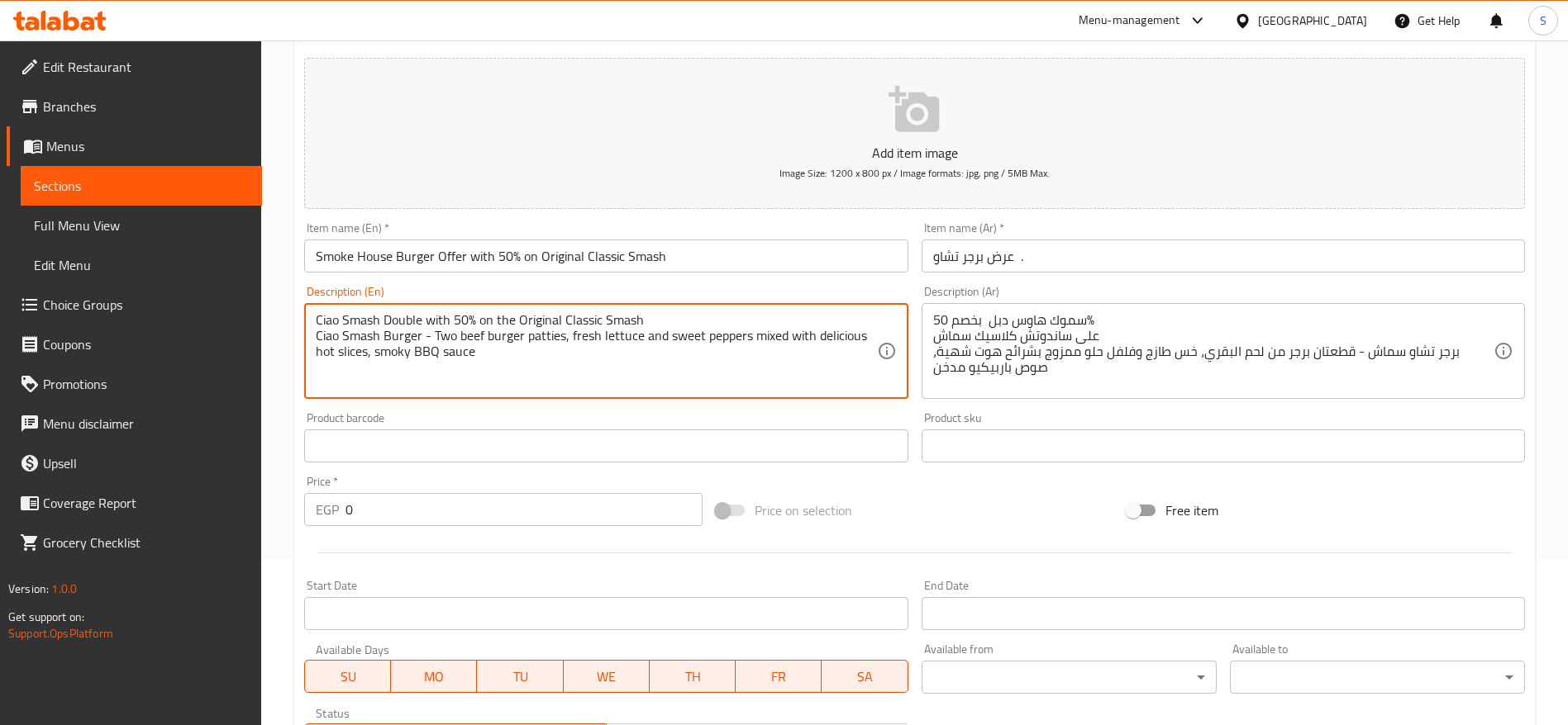
drag, startPoint x: 419, startPoint y: 332, endPoint x: 285, endPoint y: 342, distance: 134.4
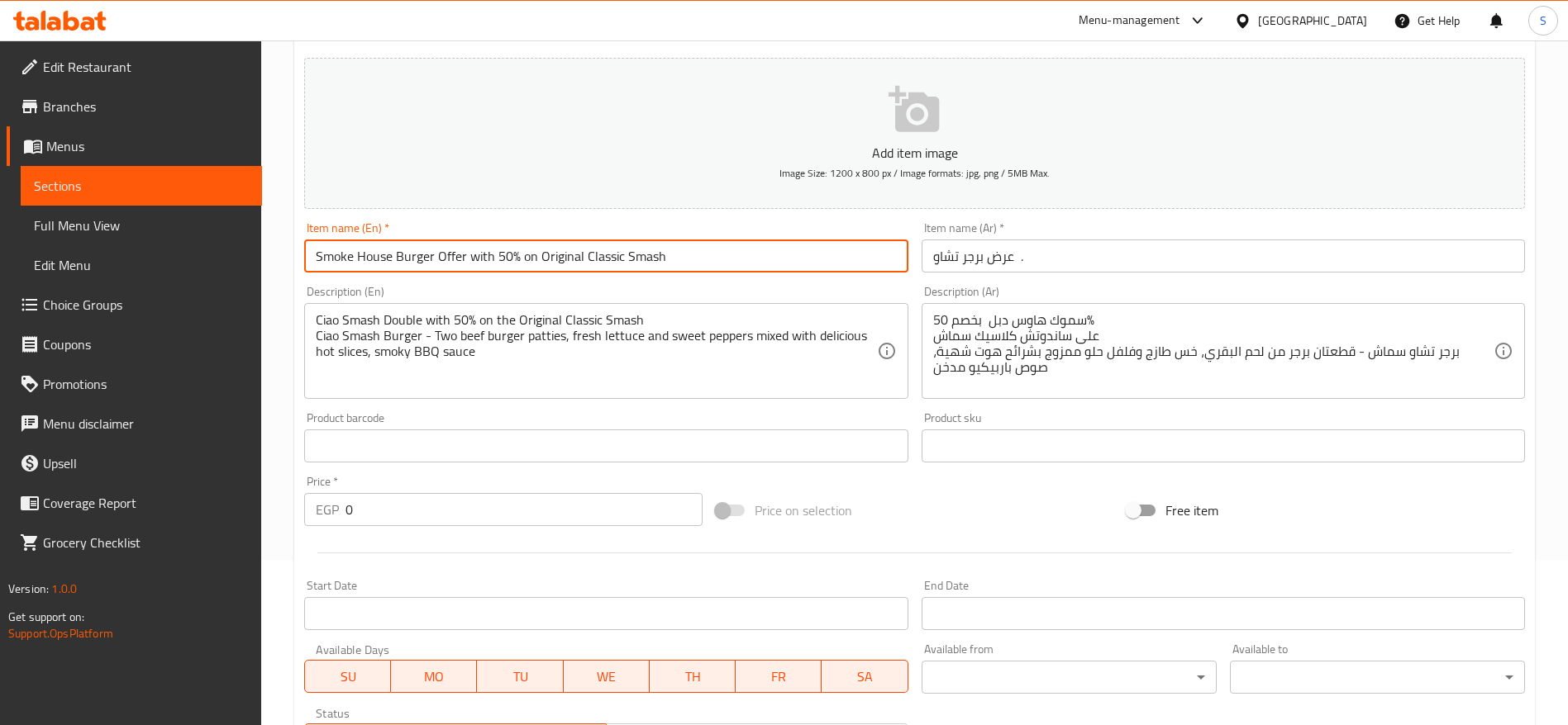
drag, startPoint x: 432, startPoint y: 254, endPoint x: 254, endPoint y: 268, distance: 178.5
click at [254, 268] on div "Edit Restaurant Branches Menus Sections Full Menu View Edit Menu Choice Groups …" at bounding box center [784, 438] width 1568 height 1127
paste input "Ciao Smash"
type input "Ciao Smash Burger Offer with 50% on Original Classic Smash"
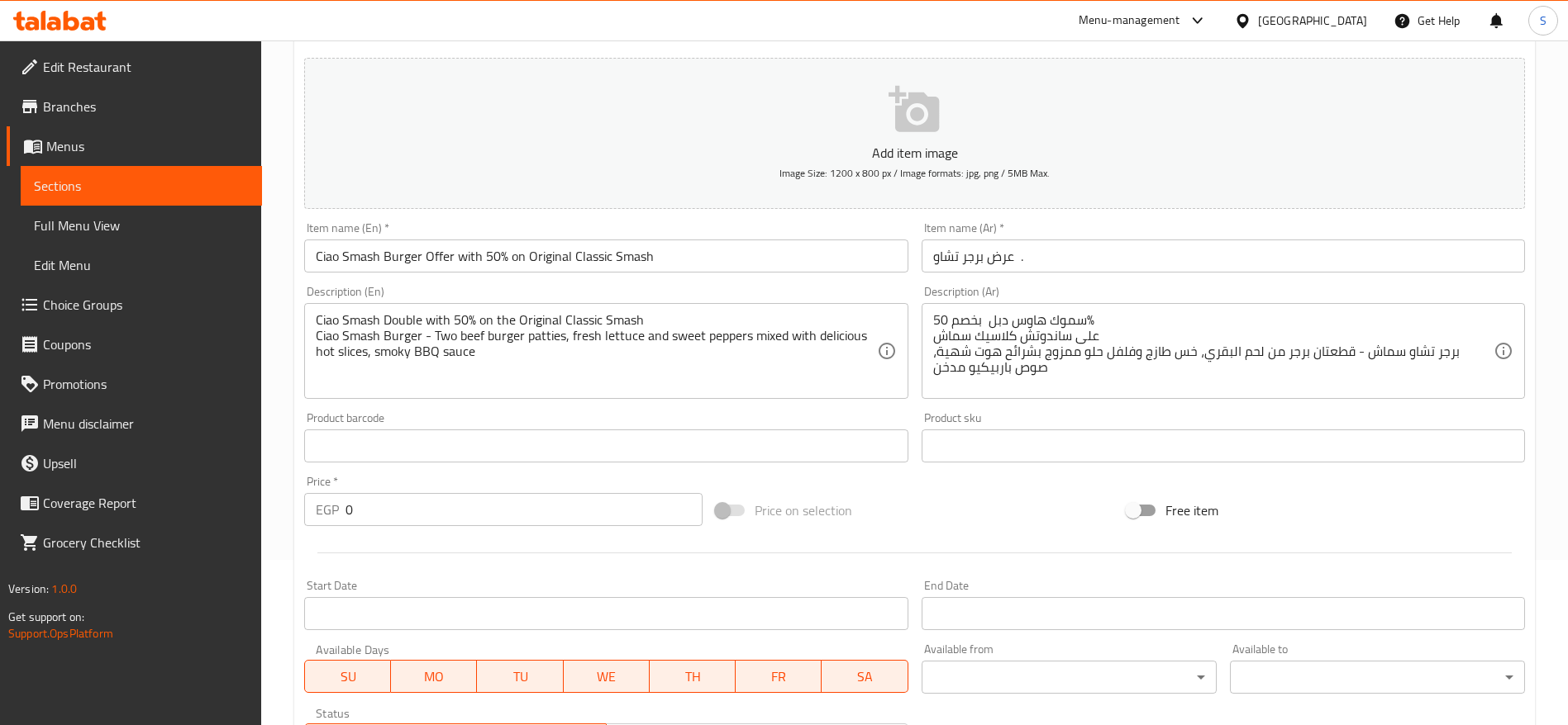
drag, startPoint x: 662, startPoint y: 224, endPoint x: 643, endPoint y: 229, distance: 19.6
click at [643, 229] on div "Item name (En)   * Ciao Smash Burger Offer with 50% on Original Classic Smash I…" at bounding box center [605, 247] width 604 height 51
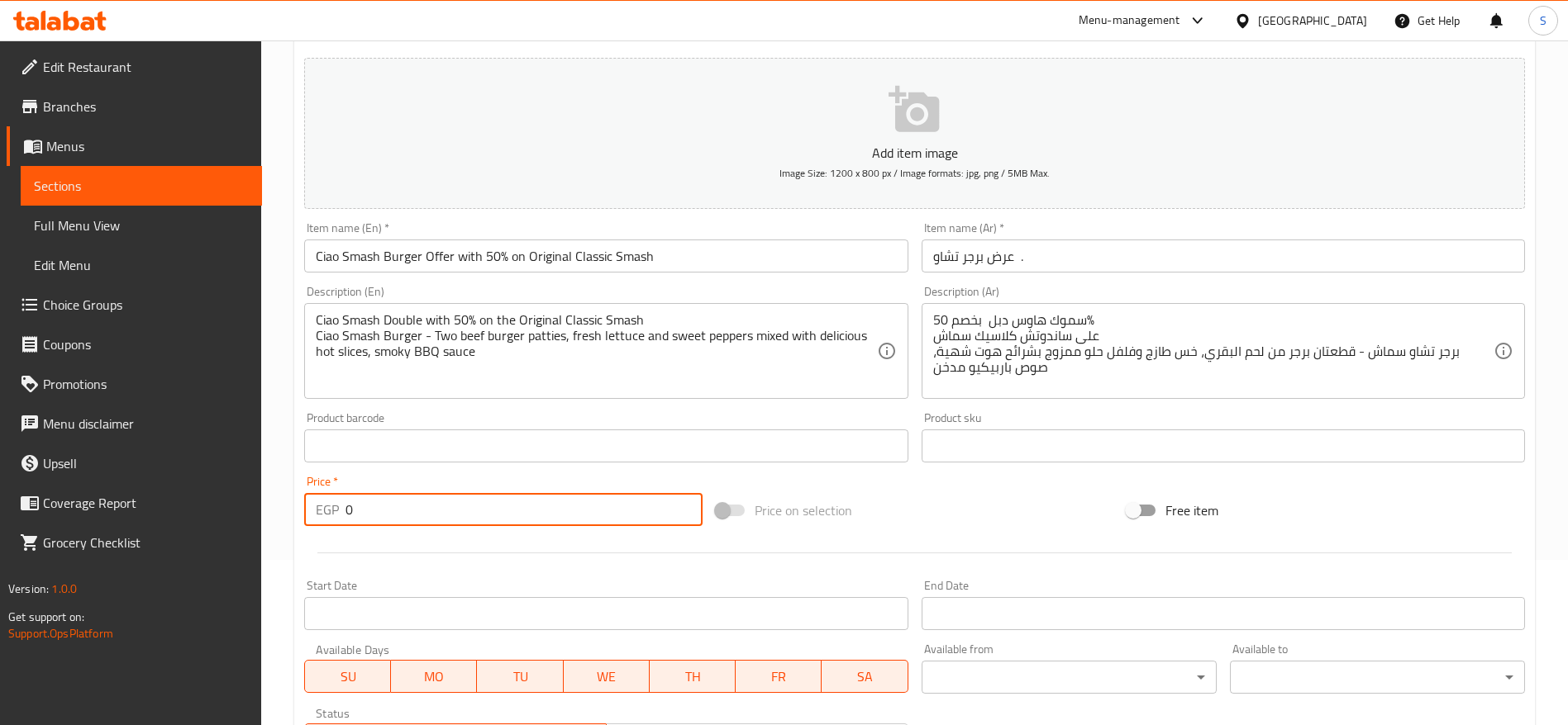
click at [506, 483] on input "0" at bounding box center [523, 509] width 357 height 33
type input "368"
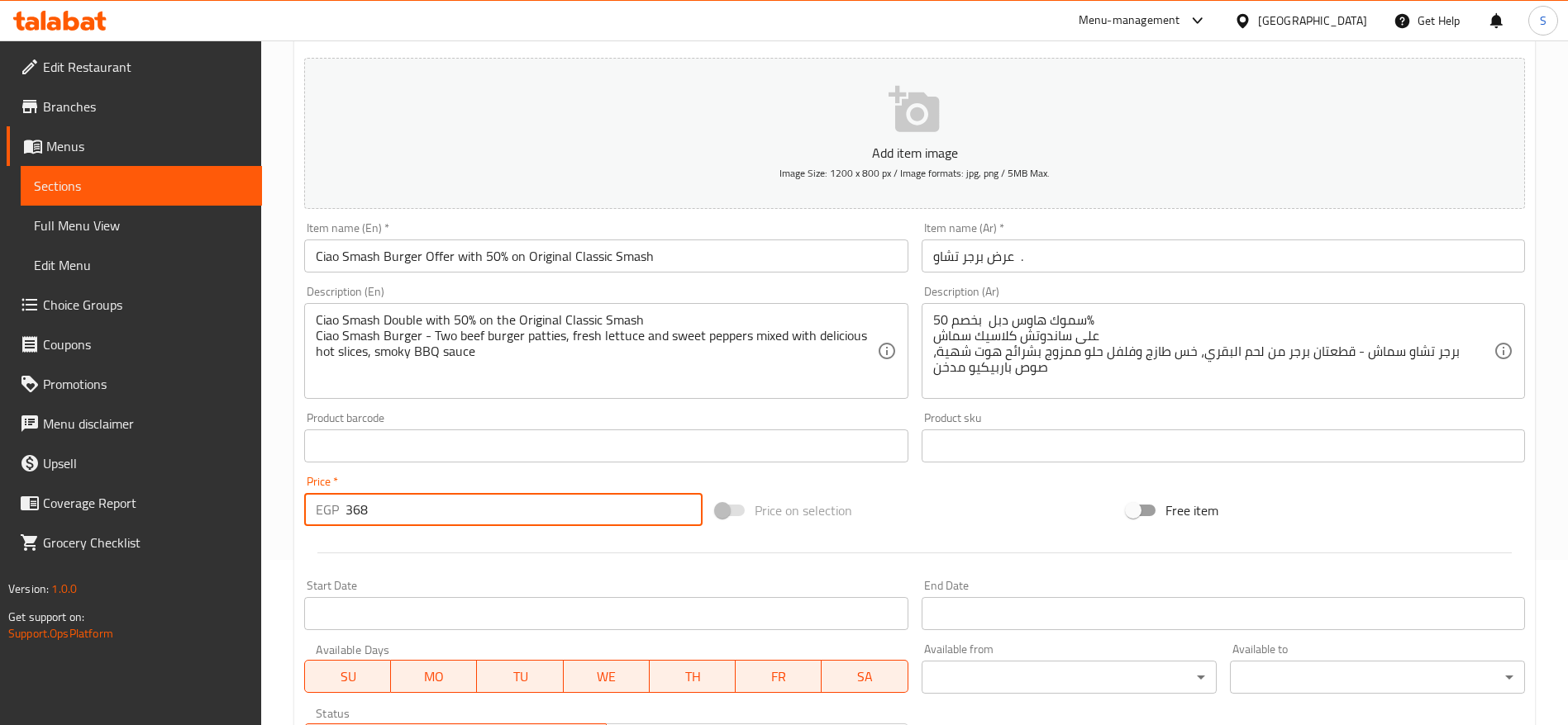
click at [930, 483] on div "Price on selection" at bounding box center [915, 510] width 412 height 45
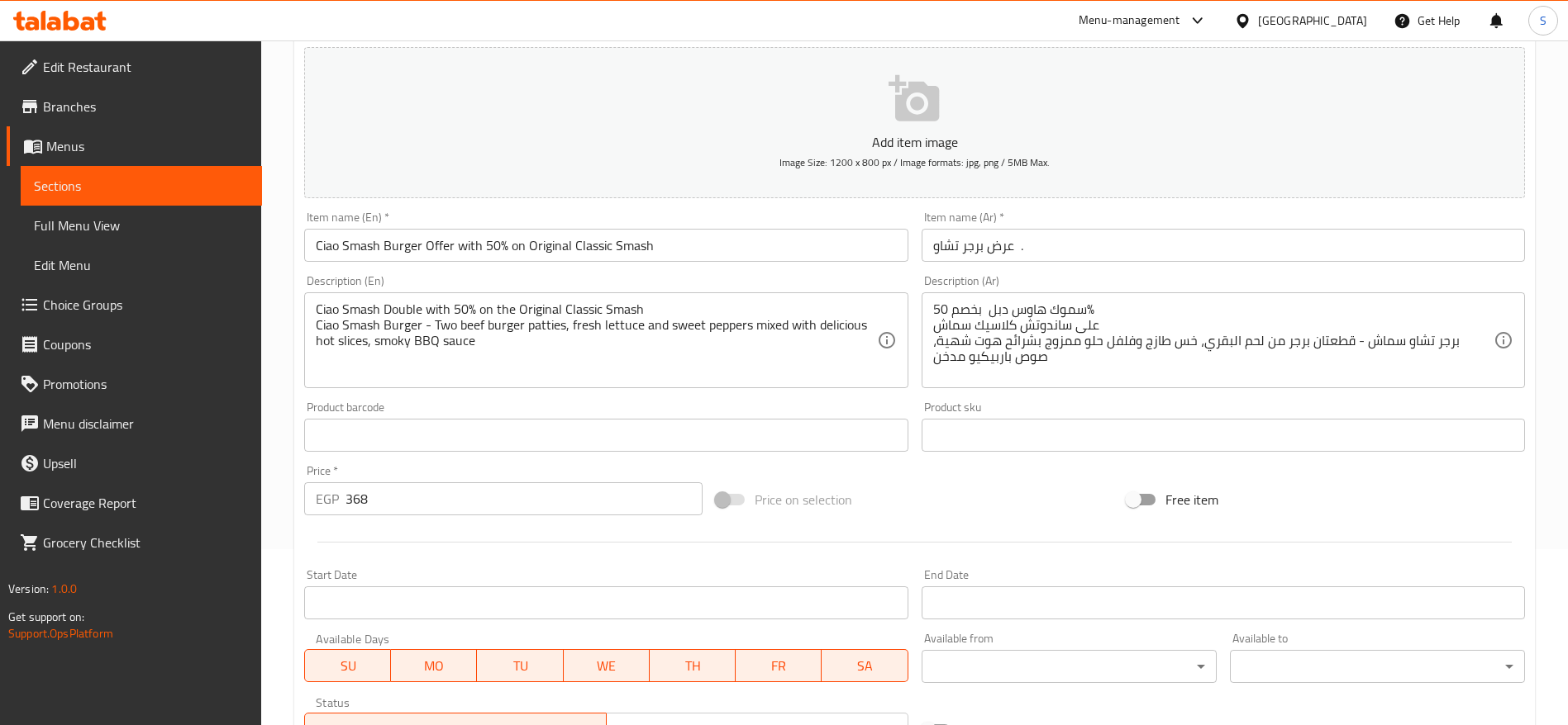
scroll to position [70, 0]
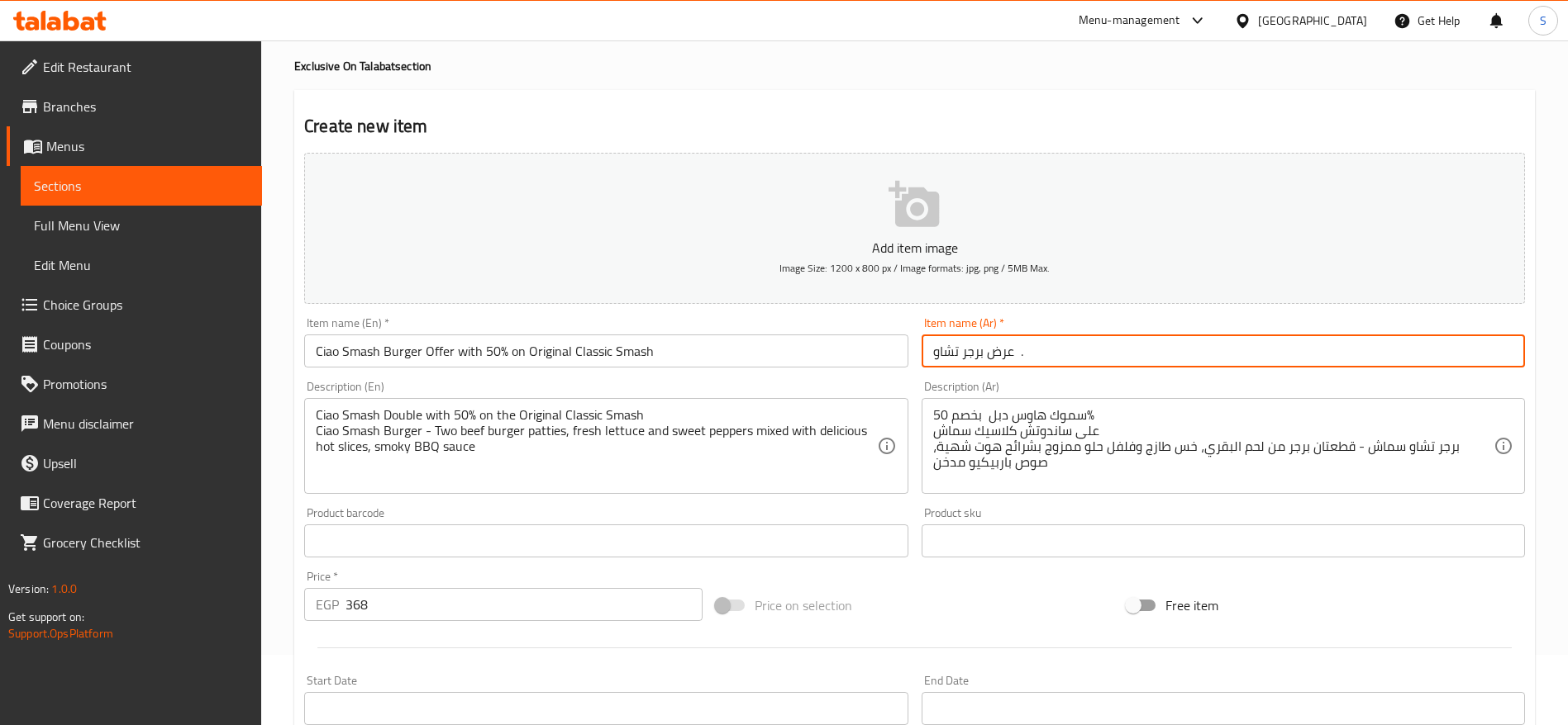
drag, startPoint x: 932, startPoint y: 348, endPoint x: 983, endPoint y: 351, distance: 51.1
click at [983, 351] on input "عرض برجر تشاو ." at bounding box center [1223, 351] width 604 height 33
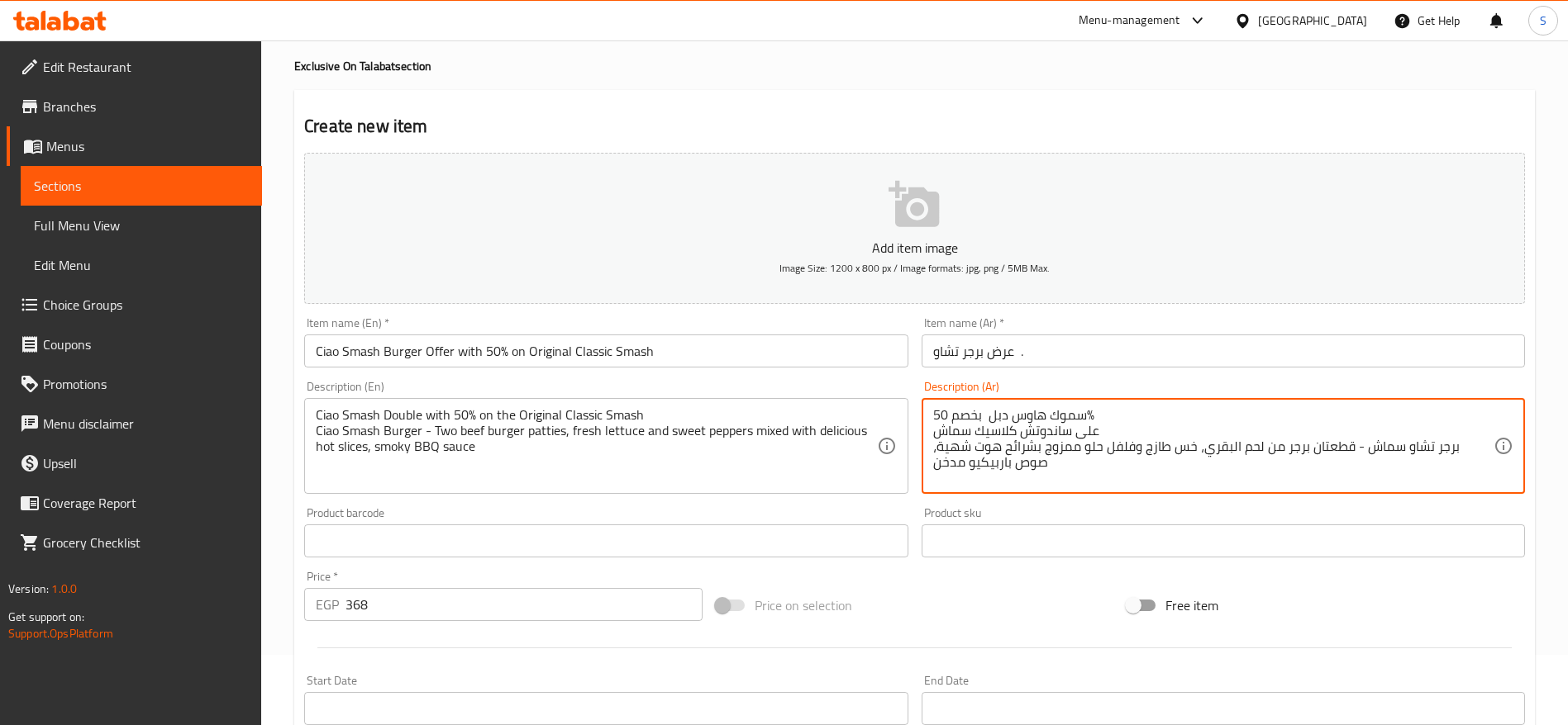
drag, startPoint x: 1012, startPoint y: 412, endPoint x: 1082, endPoint y: 413, distance: 70.0
paste textarea "رجر تشاو"
click at [1045, 472] on textarea "برجر تشاو دبل بخصم 50% على ساندوتش كلاسيك سماش برجر تشاو سماش - قطعتان برجر من …" at bounding box center [1213, 447] width 560 height 79
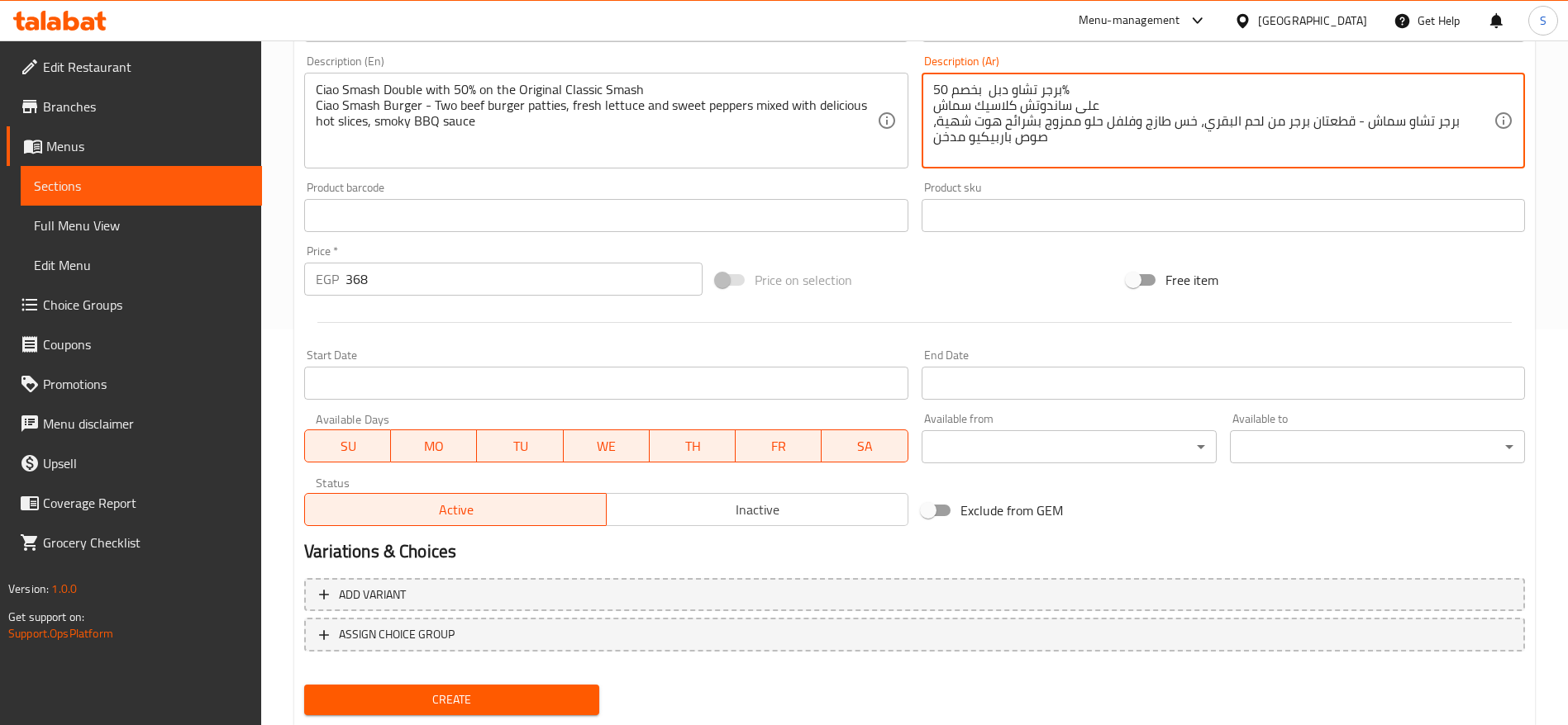
scroll to position [442, 0]
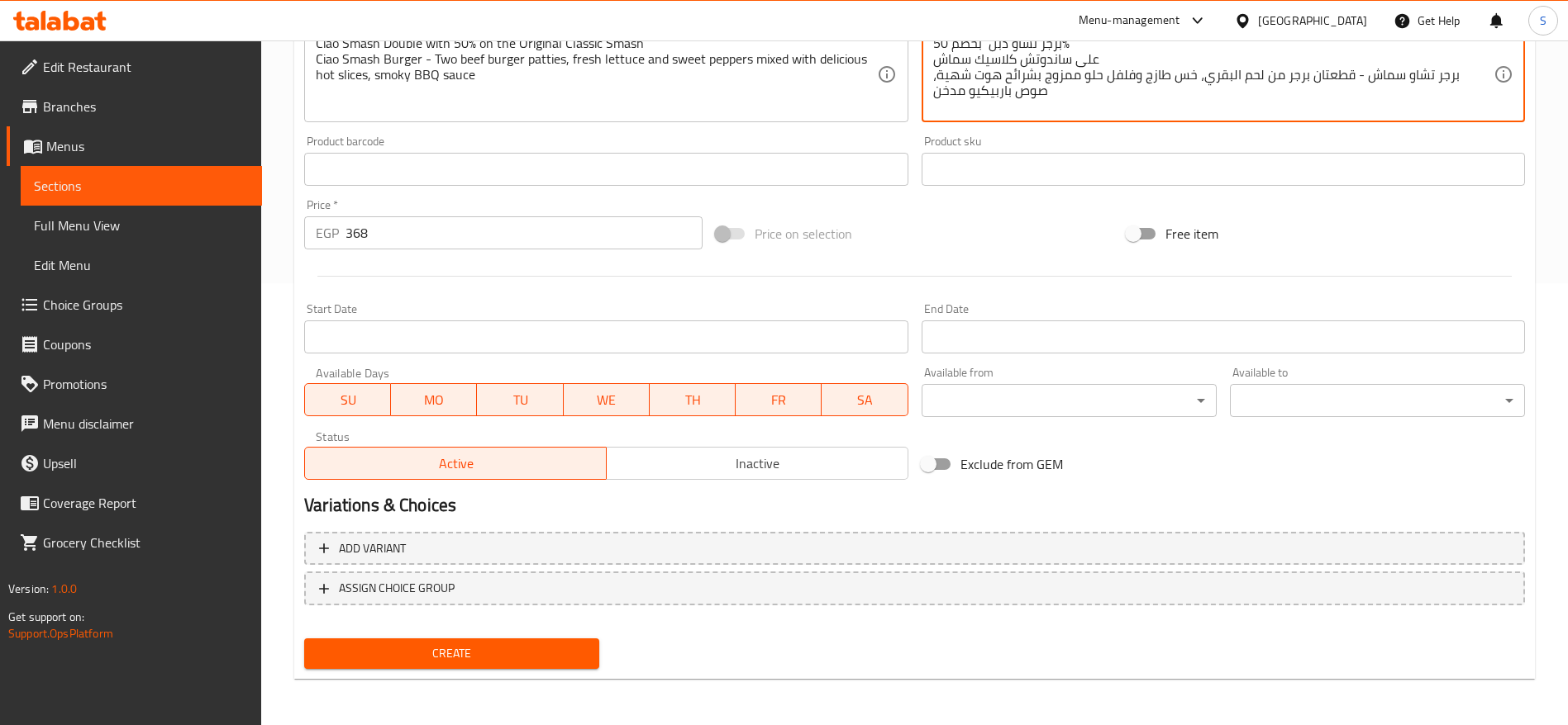
type textarea "برجر تشاو دبل بخصم 50% على ساندوتش كلاسيك سماش برجر تشاو سماش - قطعتان برجر من …"
click at [466, 483] on span "Create" at bounding box center [452, 654] width 269 height 21
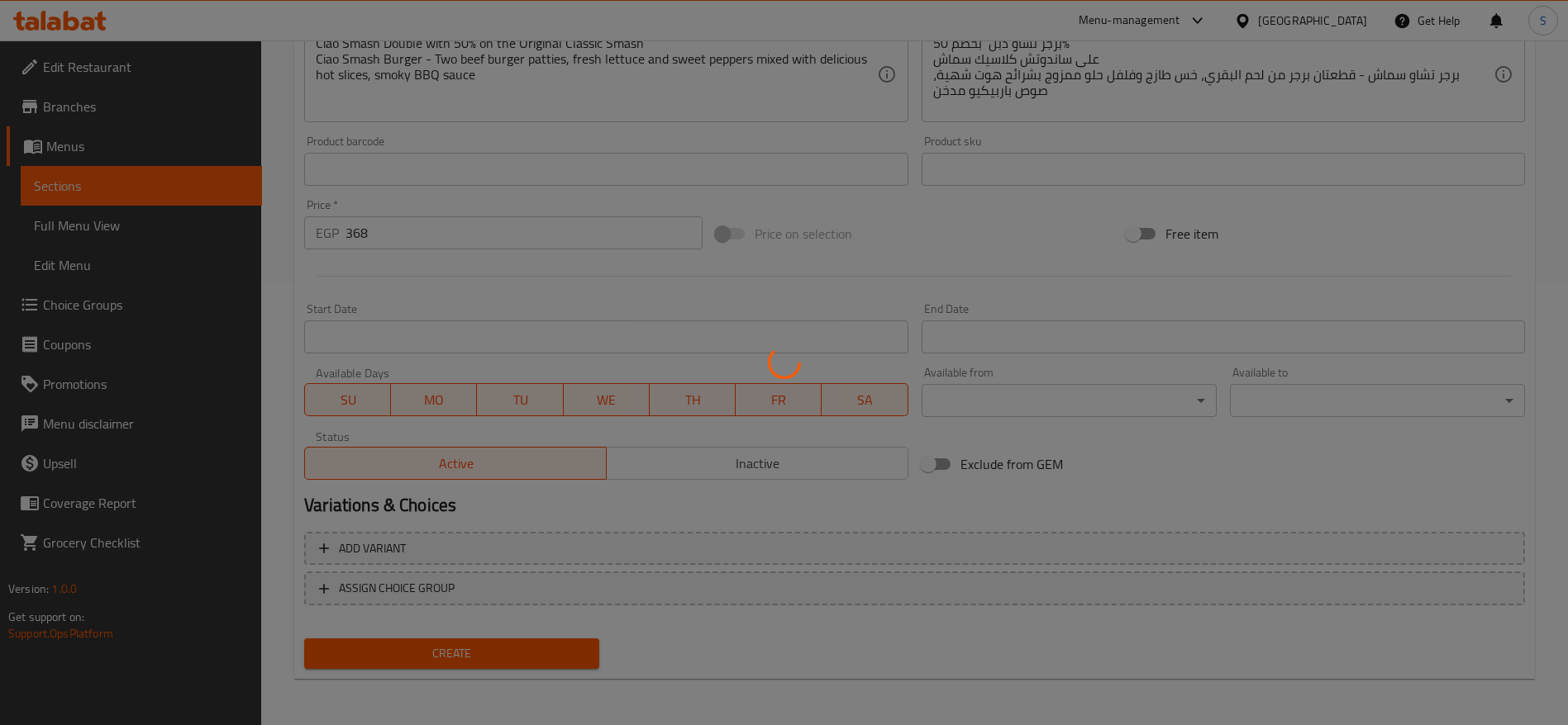
type input "0"
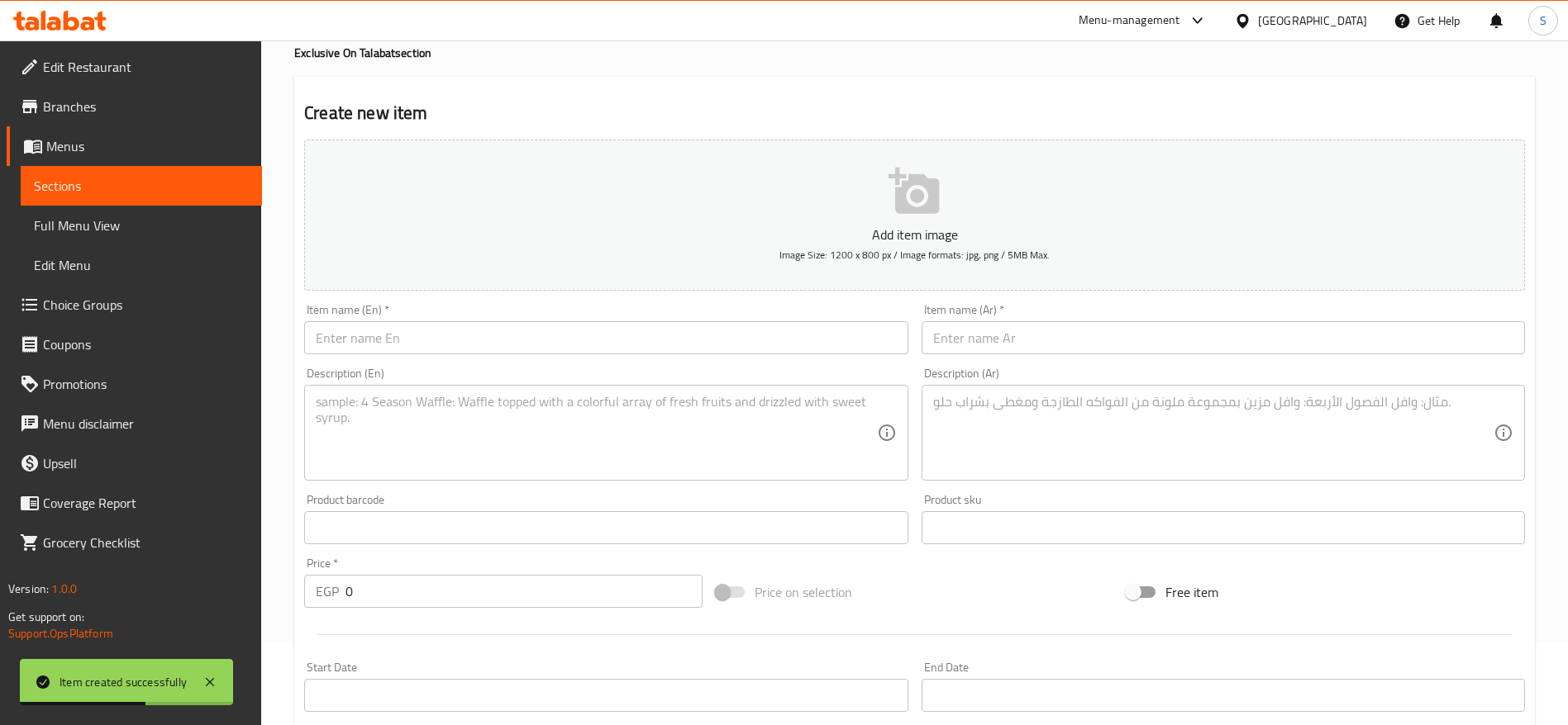
scroll to position [0, 0]
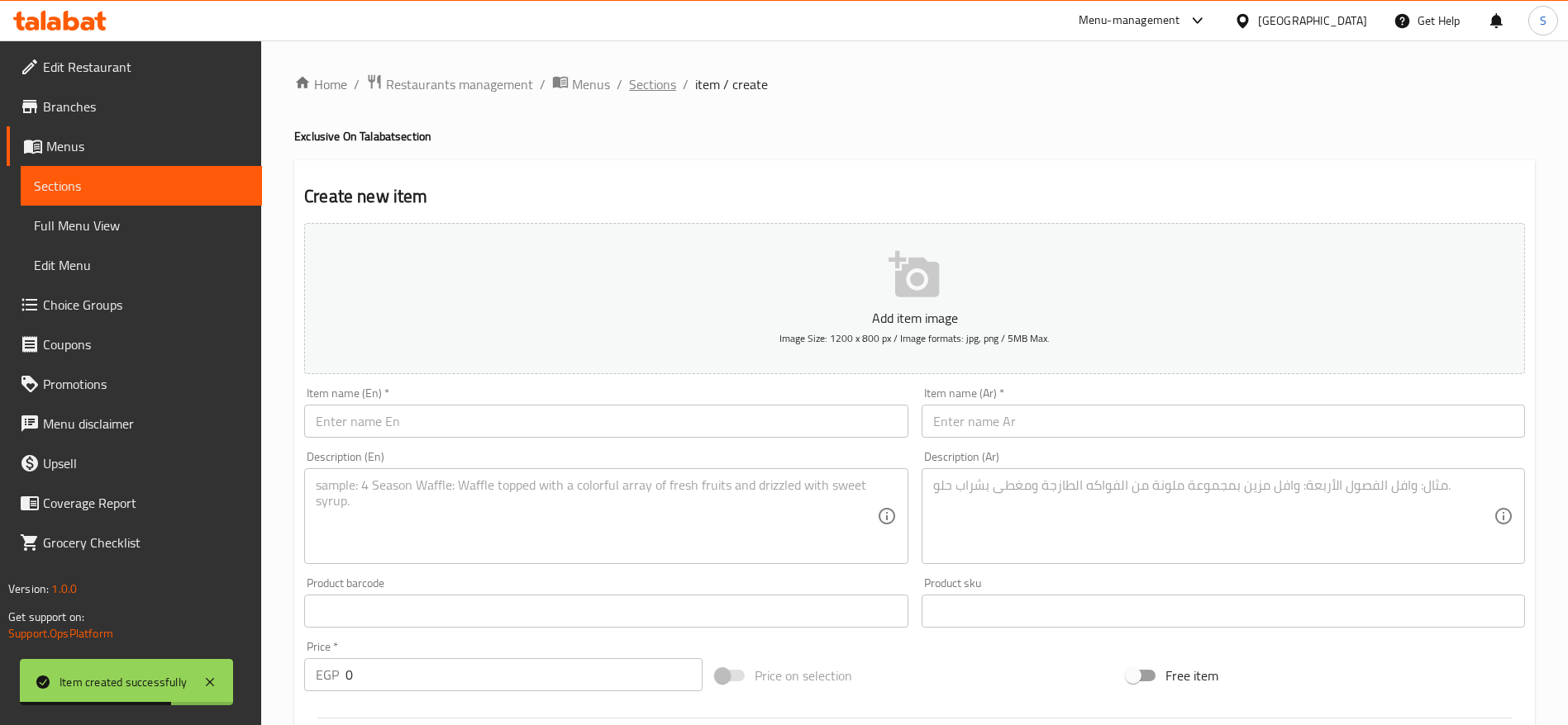
click at [656, 86] on span "Sections" at bounding box center [653, 84] width 47 height 20
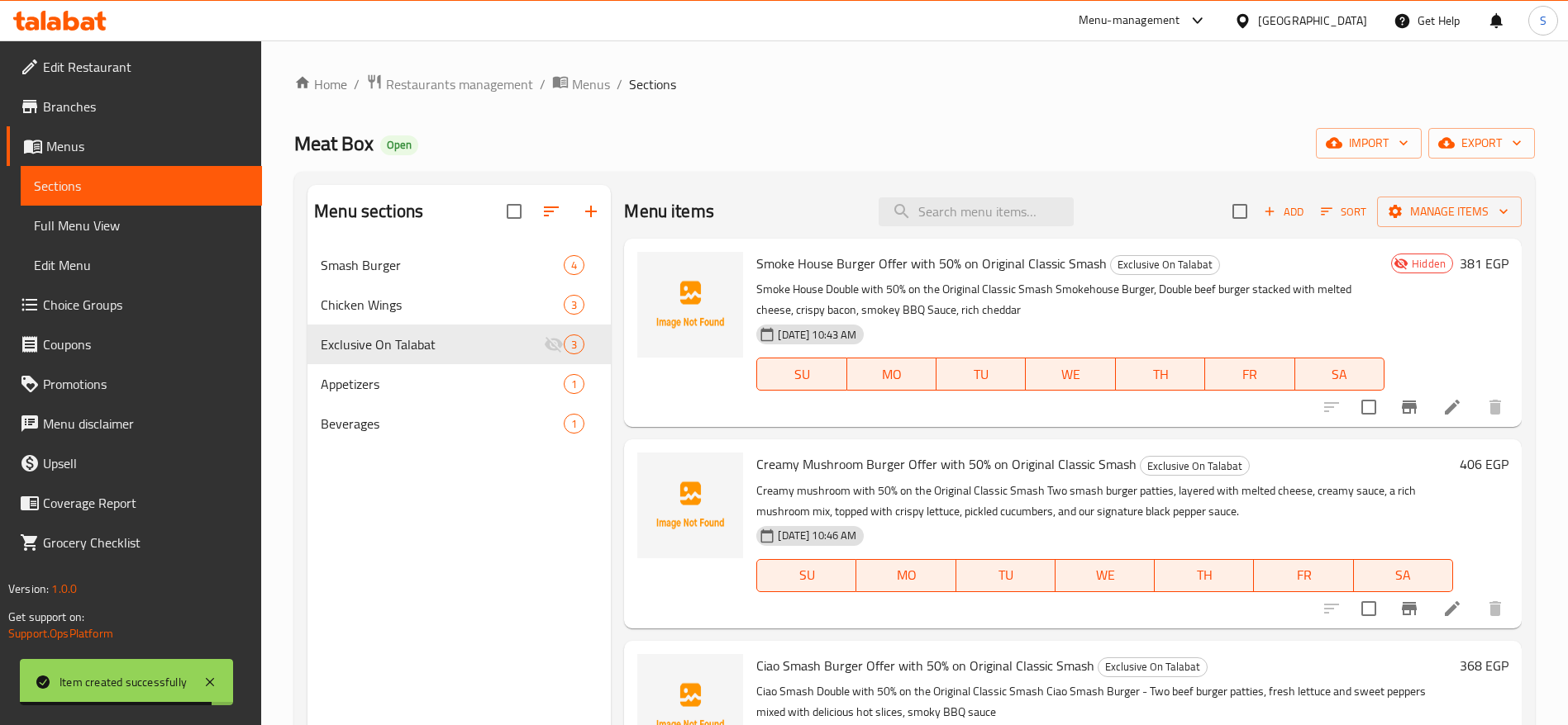
click at [683, 129] on div "Meat Box Open import export" at bounding box center [915, 144] width 1241 height 31
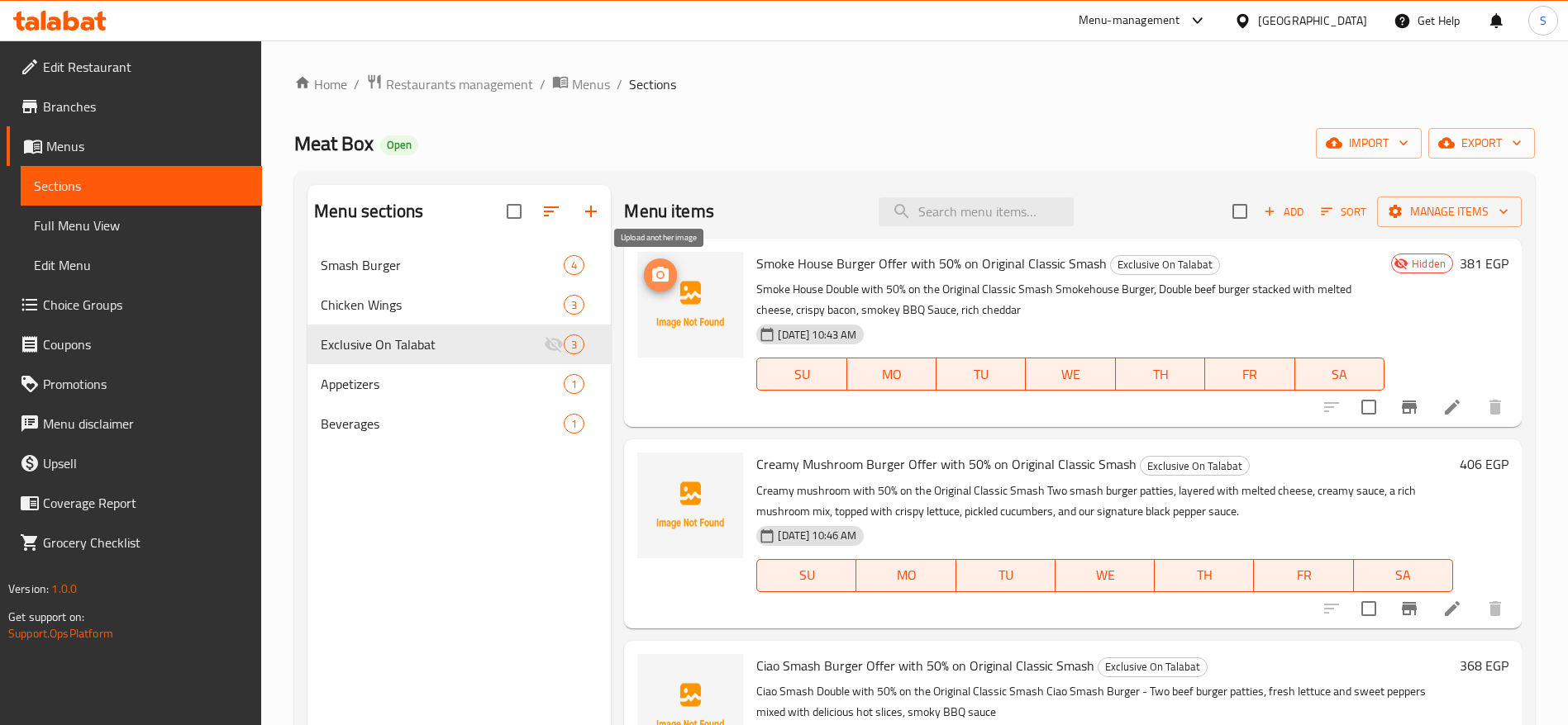
click at [665, 279] on icon "upload picture" at bounding box center [660, 274] width 16 height 15
click at [655, 478] on icon "upload picture" at bounding box center [660, 474] width 16 height 15
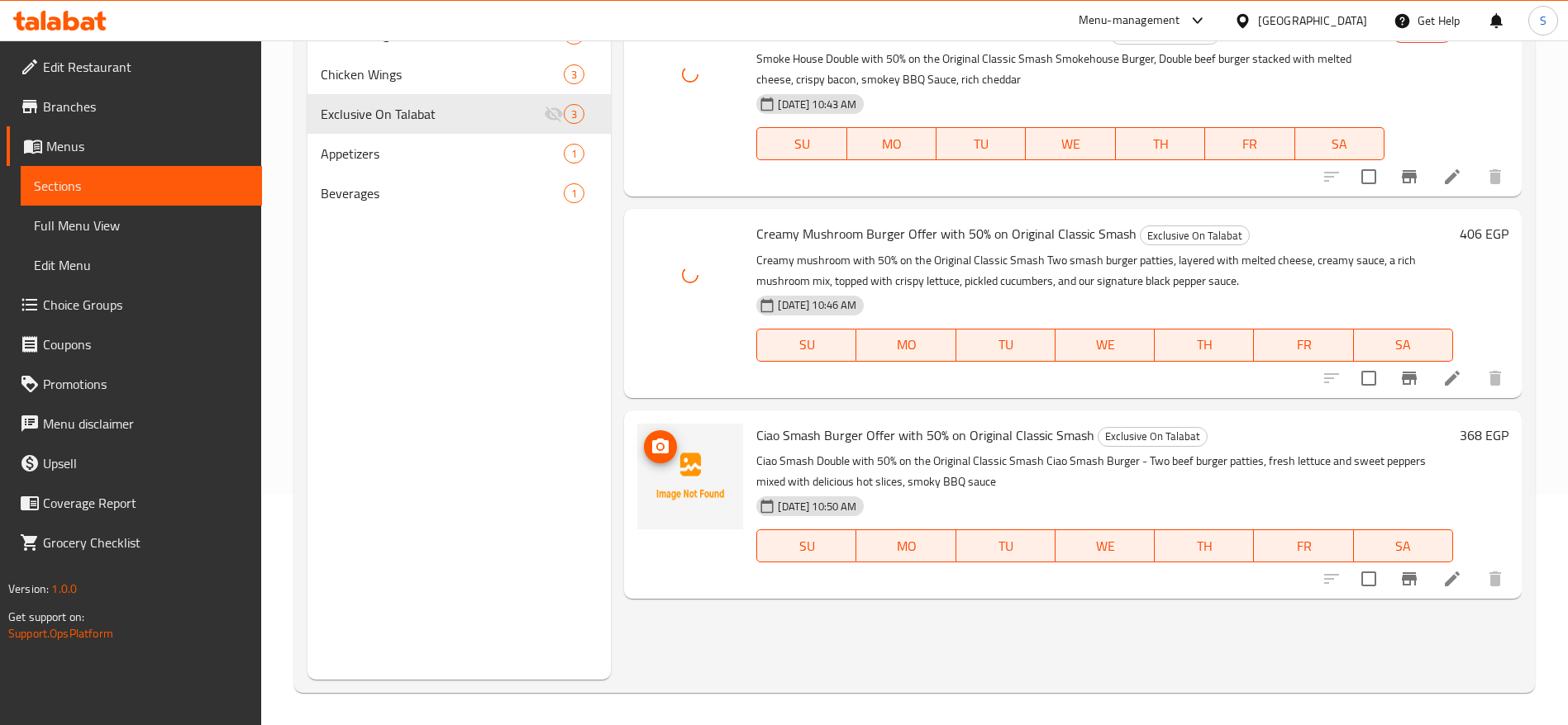
scroll to position [231, 0]
click at [659, 444] on circle "upload picture" at bounding box center [660, 446] width 5 height 5
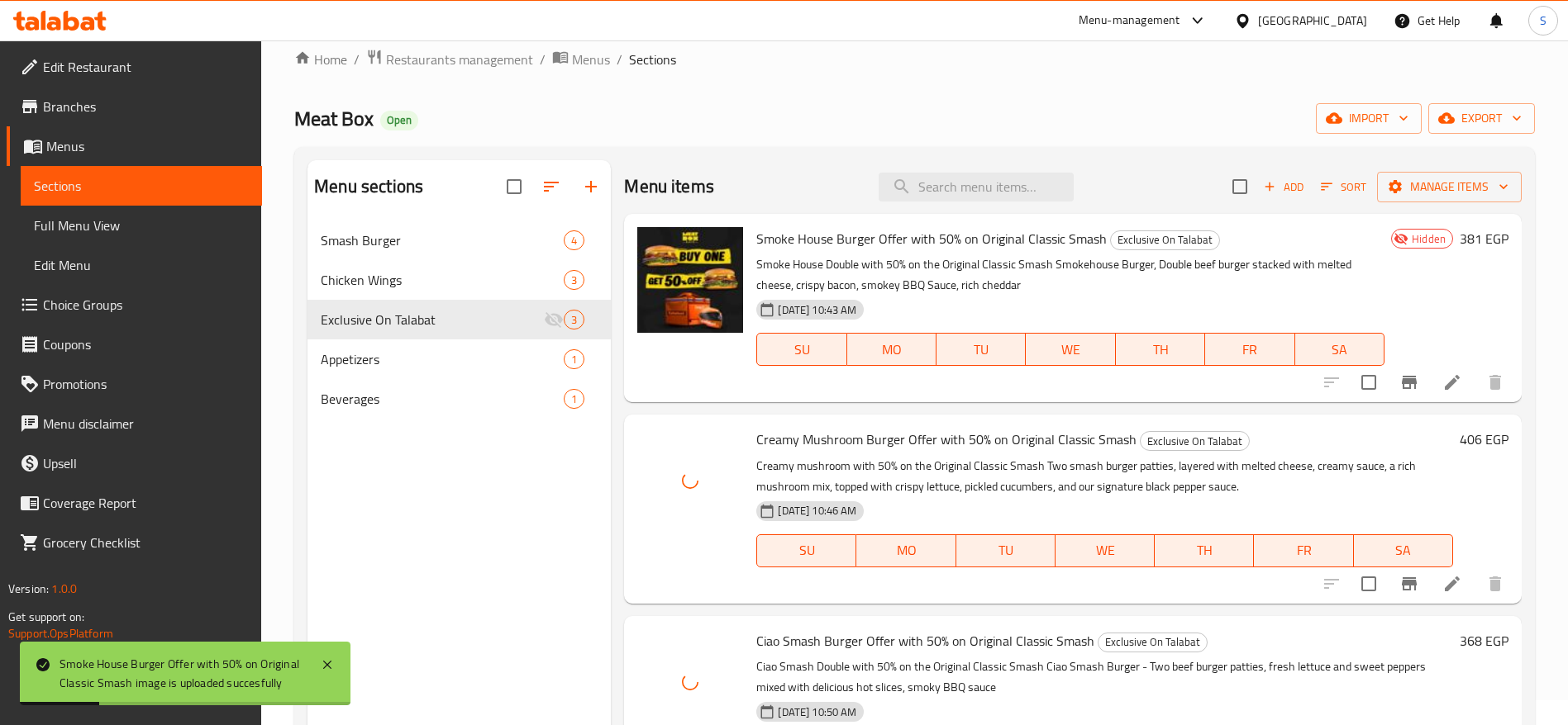
scroll to position [0, 0]
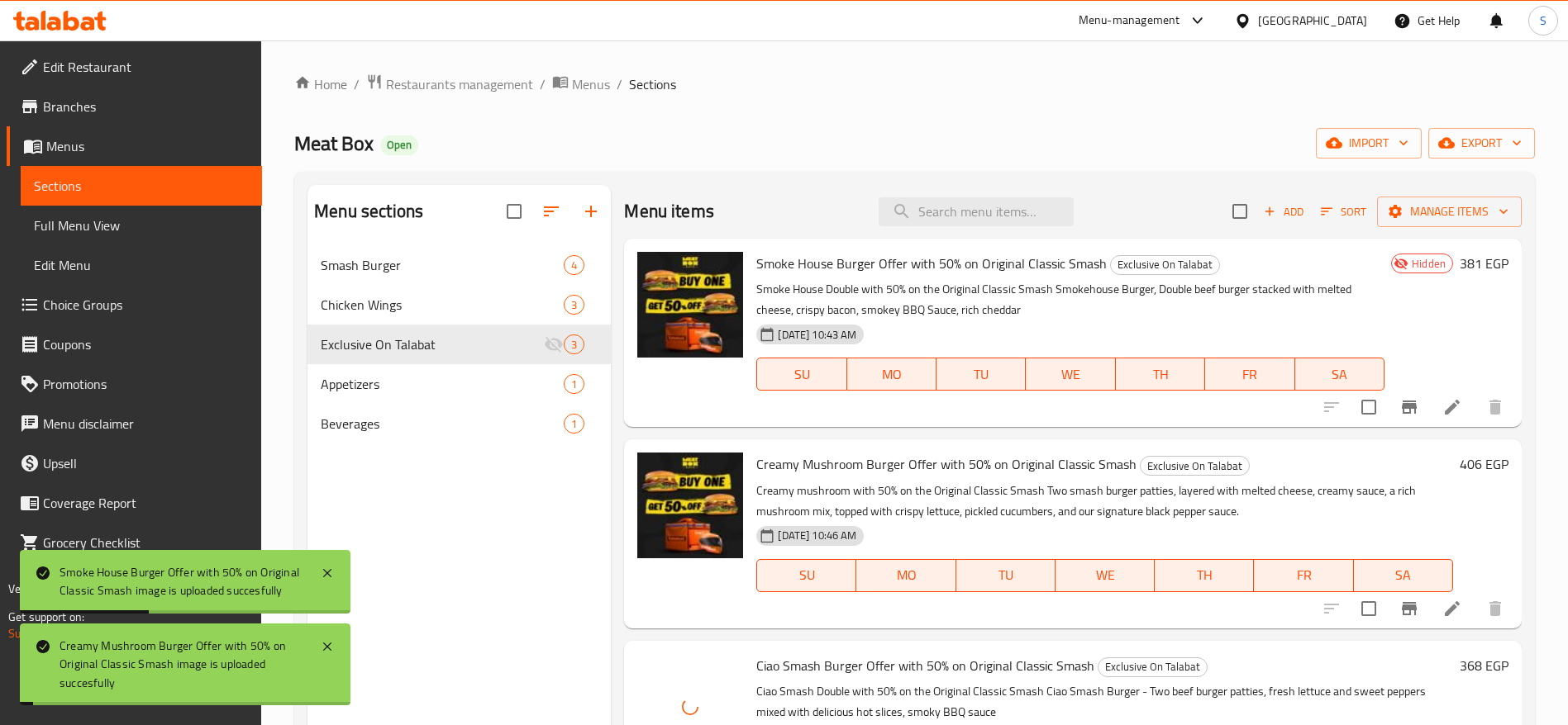
click at [918, 152] on div "Meat Box Open import export" at bounding box center [915, 144] width 1241 height 31
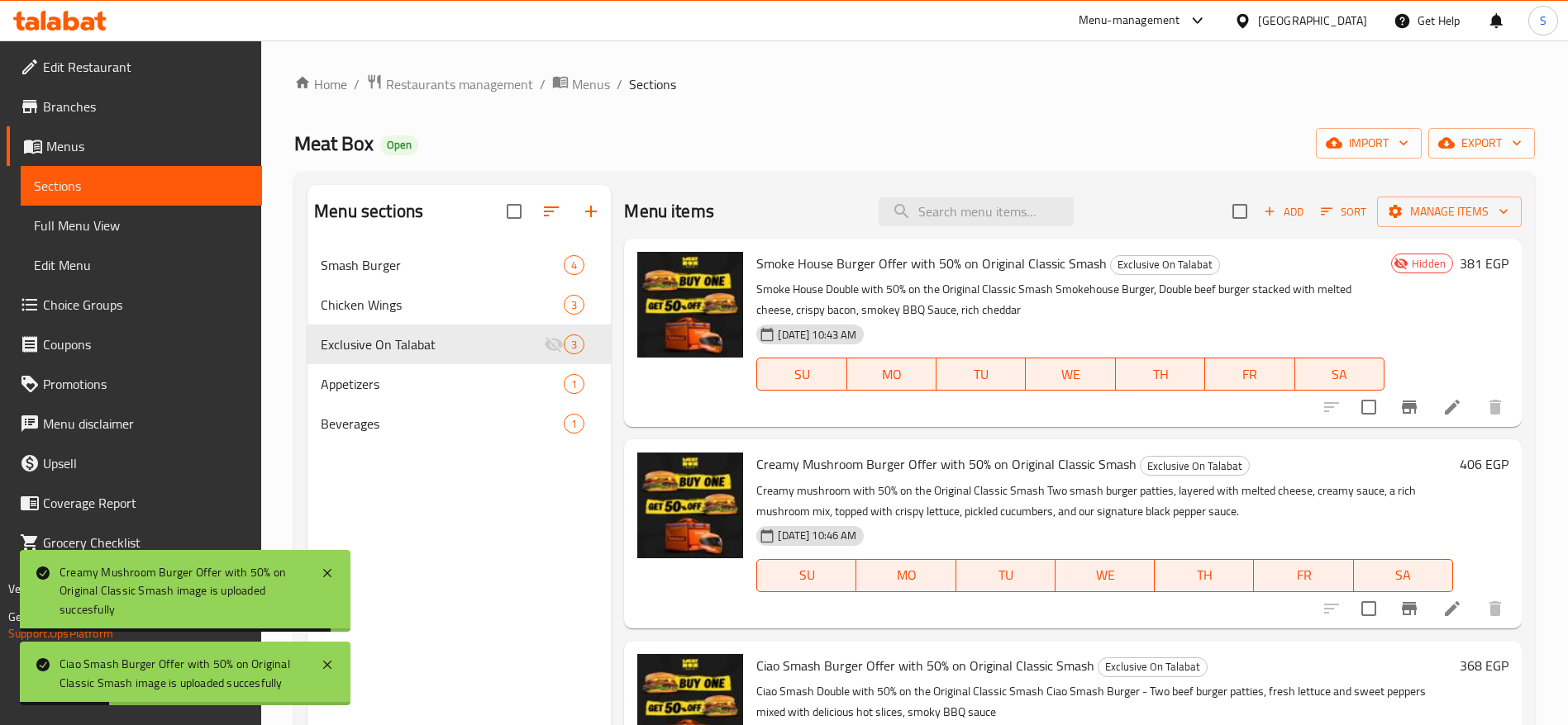
click at [826, 185] on div "Menu items Add Sort Manage items" at bounding box center [1073, 211] width 897 height 54
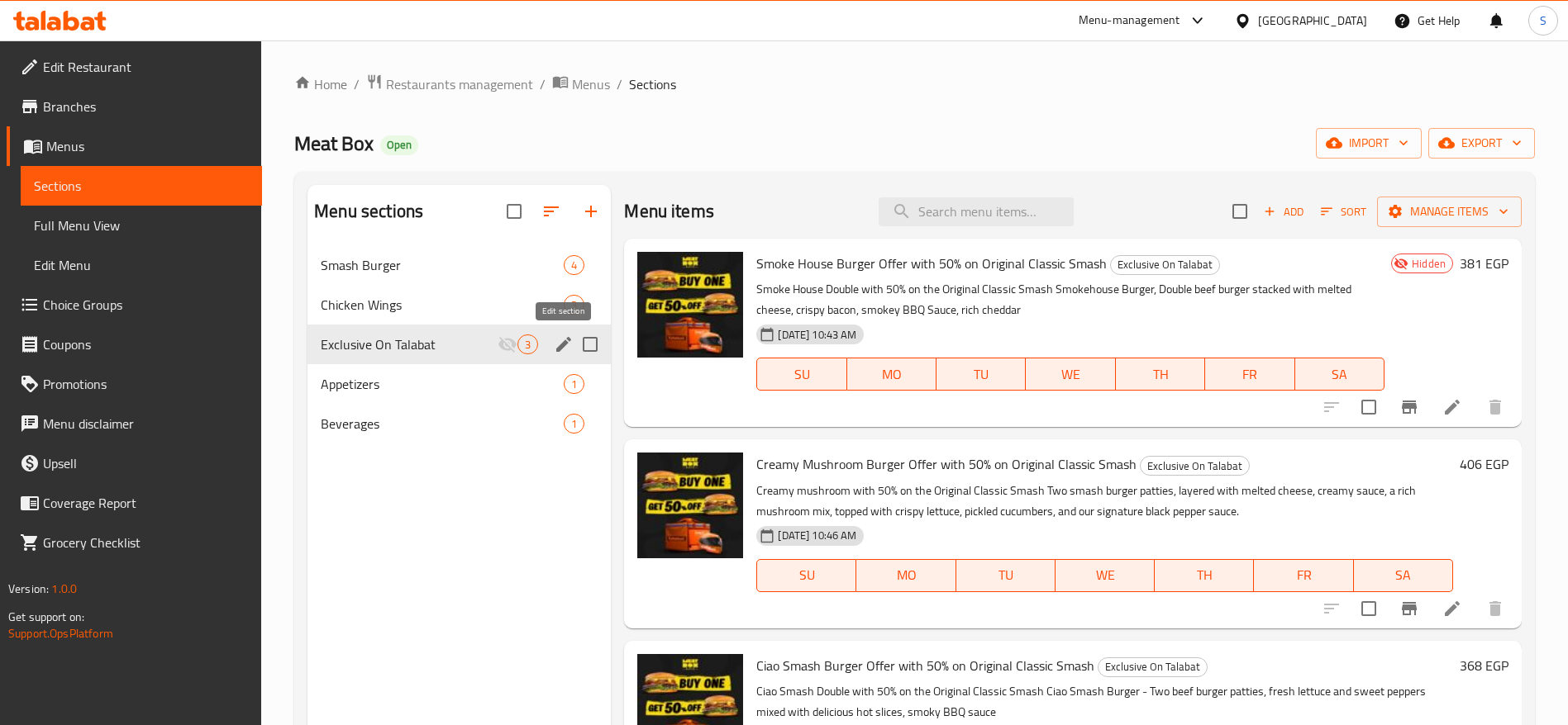
click at [563, 343] on icon "edit" at bounding box center [563, 344] width 15 height 15
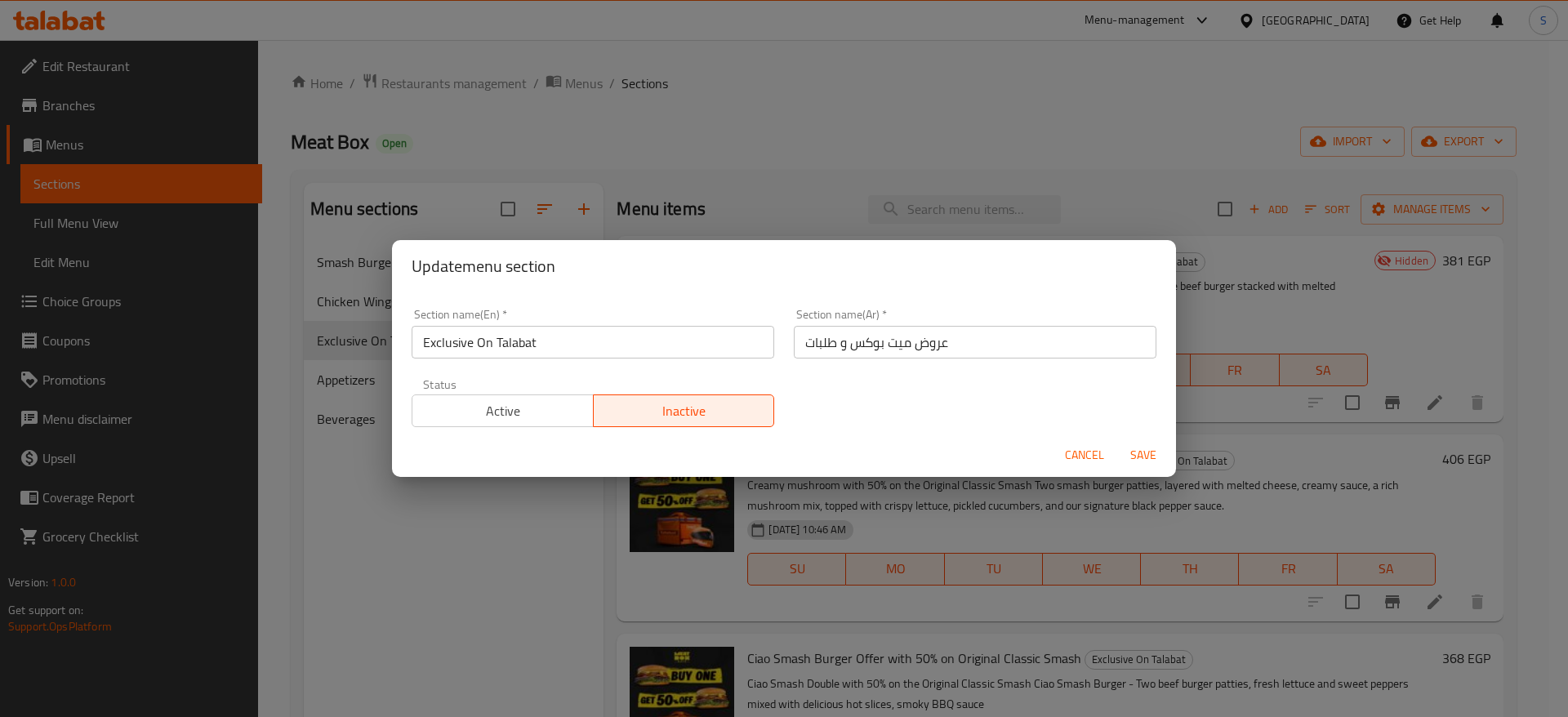
click at [536, 417] on span "Active" at bounding box center [503, 411] width 168 height 24
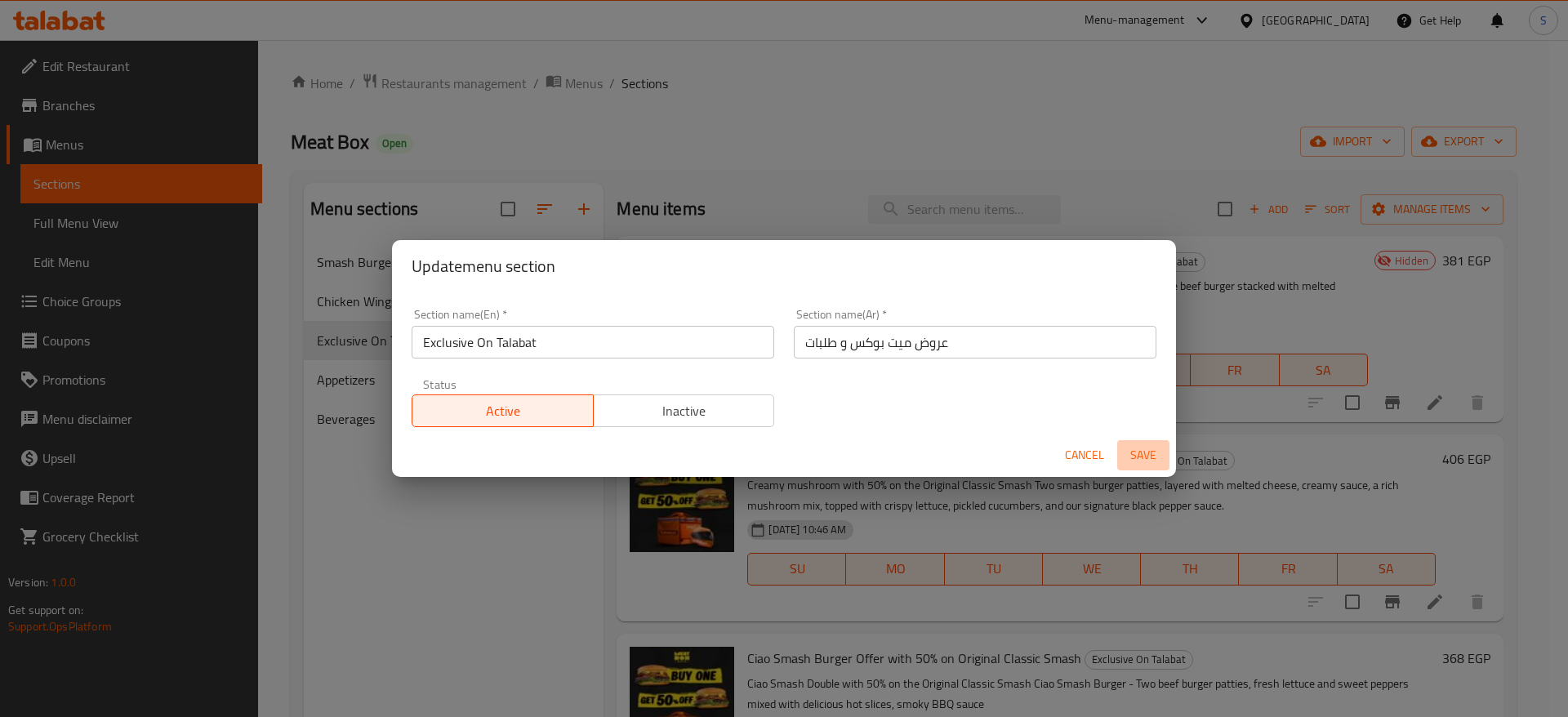
click at [1032, 453] on span "Save" at bounding box center [1143, 455] width 39 height 20
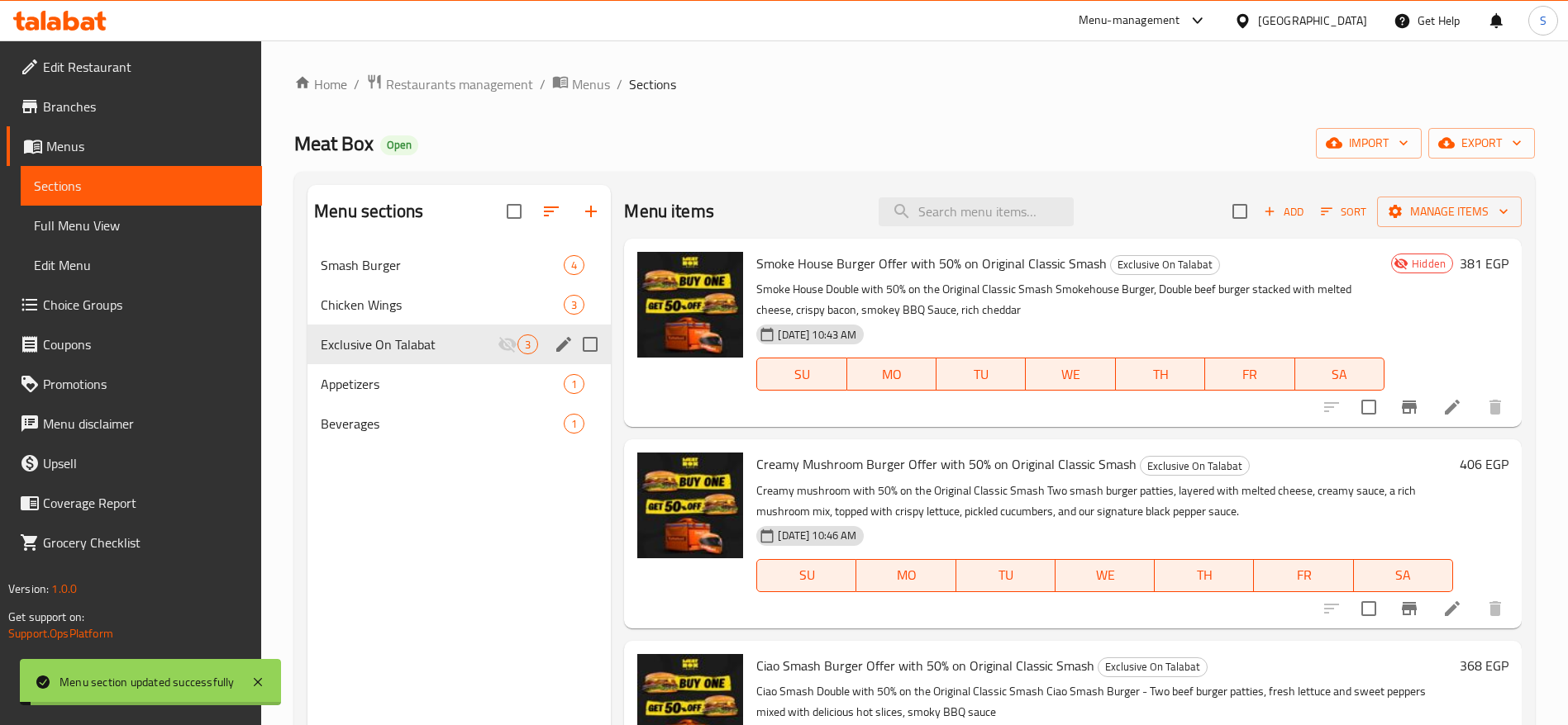
click at [901, 84] on ol "Home / Restaurants management / Menus / Sections" at bounding box center [915, 84] width 1241 height 21
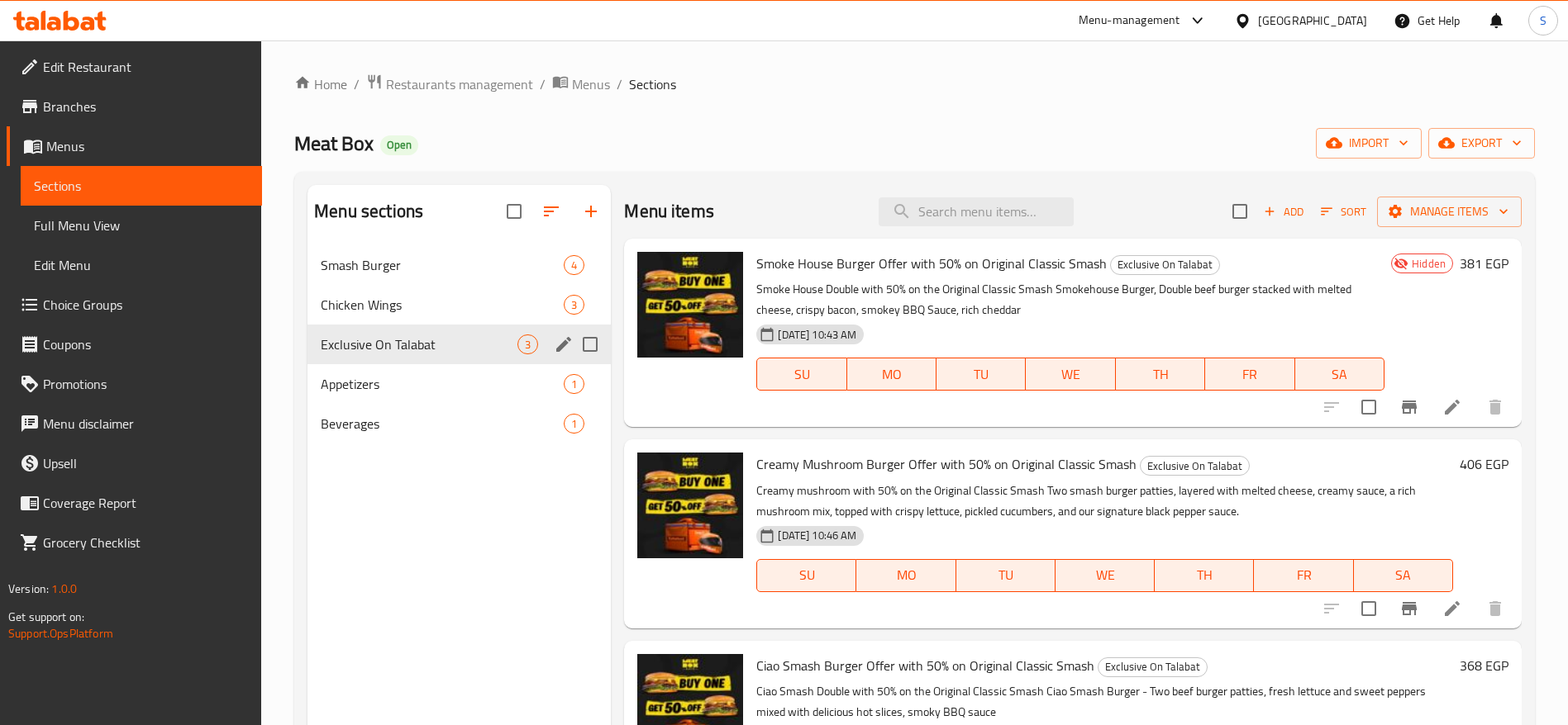
click at [1045, 407] on icon at bounding box center [1452, 407] width 20 height 20
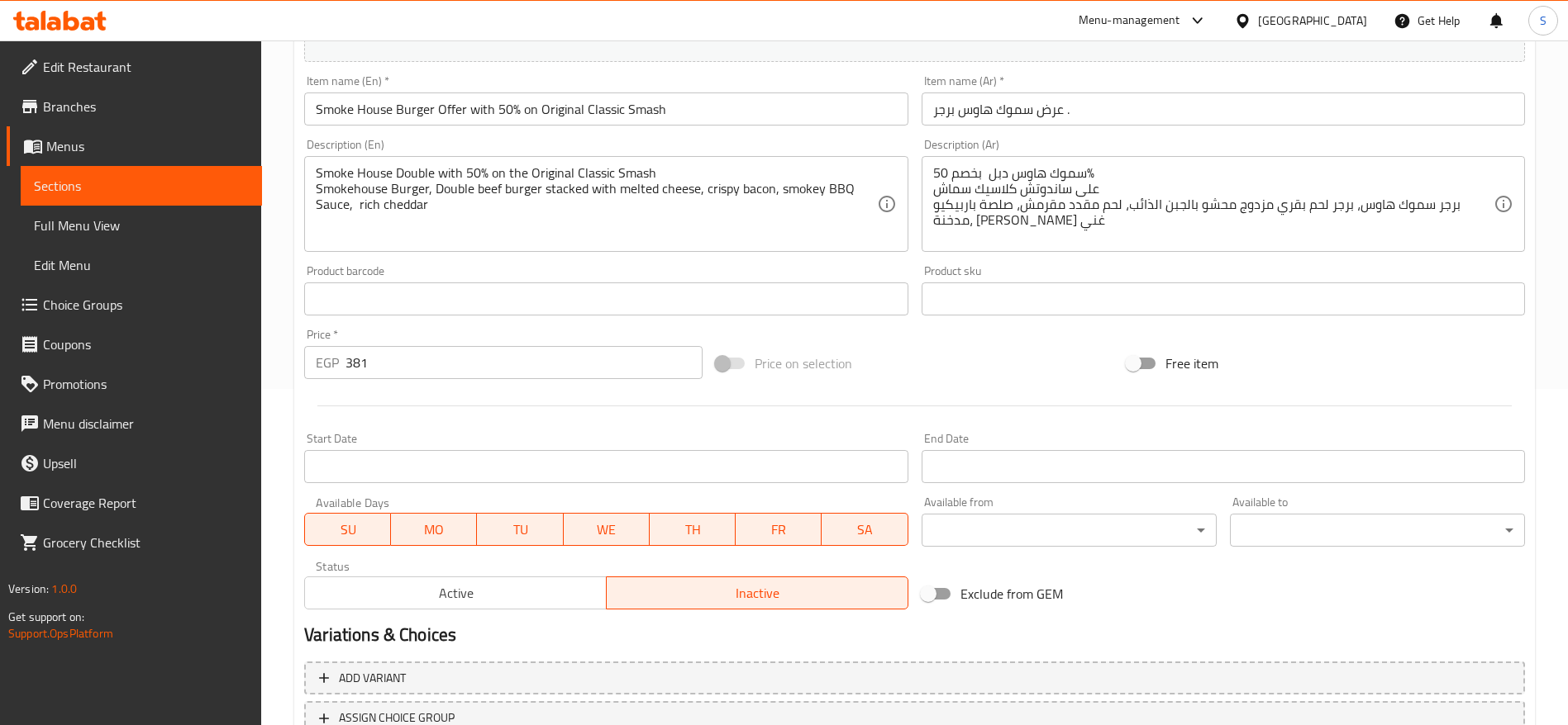
scroll to position [413, 0]
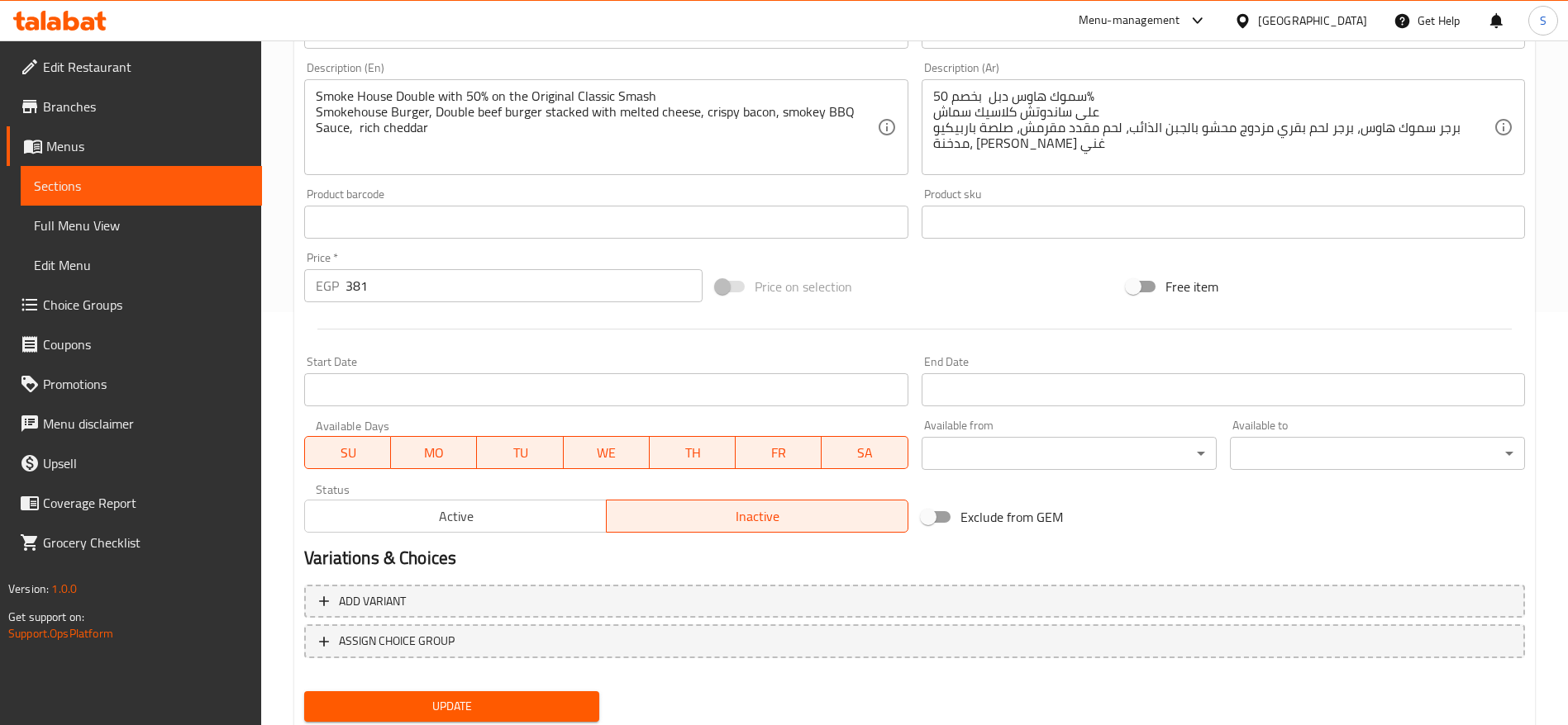
click at [513, 483] on span "Active" at bounding box center [456, 517] width 289 height 24
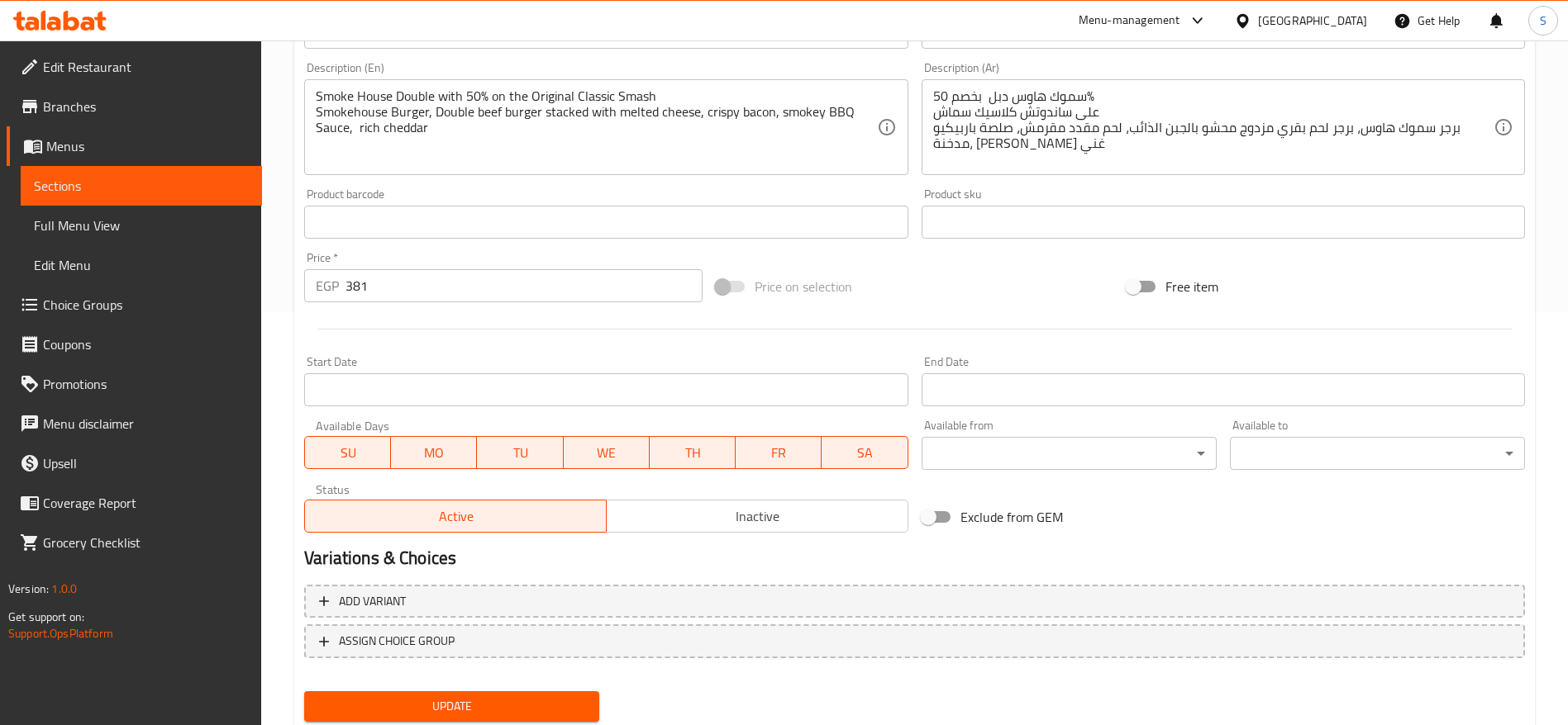
click at [514, 483] on span "Update" at bounding box center [452, 707] width 269 height 21
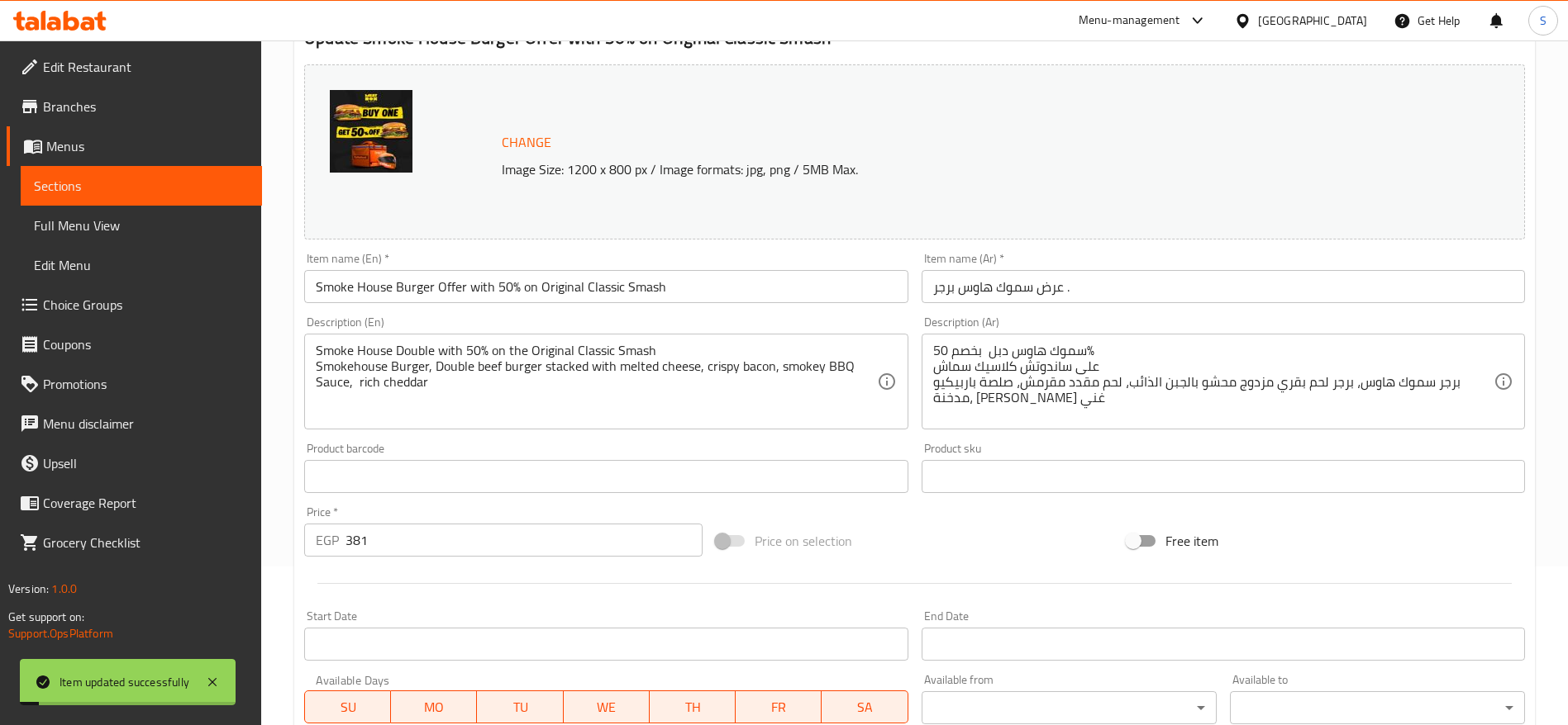
scroll to position [0, 0]
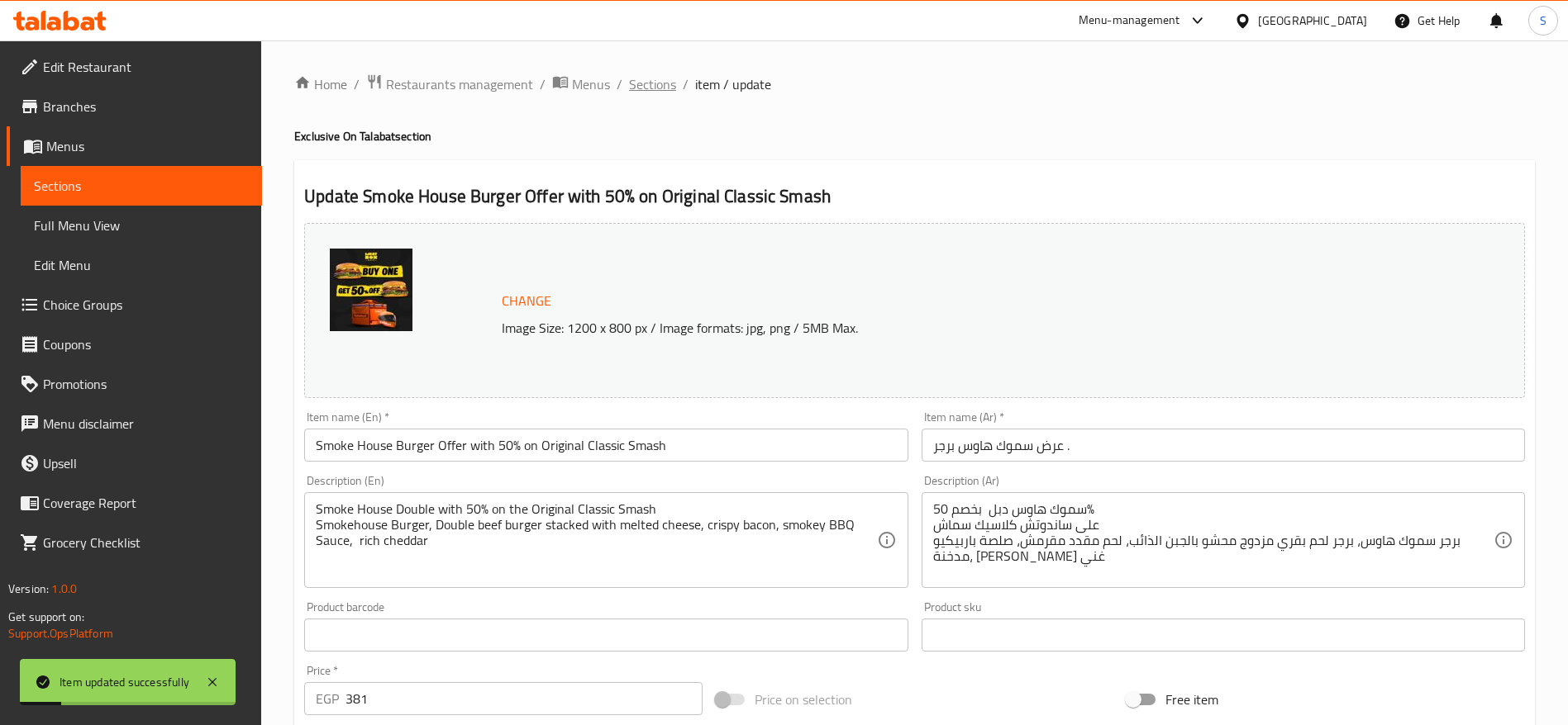
click at [659, 87] on span "Sections" at bounding box center [653, 84] width 47 height 20
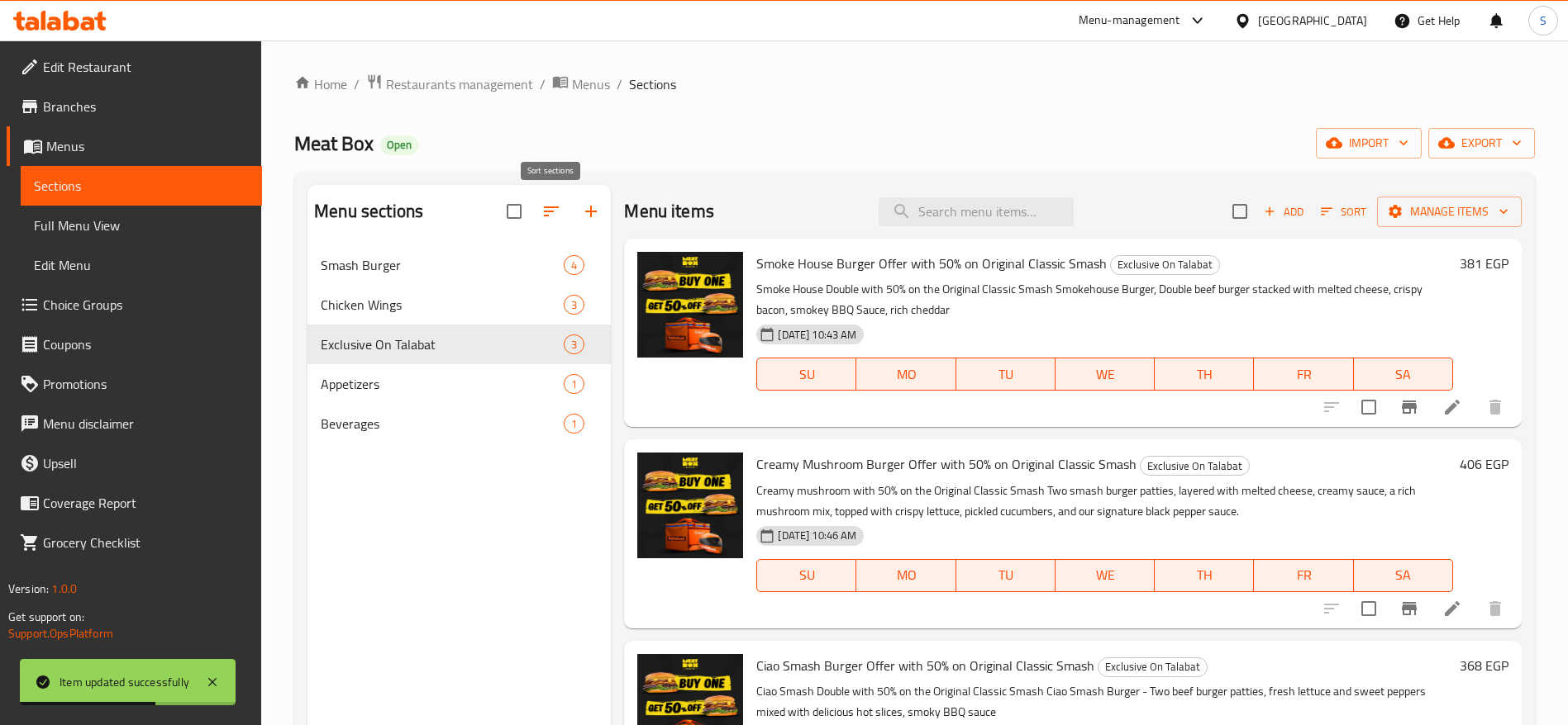
click at [549, 205] on icon "button" at bounding box center [551, 211] width 20 height 20
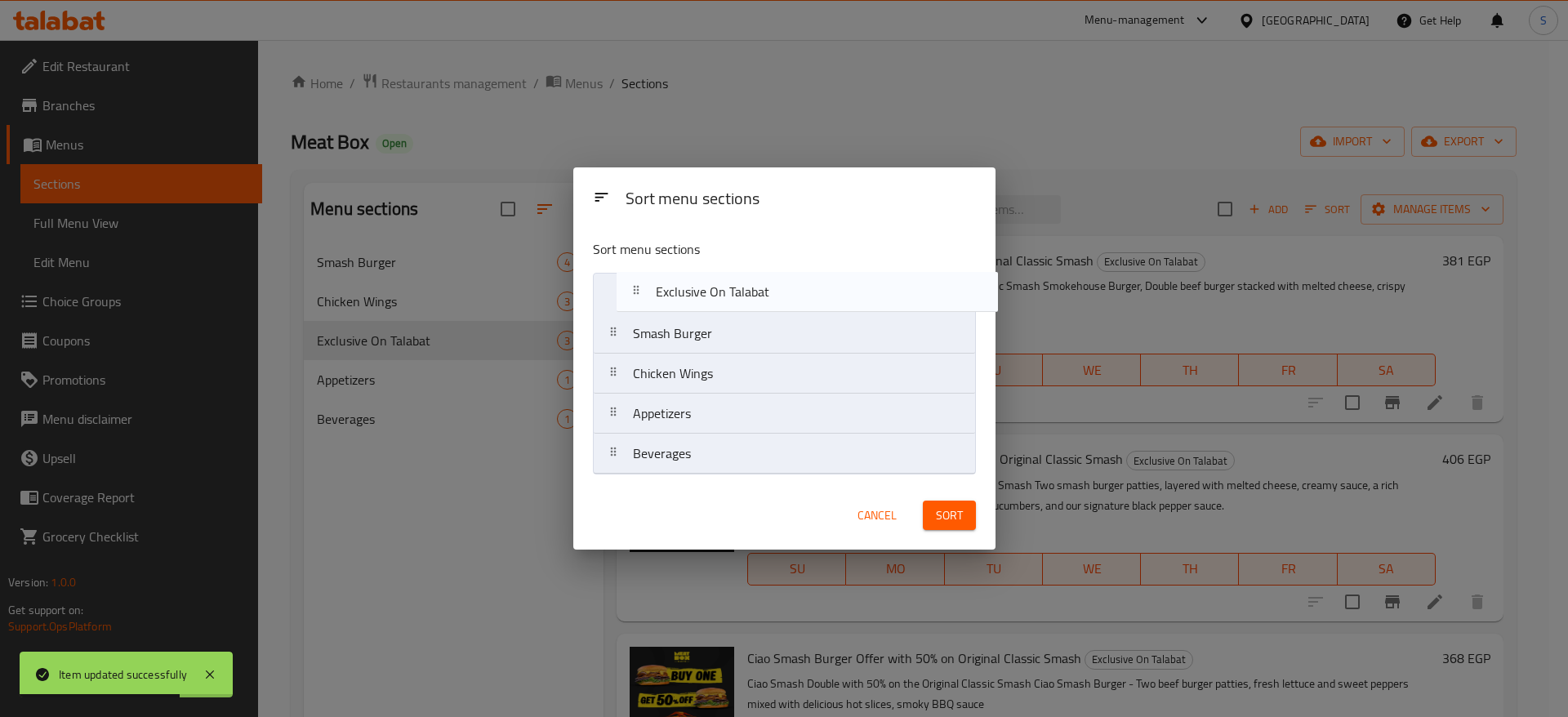
drag, startPoint x: 702, startPoint y: 376, endPoint x: 729, endPoint y: 284, distance: 95.9
click at [729, 284] on nav "Smash Burger Chicken Wings Exclusive On Talabat Appetizers Beverages" at bounding box center [784, 373] width 383 height 201
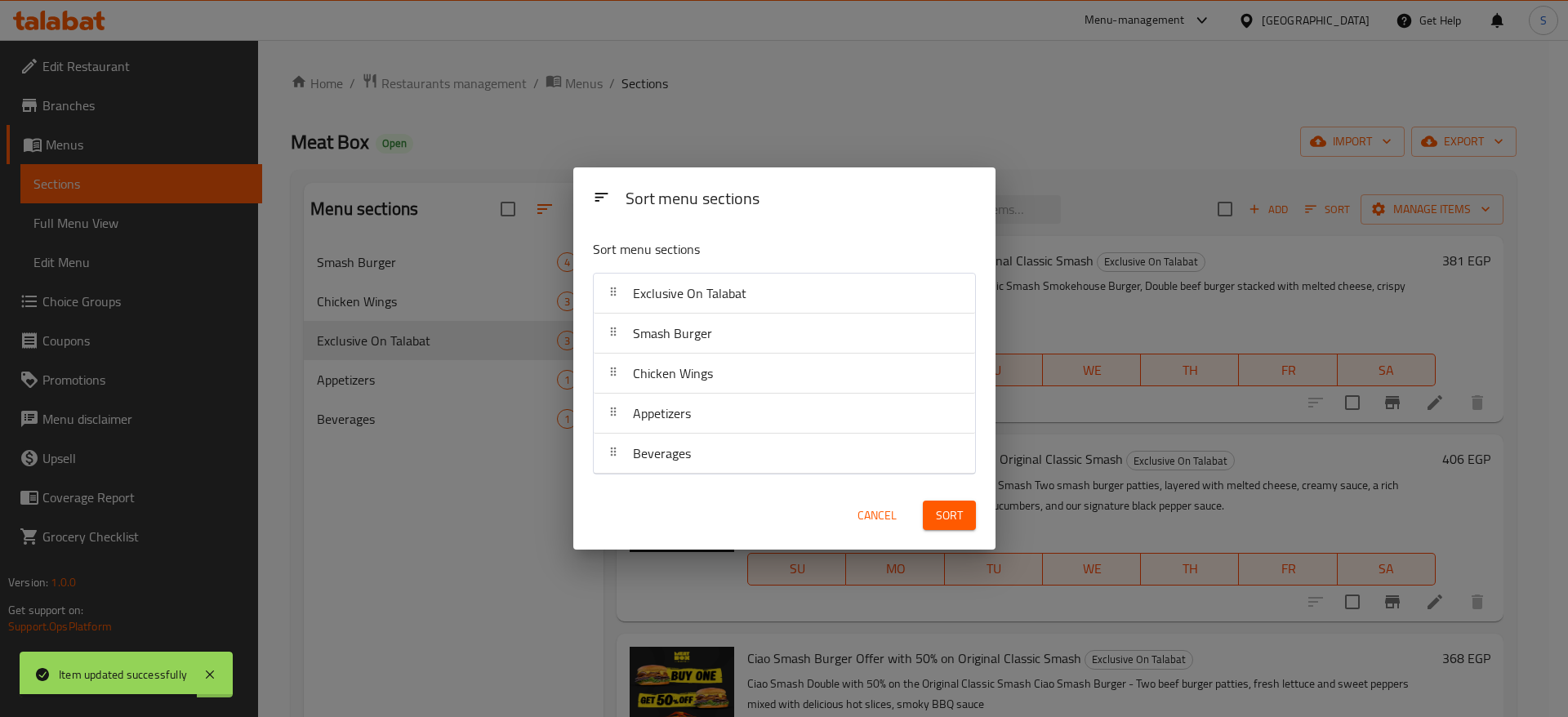
click at [950, 477] on span "Sort" at bounding box center [949, 516] width 27 height 20
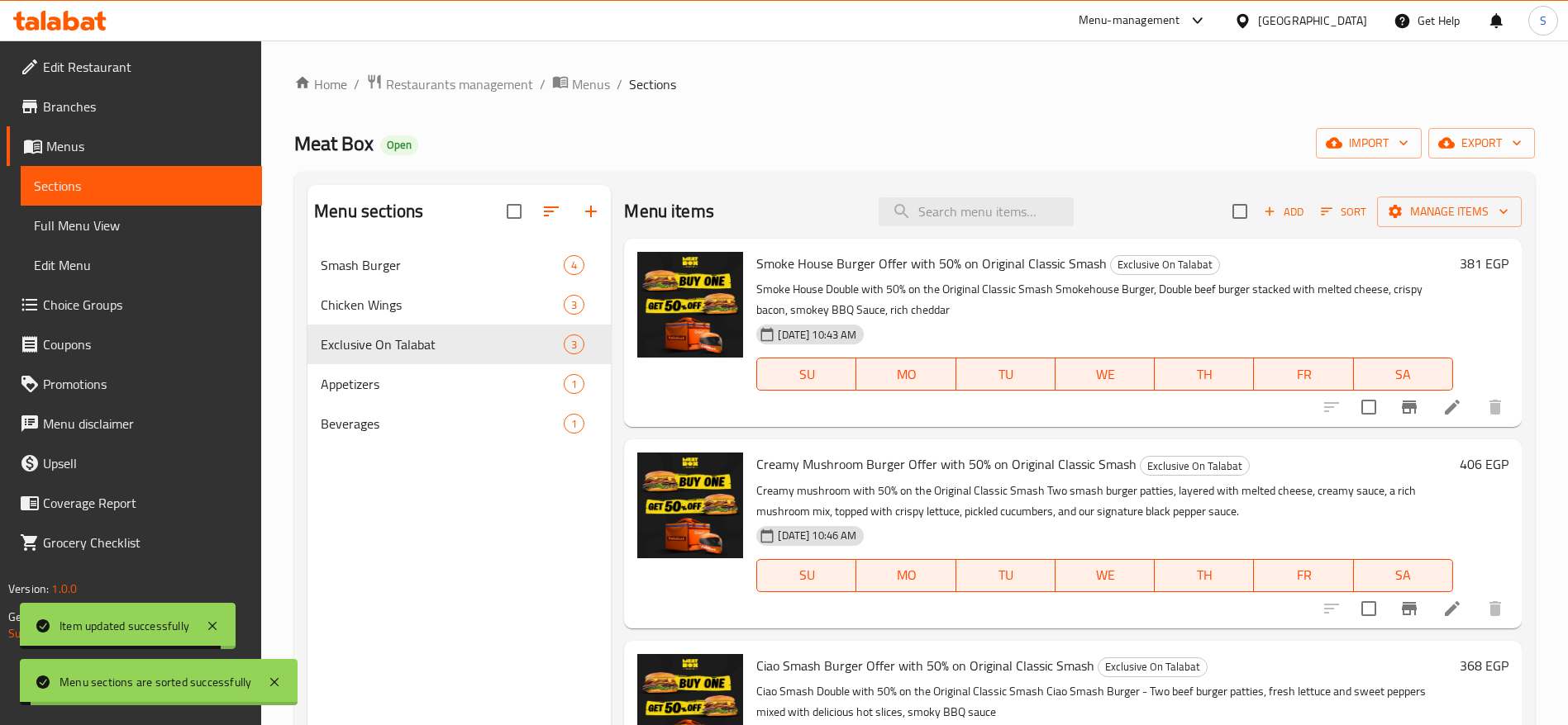
click at [766, 128] on div "Meat Box Open import export" at bounding box center [915, 144] width 1241 height 31
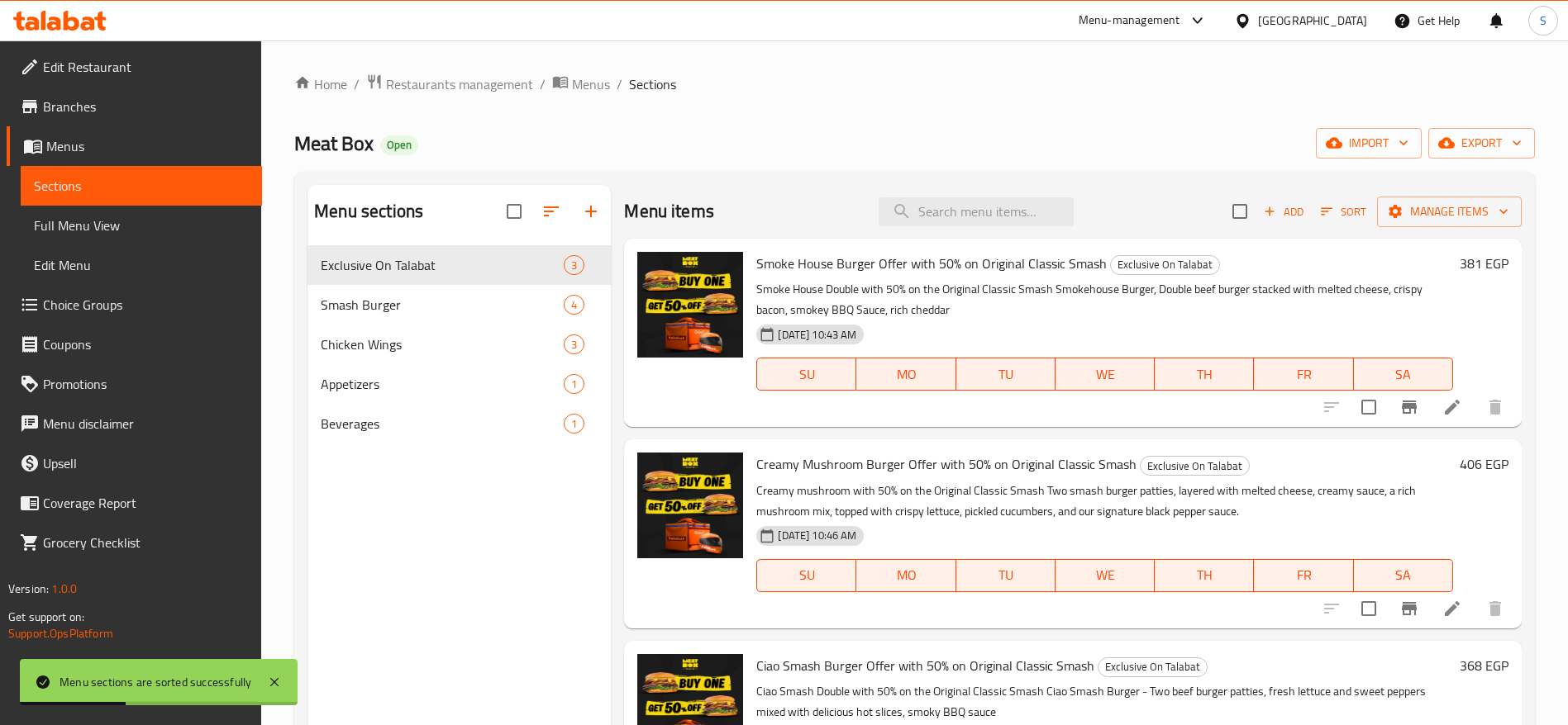
click at [474, 129] on div "Meat Box Open import export" at bounding box center [915, 144] width 1241 height 31
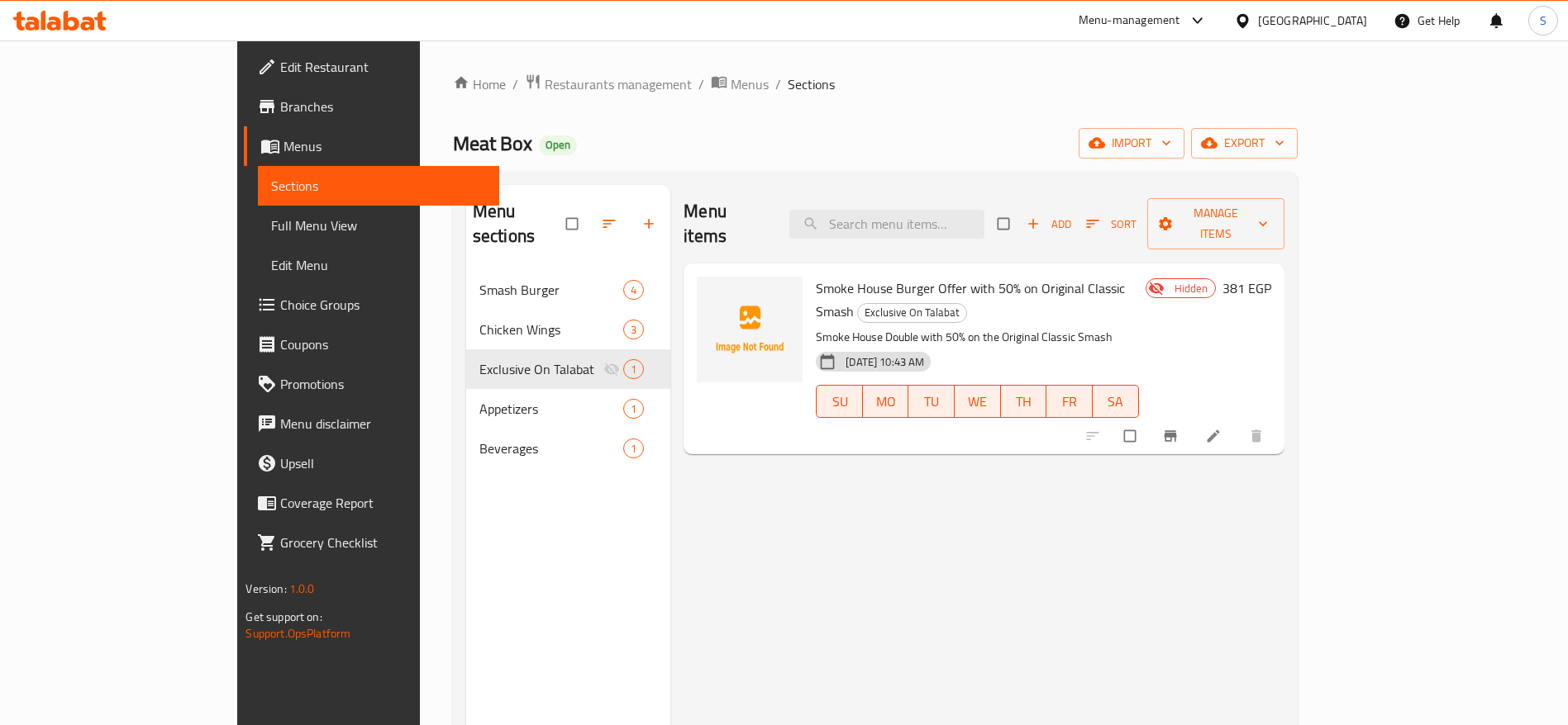
click at [1222, 428] on icon at bounding box center [1213, 436] width 16 height 16
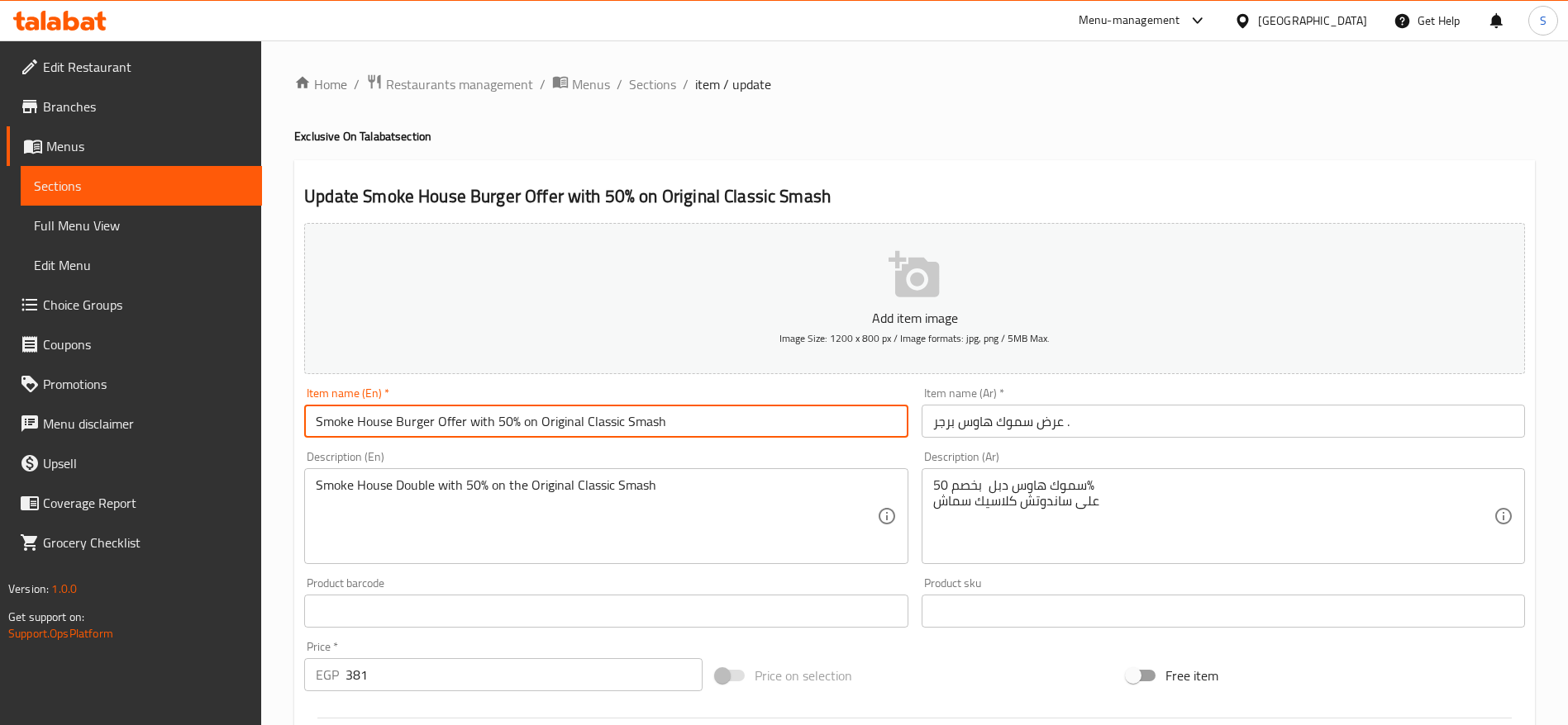
click at [615, 430] on input "Smoke House Burger Offer with 50% on Original Classic Smash" at bounding box center [605, 421] width 604 height 33
click at [1058, 415] on input "عرض سموك هاوس برجر ." at bounding box center [1223, 421] width 604 height 33
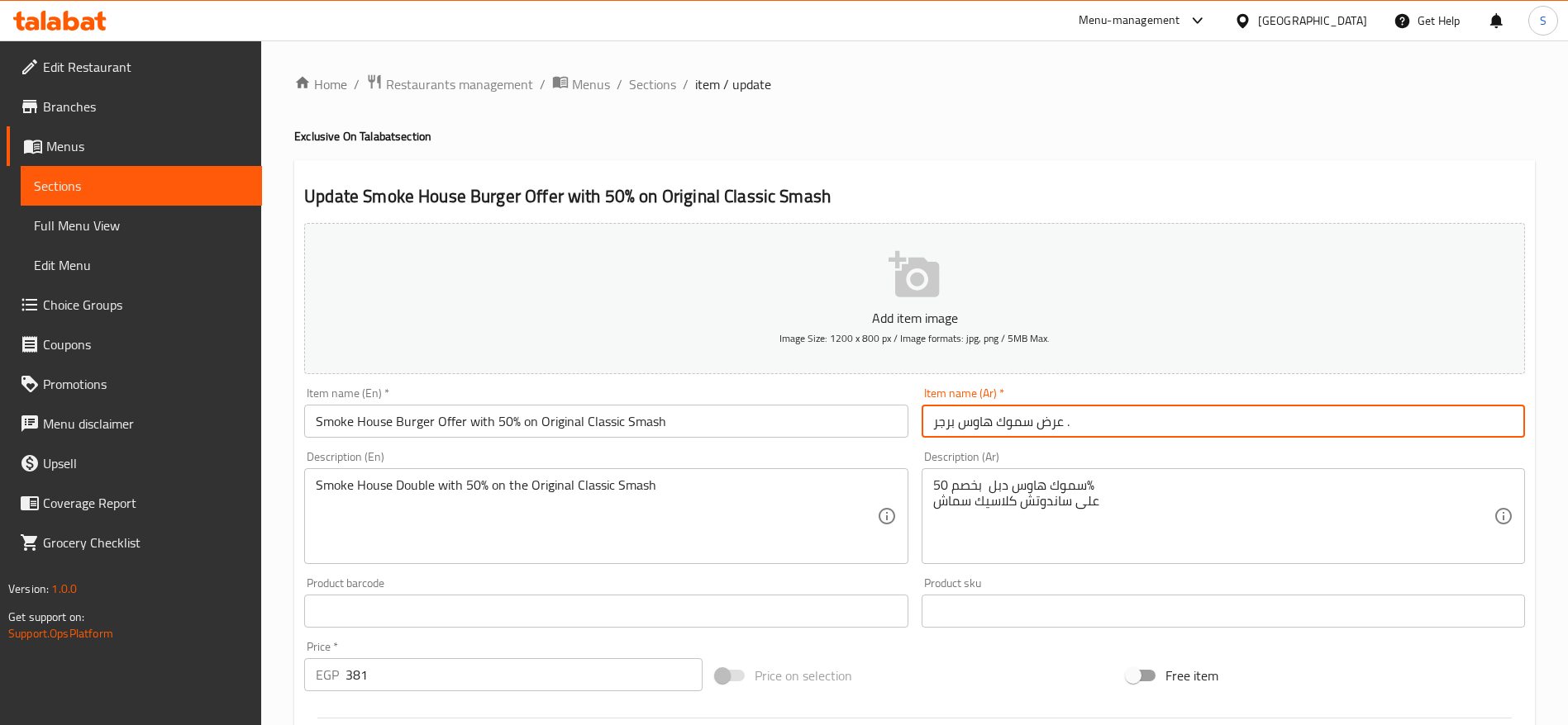
click at [1058, 415] on input "عرض سموك هاوس برجر ." at bounding box center [1223, 421] width 604 height 33
click at [705, 494] on textarea "Smoke House Double with 50% on the Original Classic Smash" at bounding box center [596, 517] width 560 height 79
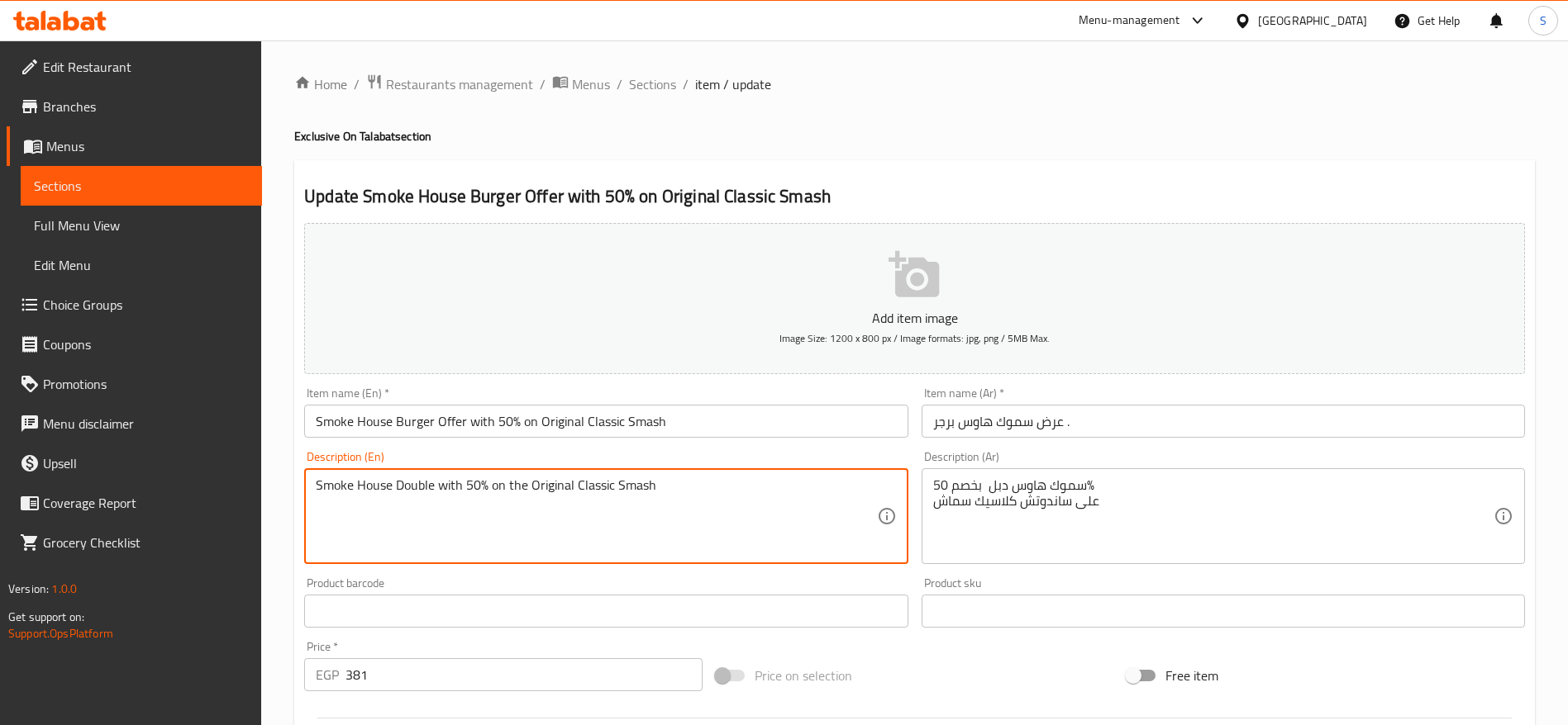
click at [705, 494] on textarea "Smoke House Double with 50% on the Original Classic Smash" at bounding box center [596, 517] width 560 height 79
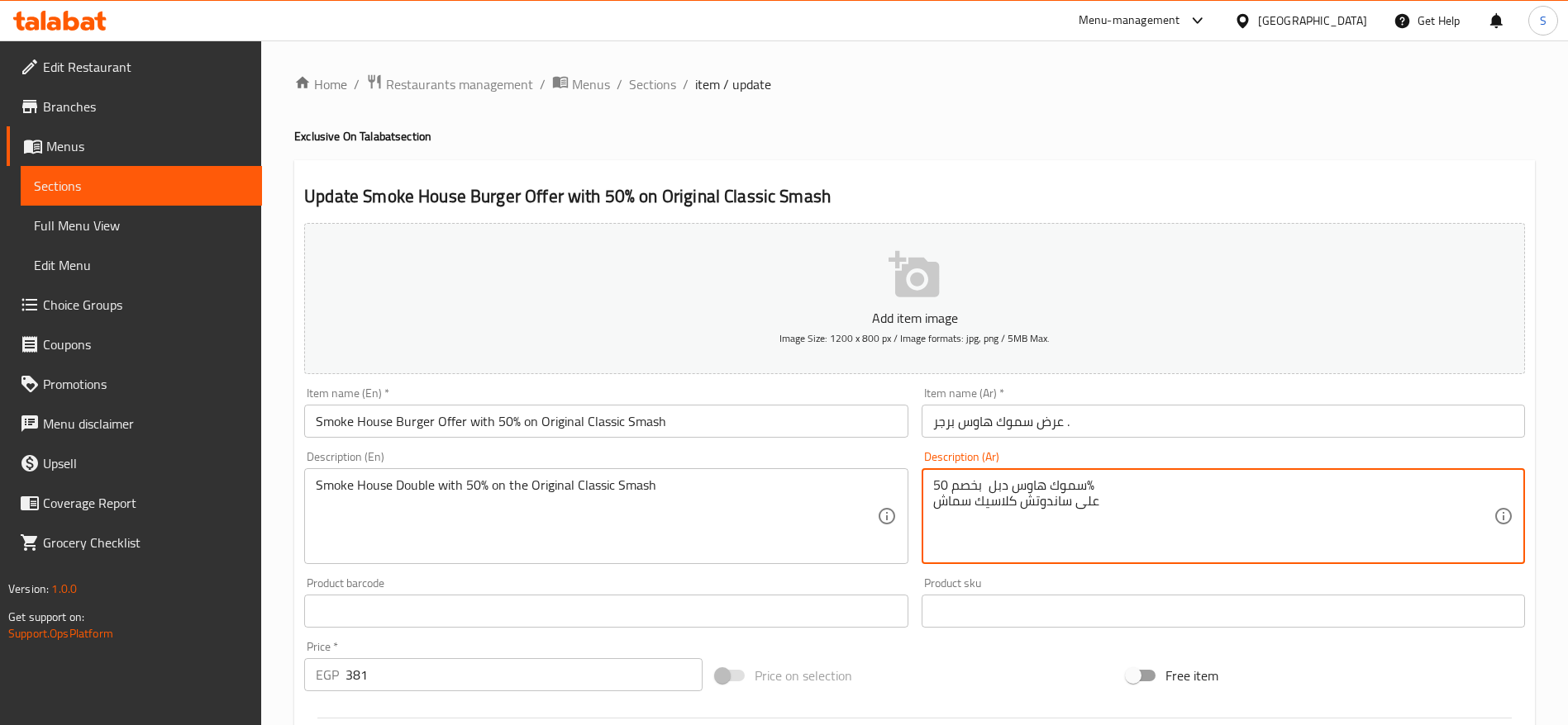
click at [1028, 495] on textarea "سموك هاوس دبل بخصم 50% على ساندوتش كلاسيك سماش" at bounding box center [1213, 517] width 560 height 79
click at [1100, 503] on textarea "سموك هاوس دبل بخصم 50% على ساندوتش كلاسيك سماش" at bounding box center [1213, 517] width 560 height 79
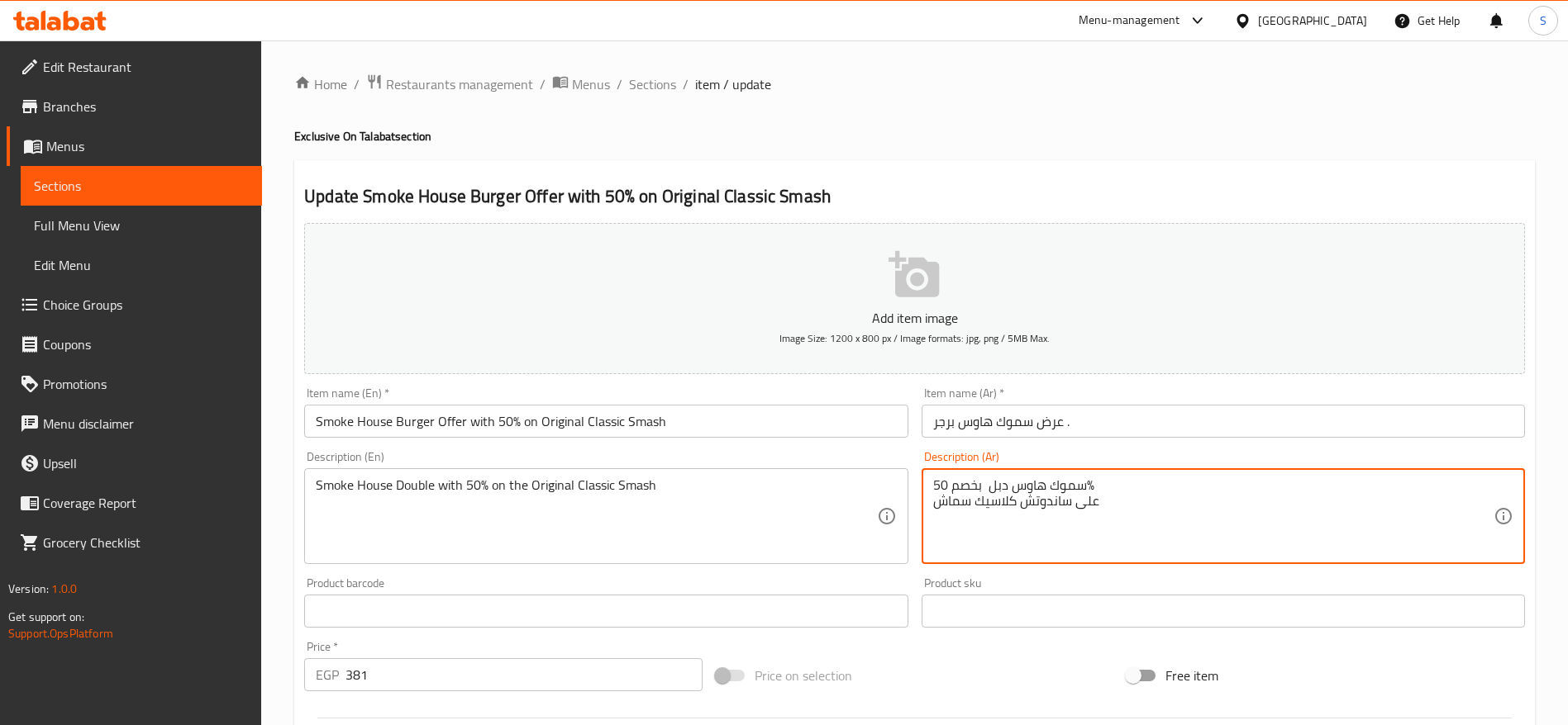
drag, startPoint x: 1116, startPoint y: 507, endPoint x: 1107, endPoint y: 499, distance: 12.0
click at [1106, 494] on textarea "سموك هاوس دبل بخصم 50% على ساندوتش كلاسيك سماش" at bounding box center [1213, 517] width 560 height 79
click at [1110, 503] on textarea "سموك هاوس دبل بخصم 50% على ساندوتش كلاسيك سماش" at bounding box center [1213, 517] width 560 height 79
drag, startPoint x: 1103, startPoint y: 486, endPoint x: 961, endPoint y: 524, distance: 147.0
click at [961, 524] on textarea "سموك هاوس دبل بخصم 50% على ساندوتش كلاسيك سماش" at bounding box center [1213, 517] width 560 height 79
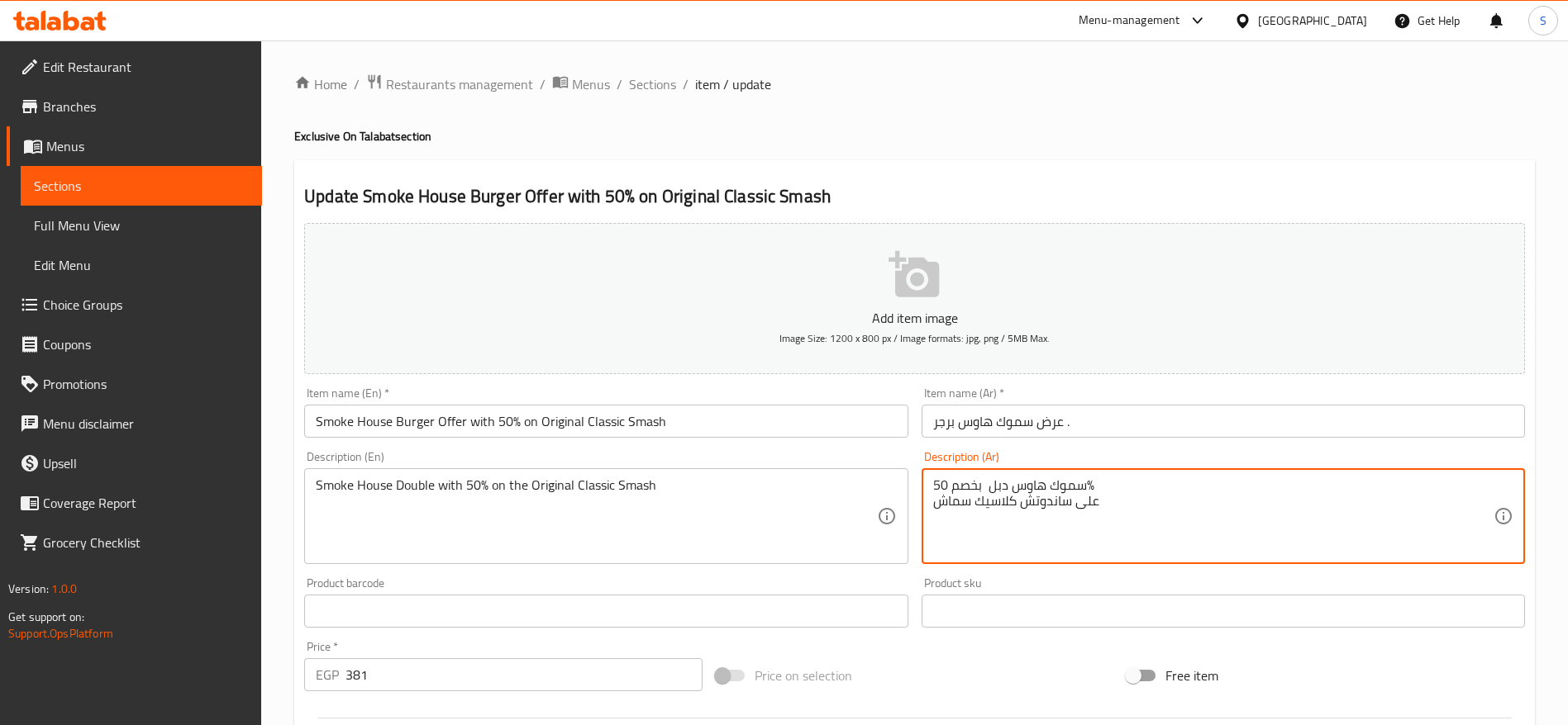
click at [970, 502] on textarea "سموك هاوس دبل بخصم 50% على ساندوتش كلاسيك سماش" at bounding box center [1213, 517] width 560 height 79
drag, startPoint x: 936, startPoint y: 484, endPoint x: 1112, endPoint y: 496, distance: 176.4
click at [1112, 496] on textarea "سموك هاوس دبل بخصم 50% على ساندوتش كلاسيك سماش" at bounding box center [1213, 517] width 560 height 79
click at [1111, 500] on textarea "سموك هاوس دبل بخصم 50% على ساندوتش كلاسيك سماش" at bounding box center [1213, 517] width 560 height 79
click at [1112, 483] on textarea "سموك هاوس دبل بخصم 50% على ساندوتش كلاسيك سماش" at bounding box center [1213, 517] width 560 height 79
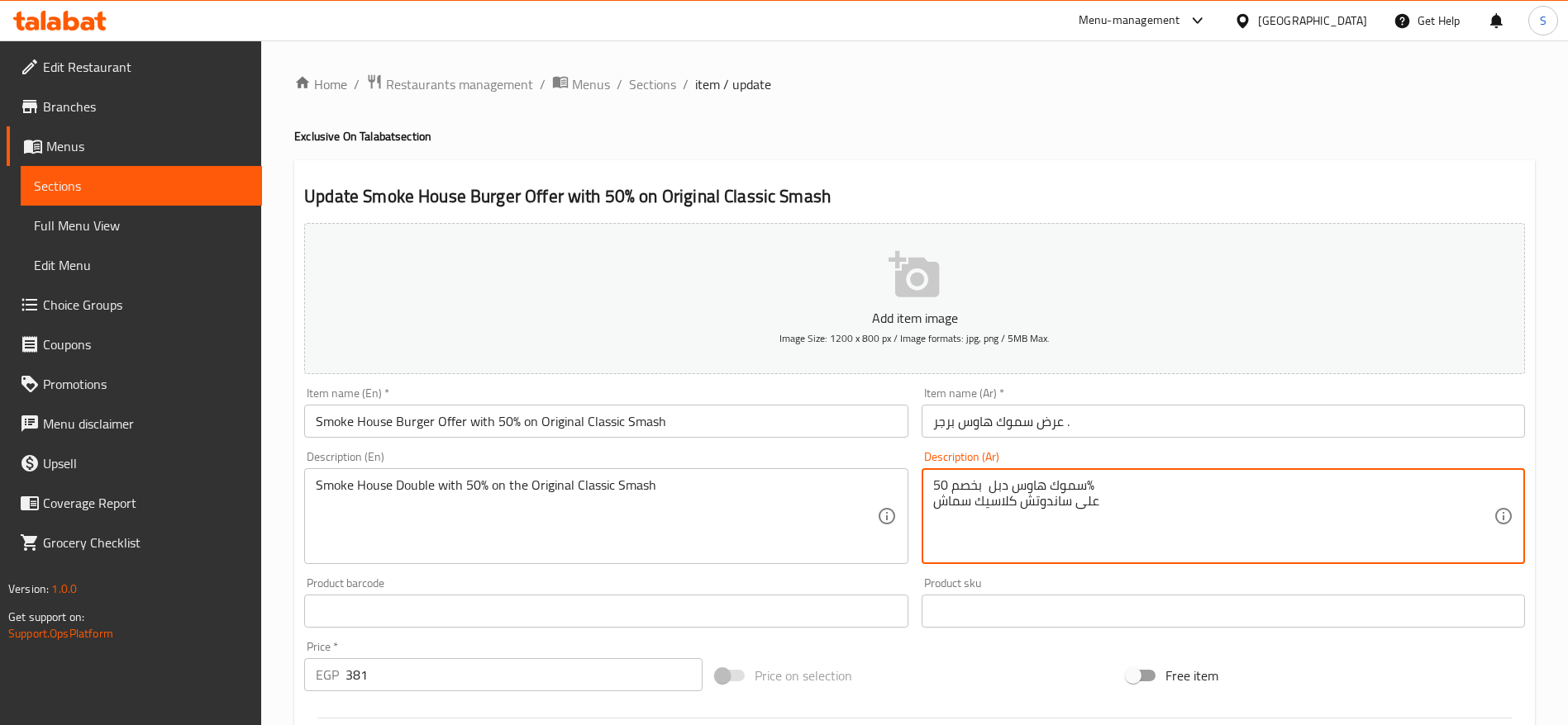
drag, startPoint x: 1121, startPoint y: 511, endPoint x: 1096, endPoint y: 508, distance: 25.2
click at [1096, 508] on textarea "سموك هاوس دبل بخصم 50% على ساندوتش كلاسيك سماش" at bounding box center [1213, 517] width 560 height 79
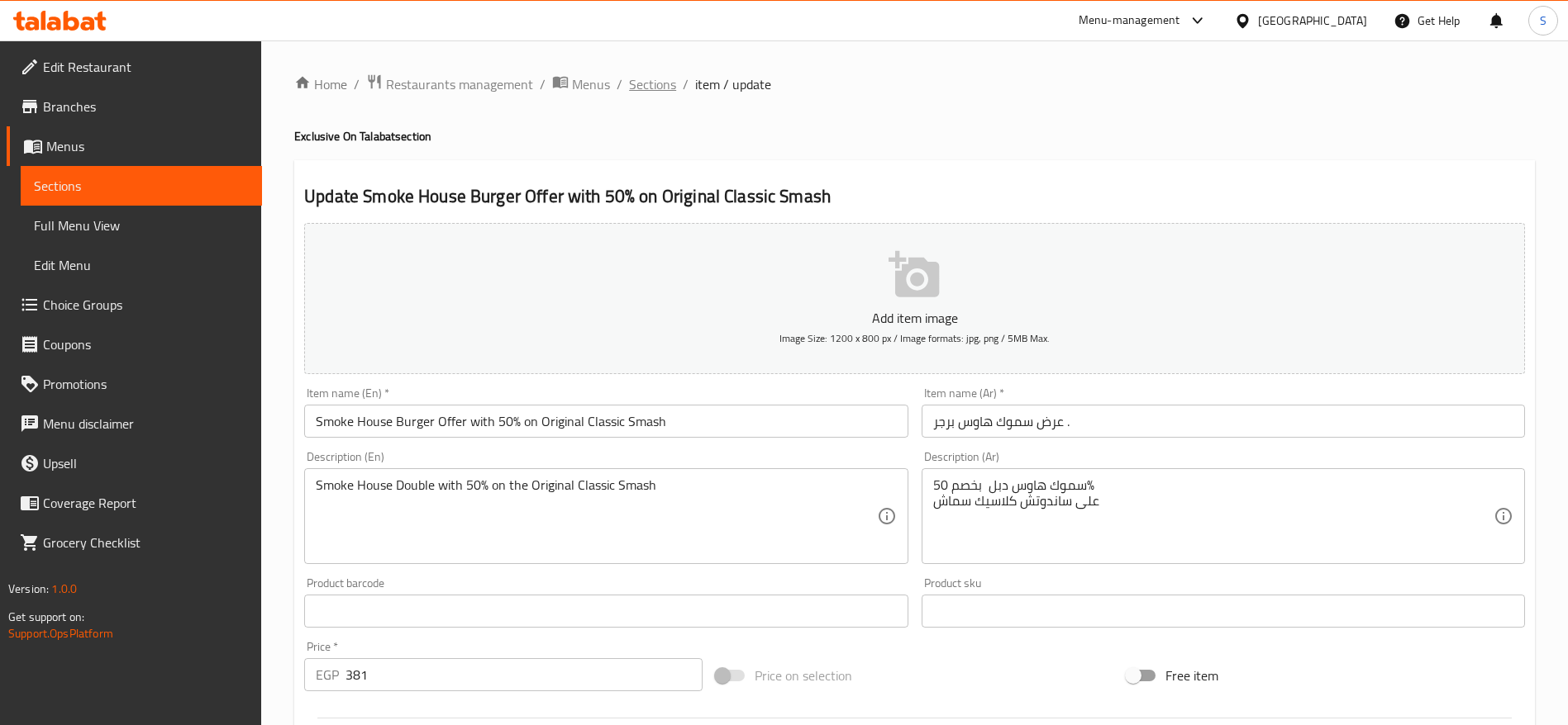
click at [645, 74] on span "Sections" at bounding box center [653, 84] width 47 height 20
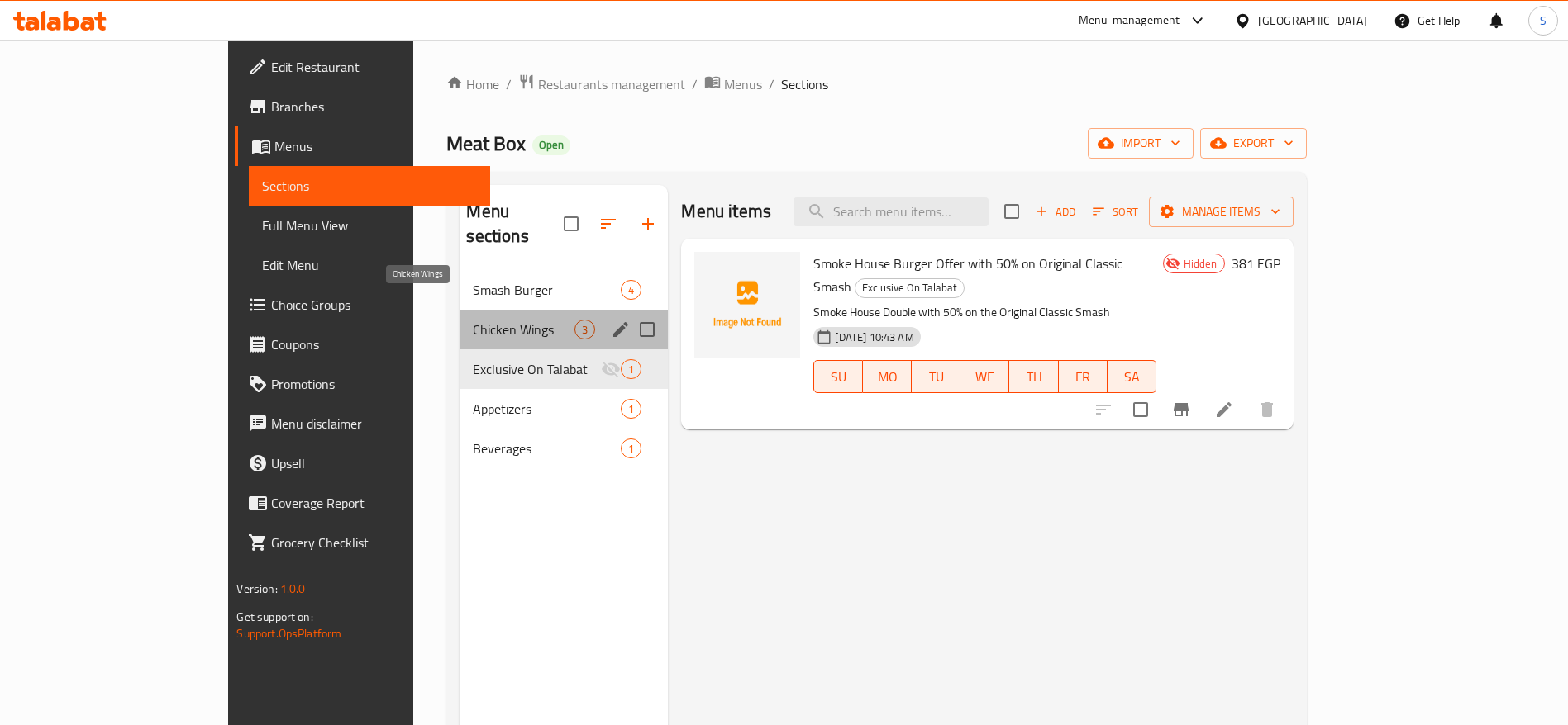
click at [473, 320] on span "Chicken Wings" at bounding box center [523, 330] width 102 height 20
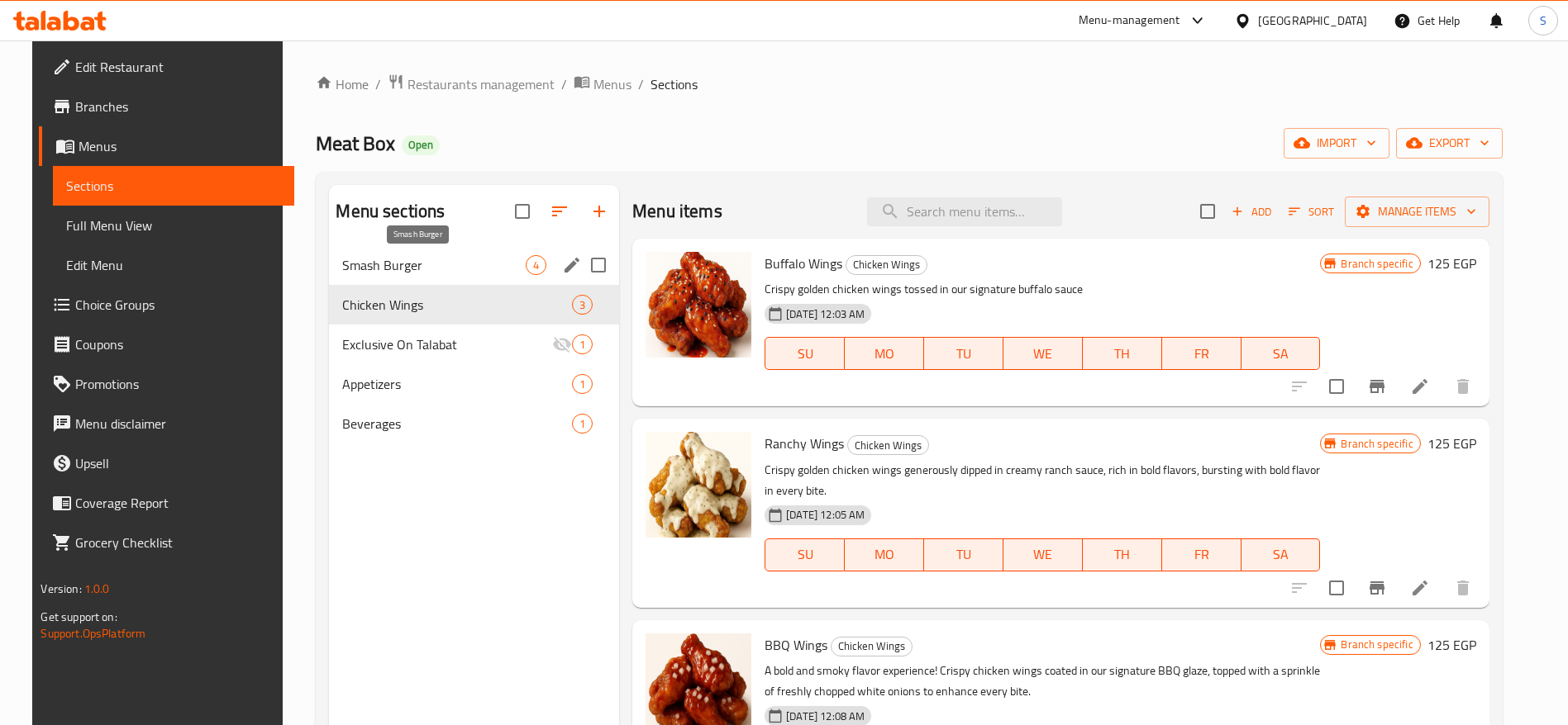
click at [397, 266] on span "Smash Burger" at bounding box center [434, 264] width 183 height 20
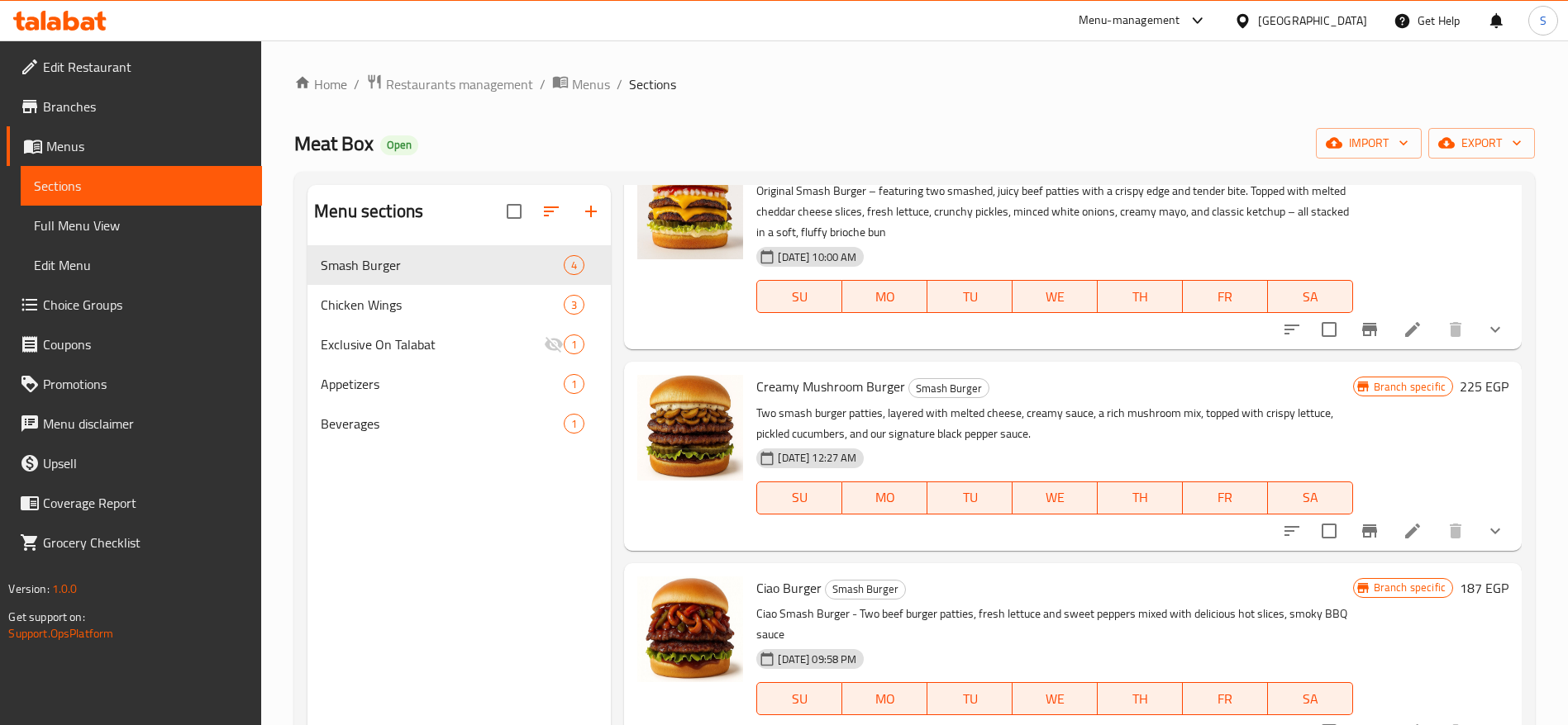
scroll to position [121, 0]
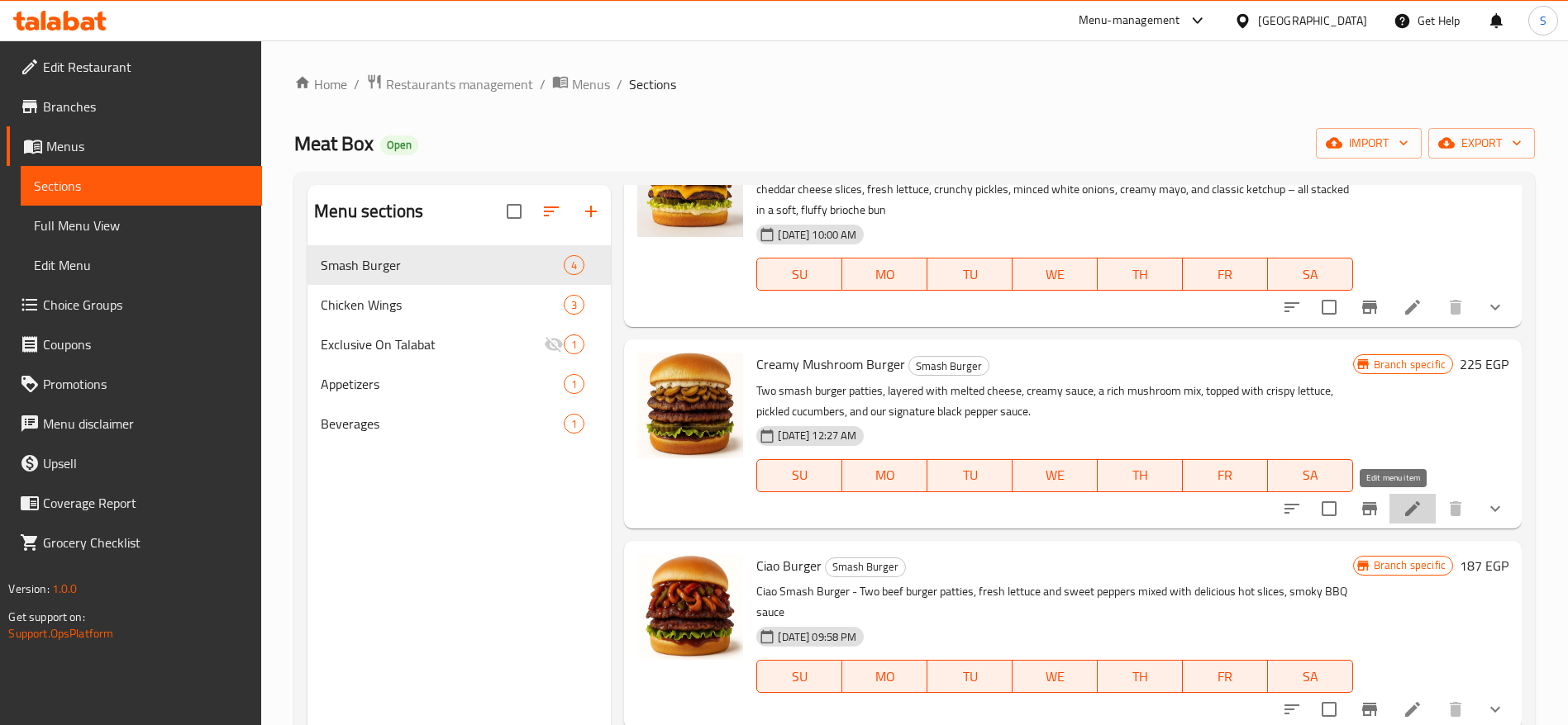
click at [1403, 515] on icon at bounding box center [1412, 508] width 20 height 20
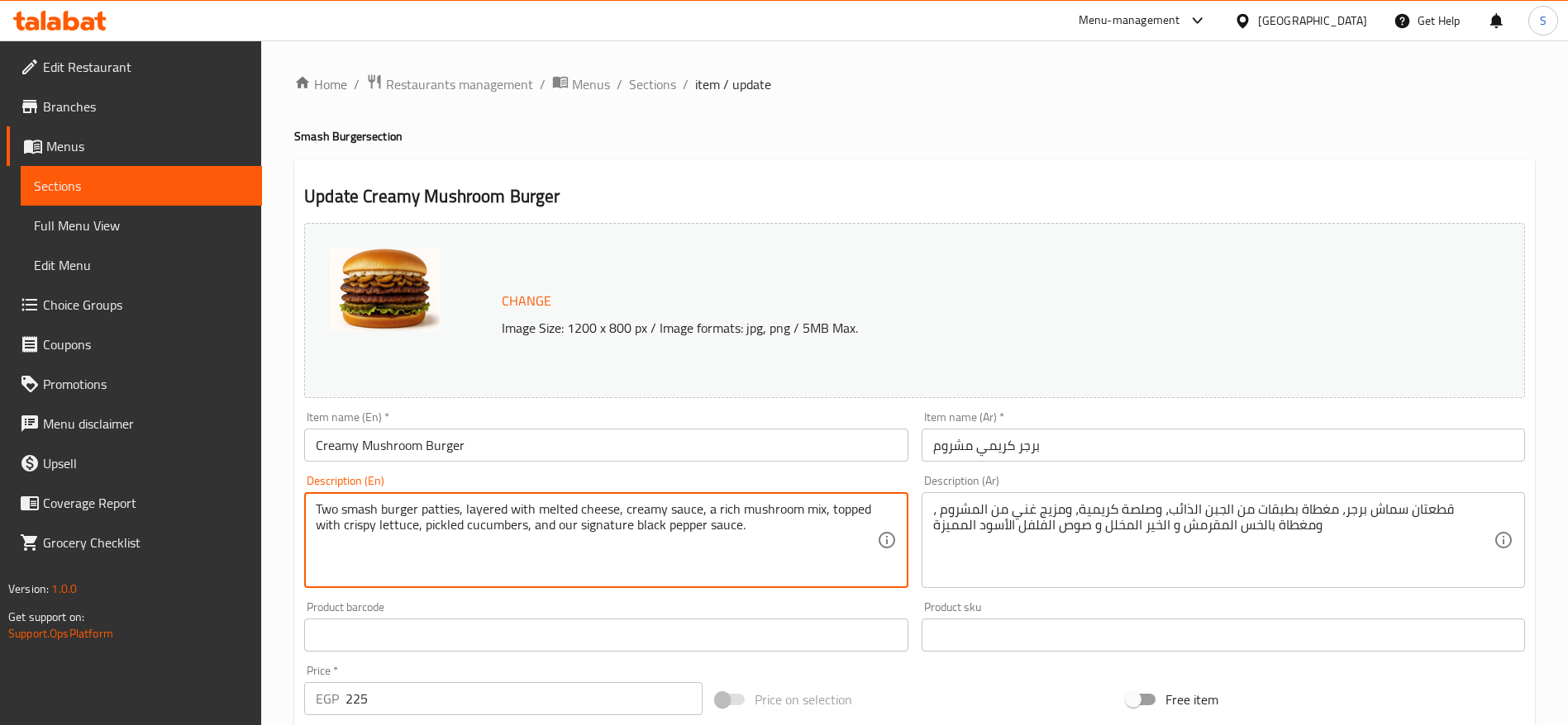
drag, startPoint x: 756, startPoint y: 527, endPoint x: 272, endPoint y: 500, distance: 484.8
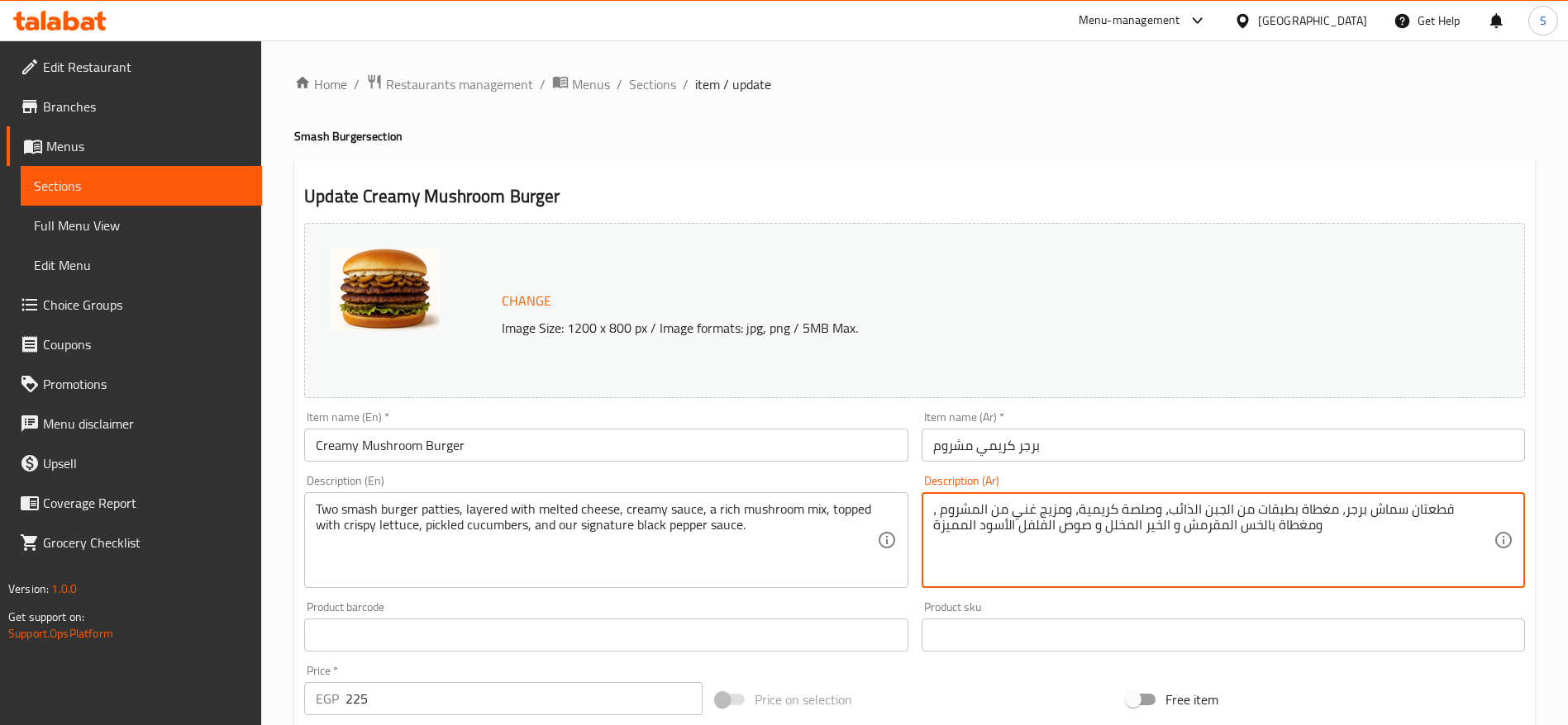
drag, startPoint x: 1415, startPoint y: 544, endPoint x: 1488, endPoint y: 503, distance: 83.7
click at [647, 92] on span "Sections" at bounding box center [653, 84] width 47 height 20
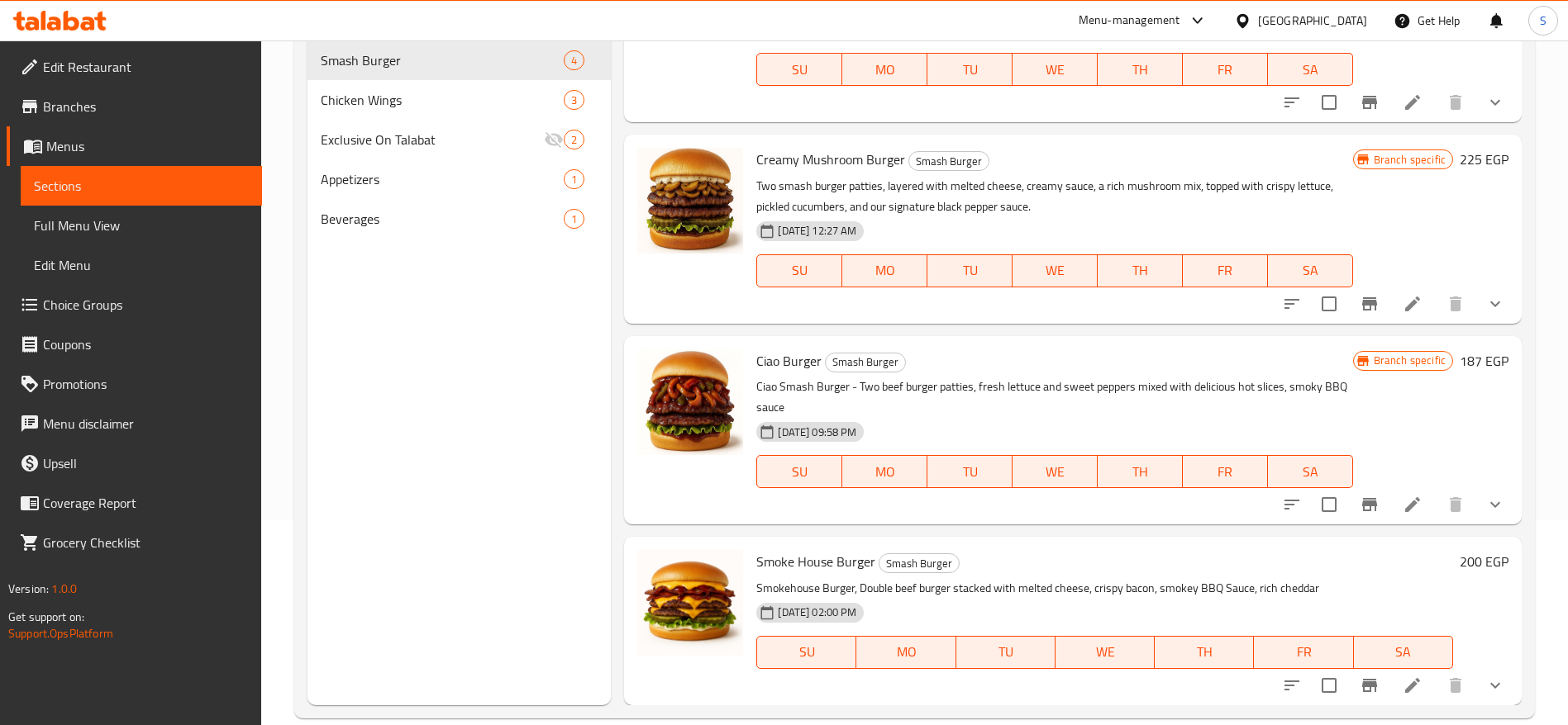
scroll to position [231, 0]
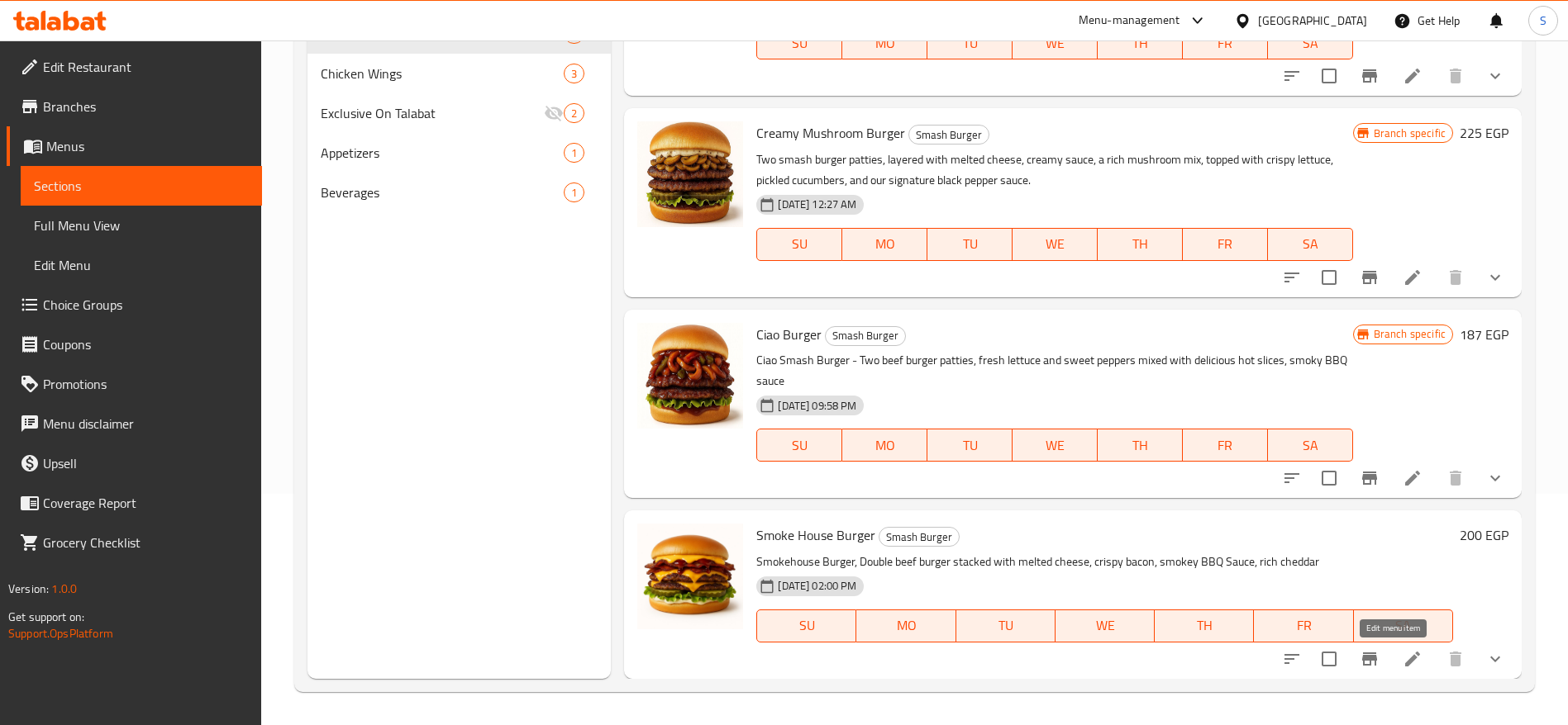
click at [1405, 657] on icon at bounding box center [1412, 659] width 15 height 15
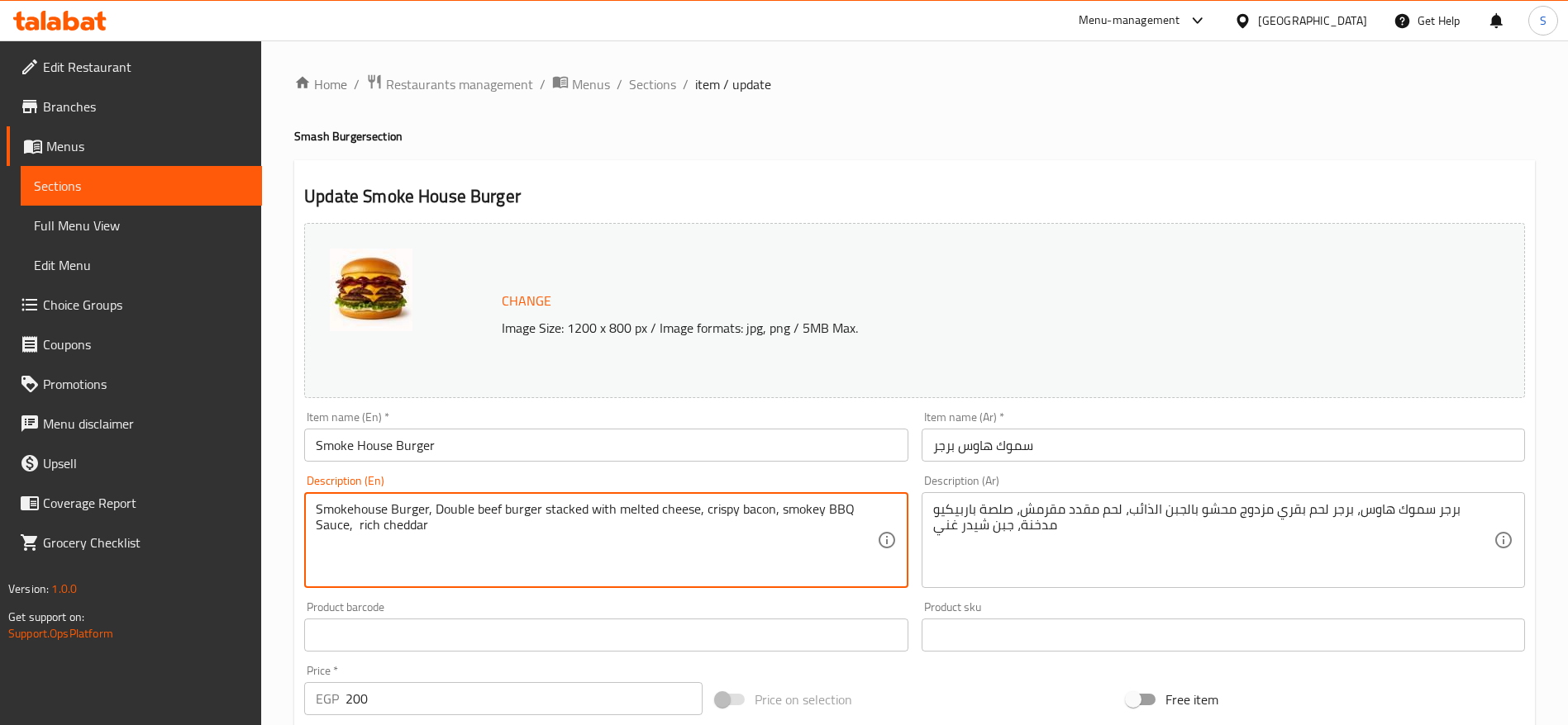
drag, startPoint x: 570, startPoint y: 538, endPoint x: 224, endPoint y: 487, distance: 349.7
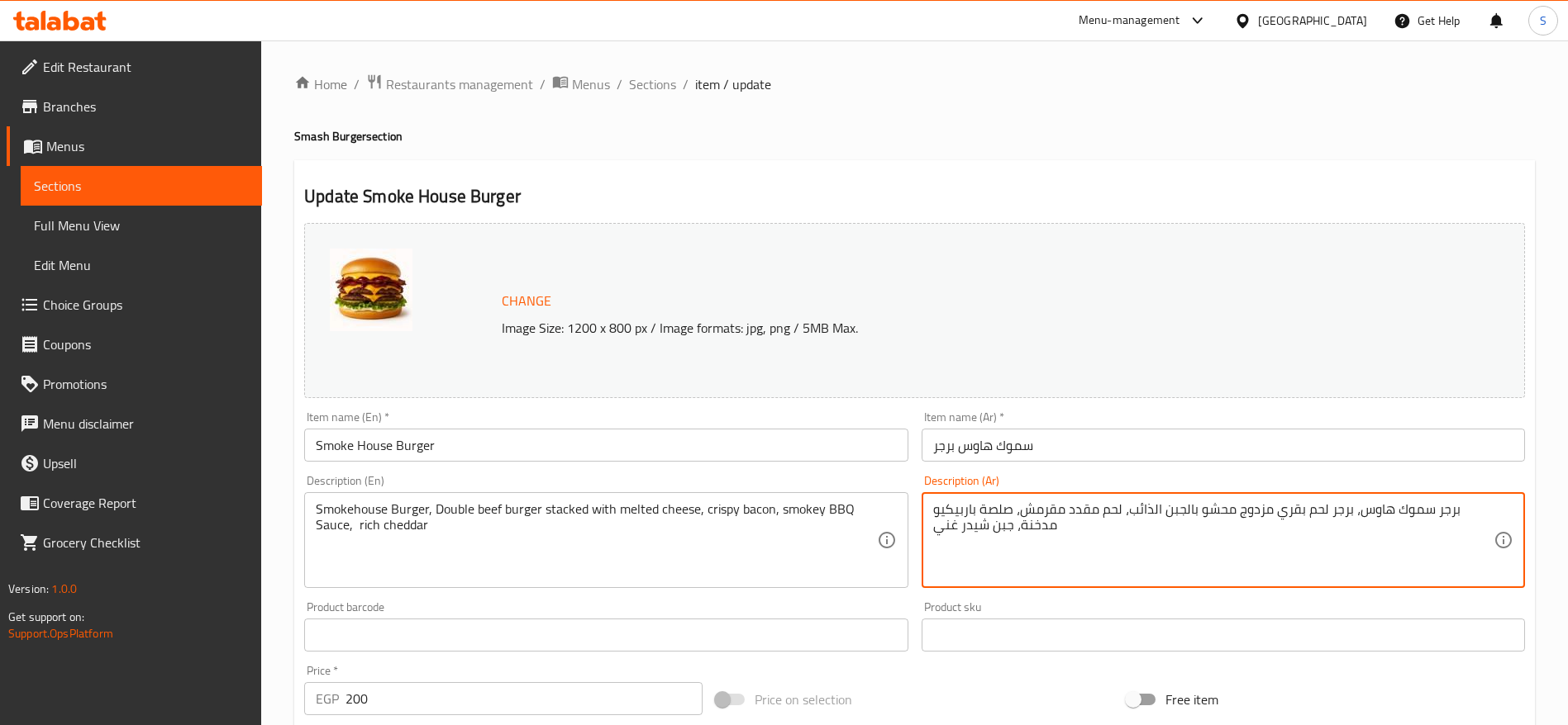
drag, startPoint x: 1124, startPoint y: 528, endPoint x: 1474, endPoint y: 515, distance: 350.2
click at [647, 87] on span "Sections" at bounding box center [653, 84] width 47 height 20
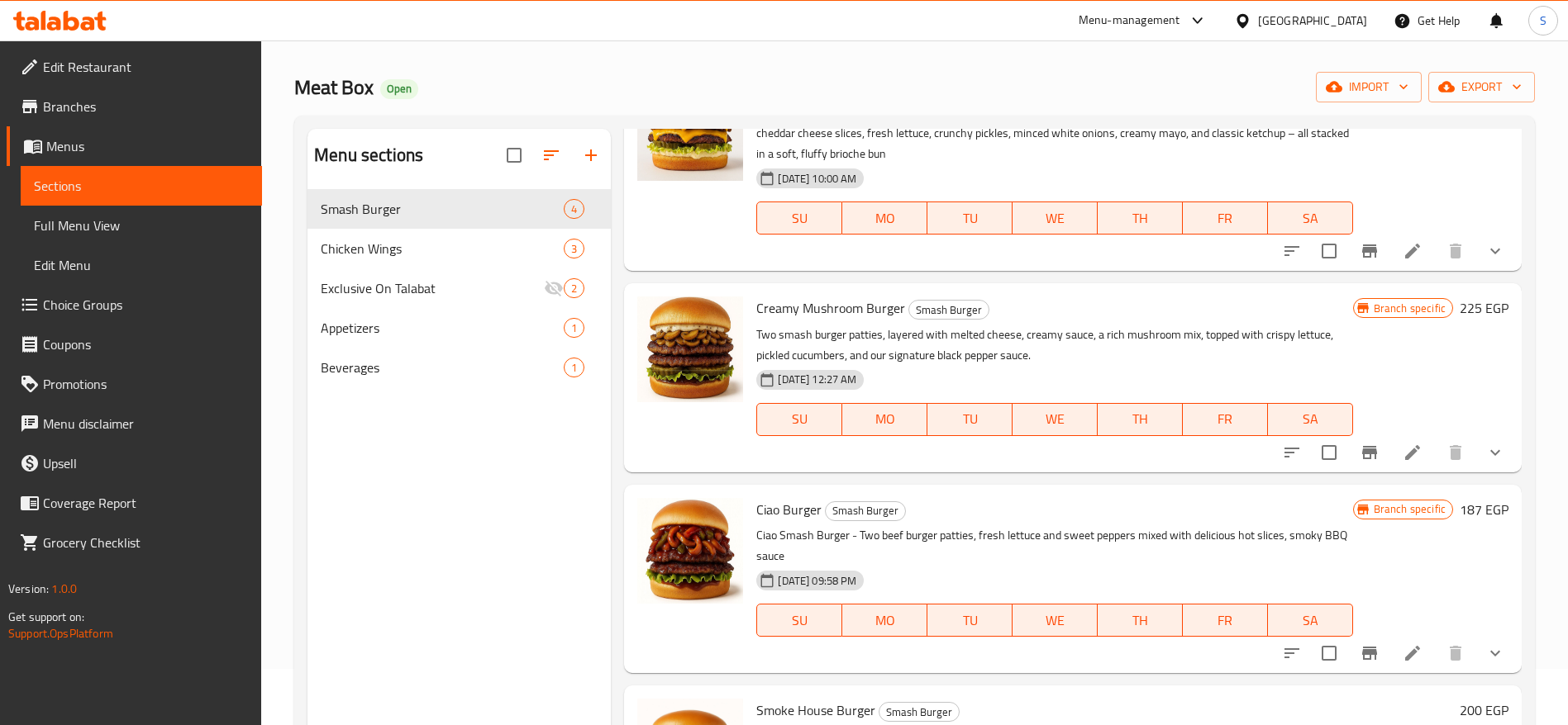
scroll to position [231, 0]
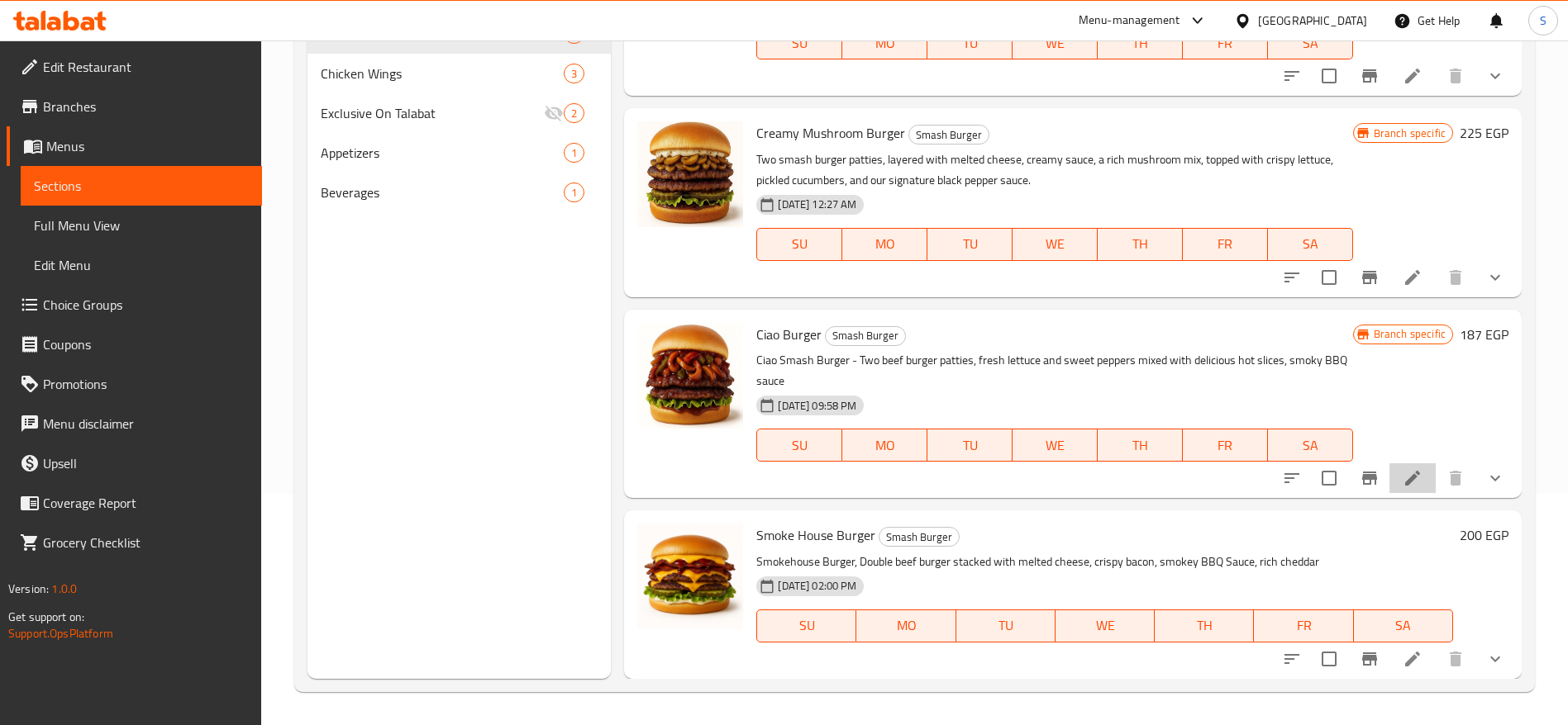
click at [1404, 479] on li at bounding box center [1413, 478] width 46 height 30
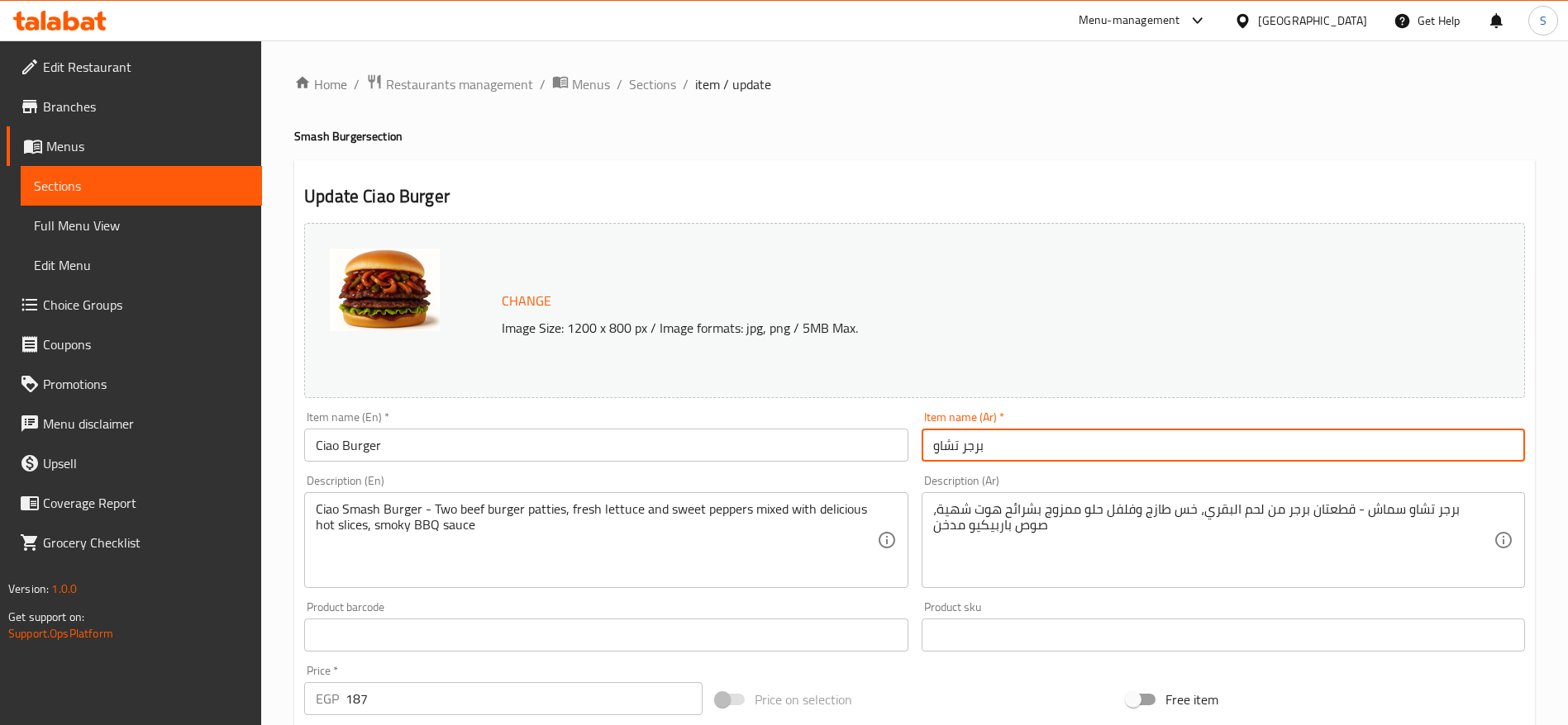
click at [1026, 454] on input "برجر تشاو" at bounding box center [1223, 445] width 604 height 33
click at [1000, 443] on input "برجر تشاو" at bounding box center [1223, 445] width 604 height 33
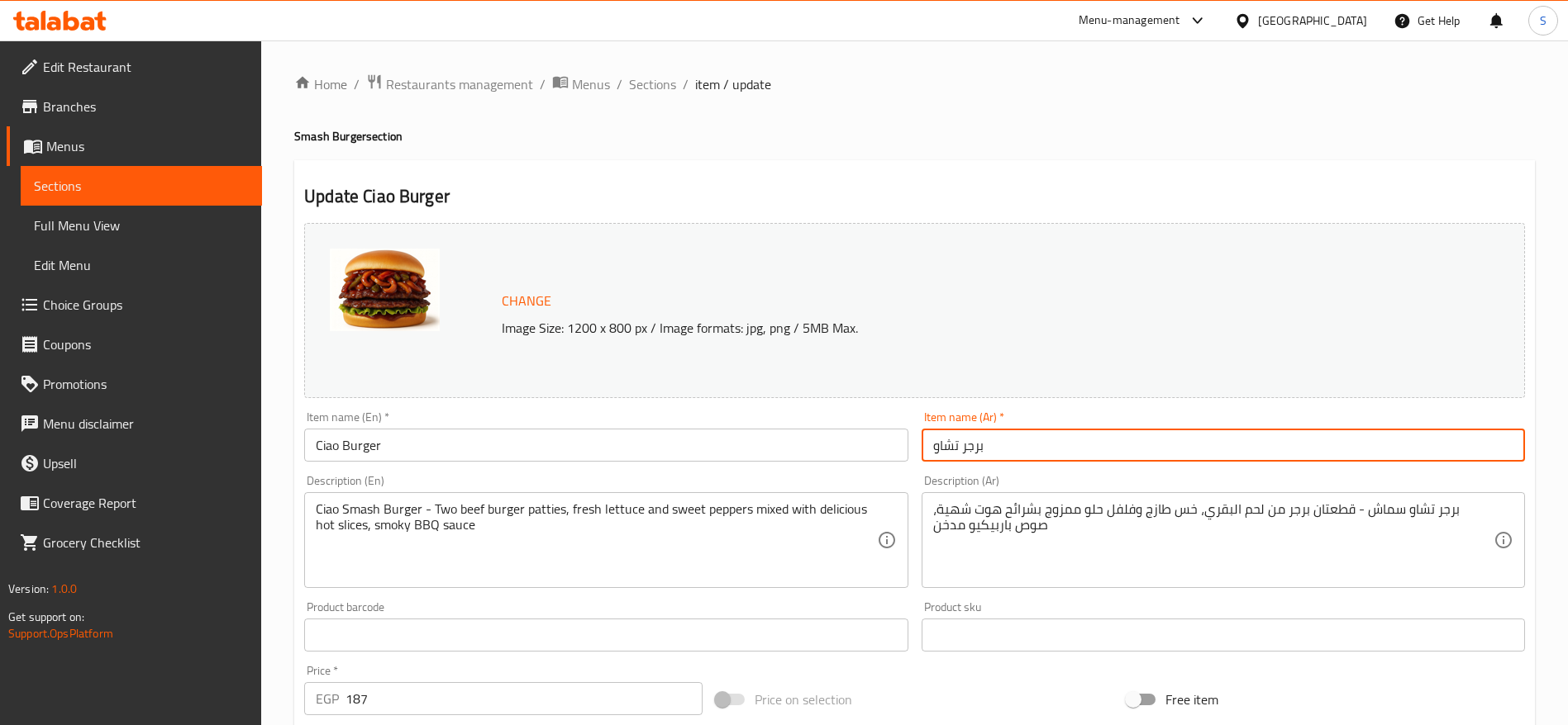
click at [1000, 443] on input "برجر تشاو" at bounding box center [1223, 445] width 604 height 33
click at [820, 200] on h2 "Update Ciao Burger" at bounding box center [915, 196] width 1221 height 25
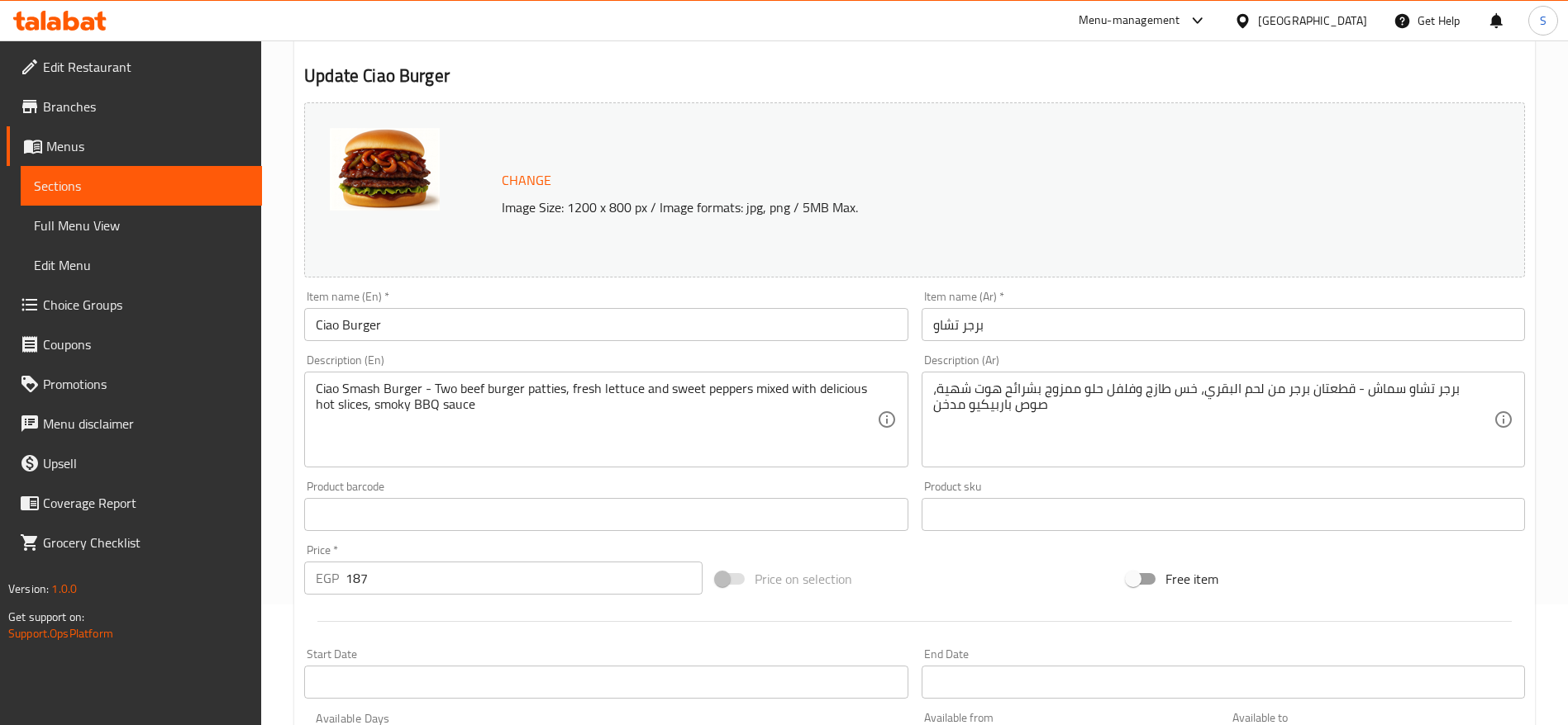
scroll to position [124, 0]
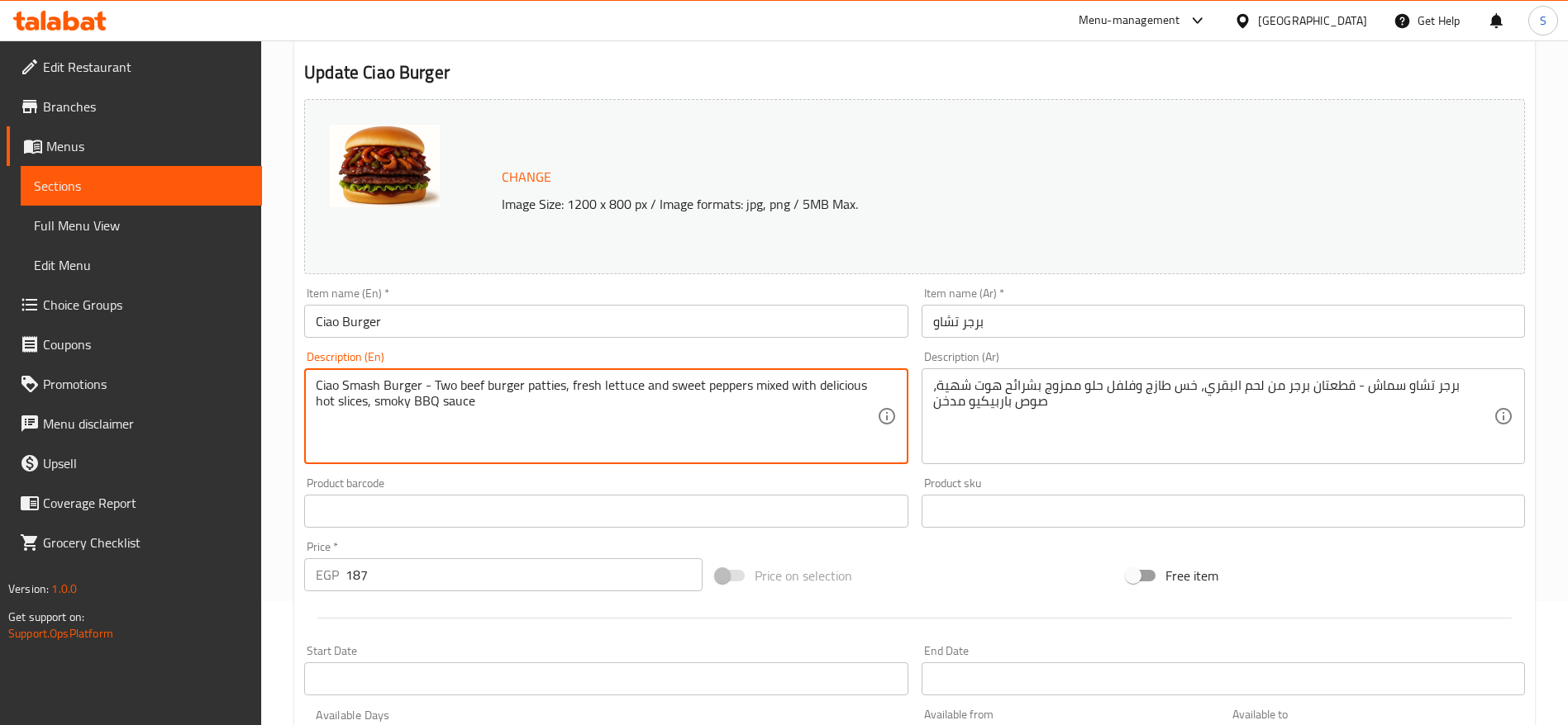
drag, startPoint x: 510, startPoint y: 409, endPoint x: 201, endPoint y: 384, distance: 310.0
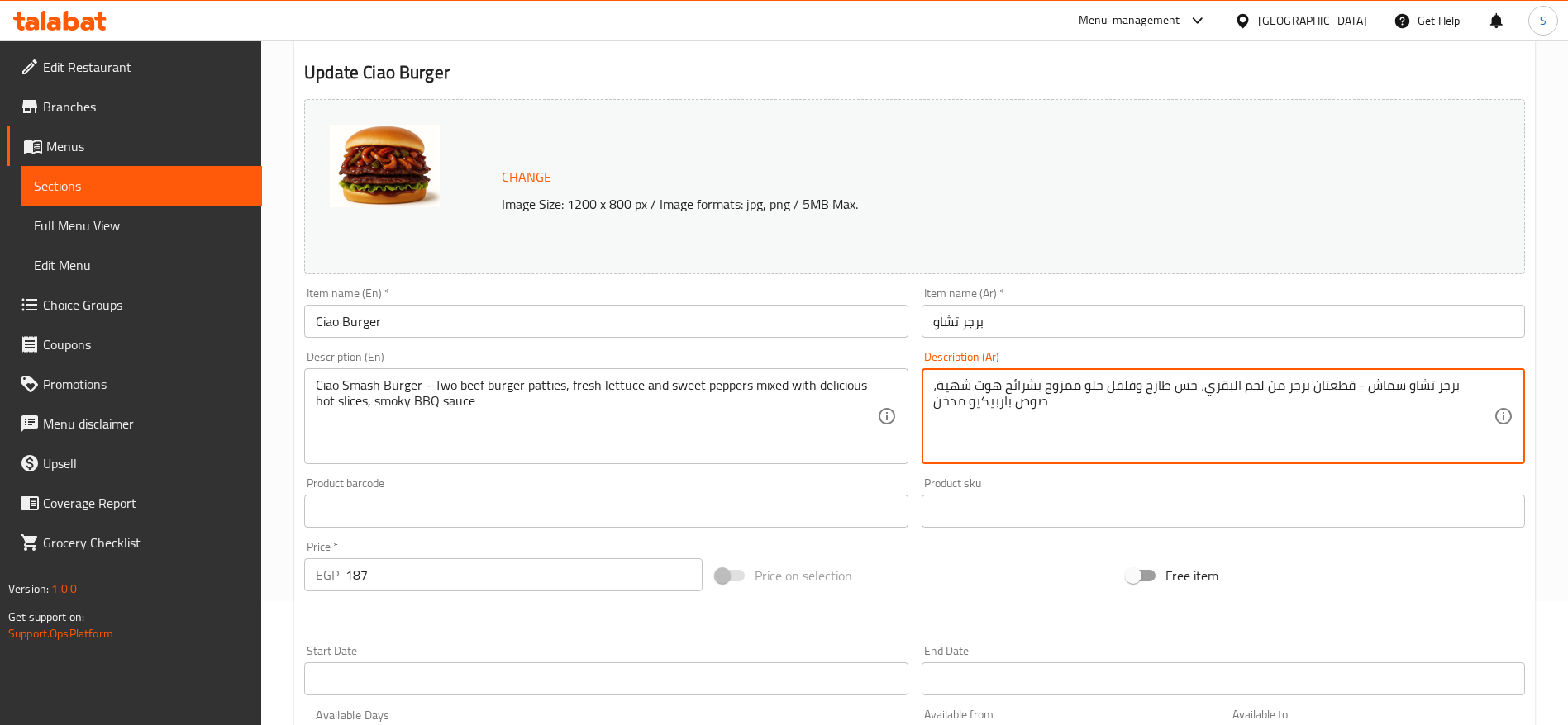
drag, startPoint x: 1058, startPoint y: 413, endPoint x: 1499, endPoint y: 387, distance: 441.8
type textarea "برجر تشاو سماش - قطعتان برجر من لحم البقري، خس طازج وفلفل حلو ممزوج بشرائح هوت …"
click at [999, 306] on input "برجر تشاو" at bounding box center [1223, 321] width 604 height 33
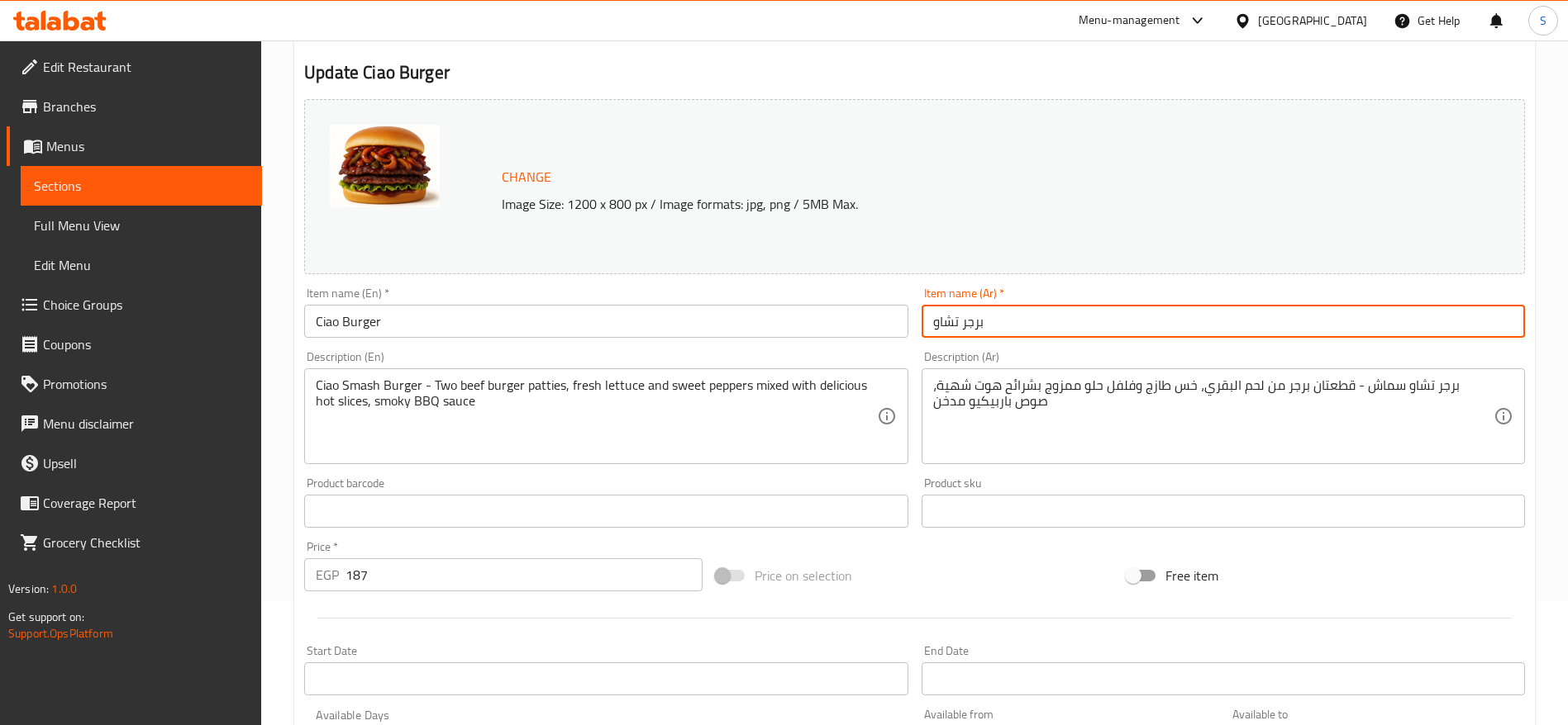
drag, startPoint x: 999, startPoint y: 316, endPoint x: 921, endPoint y: 321, distance: 78.2
click at [921, 321] on input "برجر تشاو" at bounding box center [1223, 321] width 604 height 33
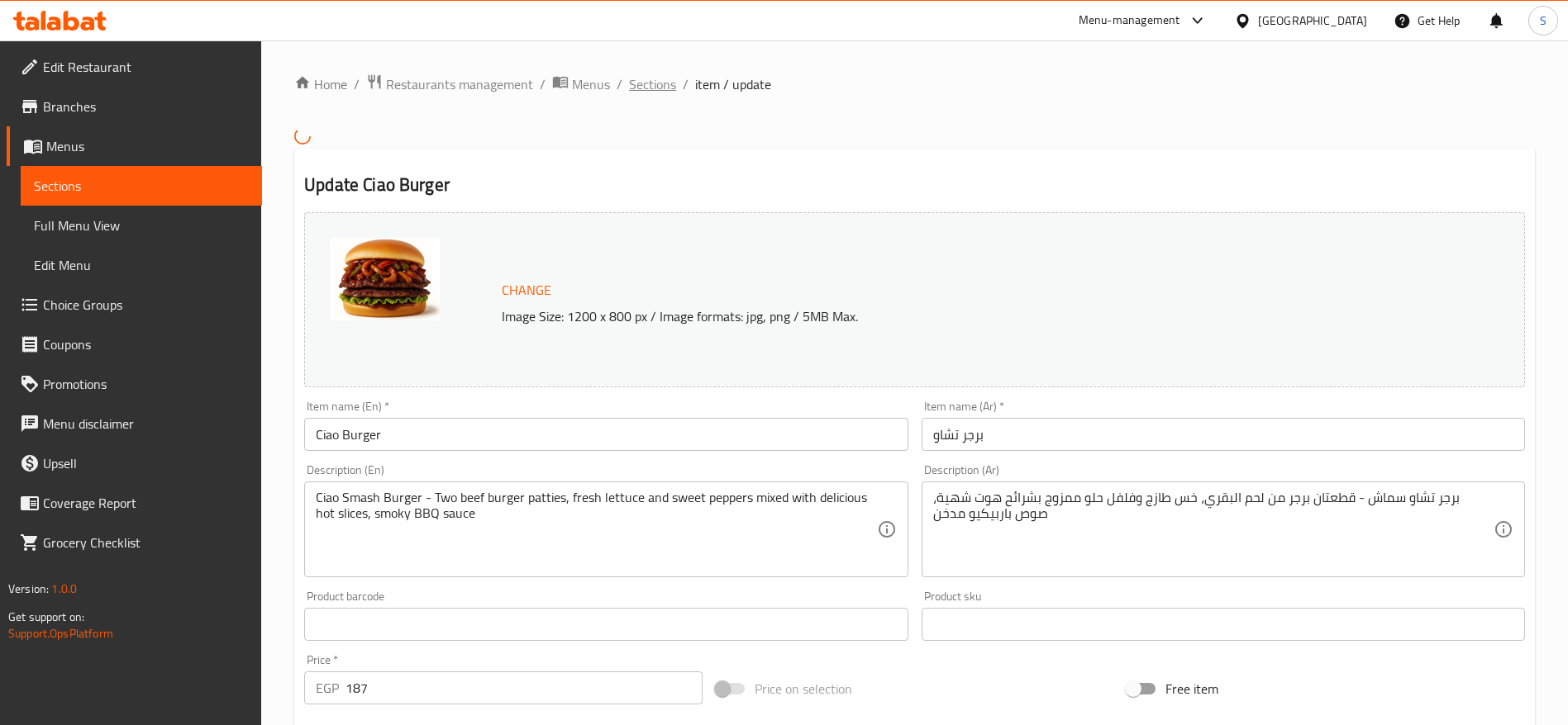
click at [650, 90] on span "Sections" at bounding box center [653, 84] width 47 height 20
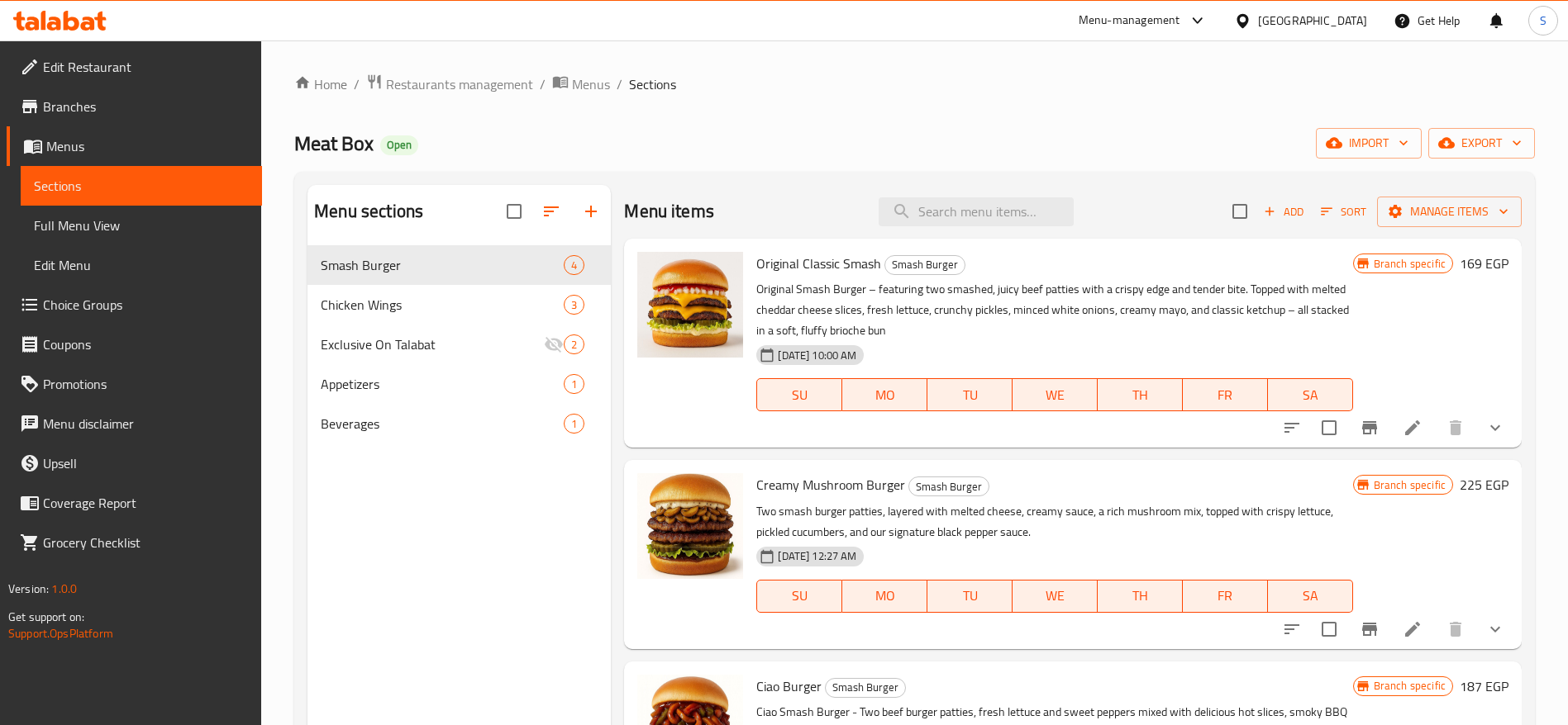
scroll to position [41, 0]
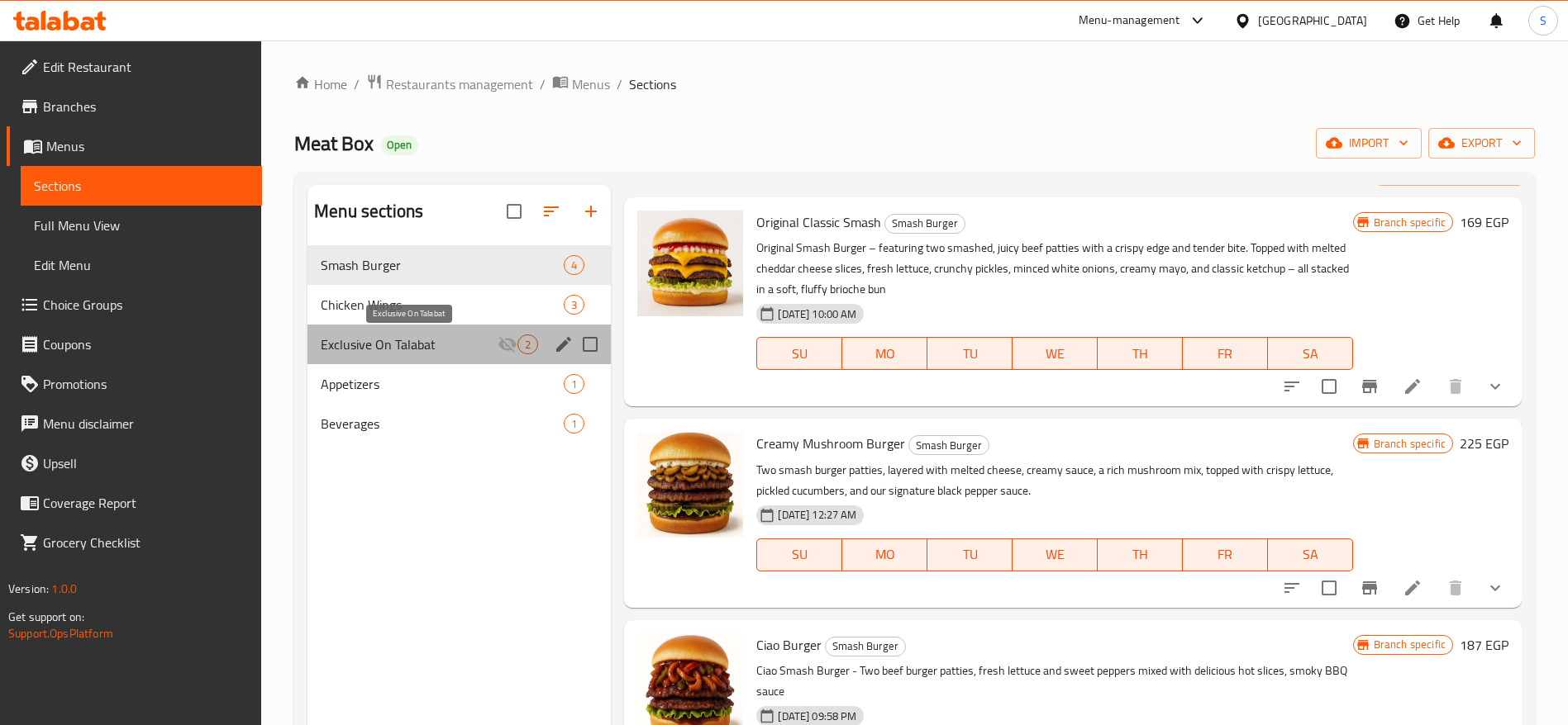
click at [455, 341] on span "Exclusive On Talabat" at bounding box center [409, 344] width 177 height 20
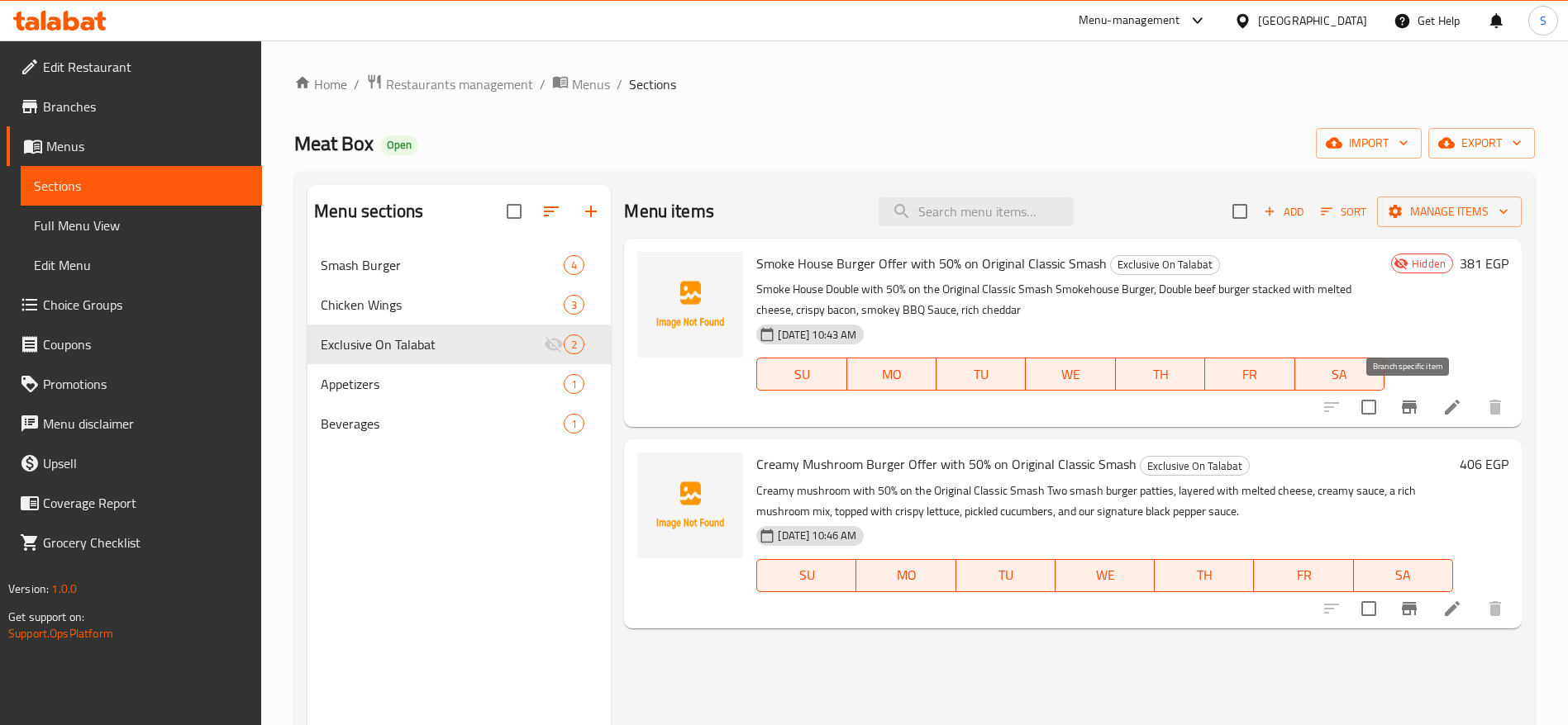
click at [1413, 405] on icon "Branch-specific-item" at bounding box center [1409, 407] width 15 height 13
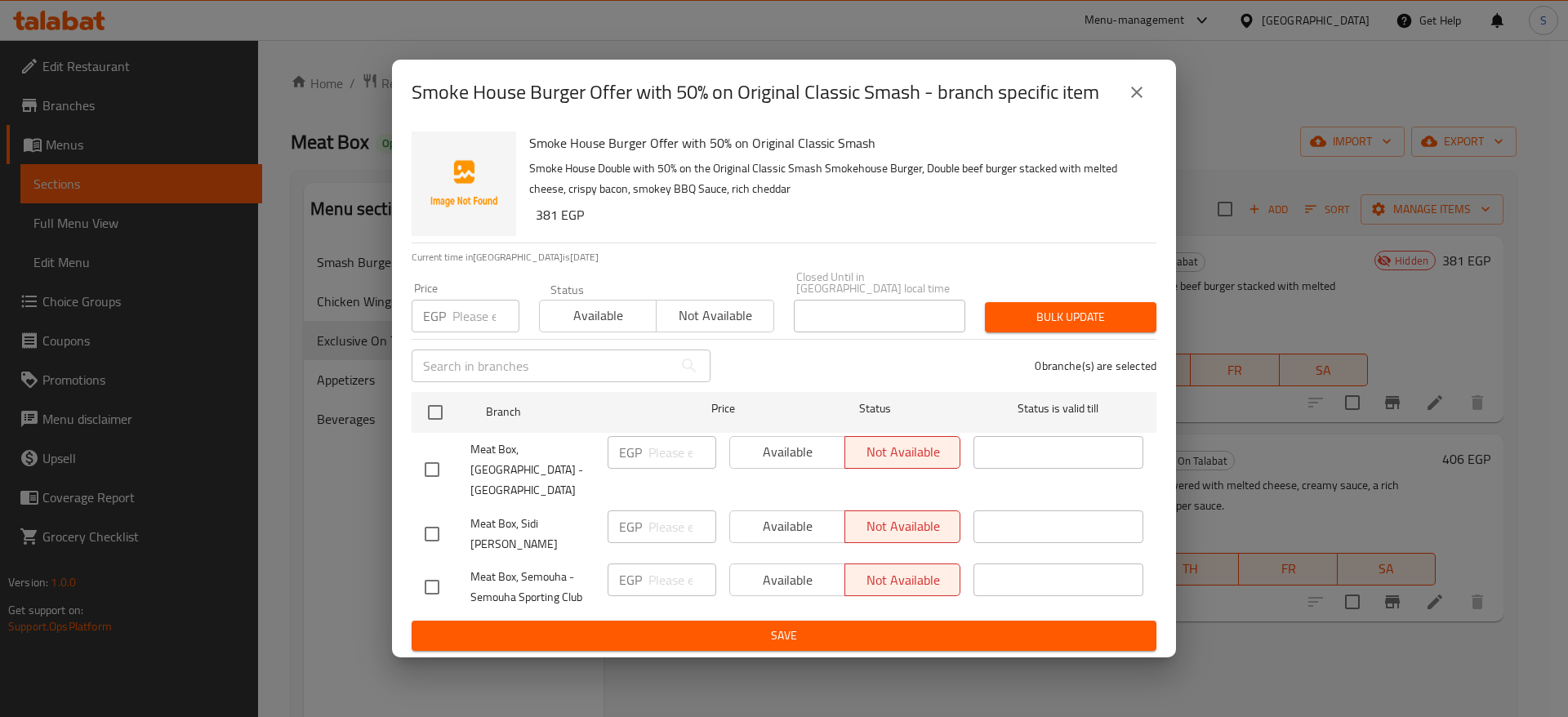
click at [1147, 112] on button "close" at bounding box center [1136, 92] width 39 height 39
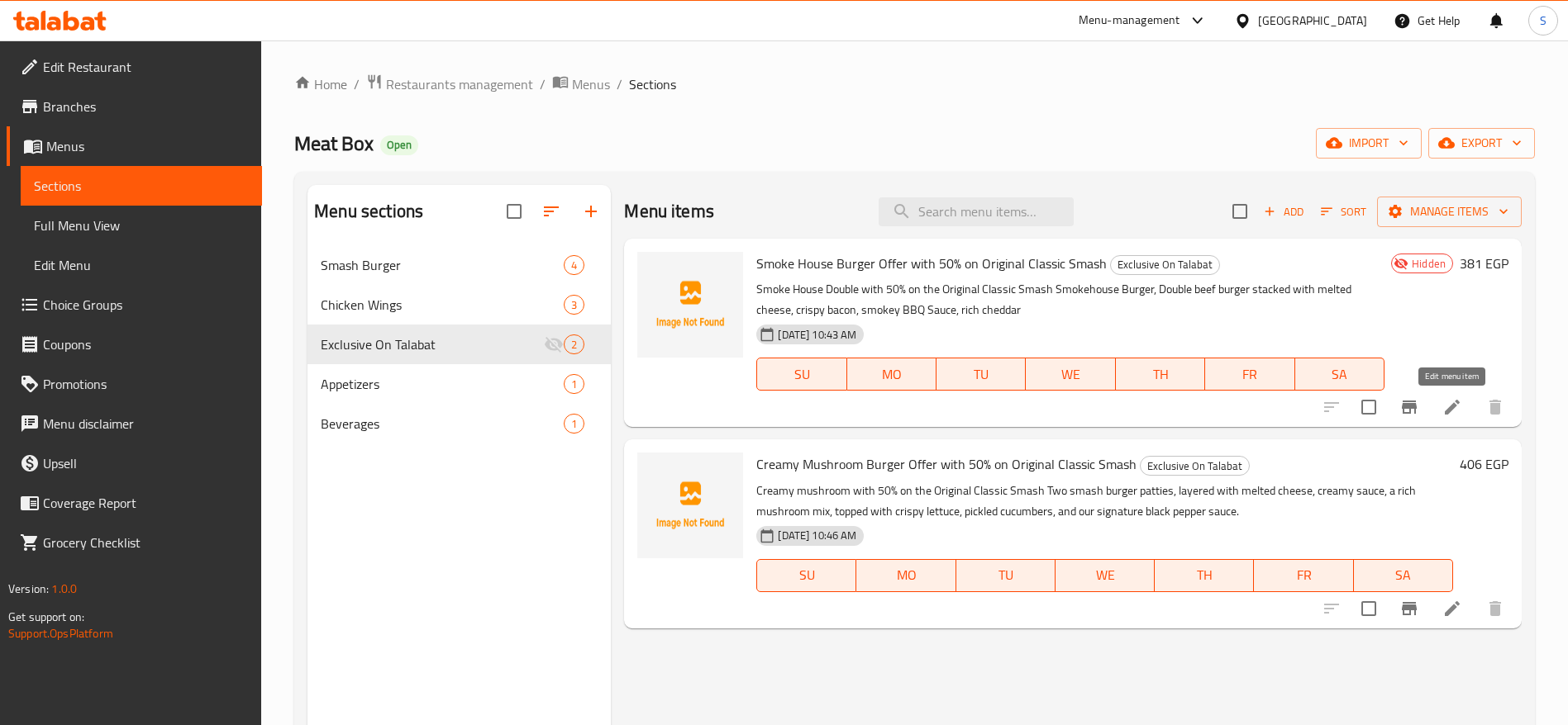
click at [1453, 405] on icon at bounding box center [1452, 407] width 15 height 15
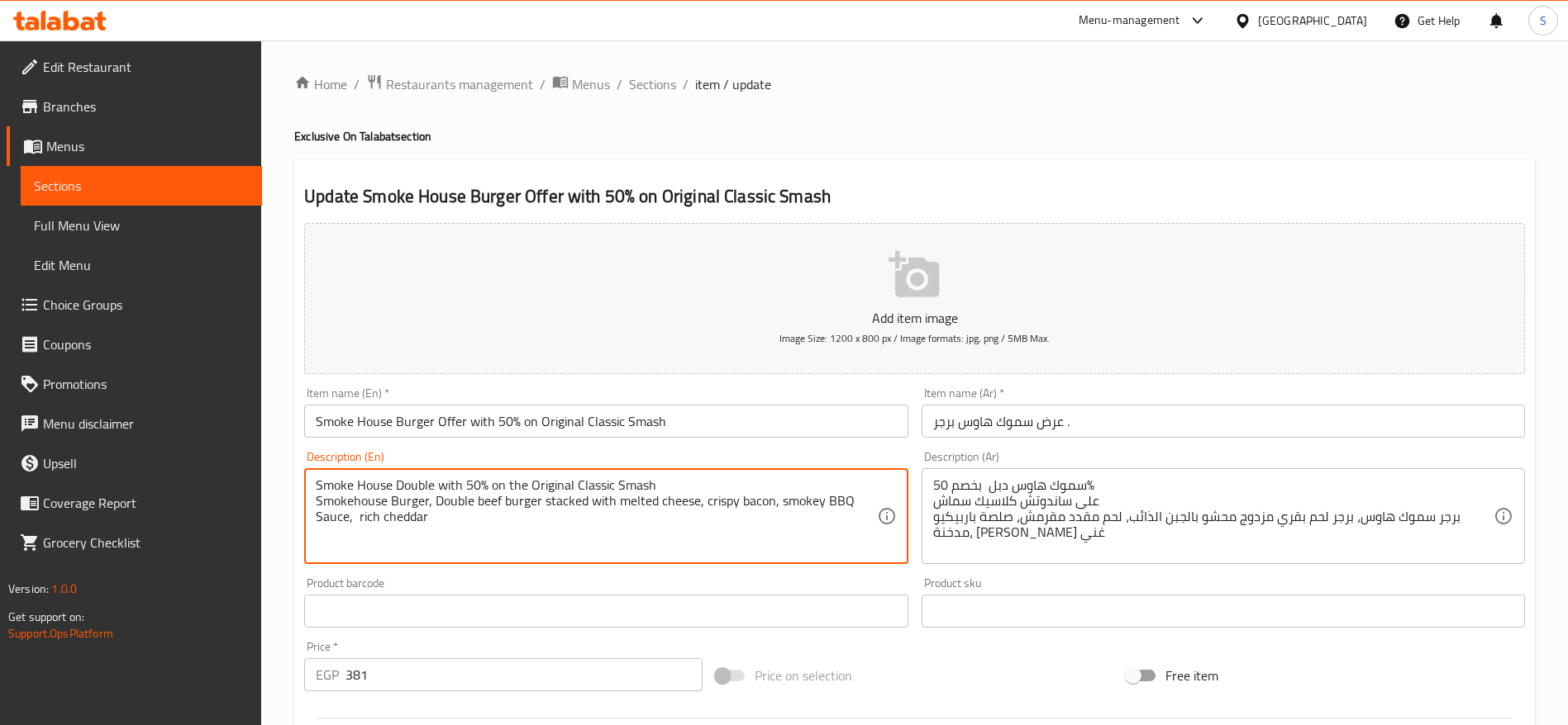
drag, startPoint x: 677, startPoint y: 486, endPoint x: 291, endPoint y: 464, distance: 386.6
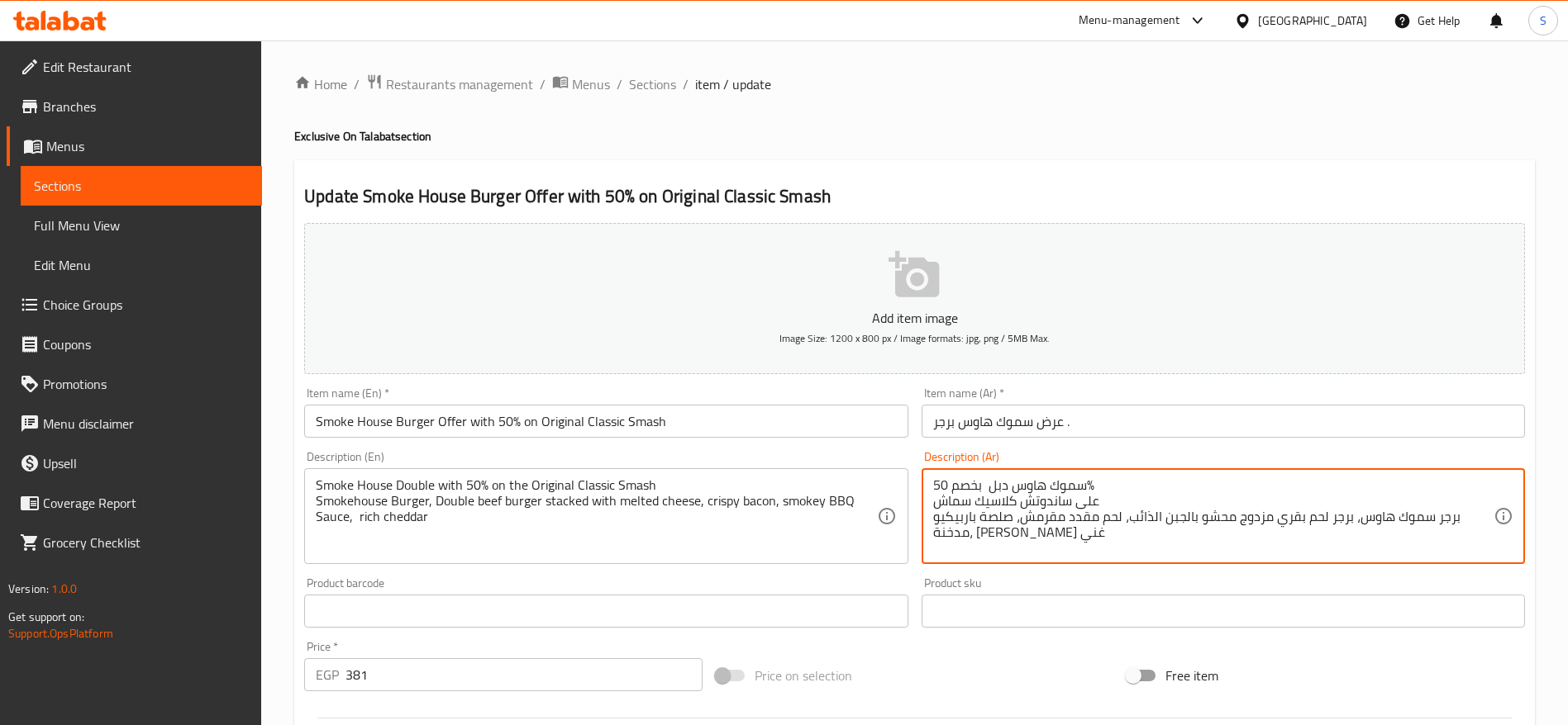
drag, startPoint x: 1106, startPoint y: 547, endPoint x: 1067, endPoint y: 543, distance: 39.2
click at [1064, 543] on textarea "سموك هاوس دبل بخصم 50% على ساندوتش كلاسيك سماش برجر سموك هاوس، برجر لحم بقري مز…" at bounding box center [1213, 517] width 560 height 79
drag, startPoint x: 1136, startPoint y: 487, endPoint x: 1102, endPoint y: 487, distance: 34.0
click at [1102, 486] on textarea "سموك هاوس دبل بخصم 50% على ساندوتش كلاسيك سماش برجر سموك هاوس، برجر لحم بقري مز…" at bounding box center [1213, 517] width 560 height 79
drag, startPoint x: 1106, startPoint y: 502, endPoint x: 1076, endPoint y: 480, distance: 37.2
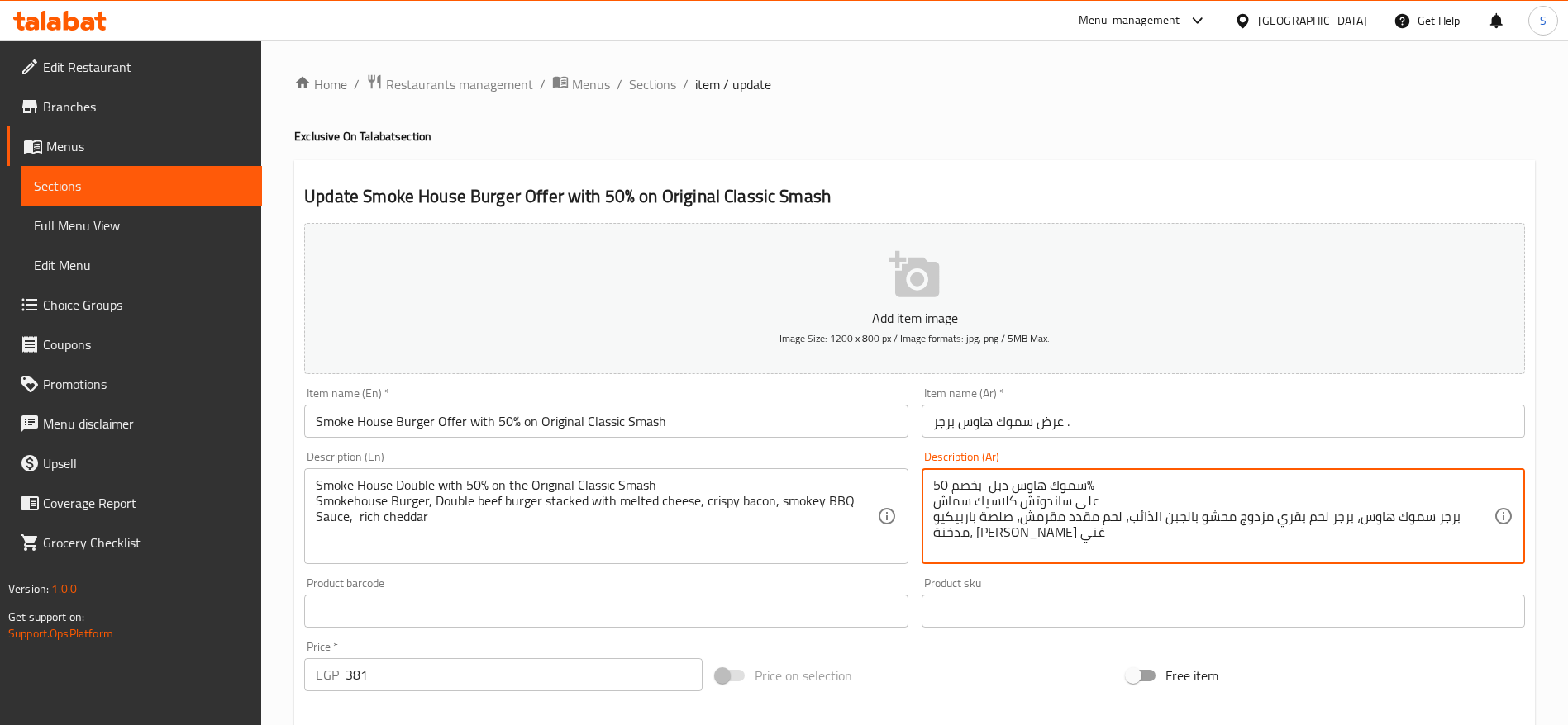
click at [1076, 480] on textarea "سموك هاوس دبل بخصم 50% على ساندوتش كلاسيك سماش برجر سموك هاوس، برجر لحم بقري مز…" at bounding box center [1213, 517] width 560 height 79
click at [1099, 431] on input "عرض سموك هاوس برجر ." at bounding box center [1223, 421] width 604 height 33
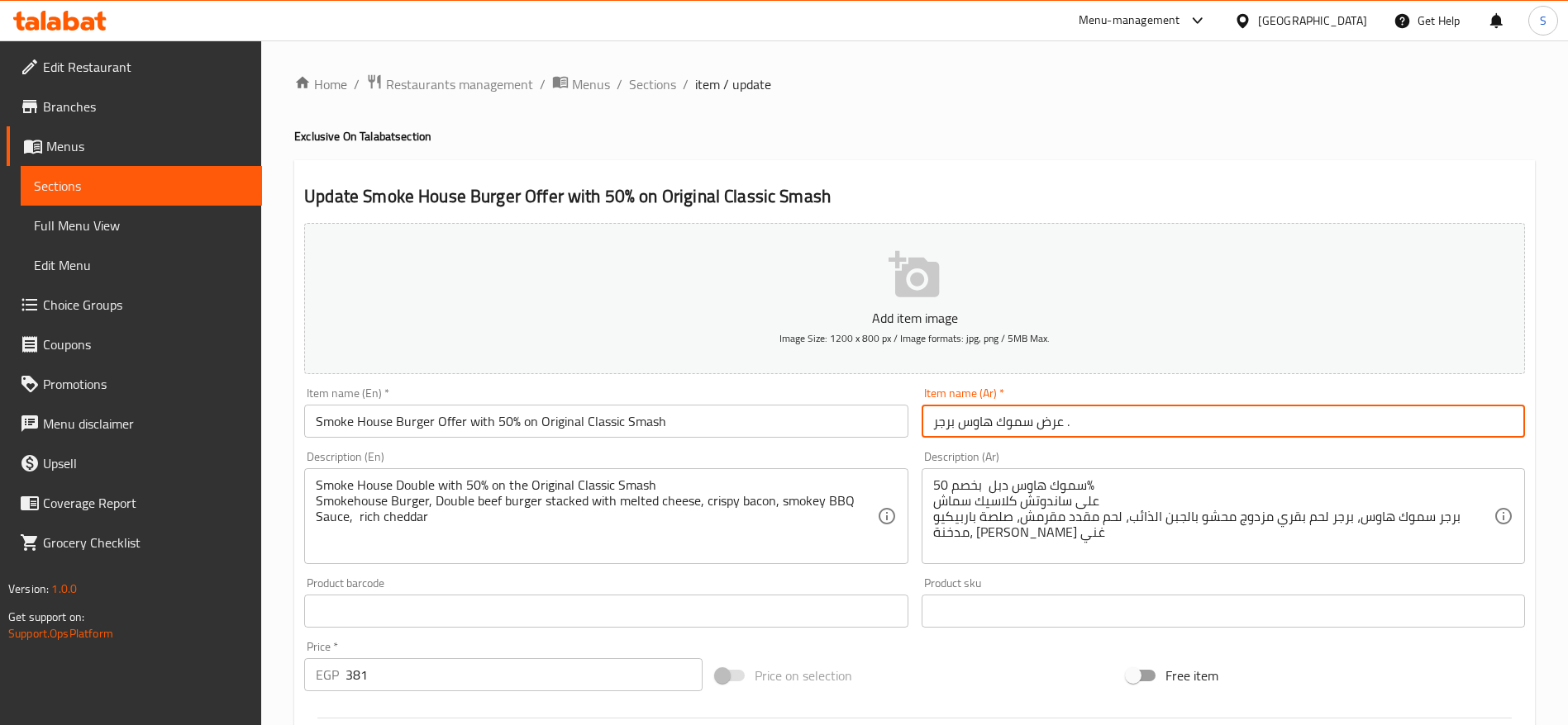
click at [1099, 431] on input "عرض سموك هاوس برجر ." at bounding box center [1223, 421] width 604 height 33
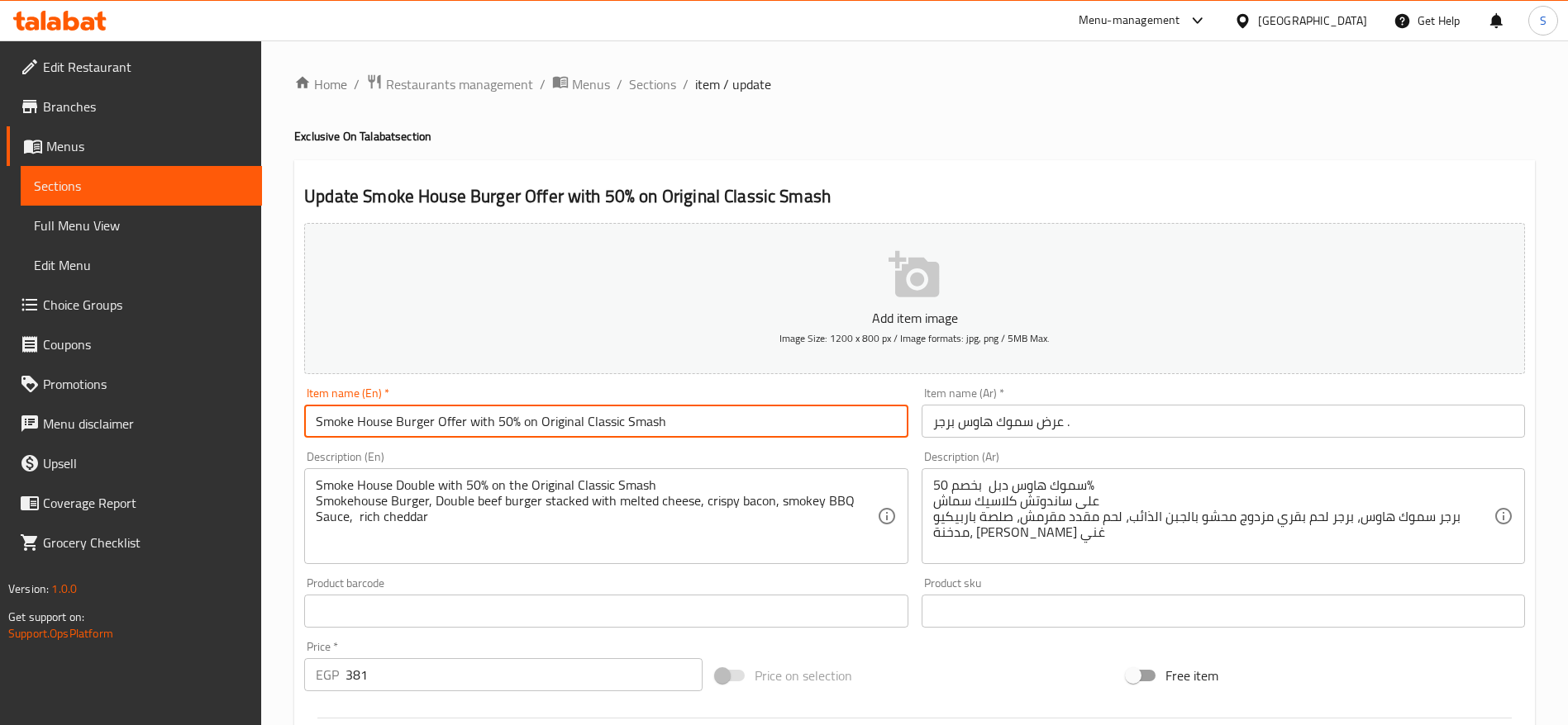
click at [669, 409] on input "Smoke House Burger Offer with 50% on Original Classic Smash" at bounding box center [605, 421] width 604 height 33
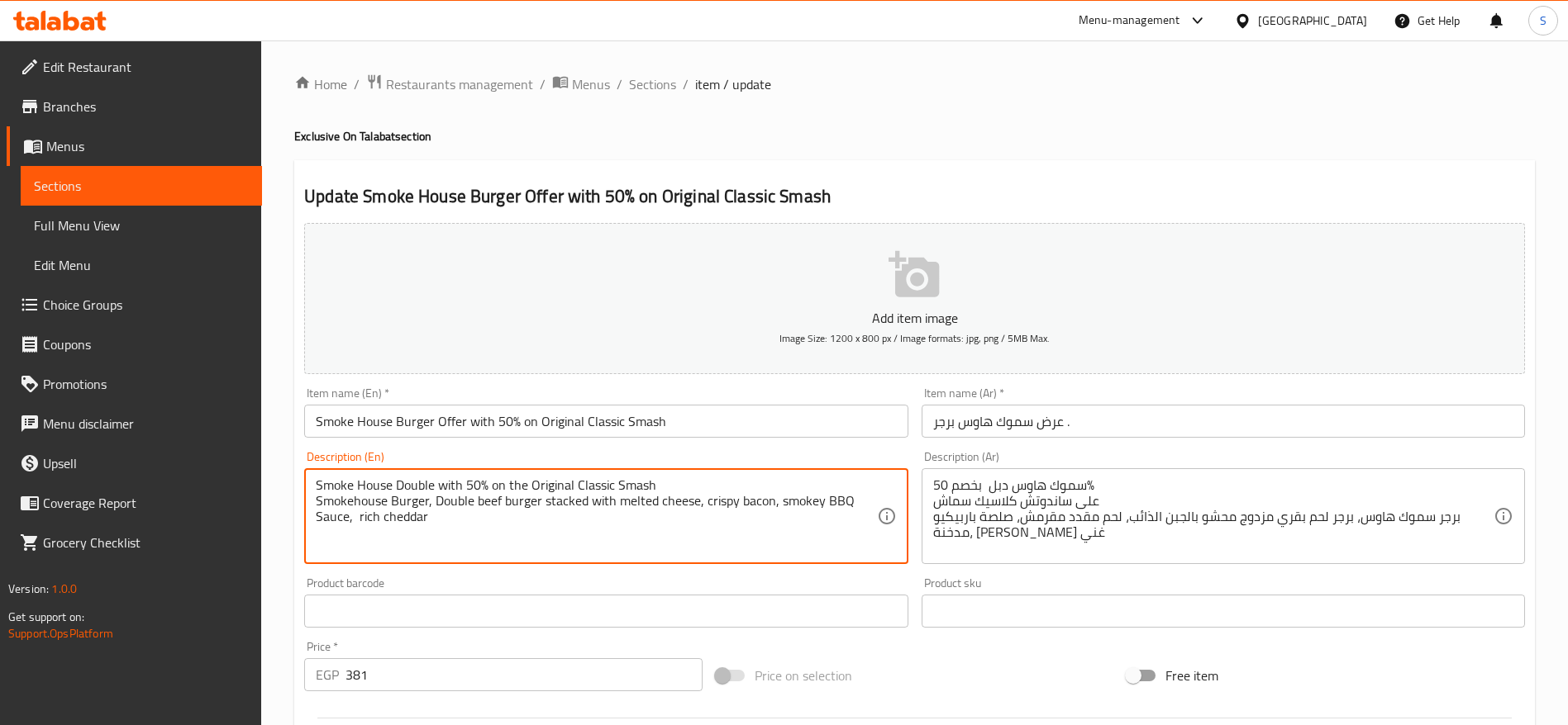
click at [685, 484] on textarea "Smoke House Double with 50% on the Original Classic Smash Smokehouse Burger, Do…" at bounding box center [596, 517] width 560 height 79
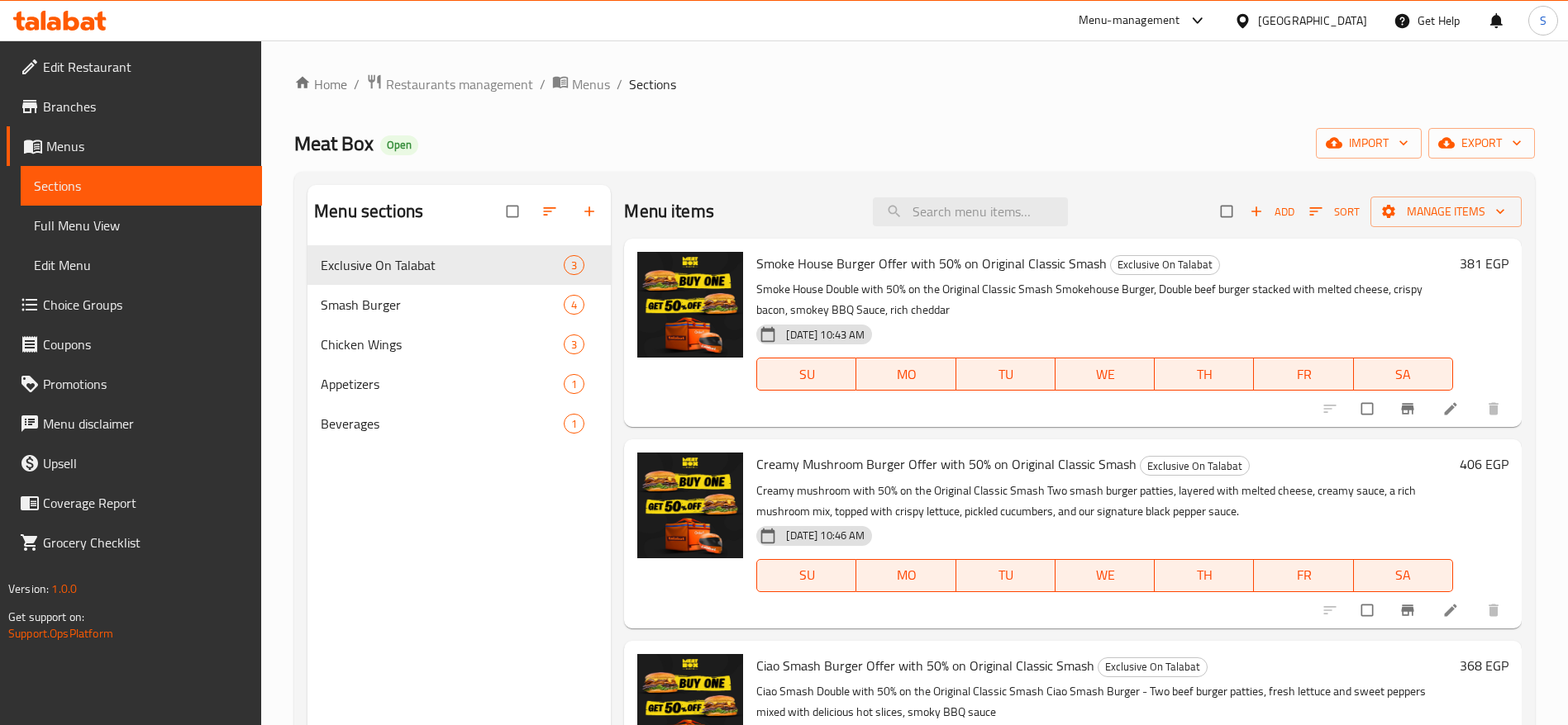
click at [708, 146] on div "Meat Box Open import export" at bounding box center [915, 144] width 1241 height 31
